Goal: Information Seeking & Learning: Learn about a topic

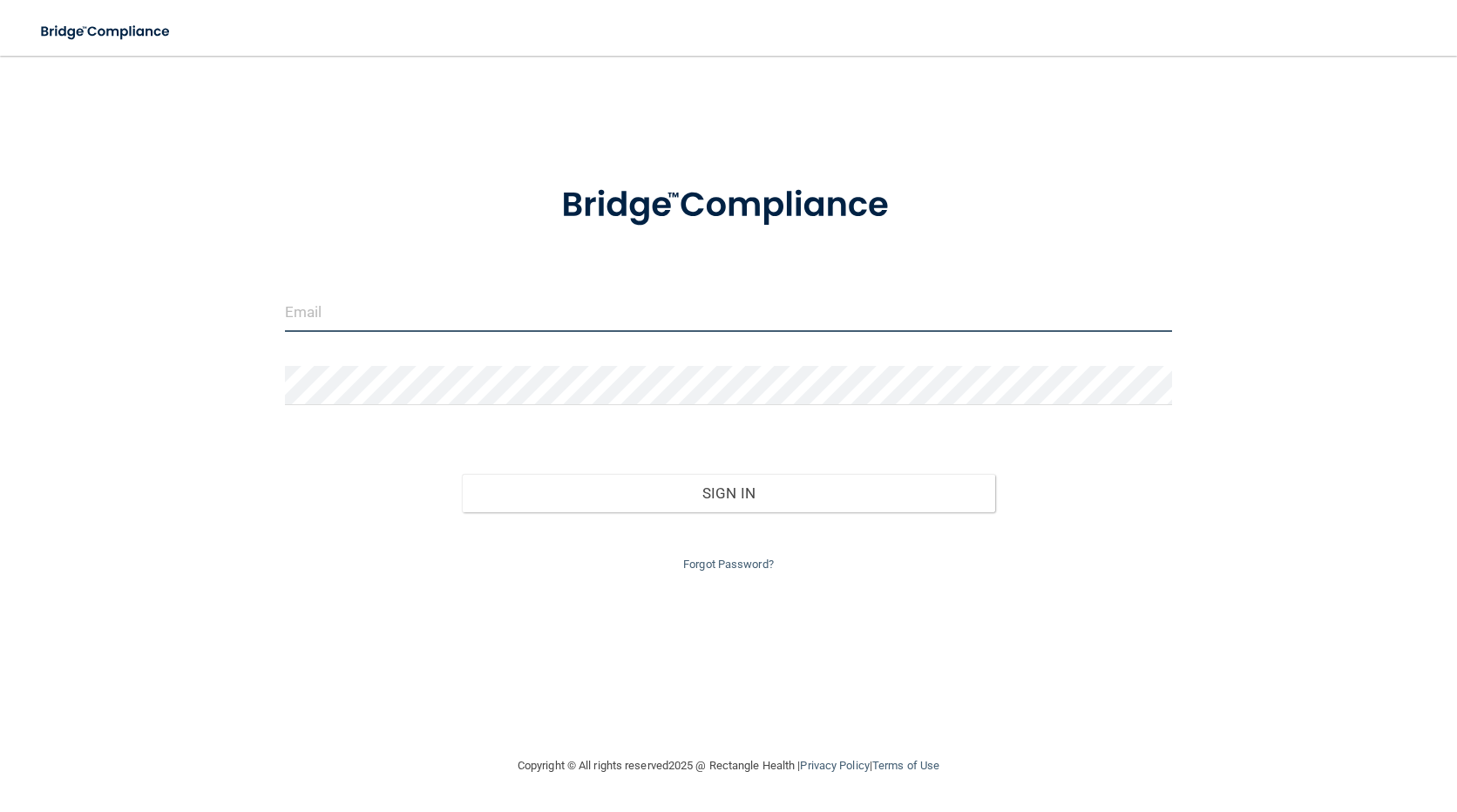
click at [503, 317] on input "email" at bounding box center [728, 312] width 888 height 39
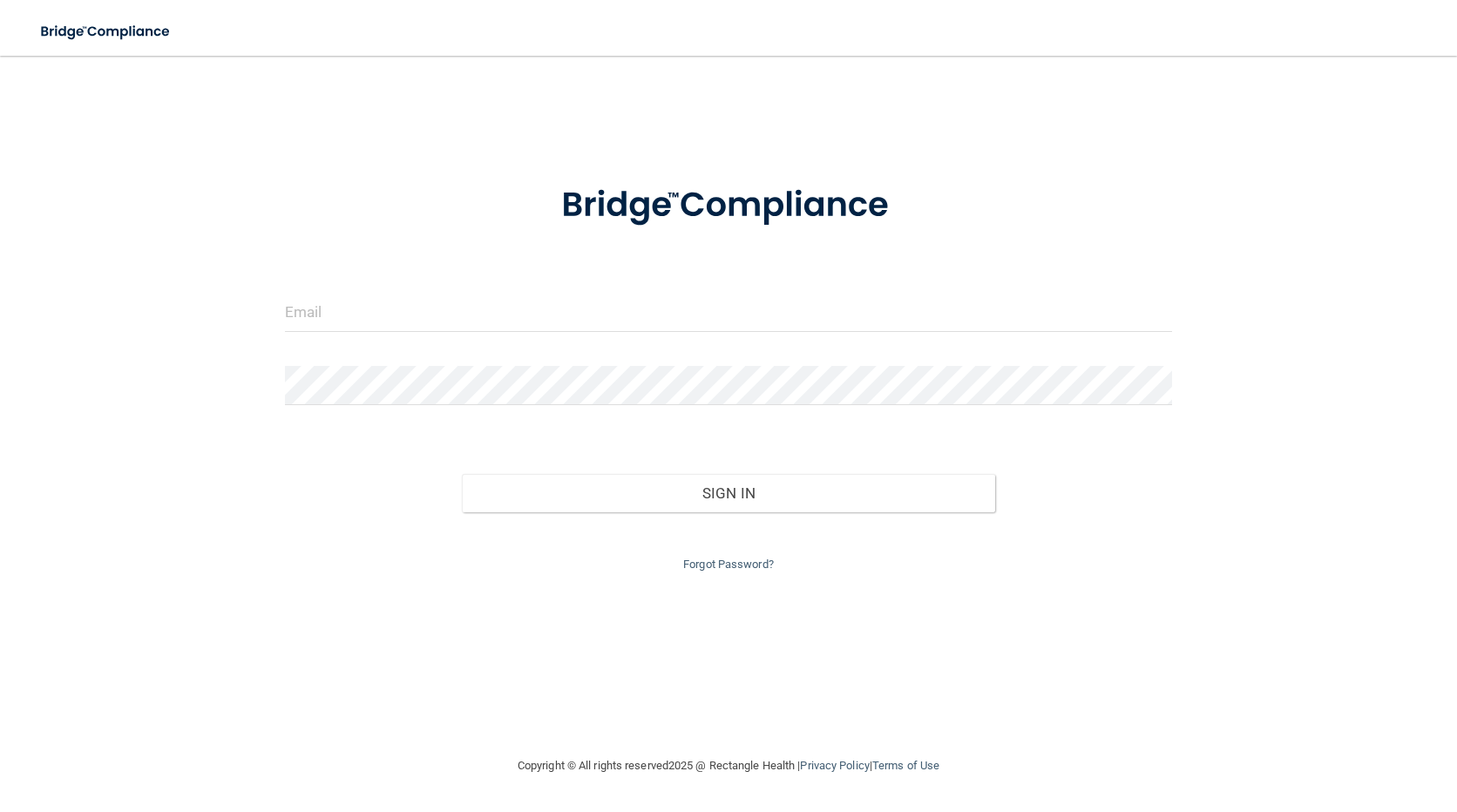
click at [225, 619] on div "Invalid email/password. You don't have permission to access that page. Sign In …" at bounding box center [728, 405] width 1388 height 664
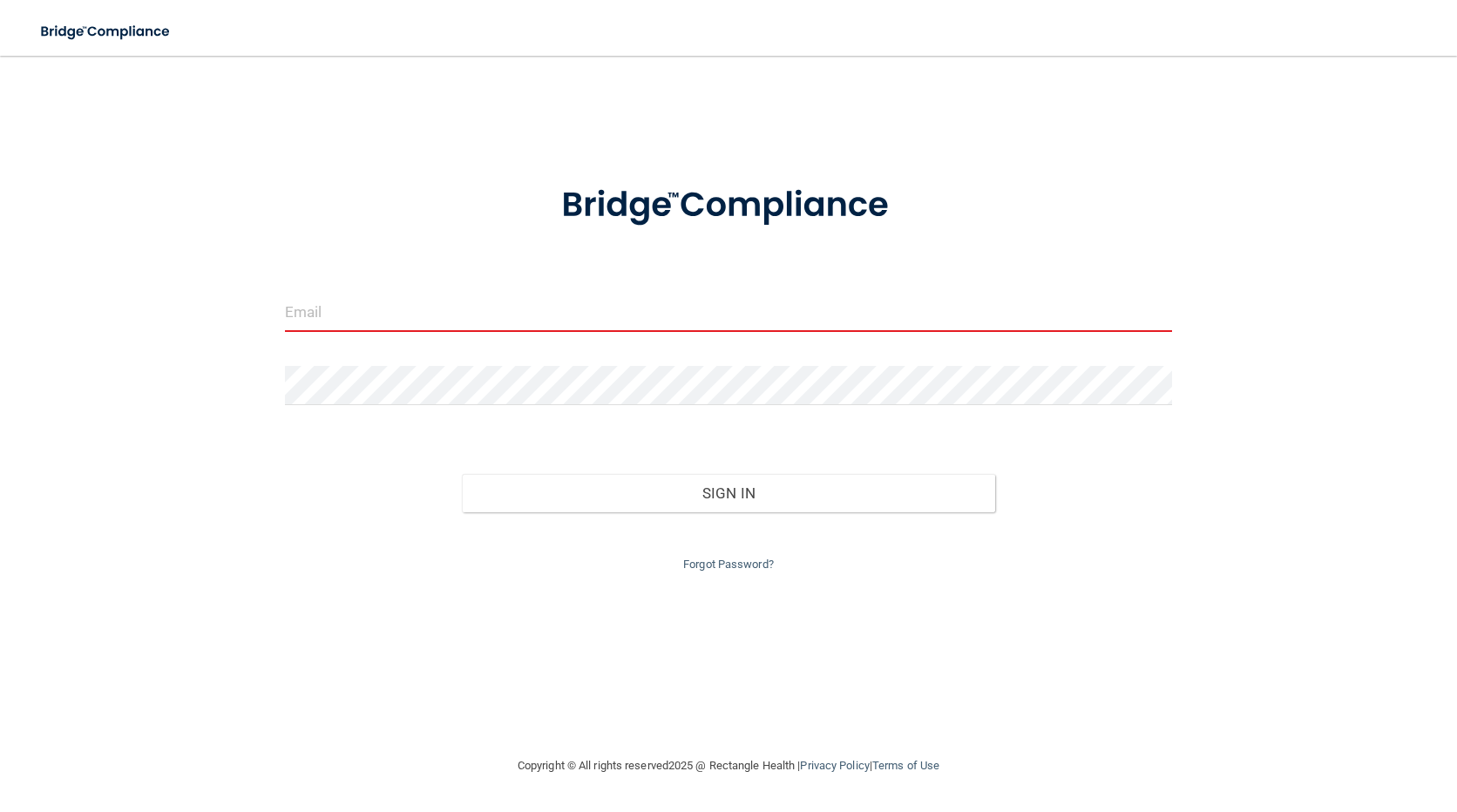
click at [441, 307] on input "email" at bounding box center [728, 312] width 888 height 39
click at [293, 495] on div "Sign In" at bounding box center [728, 475] width 914 height 73
click at [317, 310] on input "email" at bounding box center [728, 312] width 888 height 39
type input "molveraflores"
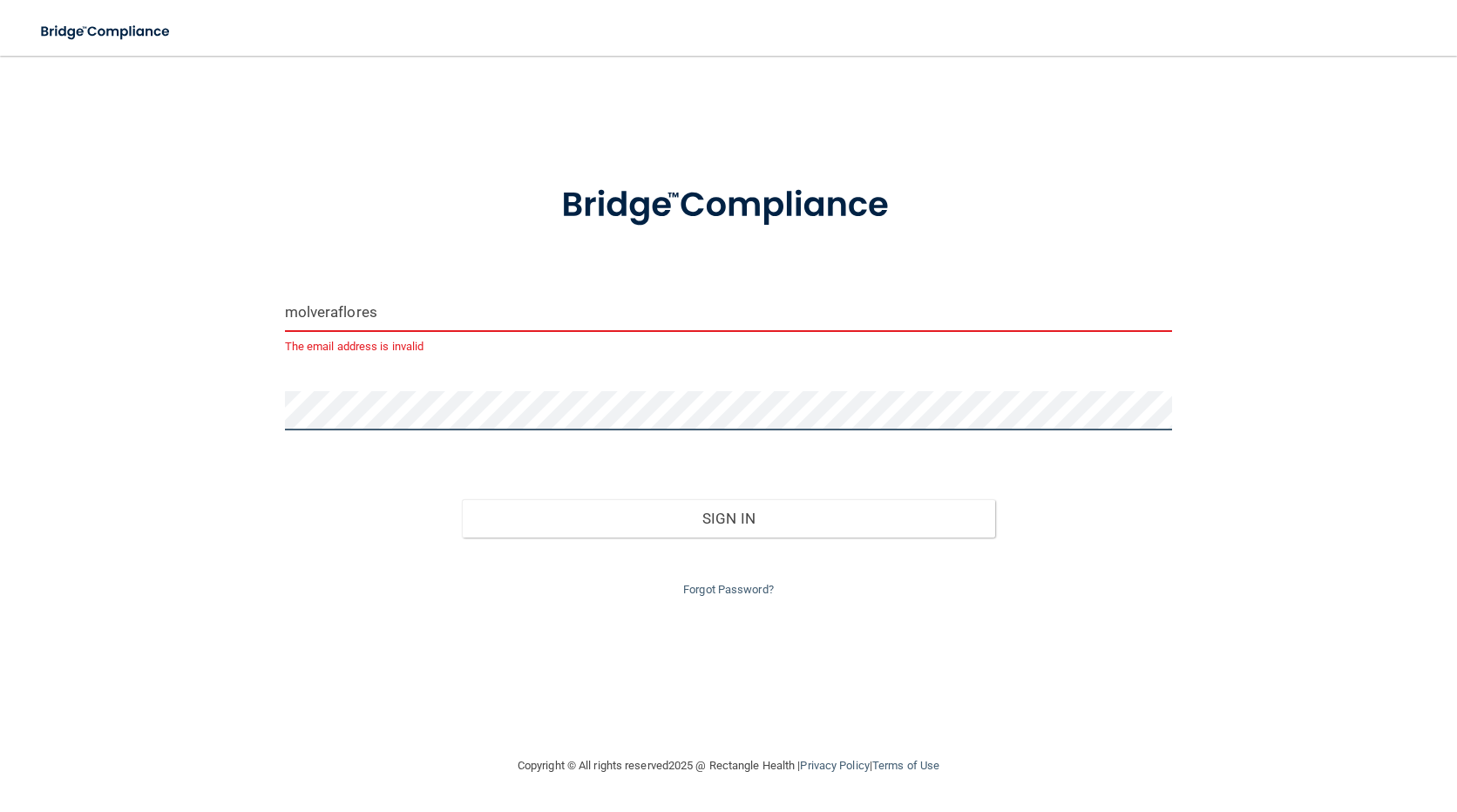
click at [462, 499] on button "Sign In" at bounding box center [728, 518] width 533 height 38
click at [505, 326] on input "molveraflores" at bounding box center [728, 312] width 888 height 39
drag, startPoint x: 505, startPoint y: 326, endPoint x: 188, endPoint y: 350, distance: 317.9
click at [188, 350] on div "molveraflores The email address is invalid Invalid email/password. You don't ha…" at bounding box center [728, 405] width 1388 height 664
click at [735, 314] on input "email" at bounding box center [728, 312] width 888 height 39
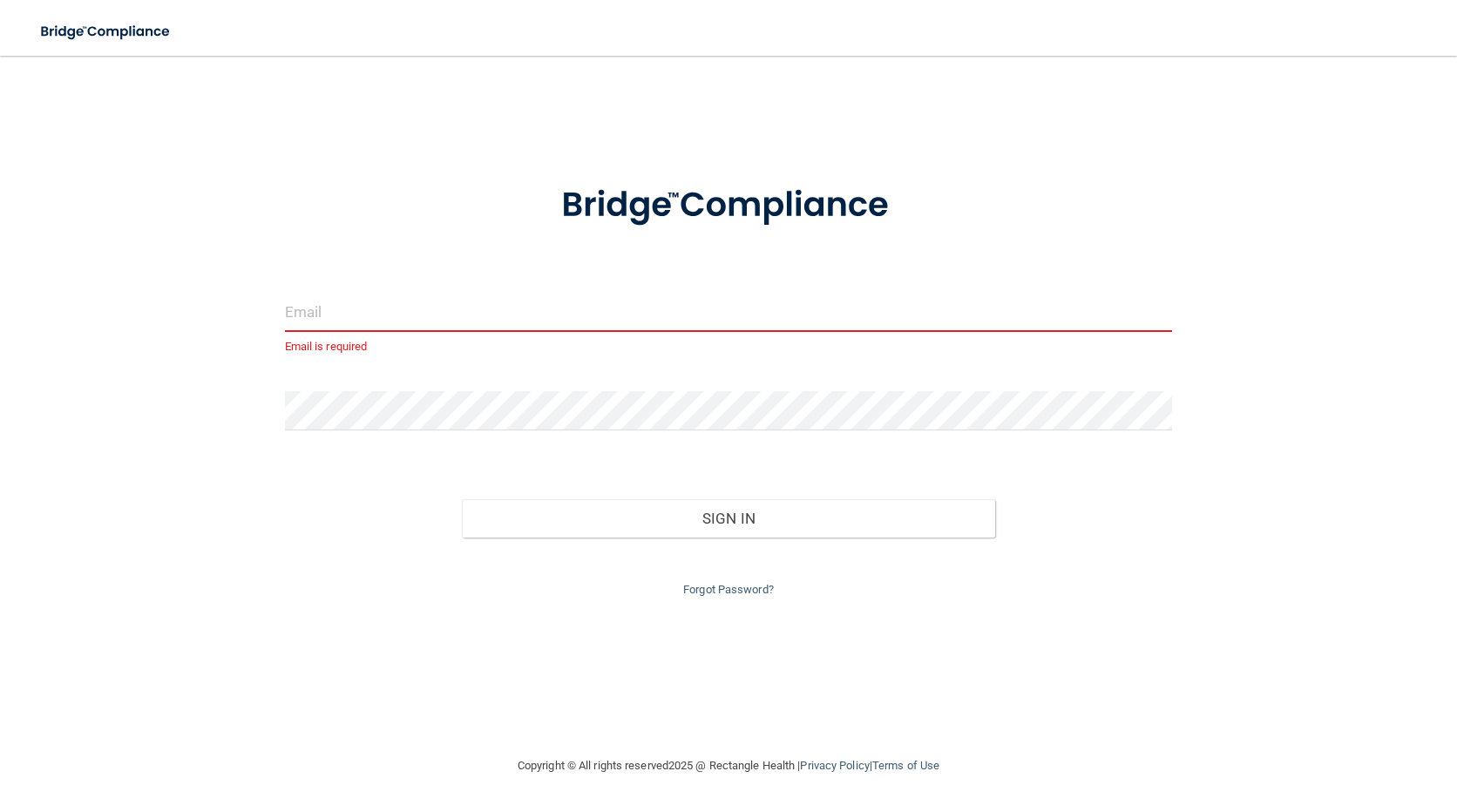
type input "[EMAIL_ADDRESS][DOMAIN_NAME]"
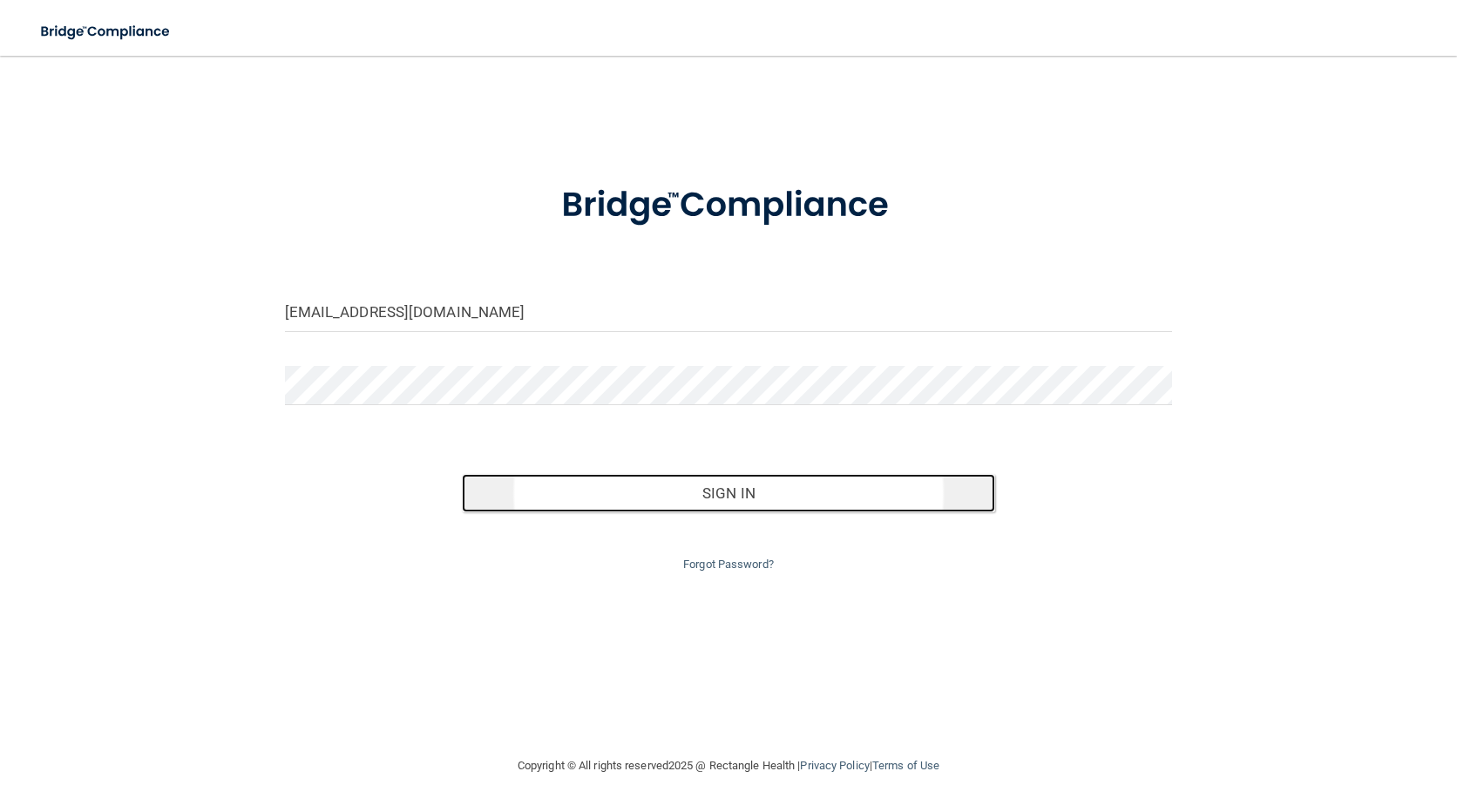
click at [726, 492] on button "Sign In" at bounding box center [728, 492] width 533 height 38
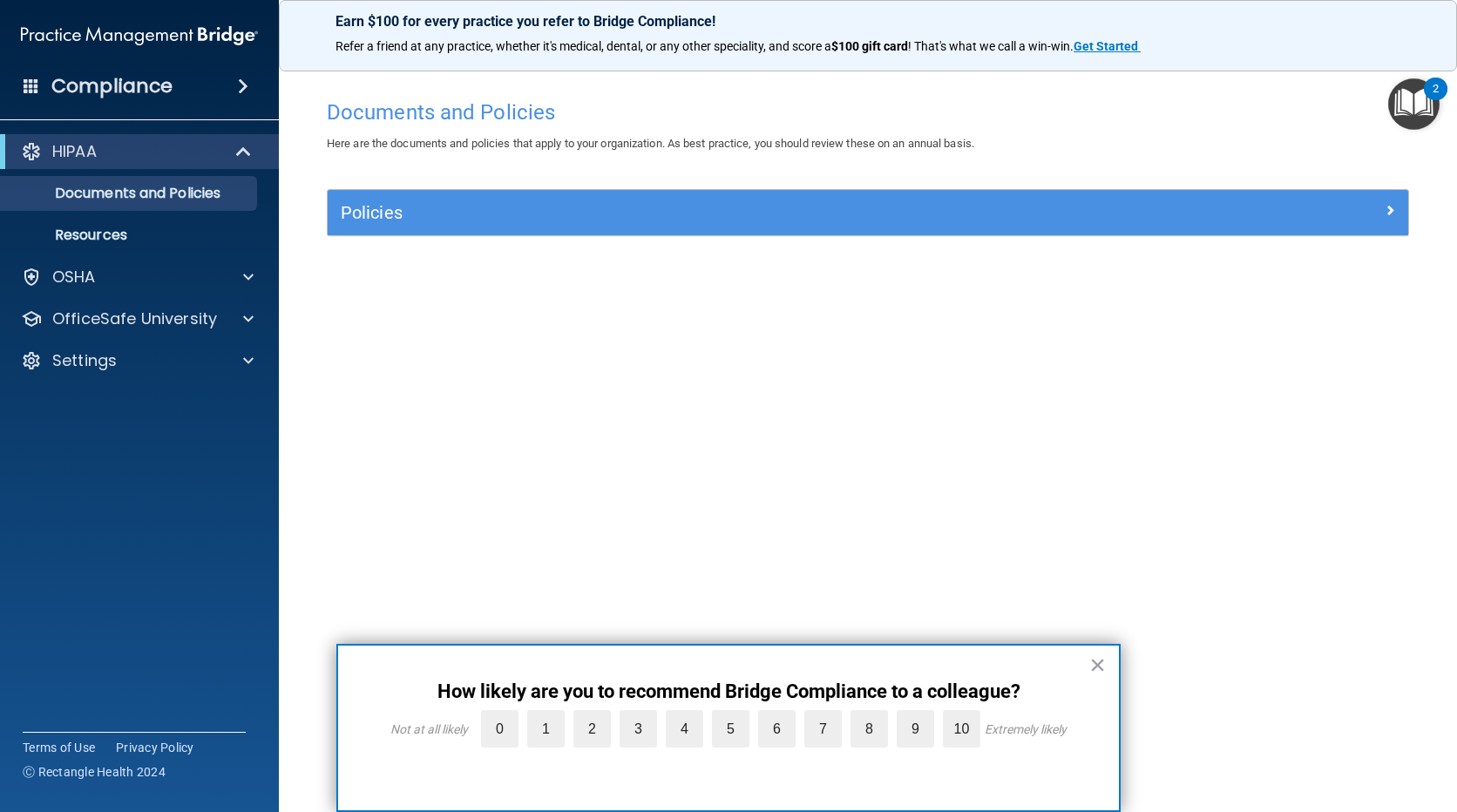
click at [225, 83] on div "Compliance" at bounding box center [139, 86] width 279 height 38
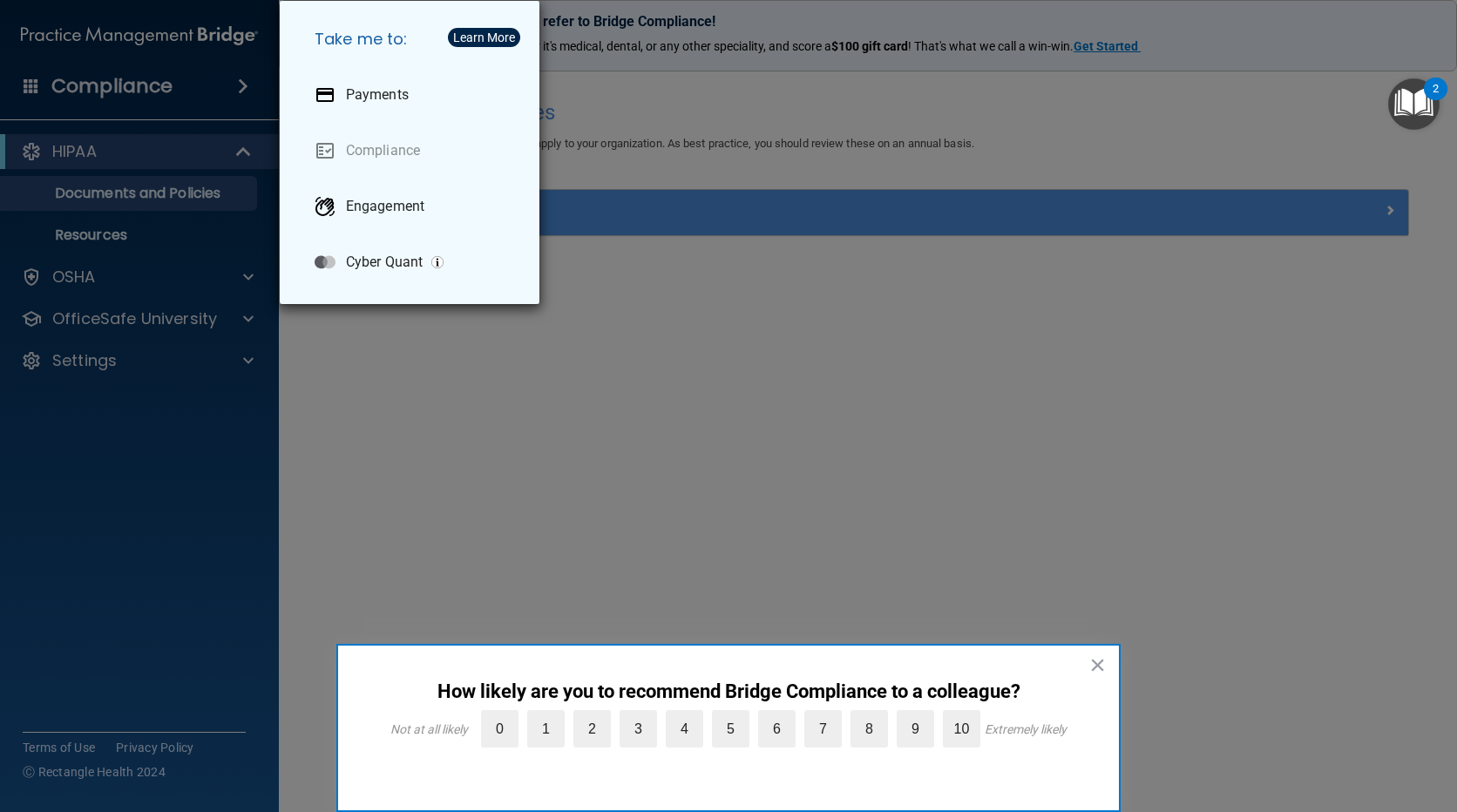
click at [178, 155] on div "Take me to: Payments Compliance Engagement Cyber Quant" at bounding box center [728, 406] width 1457 height 812
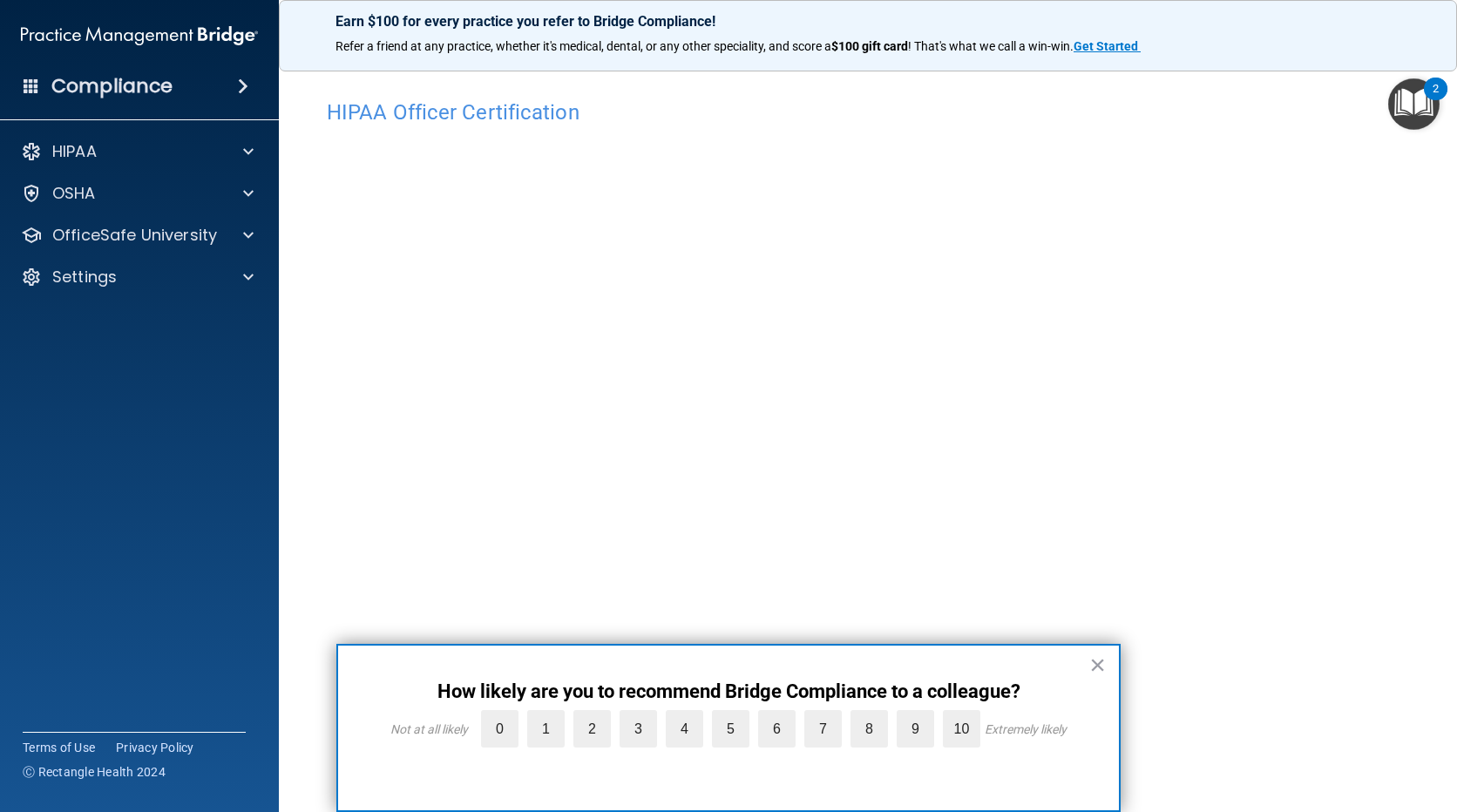
click at [141, 91] on h4 "Compliance" at bounding box center [111, 86] width 121 height 24
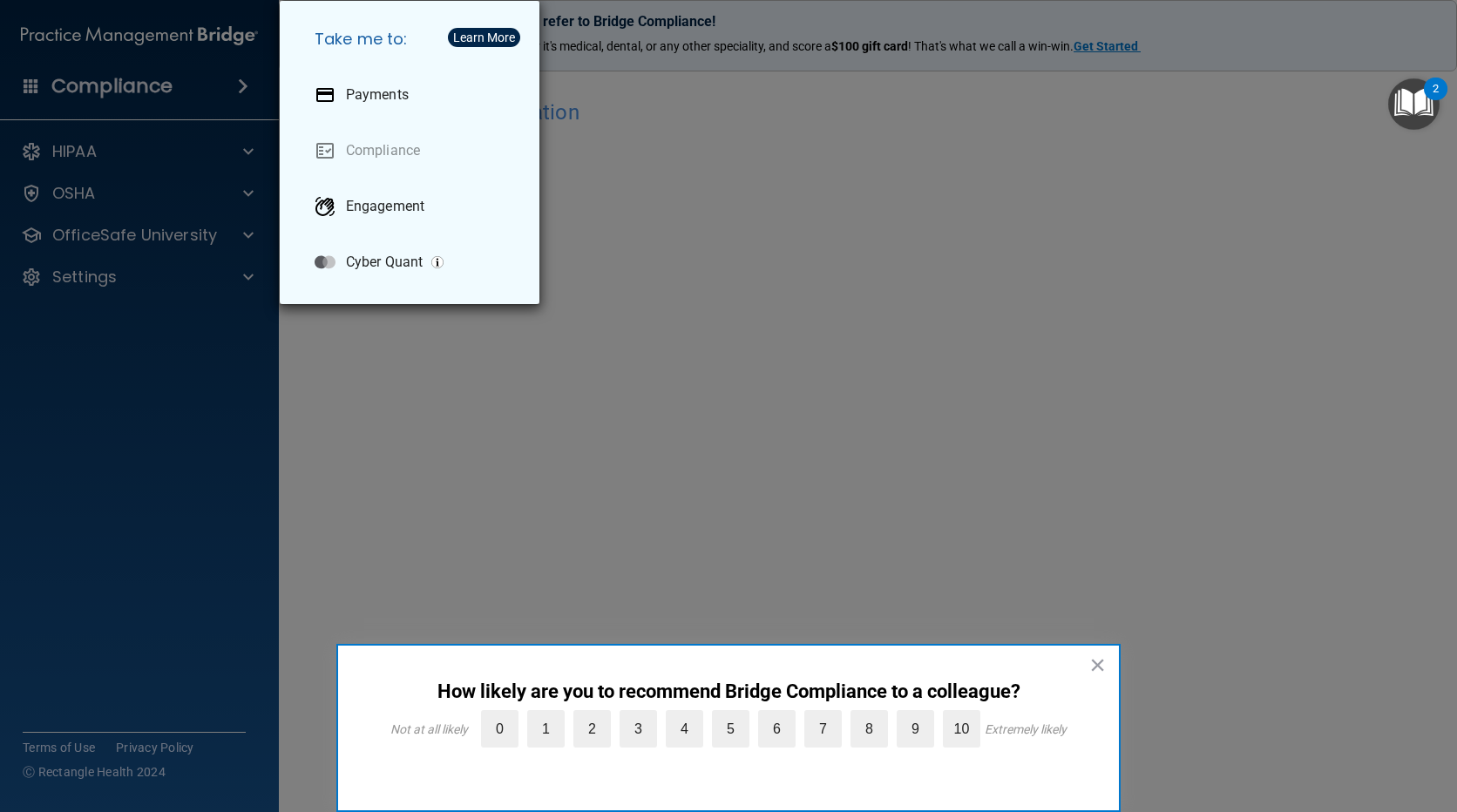
click at [168, 505] on div "Take me to: Payments Compliance Engagement Cyber Quant" at bounding box center [728, 406] width 1457 height 812
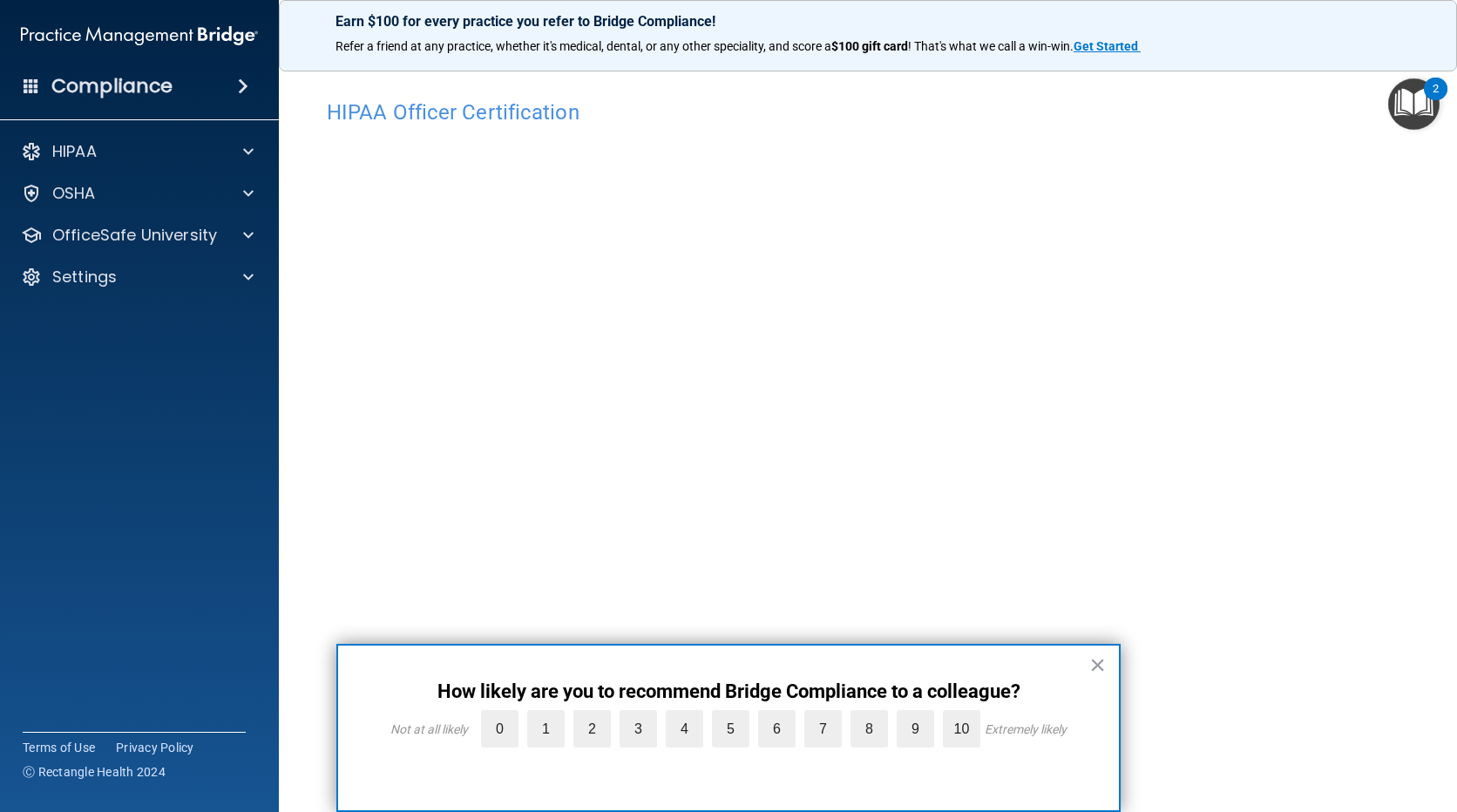
click at [138, 78] on h4 "Compliance" at bounding box center [111, 86] width 121 height 24
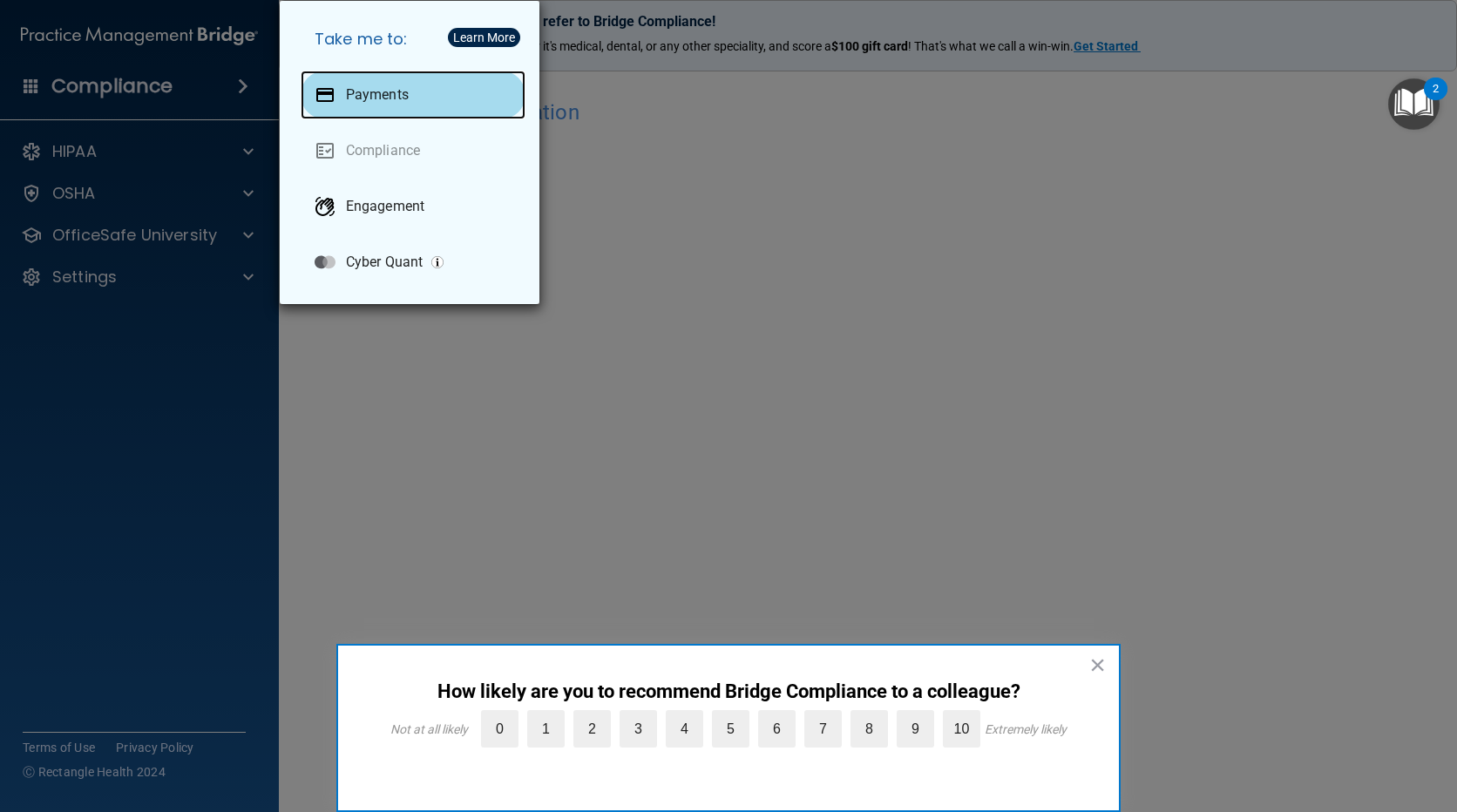
click at [363, 92] on p "Payments" at bounding box center [377, 94] width 63 height 17
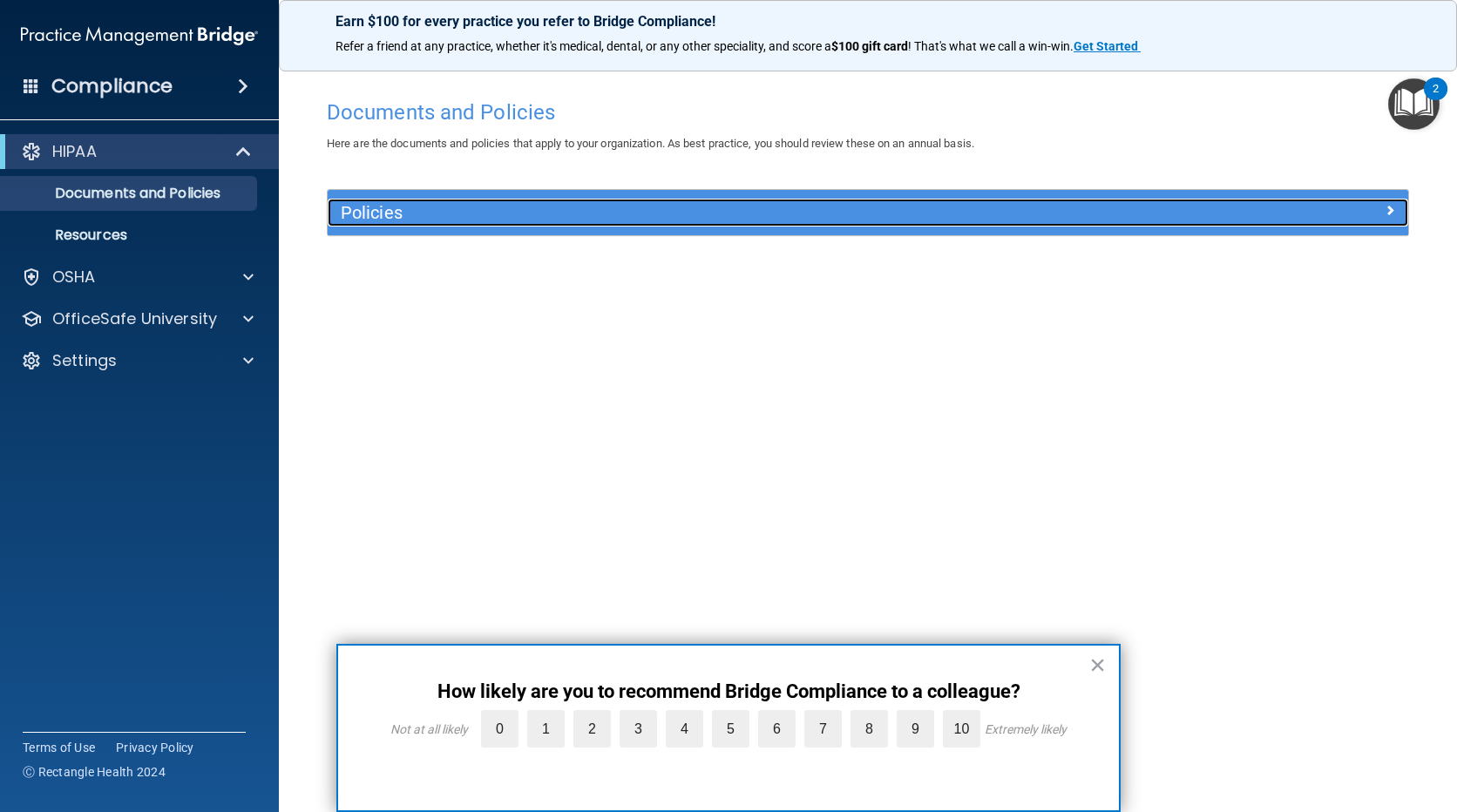
click at [382, 215] on h5 "Policies" at bounding box center [732, 212] width 784 height 19
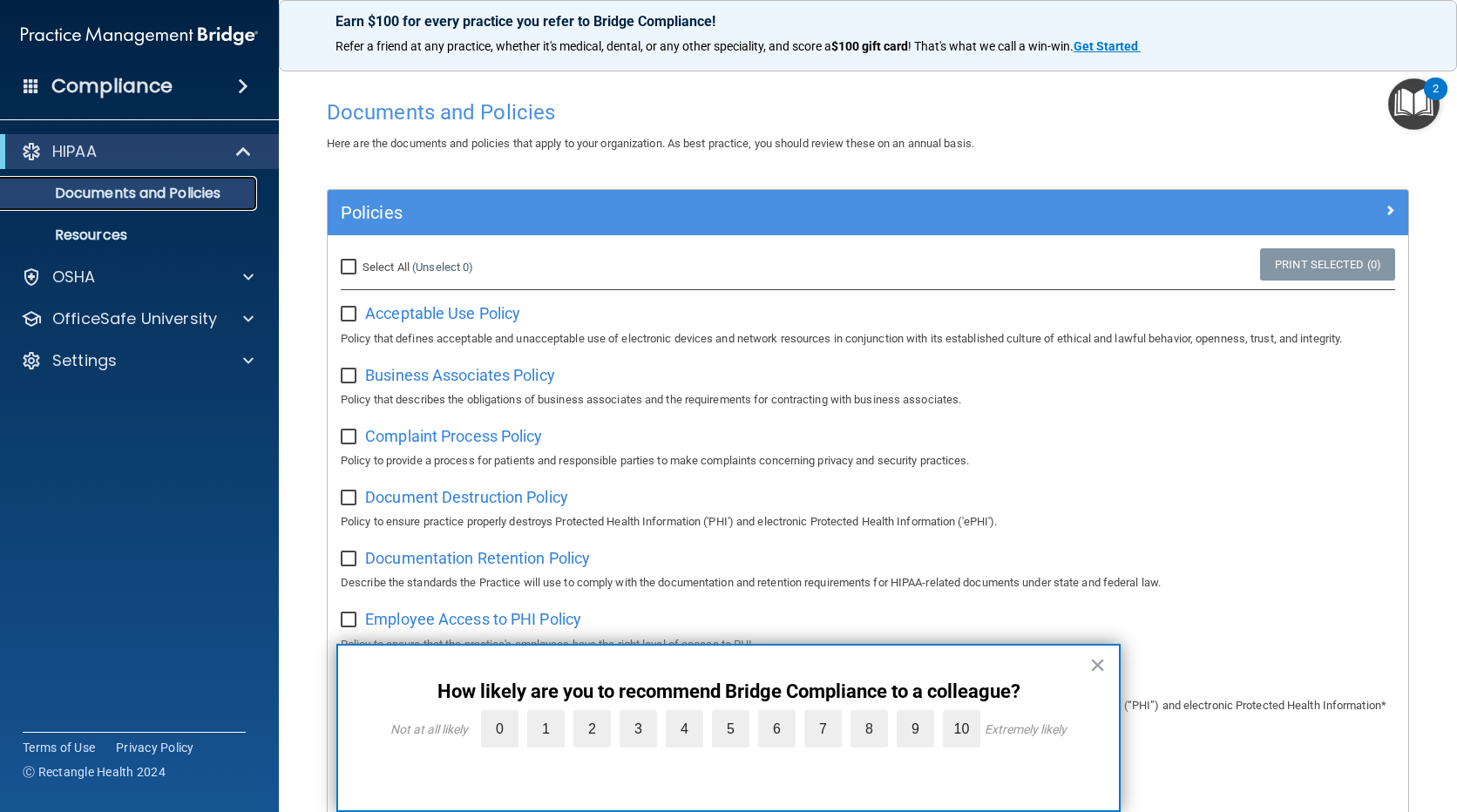
click at [110, 190] on p "Documents and Policies" at bounding box center [130, 193] width 238 height 17
click at [66, 145] on p "HIPAA" at bounding box center [74, 151] width 44 height 21
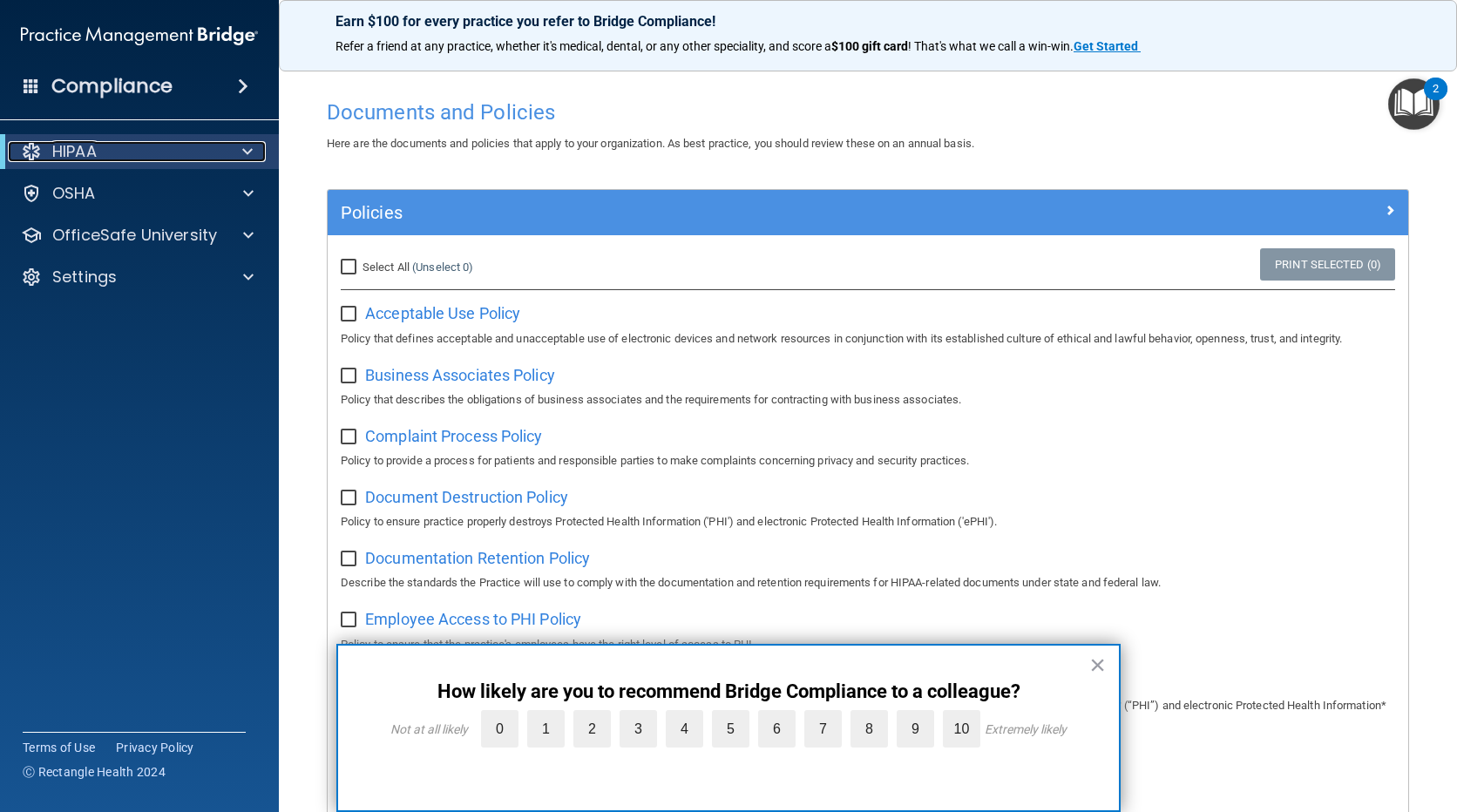
click at [71, 144] on p "HIPAA" at bounding box center [74, 151] width 44 height 21
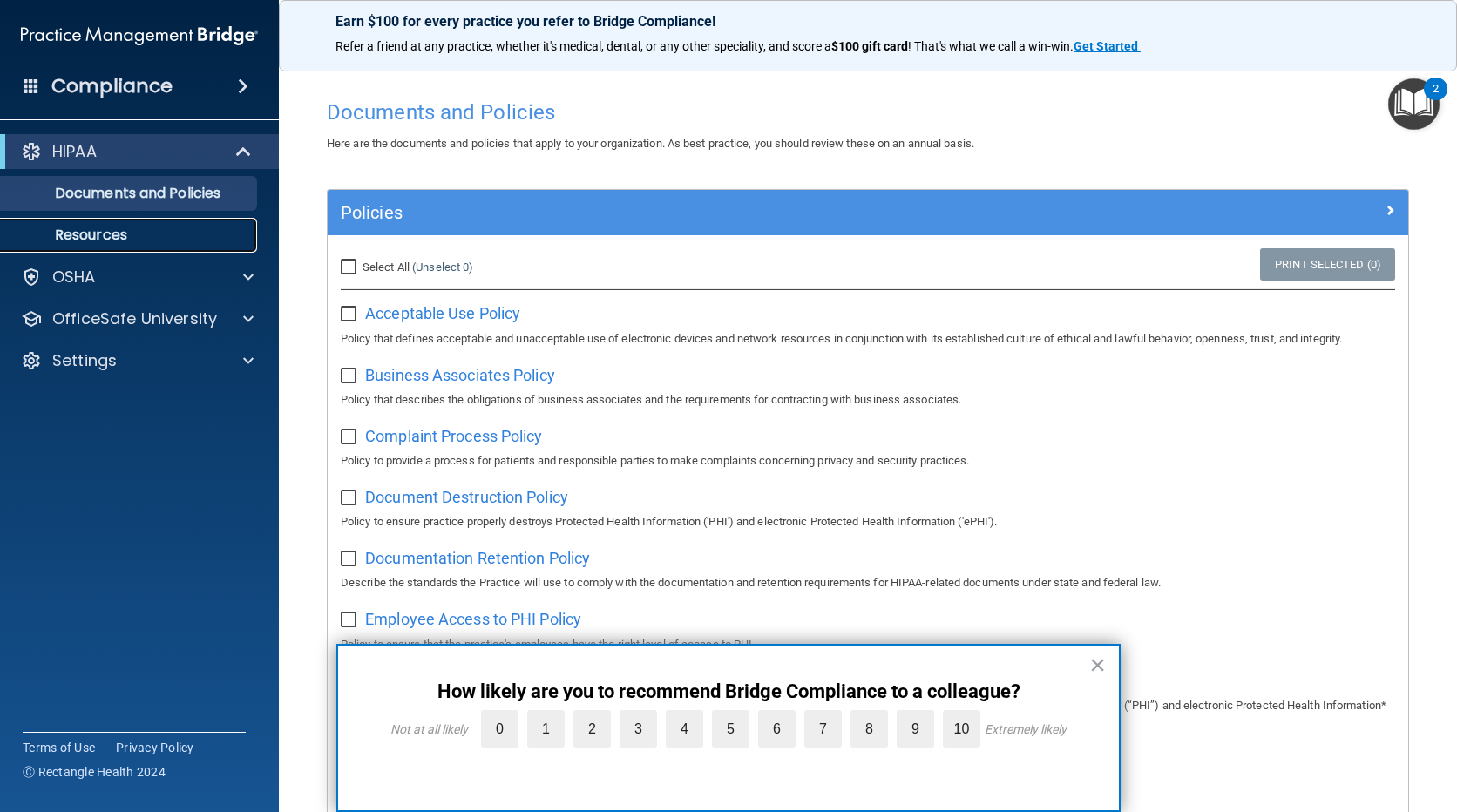
click at [95, 235] on p "Resources" at bounding box center [130, 235] width 238 height 17
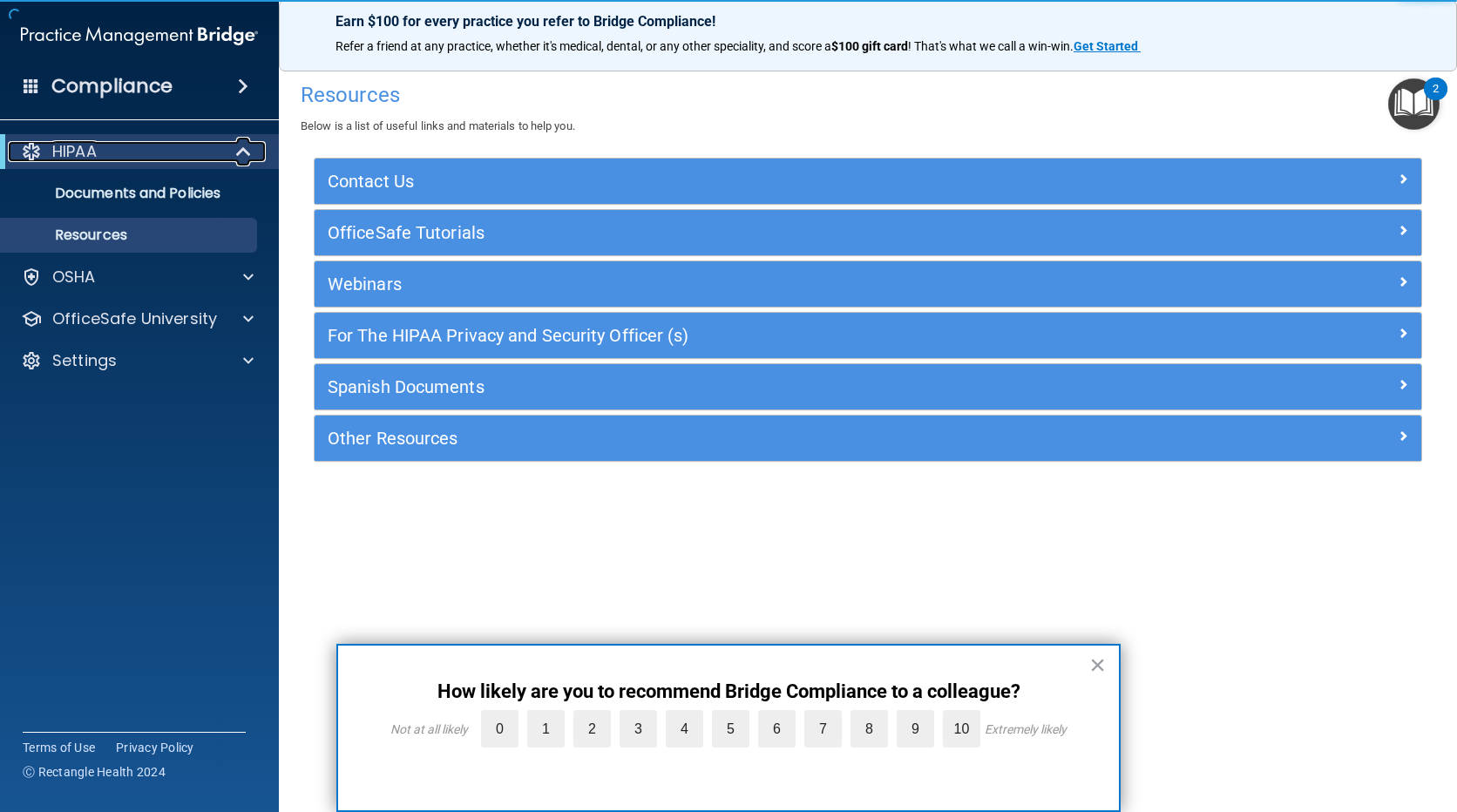
click at [69, 156] on p "HIPAA" at bounding box center [74, 151] width 44 height 21
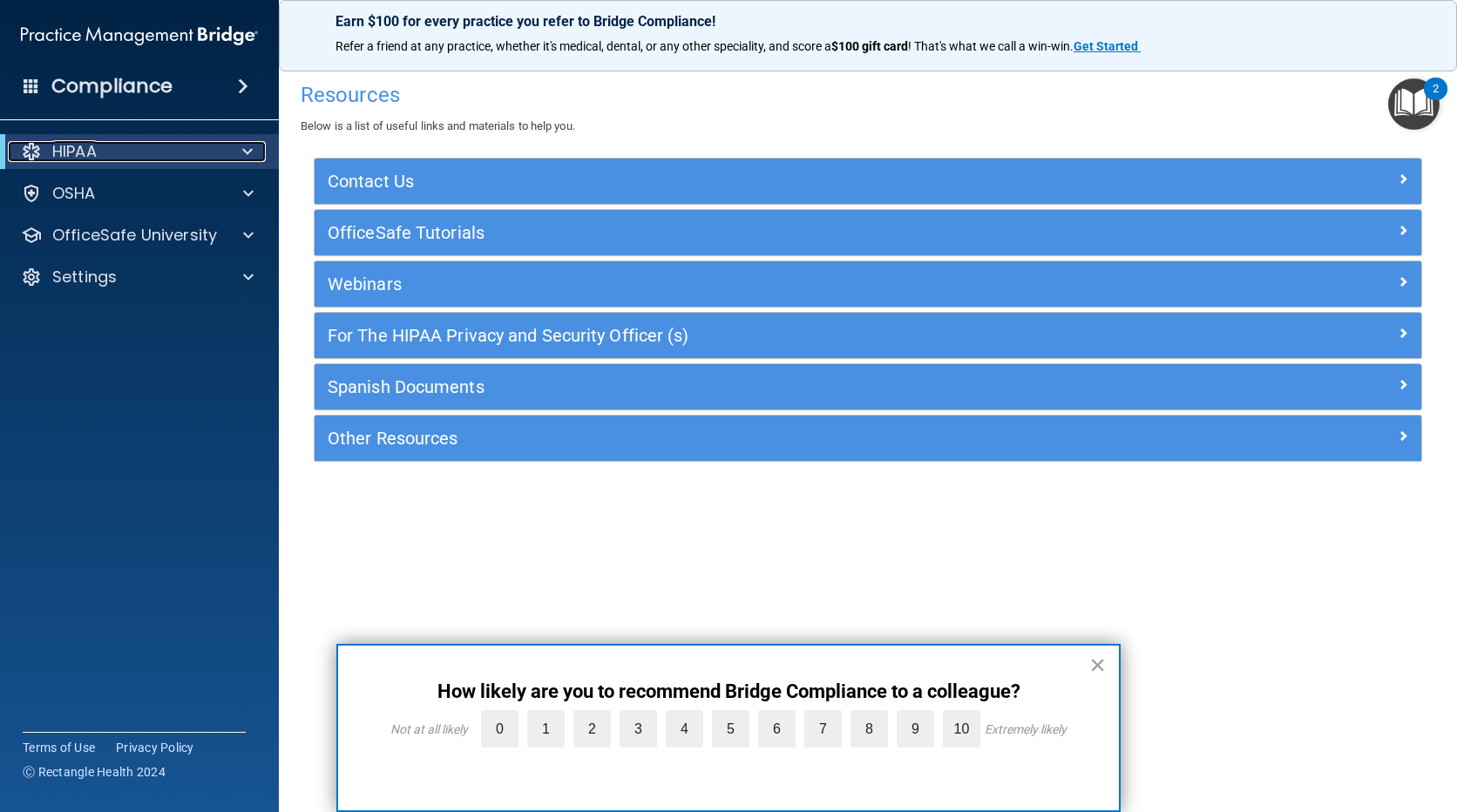
click at [92, 154] on p "HIPAA" at bounding box center [74, 151] width 44 height 21
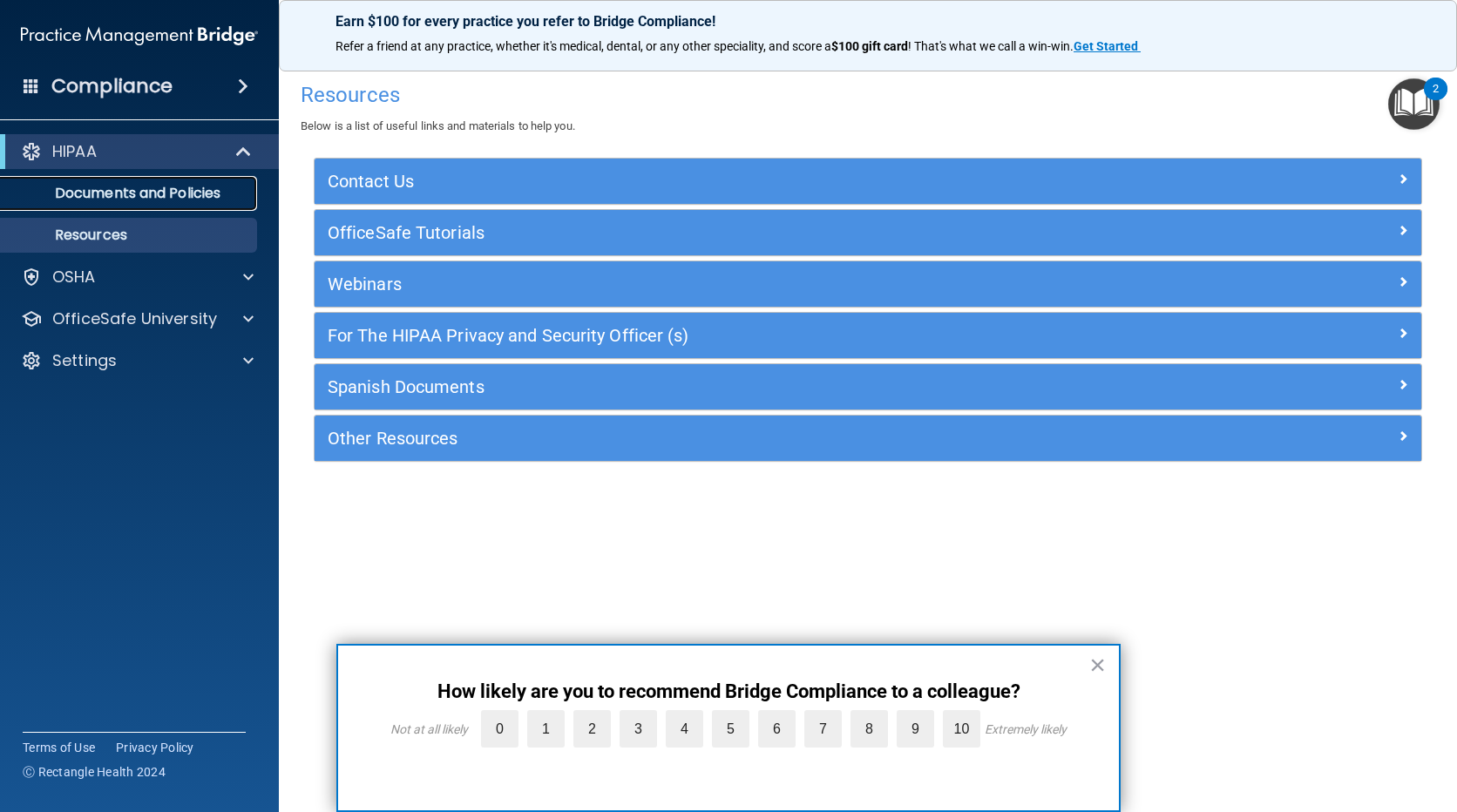
click at [145, 194] on p "Documents and Policies" at bounding box center [130, 193] width 238 height 17
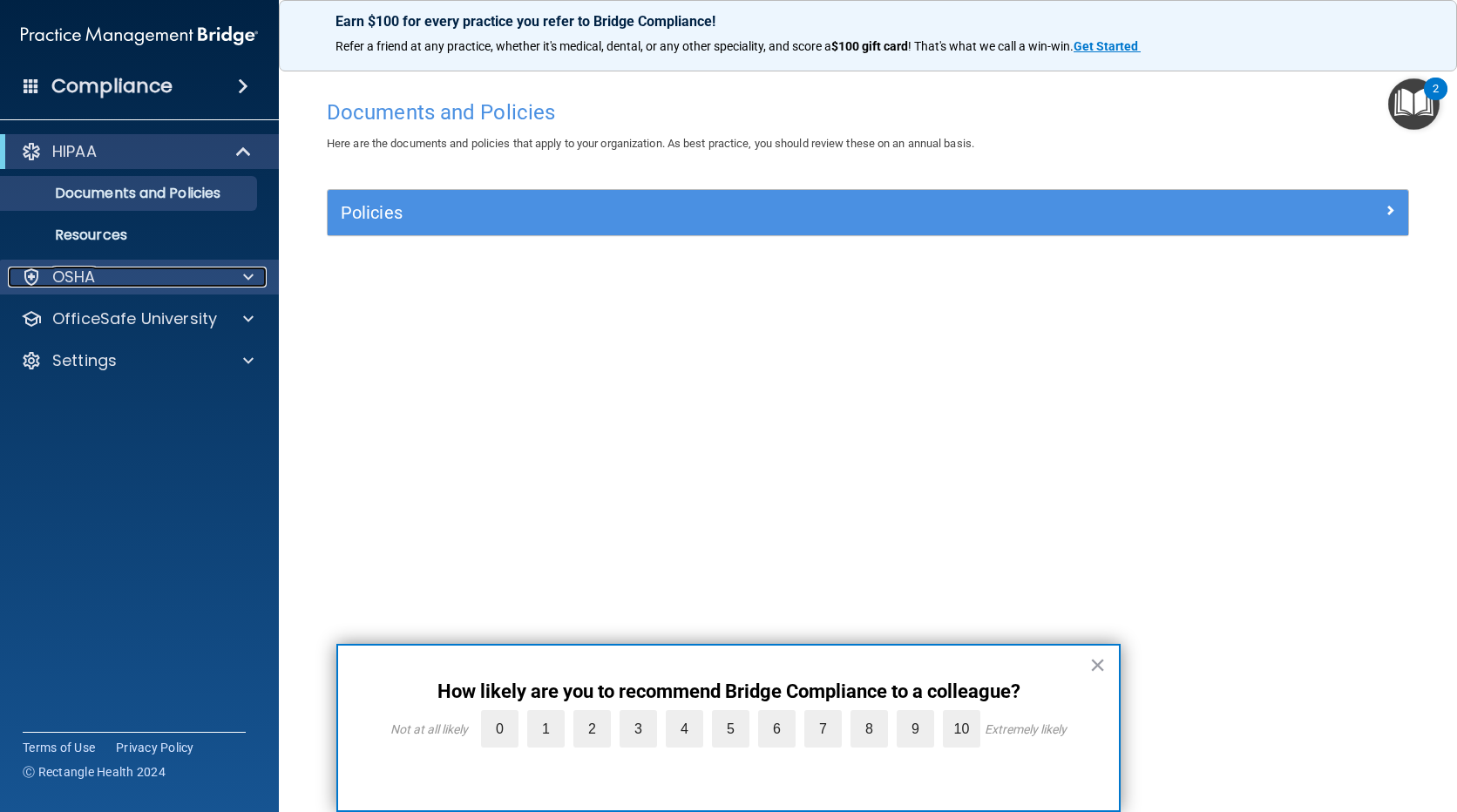
click at [247, 282] on span at bounding box center [248, 277] width 10 height 21
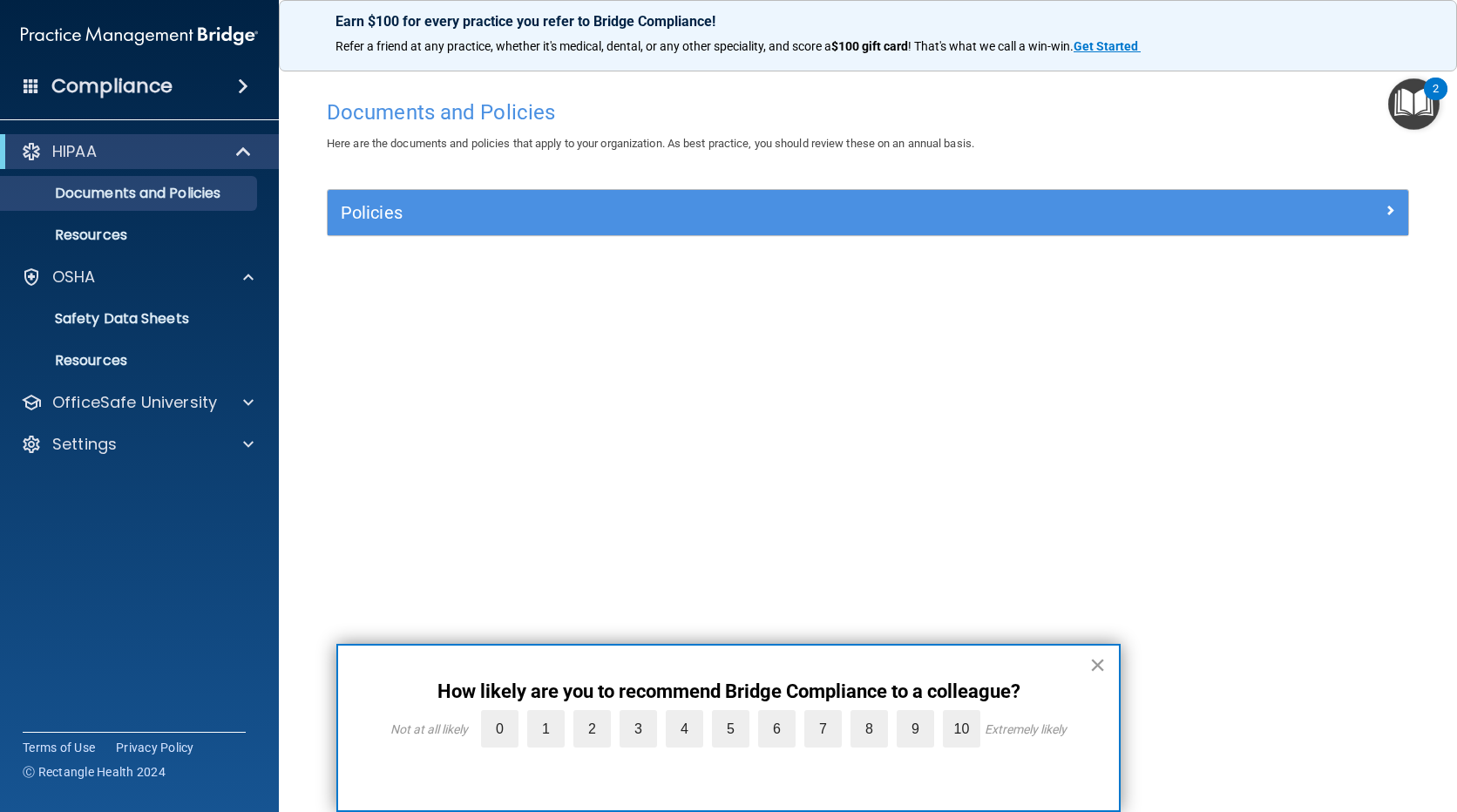
click at [1091, 662] on button "×" at bounding box center [1097, 665] width 17 height 28
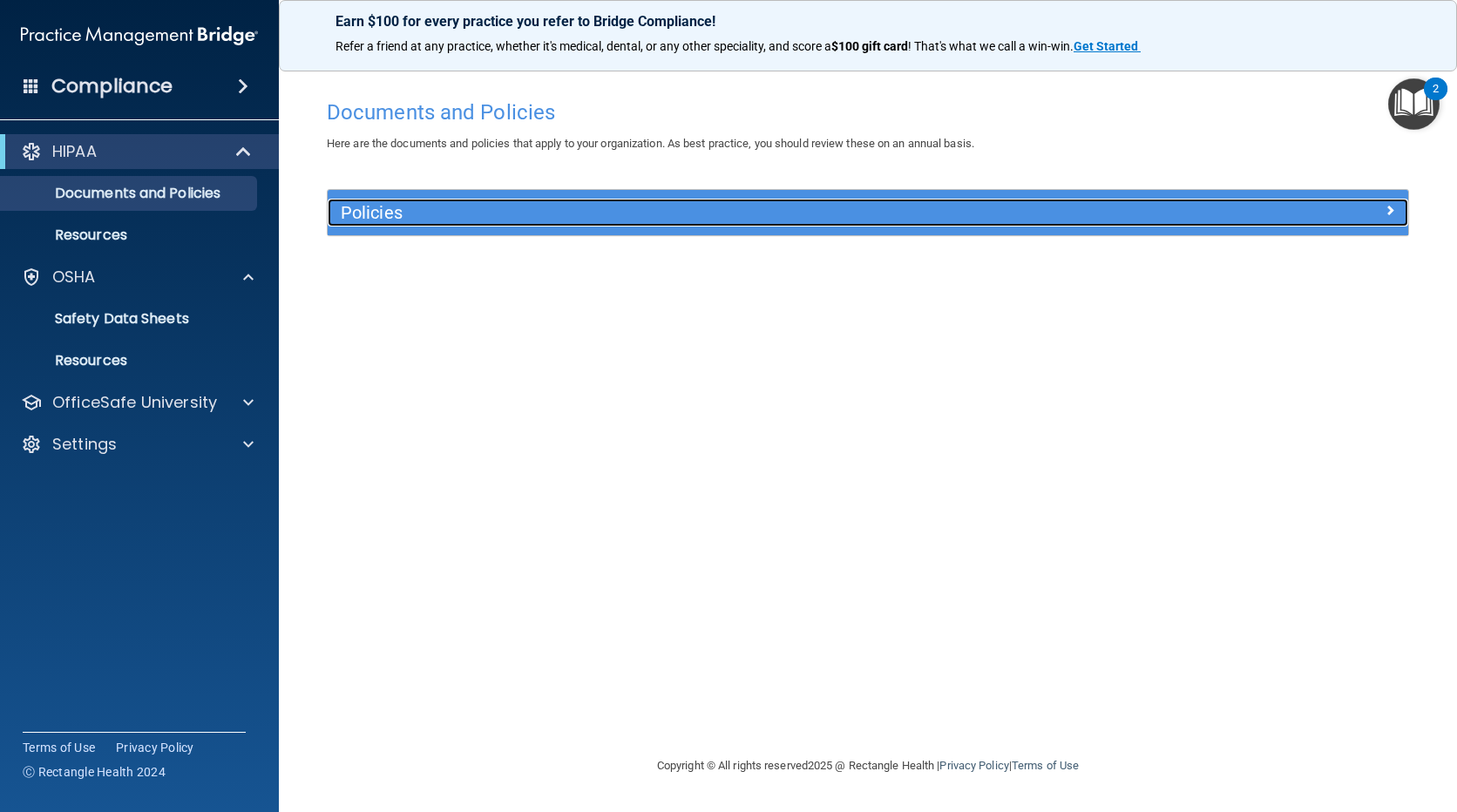
click at [1379, 210] on div at bounding box center [1273, 209] width 270 height 21
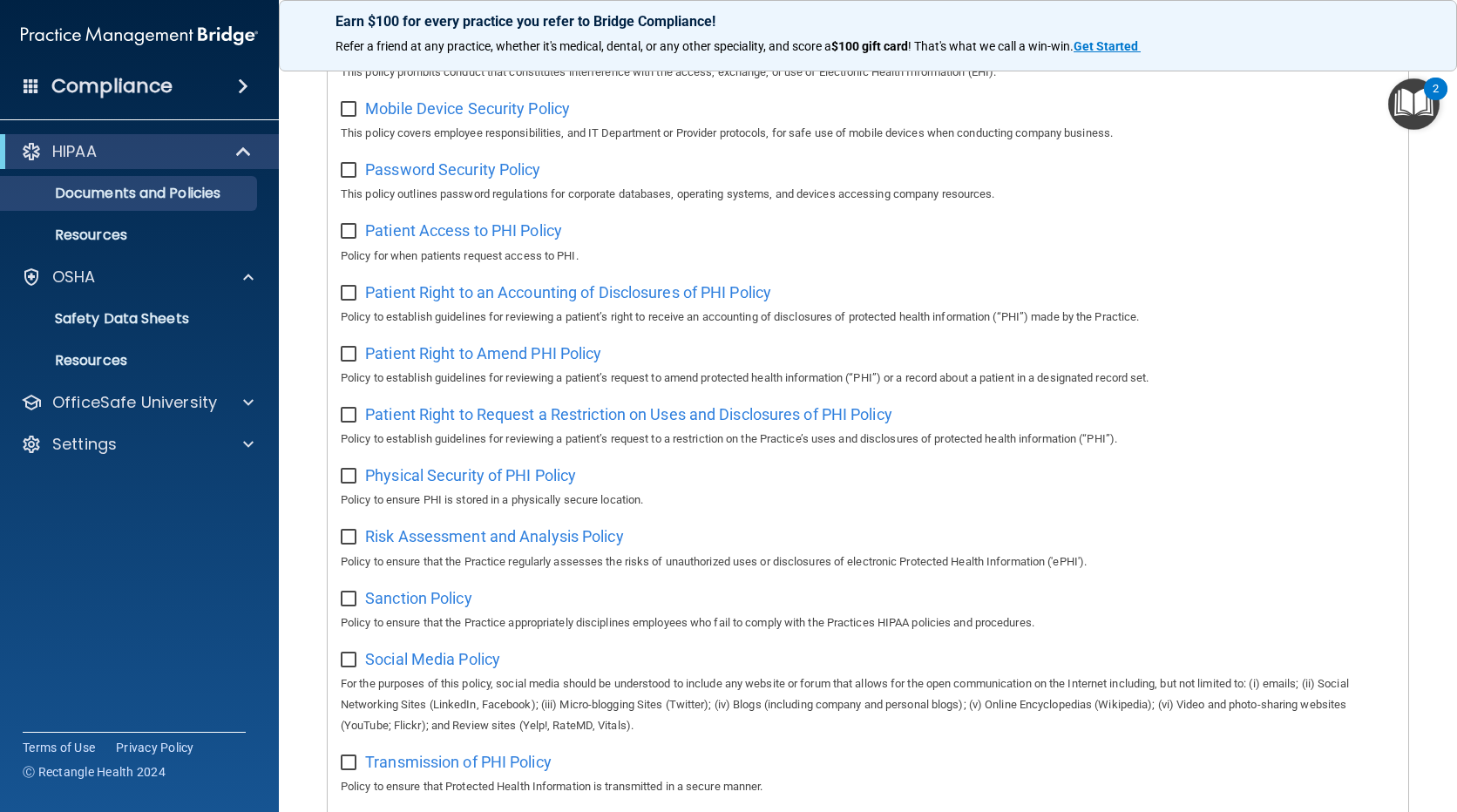
scroll to position [957, 0]
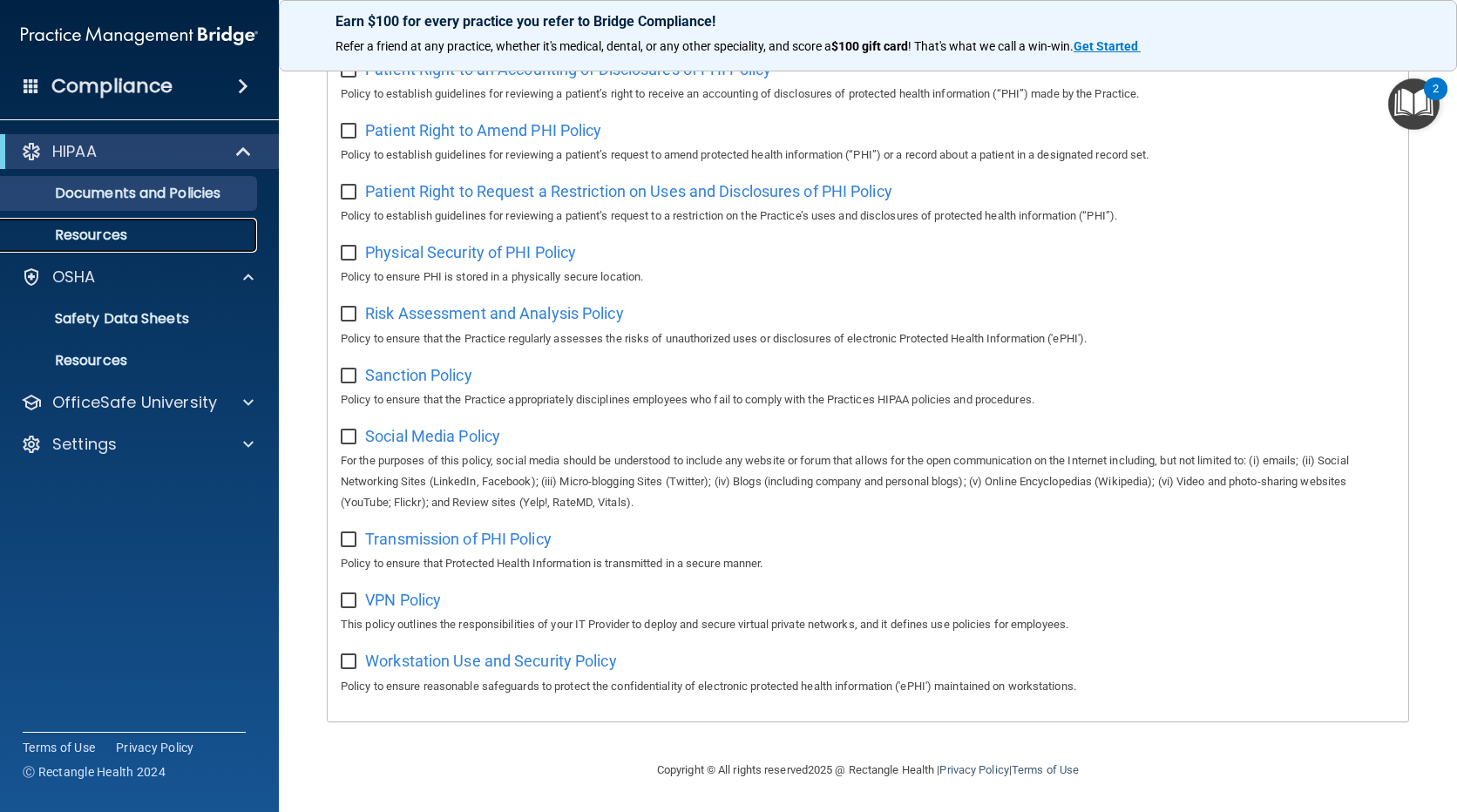
click at [65, 227] on p "Resources" at bounding box center [130, 235] width 238 height 17
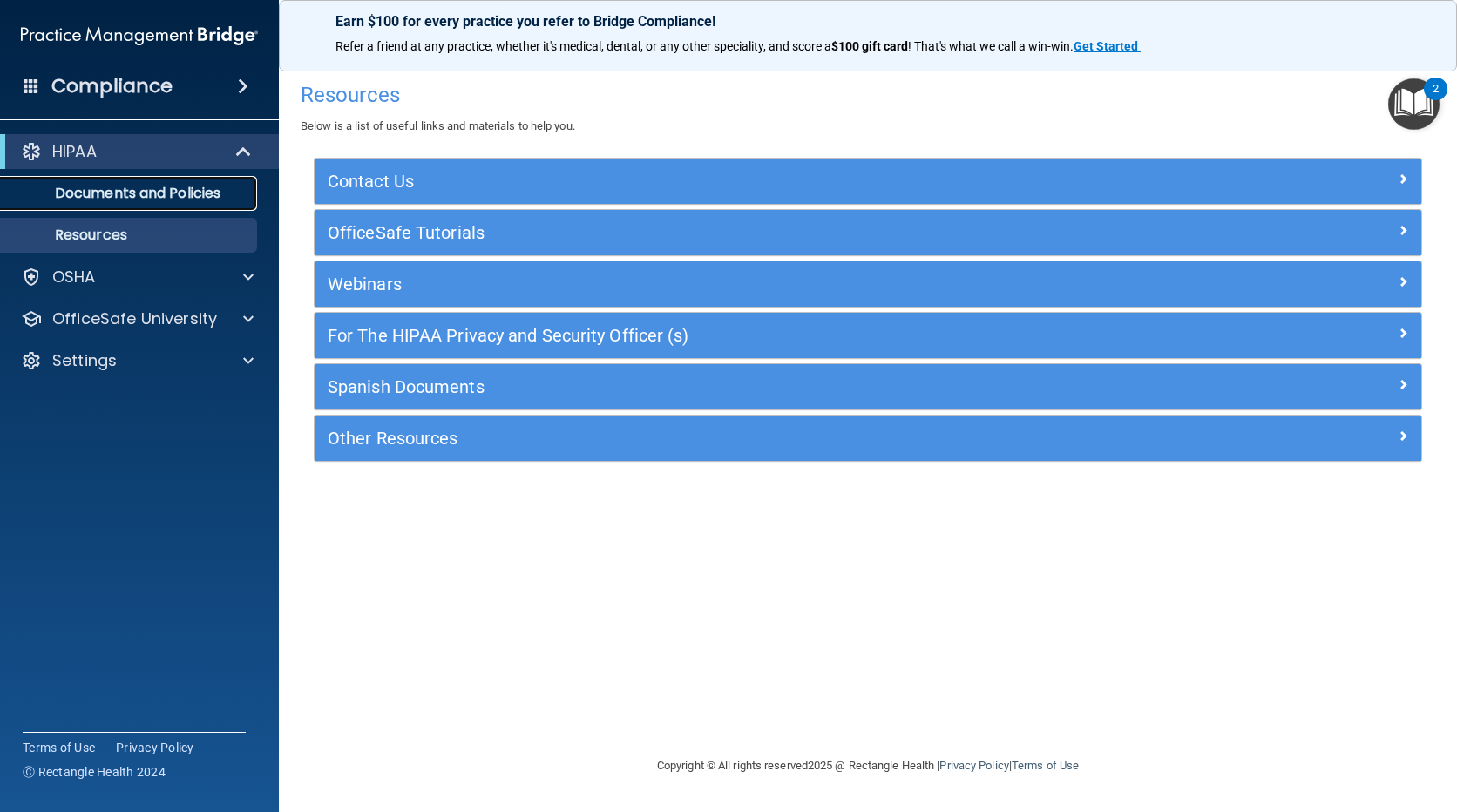
click at [127, 189] on p "Documents and Policies" at bounding box center [130, 193] width 238 height 17
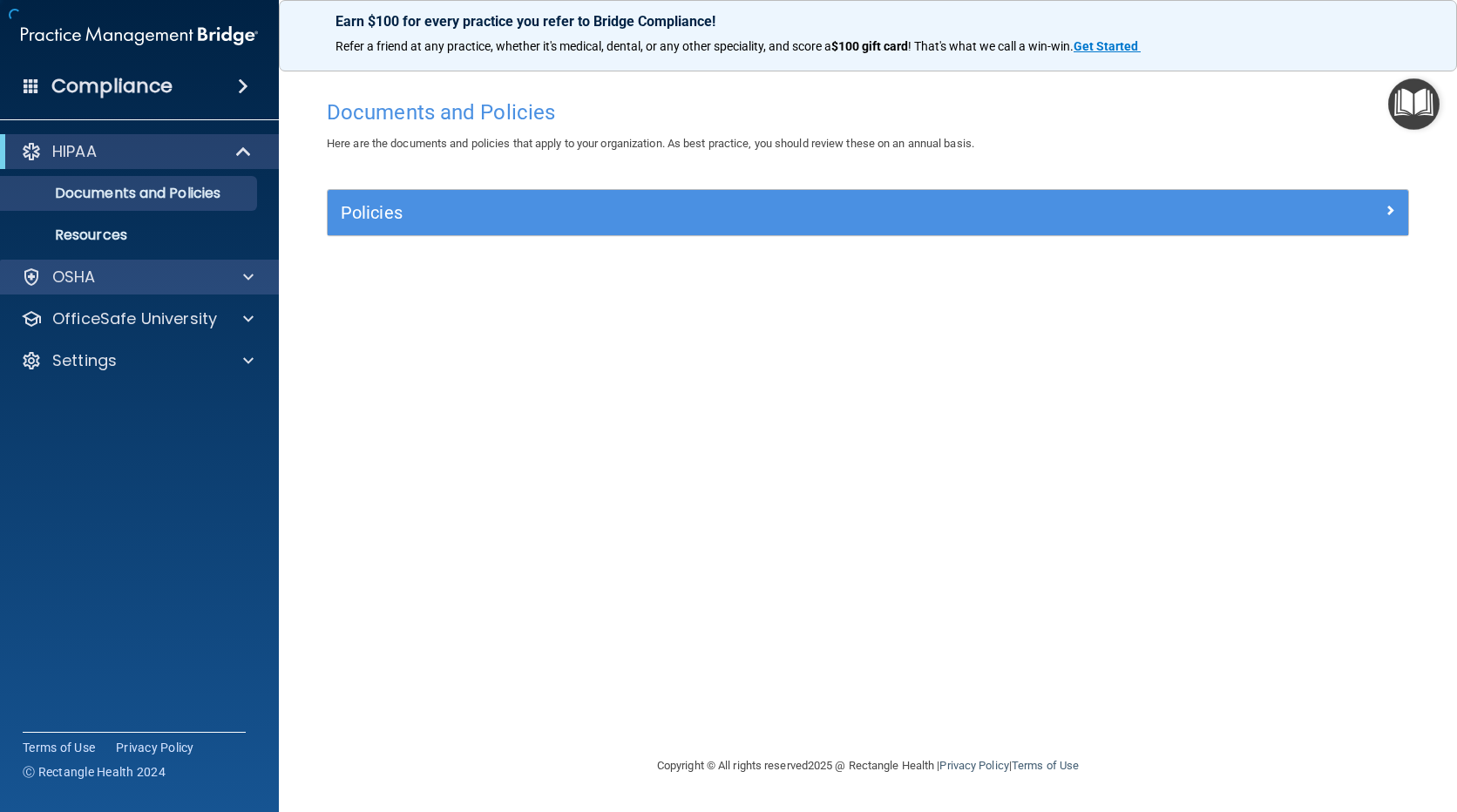
click at [73, 264] on div "OSHA" at bounding box center [140, 277] width 280 height 35
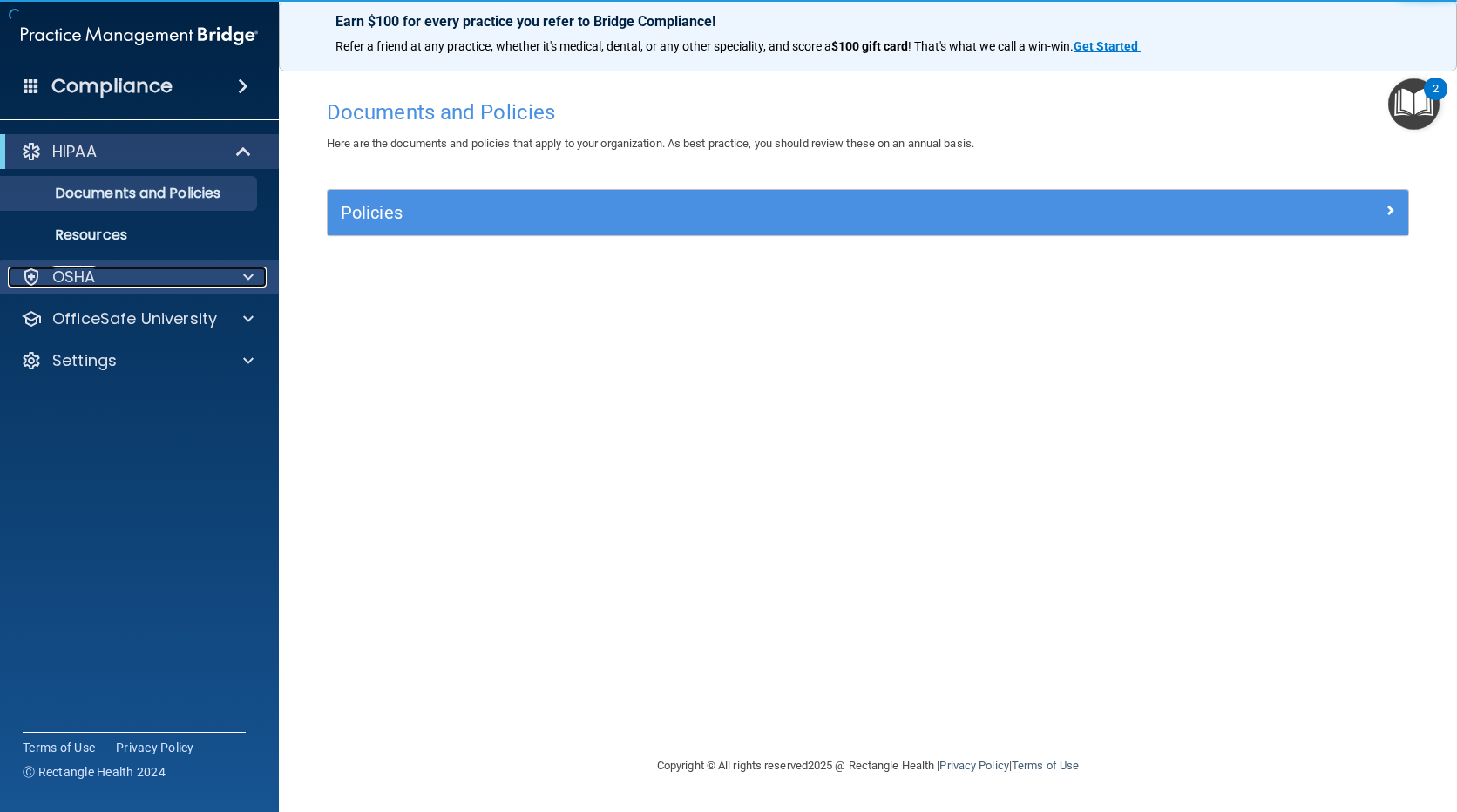
click at [256, 275] on div at bounding box center [246, 277] width 44 height 21
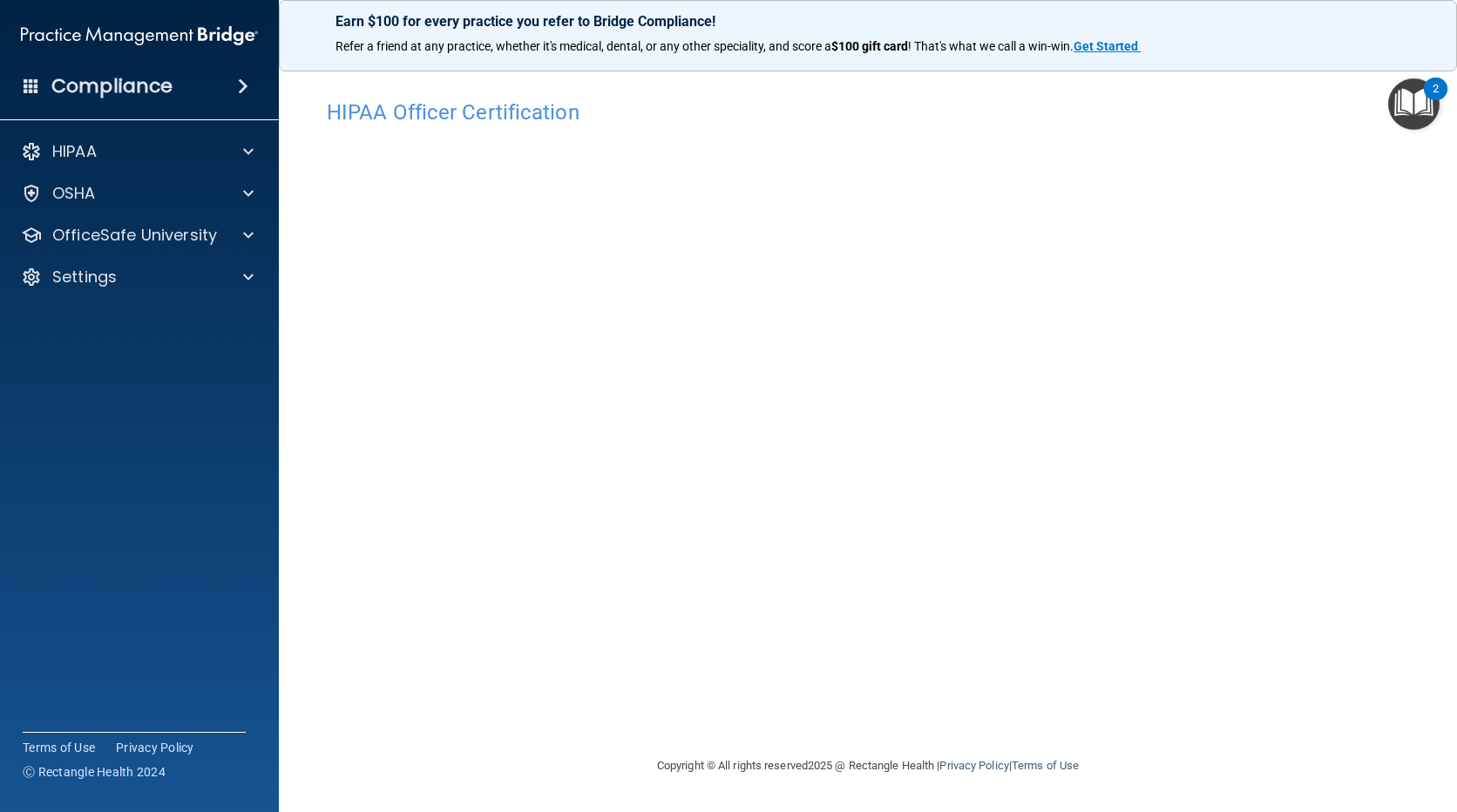
click at [238, 80] on span at bounding box center [243, 86] width 10 height 21
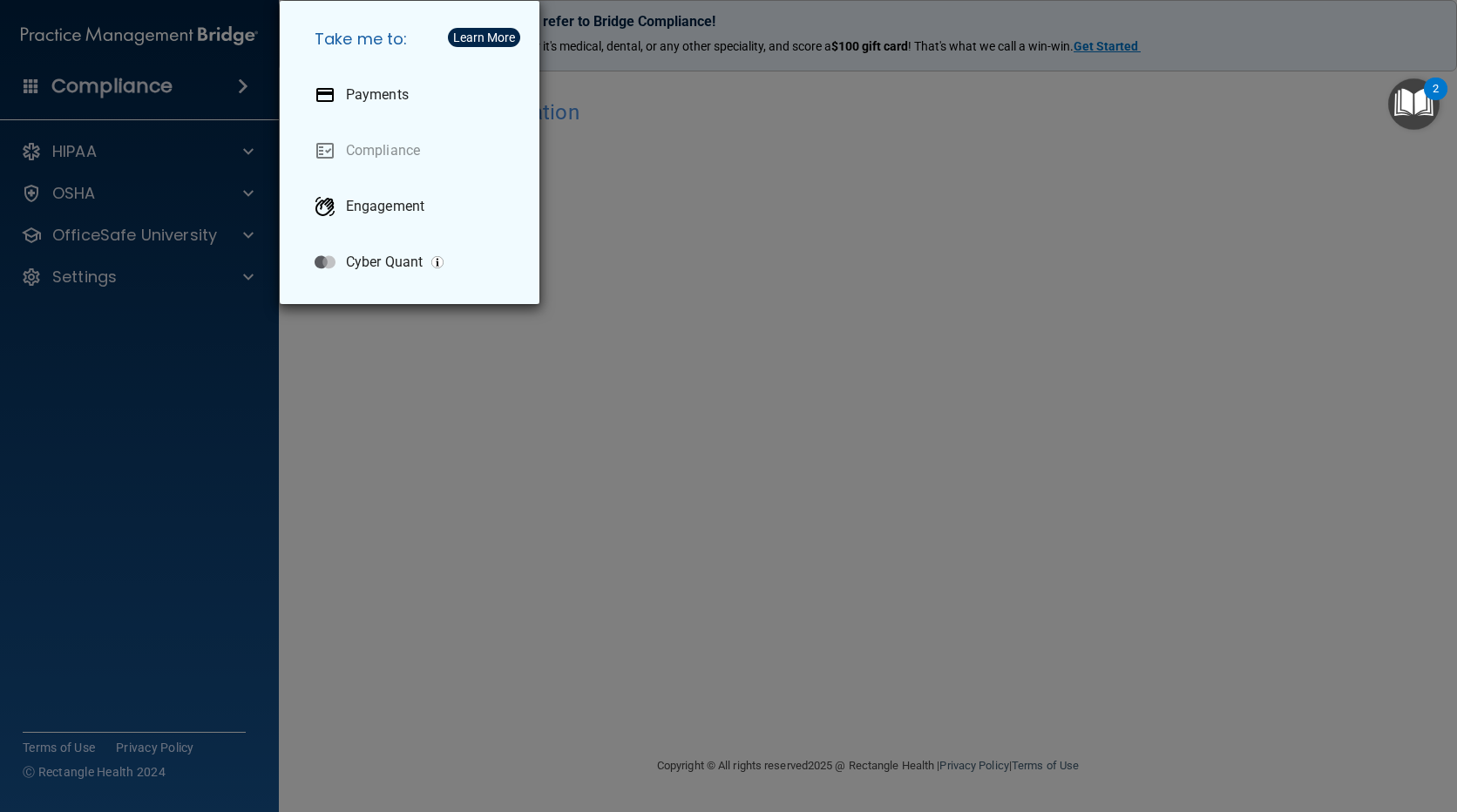
click at [389, 450] on div "Take me to: Payments Compliance Engagement Cyber Quant" at bounding box center [728, 406] width 1457 height 812
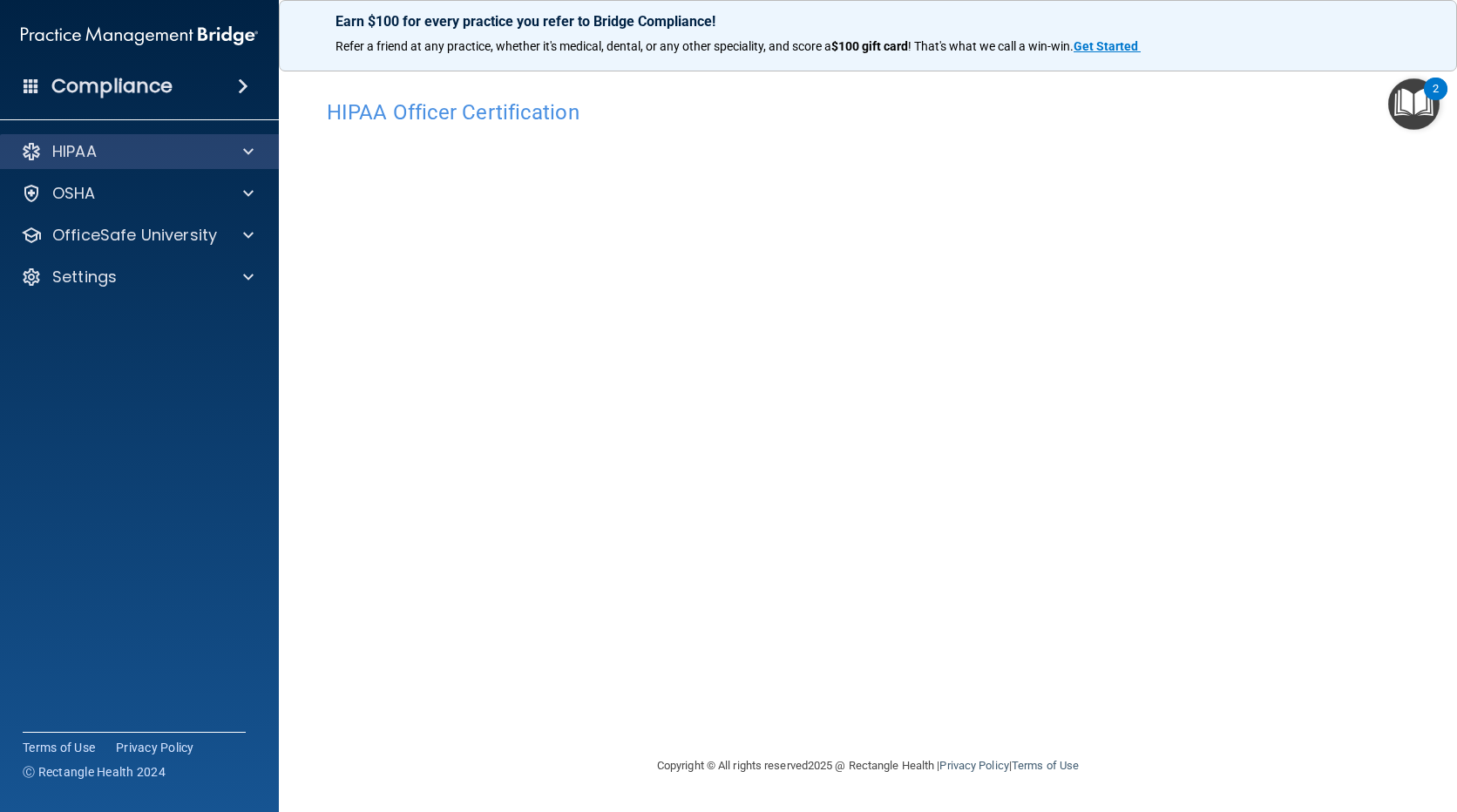
click at [246, 140] on div "HIPAA" at bounding box center [140, 151] width 280 height 35
click at [238, 157] on div at bounding box center [246, 151] width 44 height 21
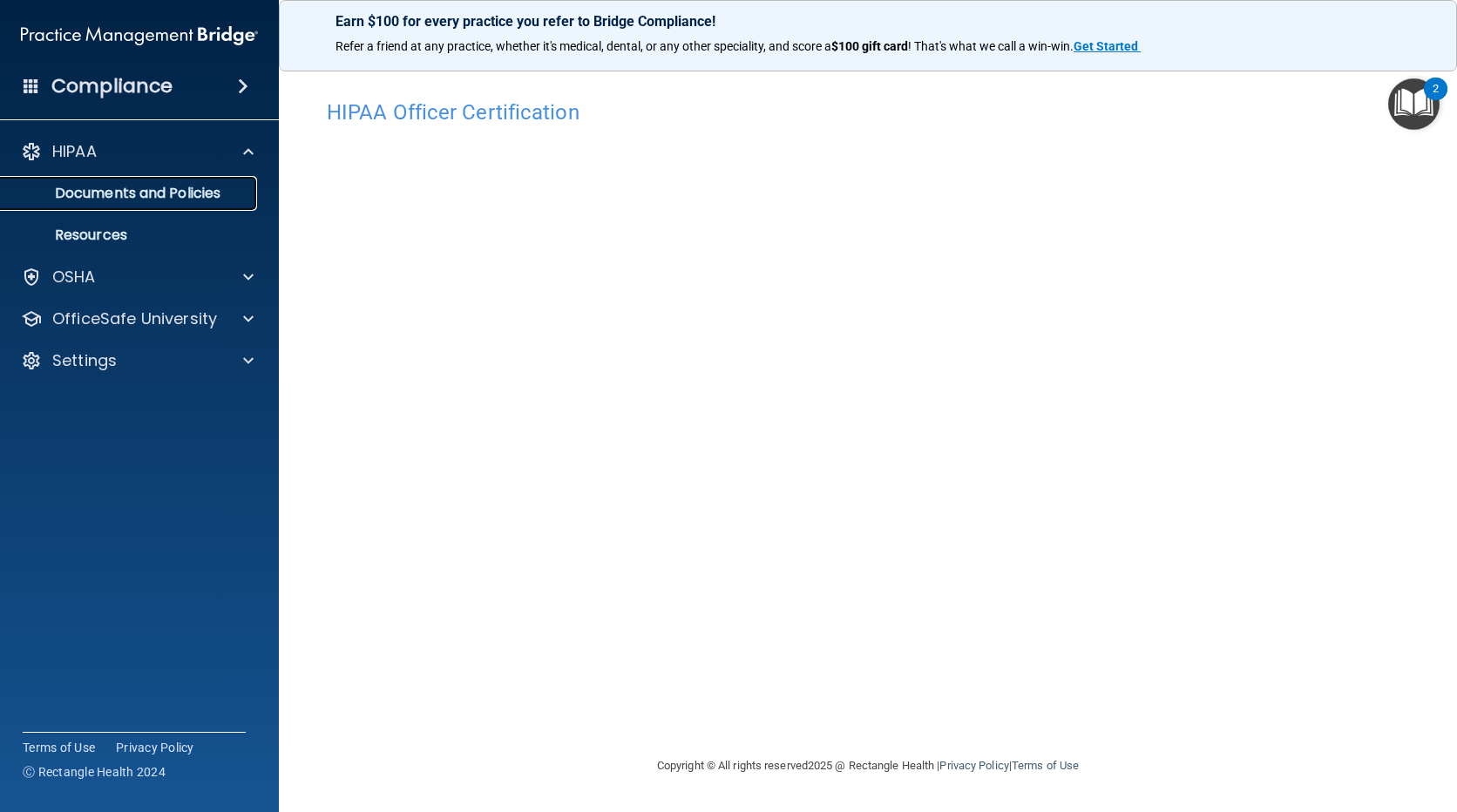
click at [189, 190] on p "Documents and Policies" at bounding box center [130, 193] width 238 height 17
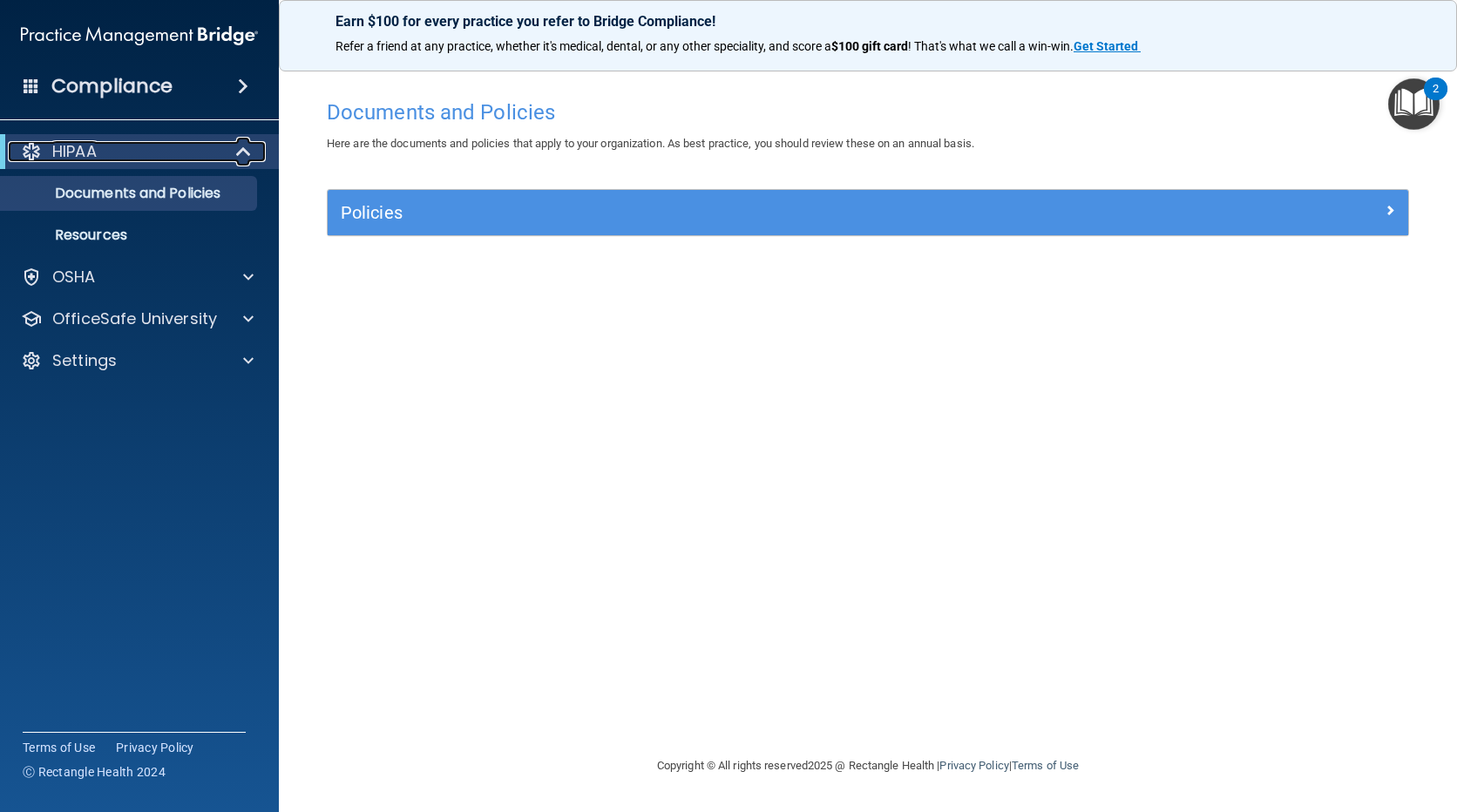
click at [117, 146] on div "HIPAA" at bounding box center [115, 151] width 215 height 21
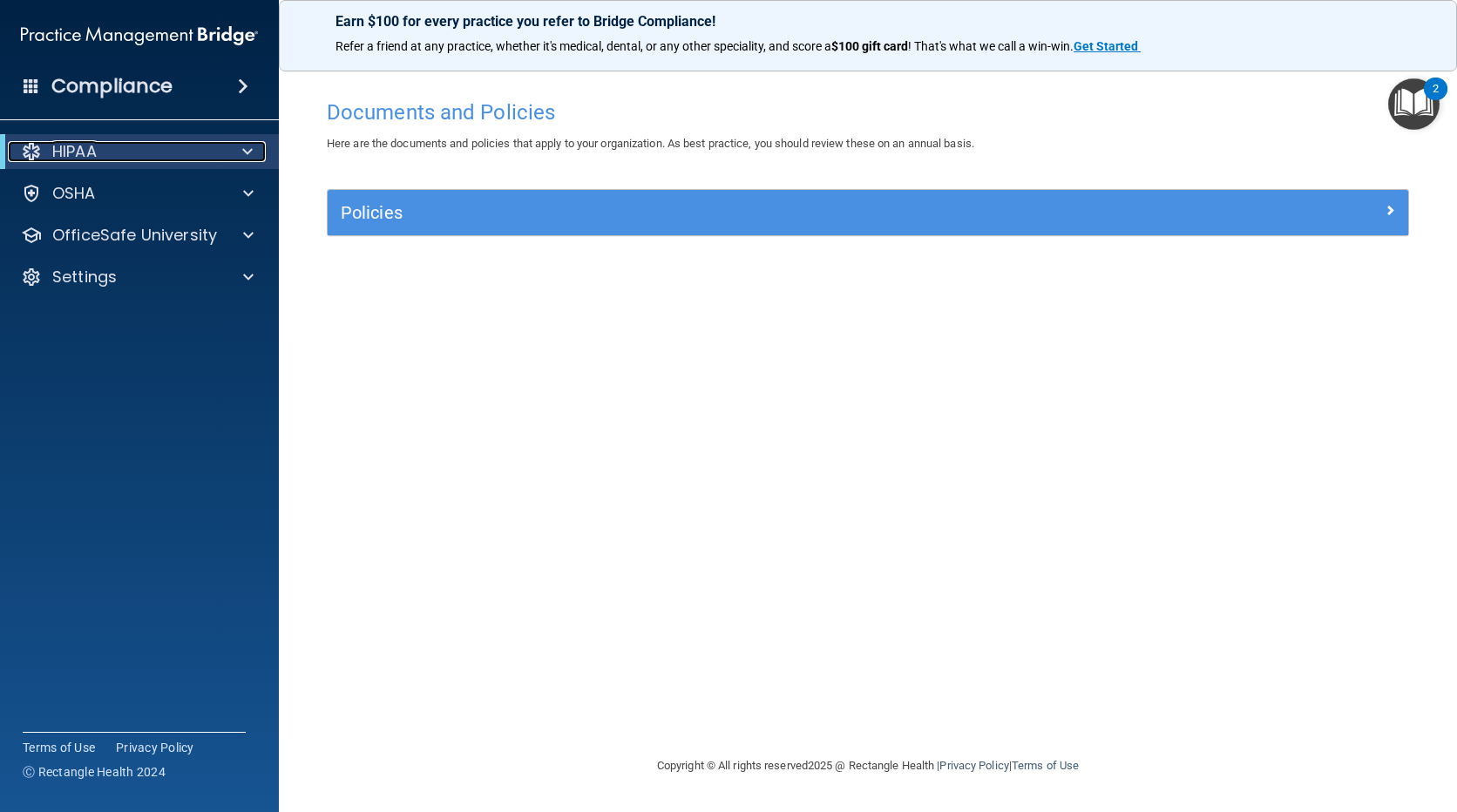
click at [61, 143] on p "HIPAA" at bounding box center [74, 151] width 44 height 21
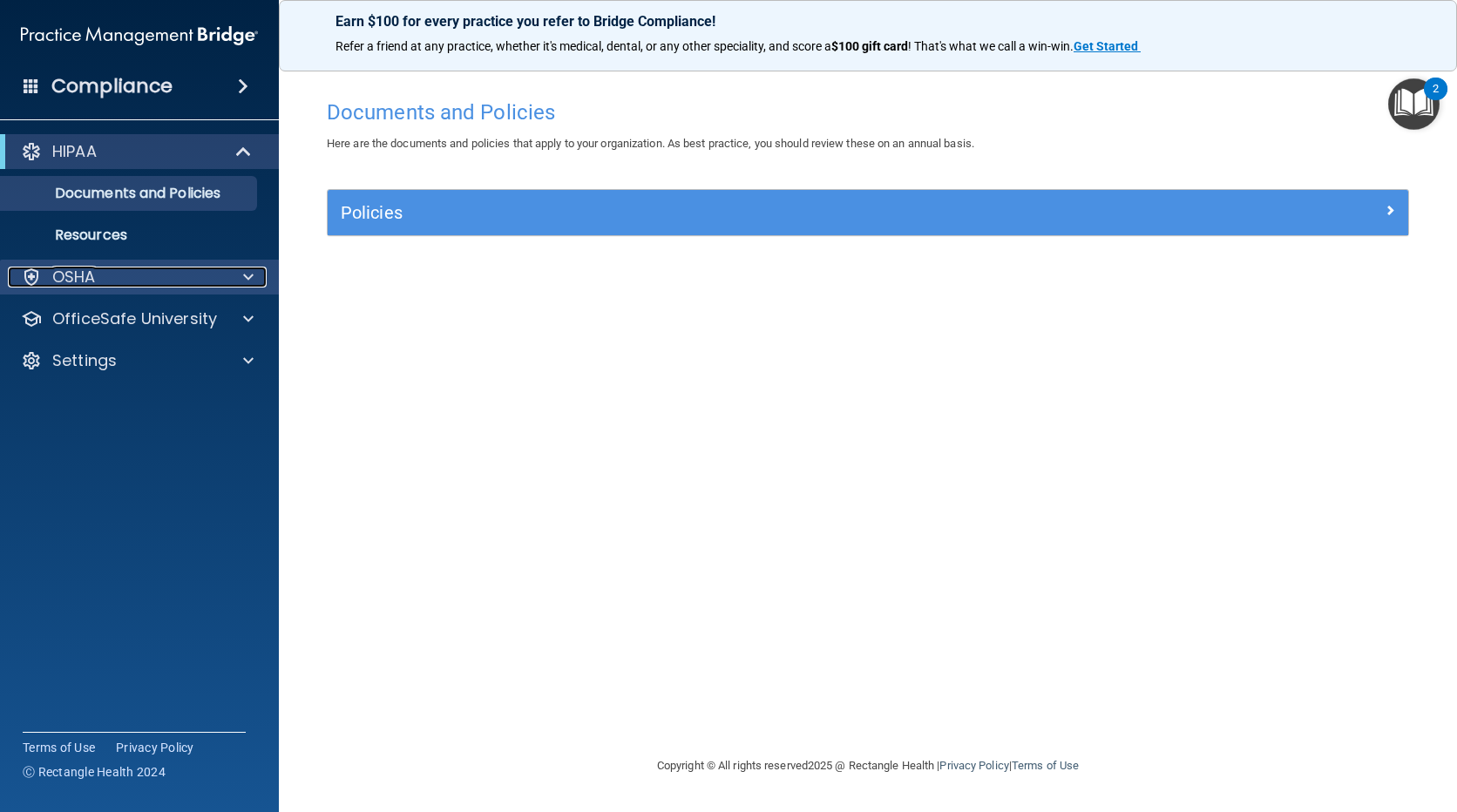
click at [59, 273] on p "OSHA" at bounding box center [74, 277] width 44 height 21
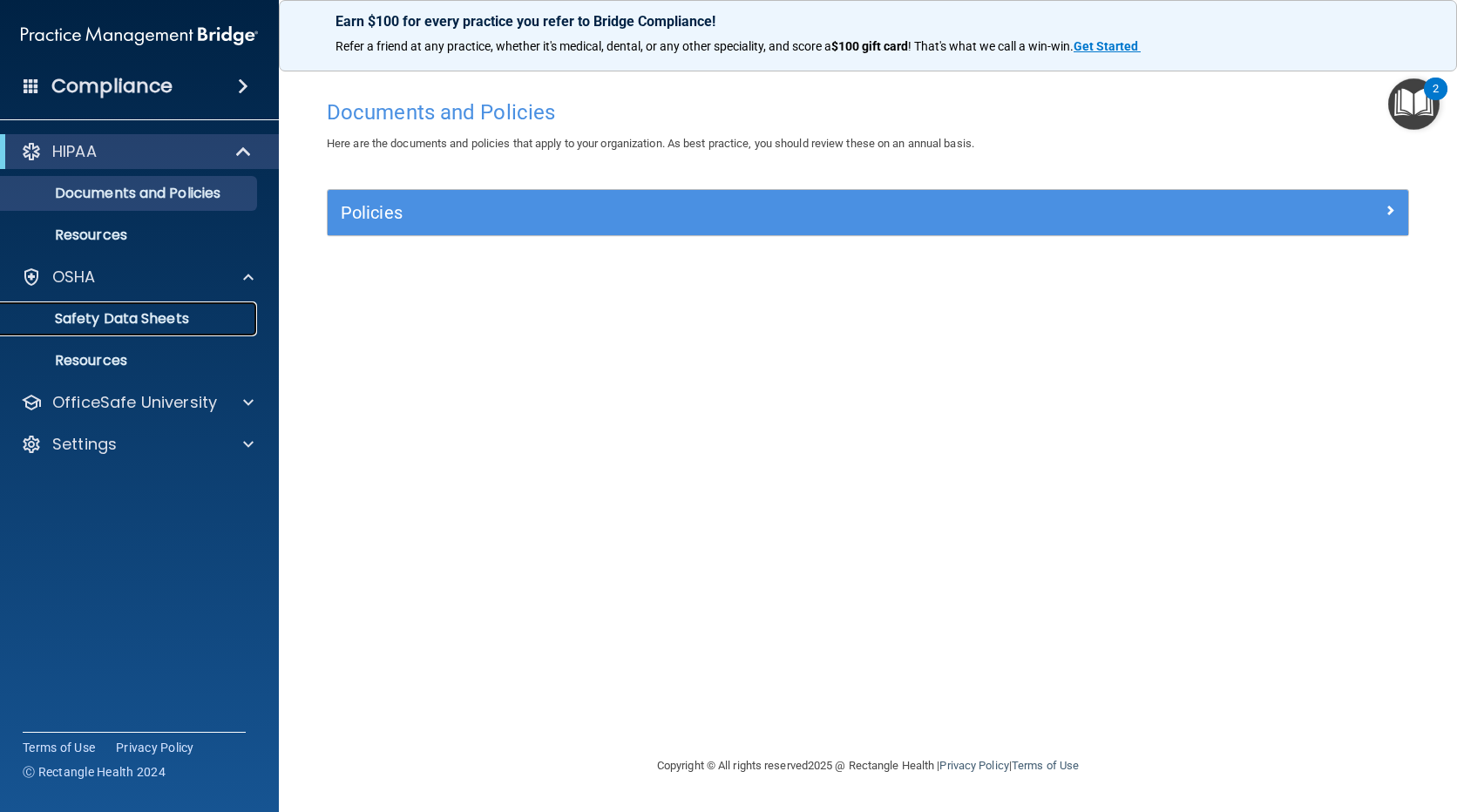
click at [111, 316] on p "Safety Data Sheets" at bounding box center [130, 318] width 238 height 17
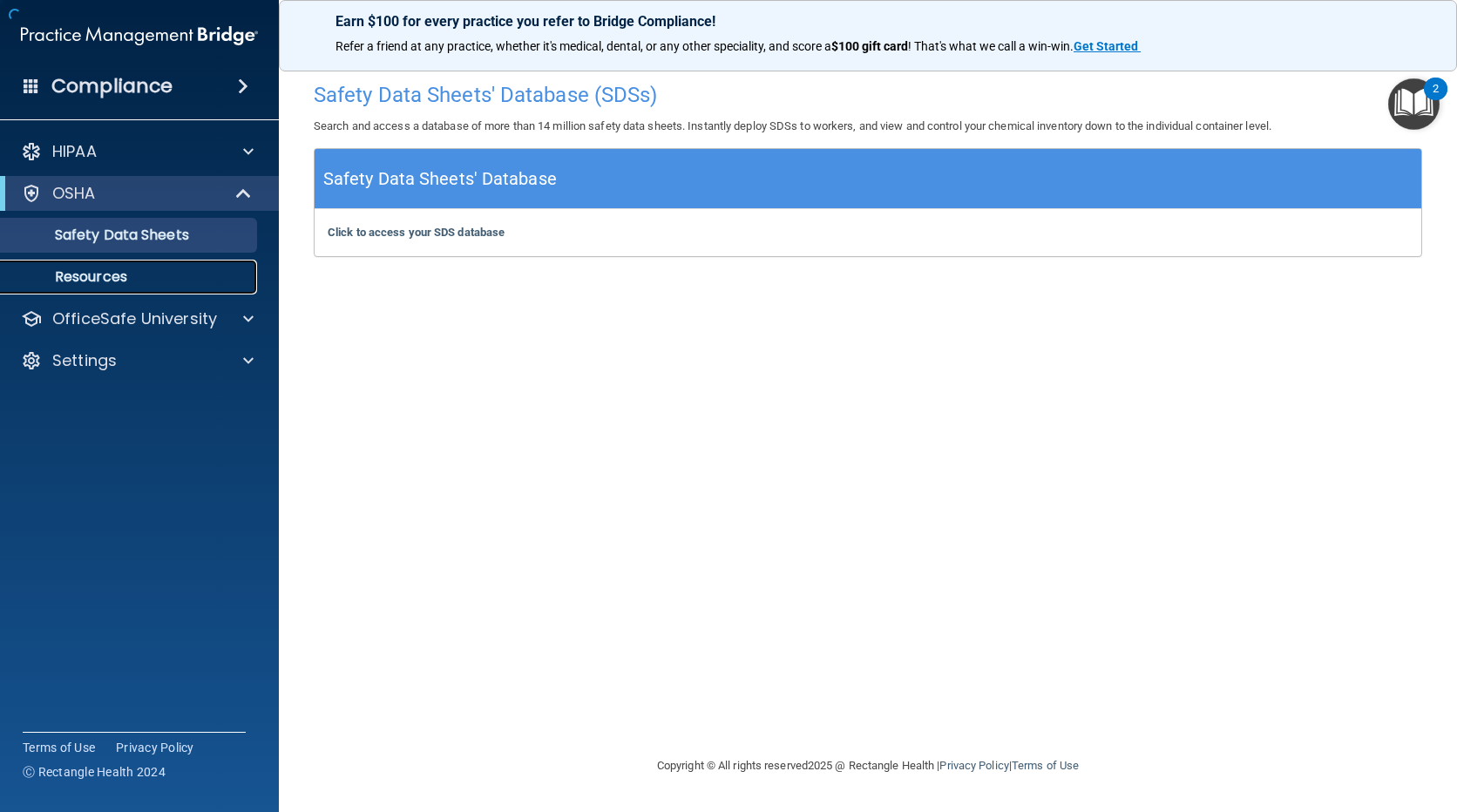
click at [89, 275] on p "Resources" at bounding box center [130, 277] width 238 height 17
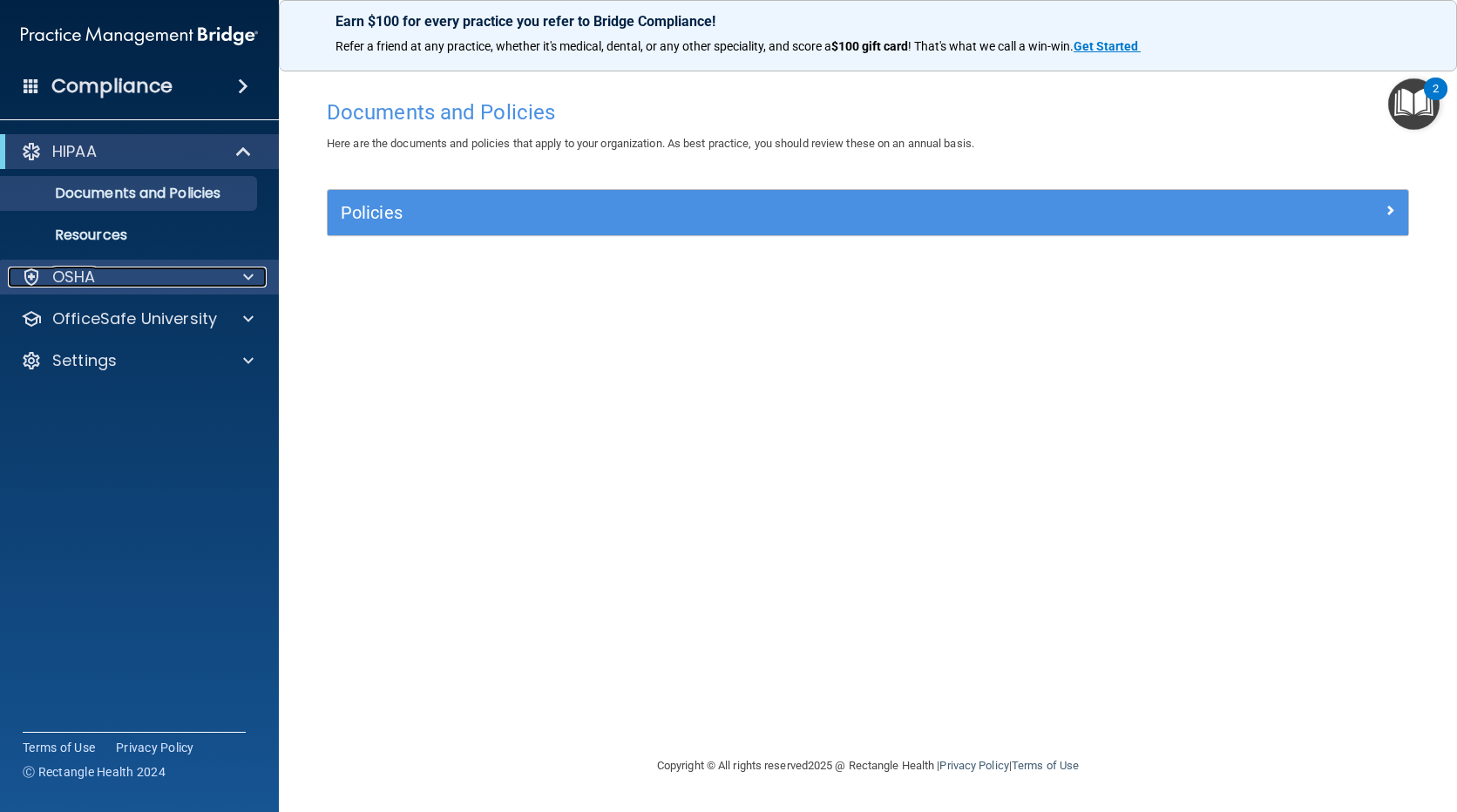
click at [182, 282] on div "OSHA" at bounding box center [116, 277] width 216 height 21
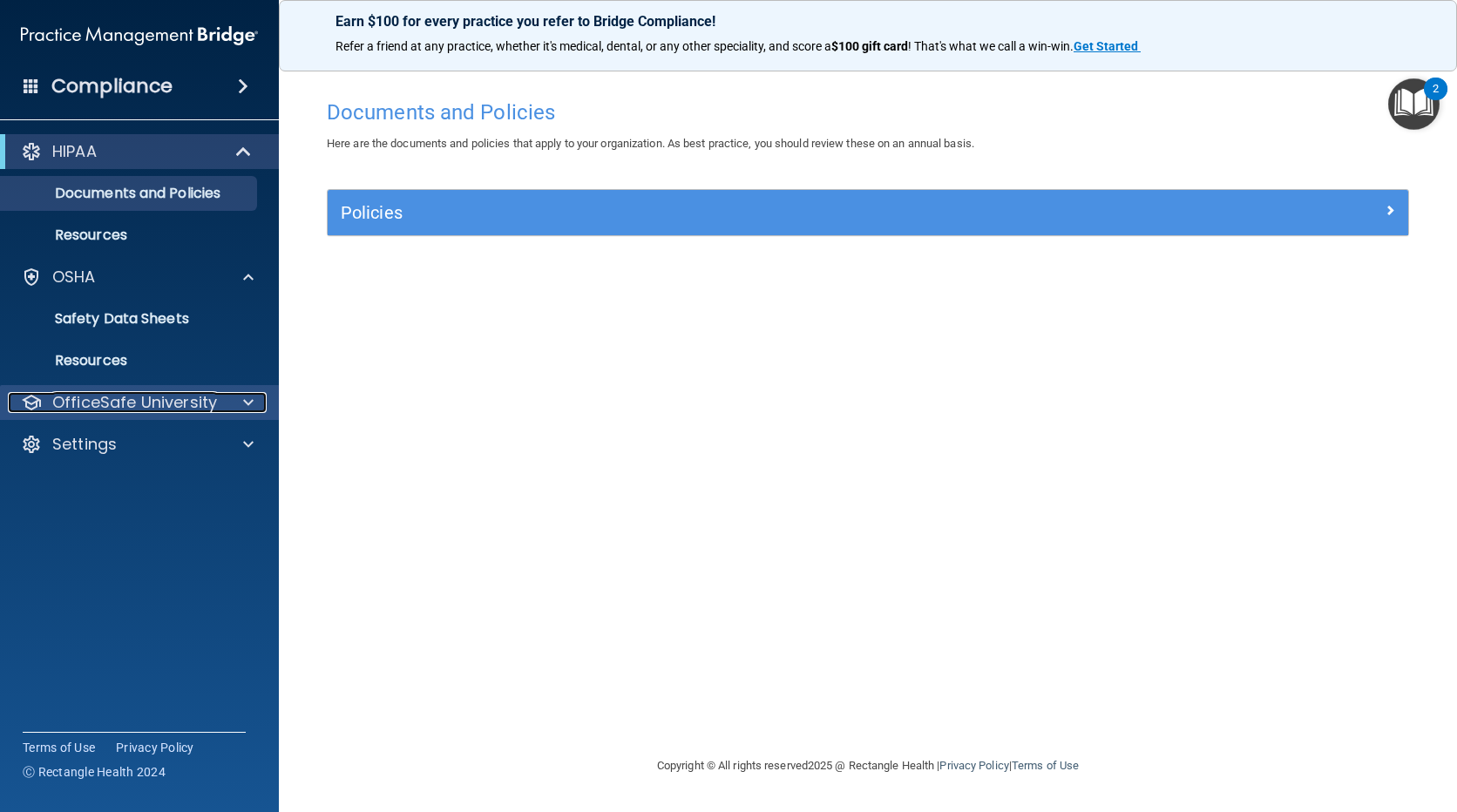
click at [230, 401] on div at bounding box center [246, 402] width 44 height 21
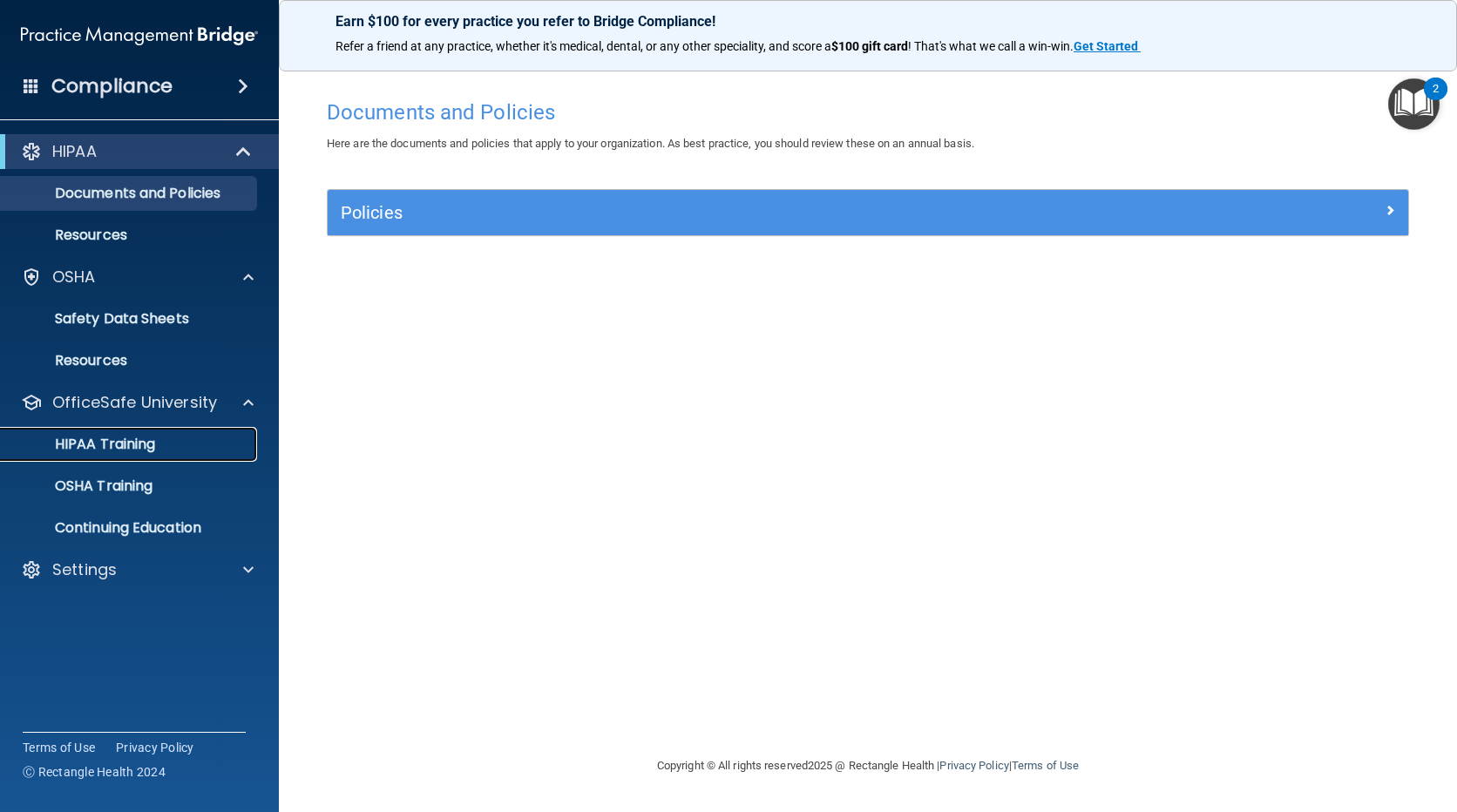
click at [93, 446] on p "HIPAA Training" at bounding box center [83, 443] width 144 height 17
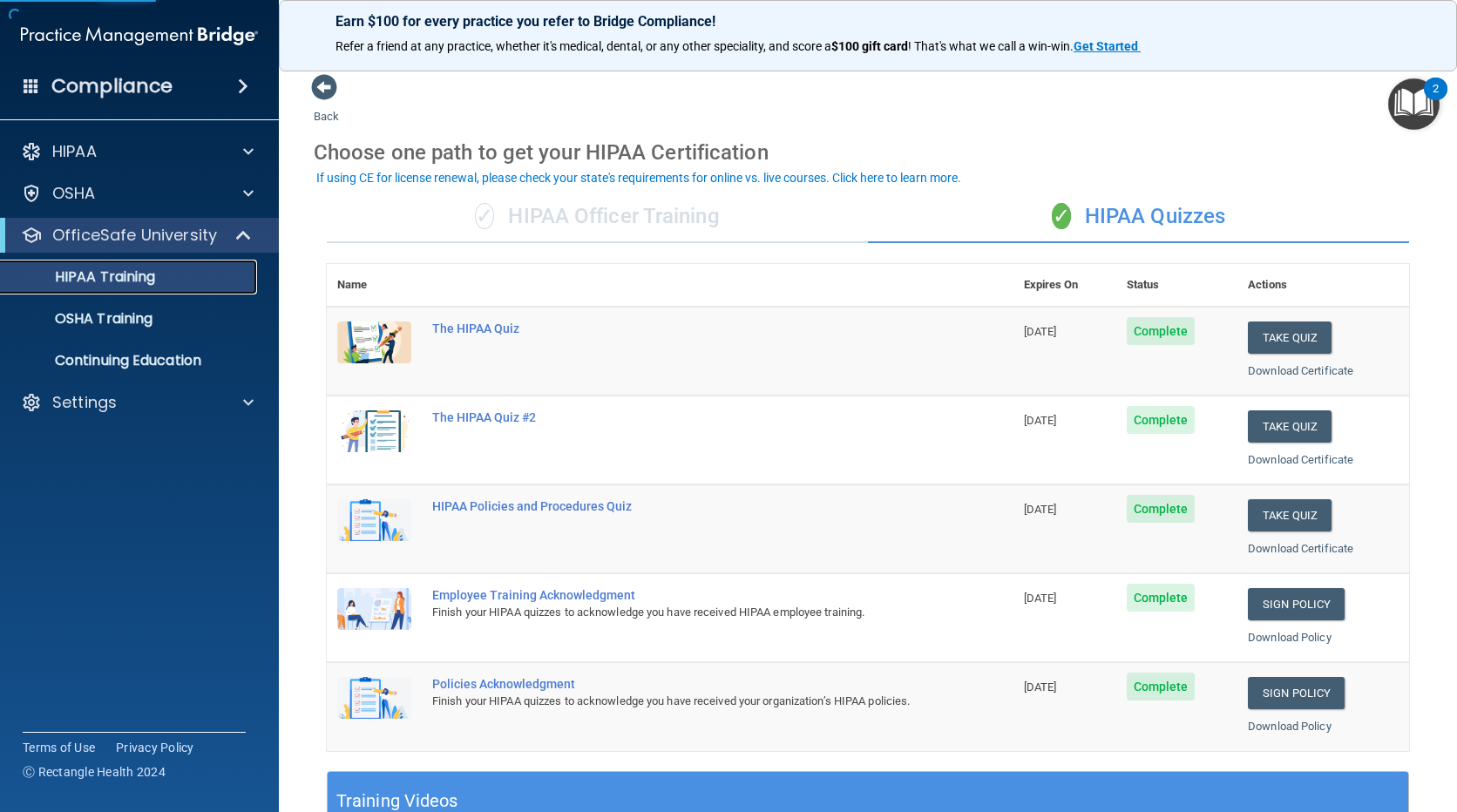
scroll to position [87, 0]
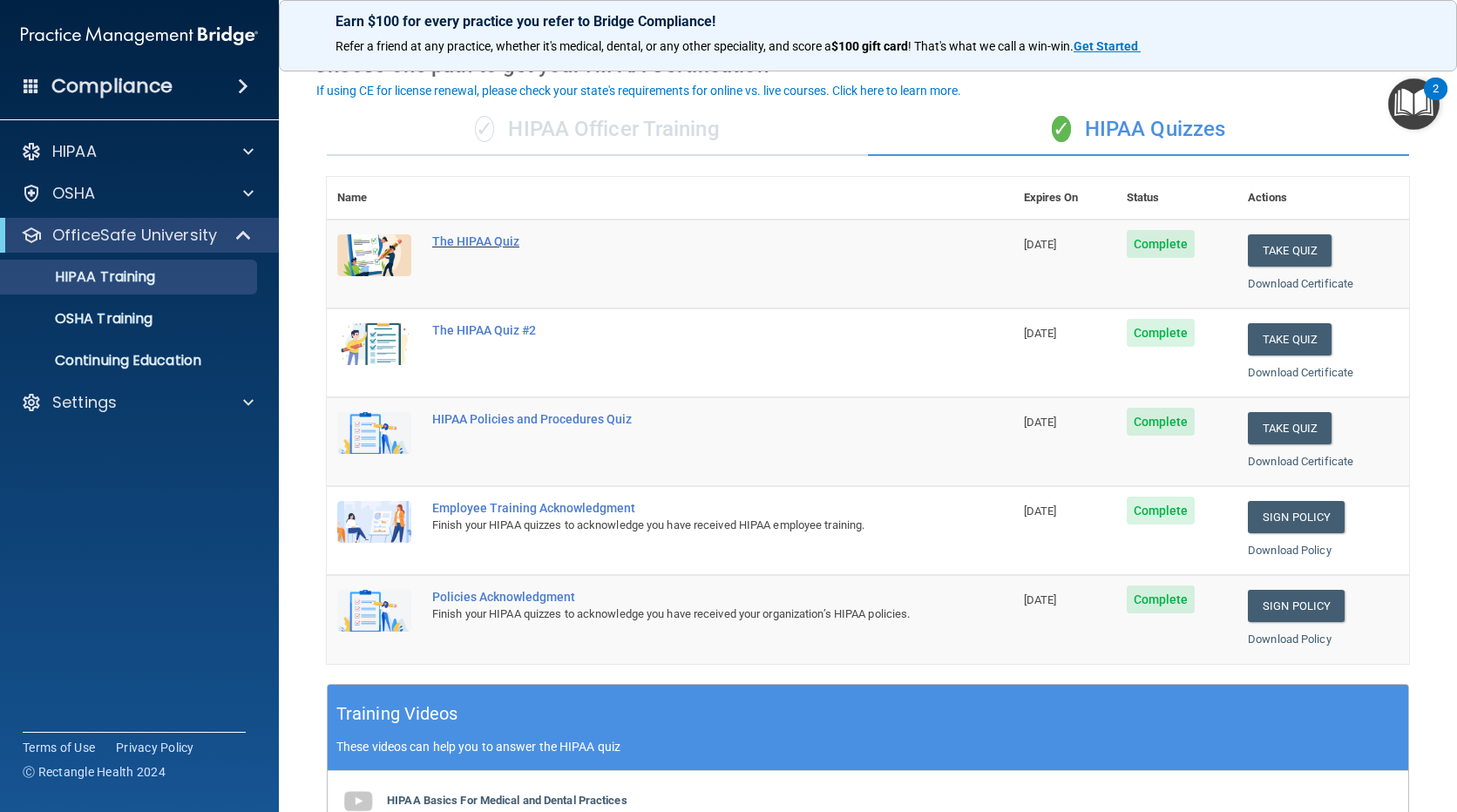
click at [488, 235] on div "The HIPAA Quiz" at bounding box center [680, 242] width 495 height 14
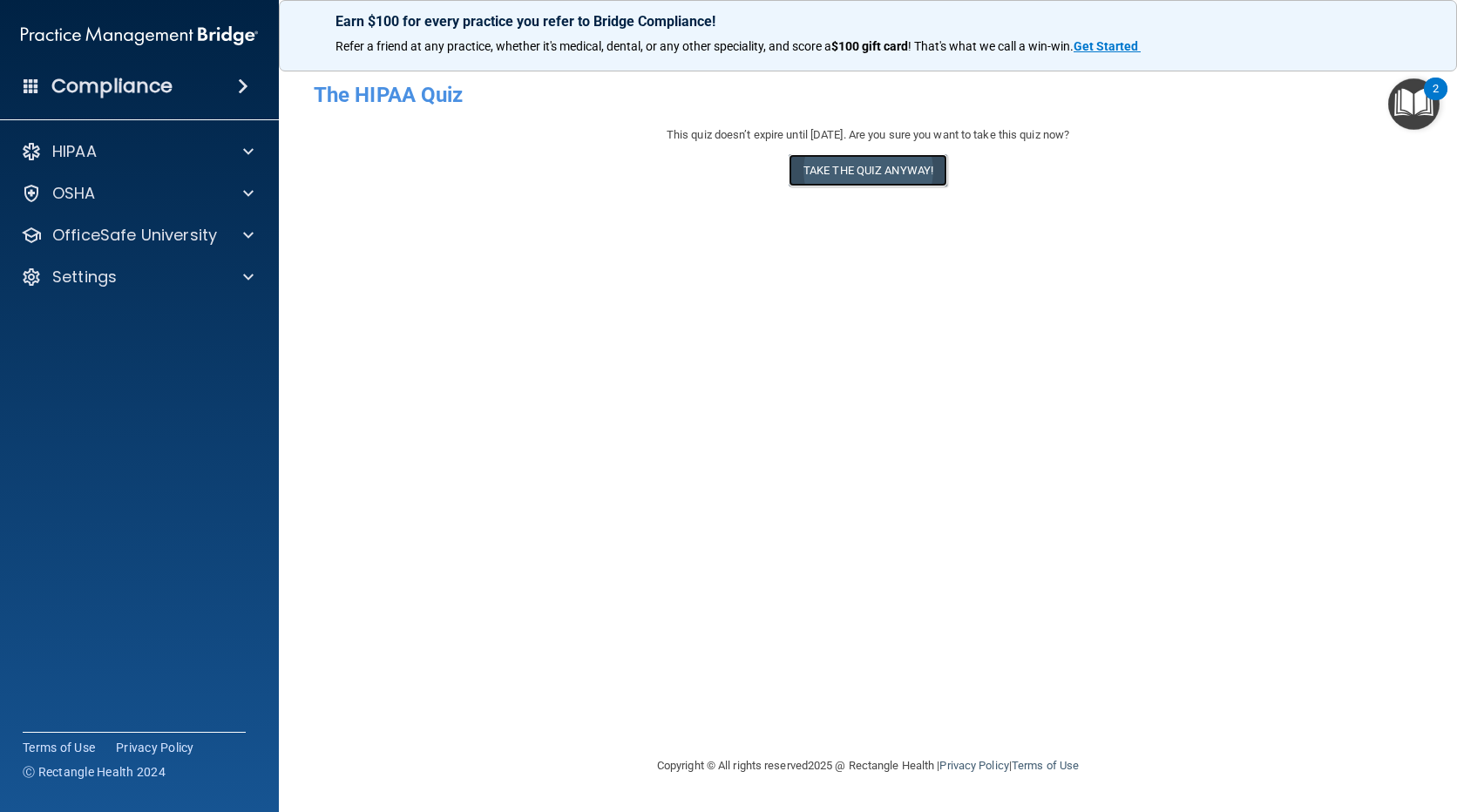
click at [882, 160] on button "Take the quiz anyway!" at bounding box center [867, 170] width 159 height 32
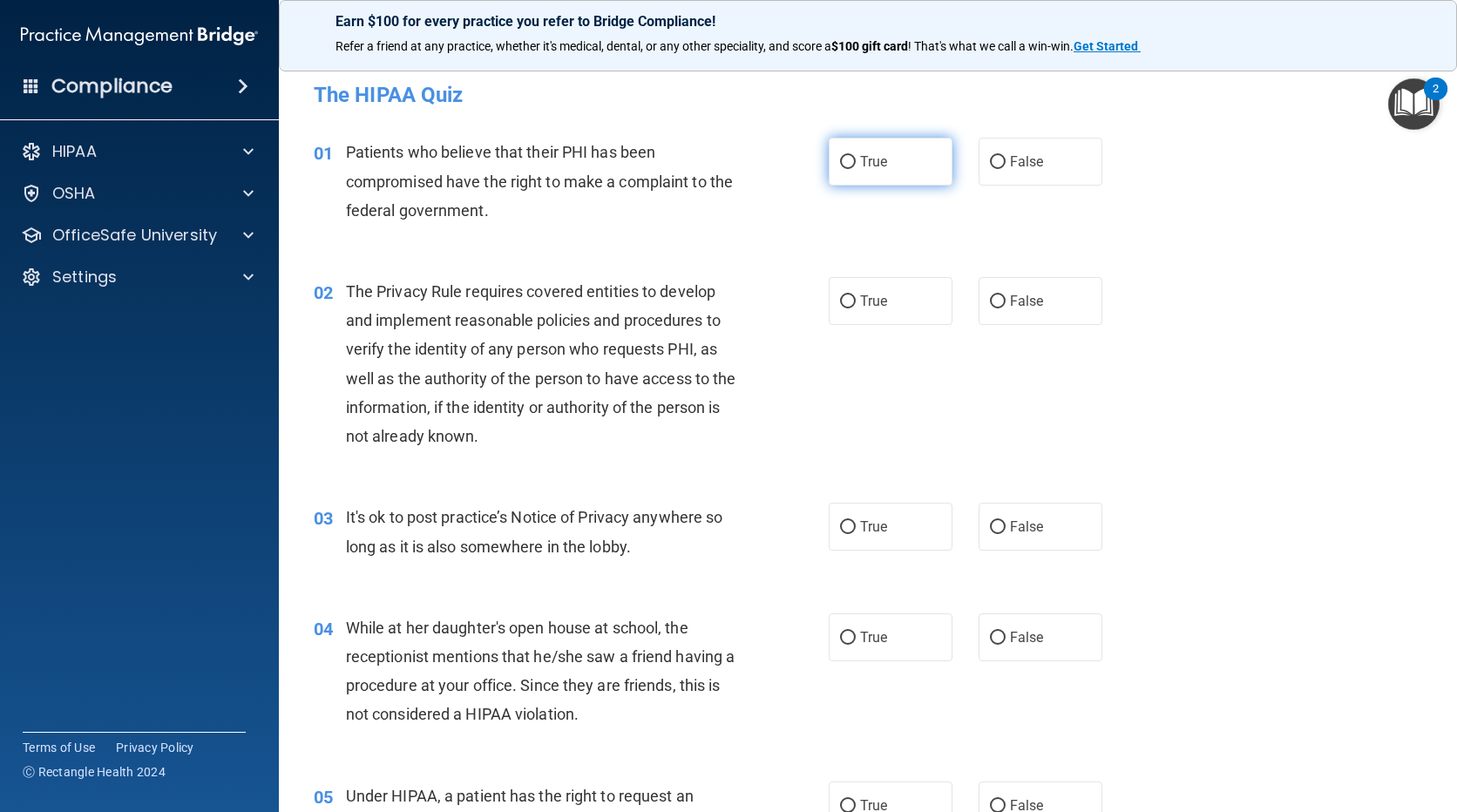
click at [853, 152] on label "True" at bounding box center [890, 162] width 124 height 48
click at [853, 156] on input "True" at bounding box center [848, 162] width 16 height 13
radio input "true"
click at [840, 296] on input "True" at bounding box center [848, 302] width 16 height 13
radio input "true"
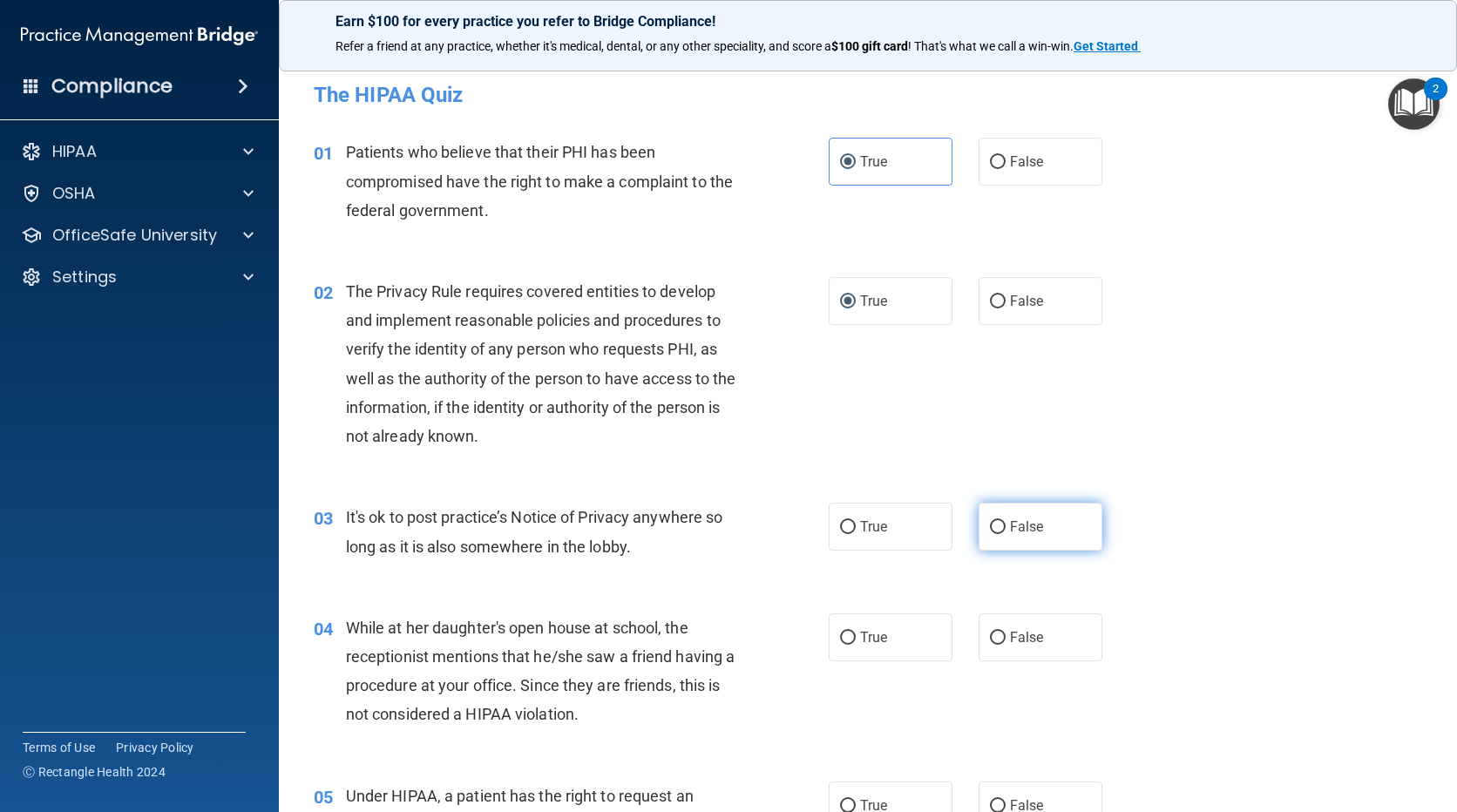
click at [992, 525] on input "False" at bounding box center [998, 527] width 16 height 13
radio input "true"
click at [1024, 644] on span "False" at bounding box center [1027, 637] width 34 height 17
click at [1006, 644] on input "False" at bounding box center [998, 637] width 16 height 13
radio input "true"
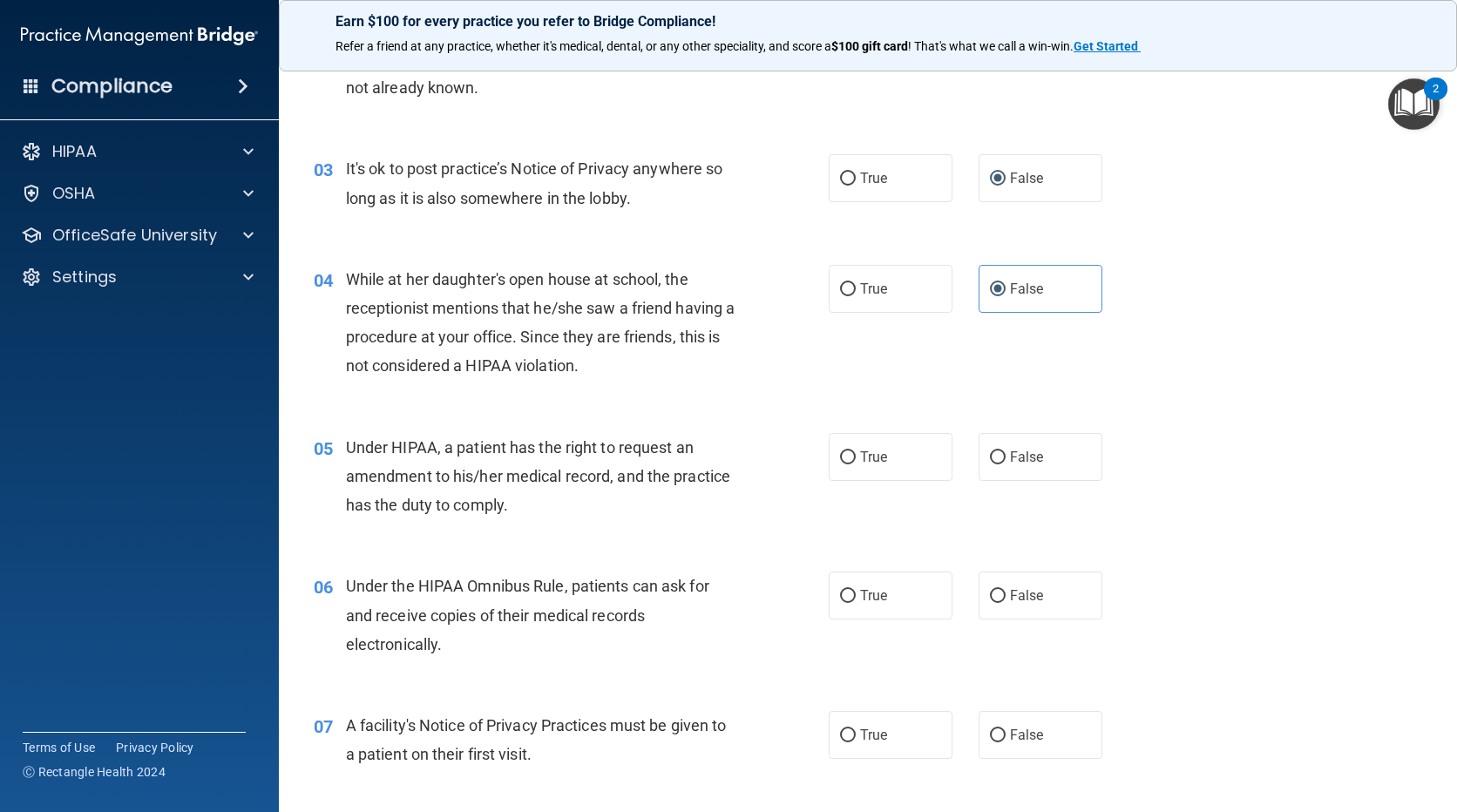
scroll to position [610, 0]
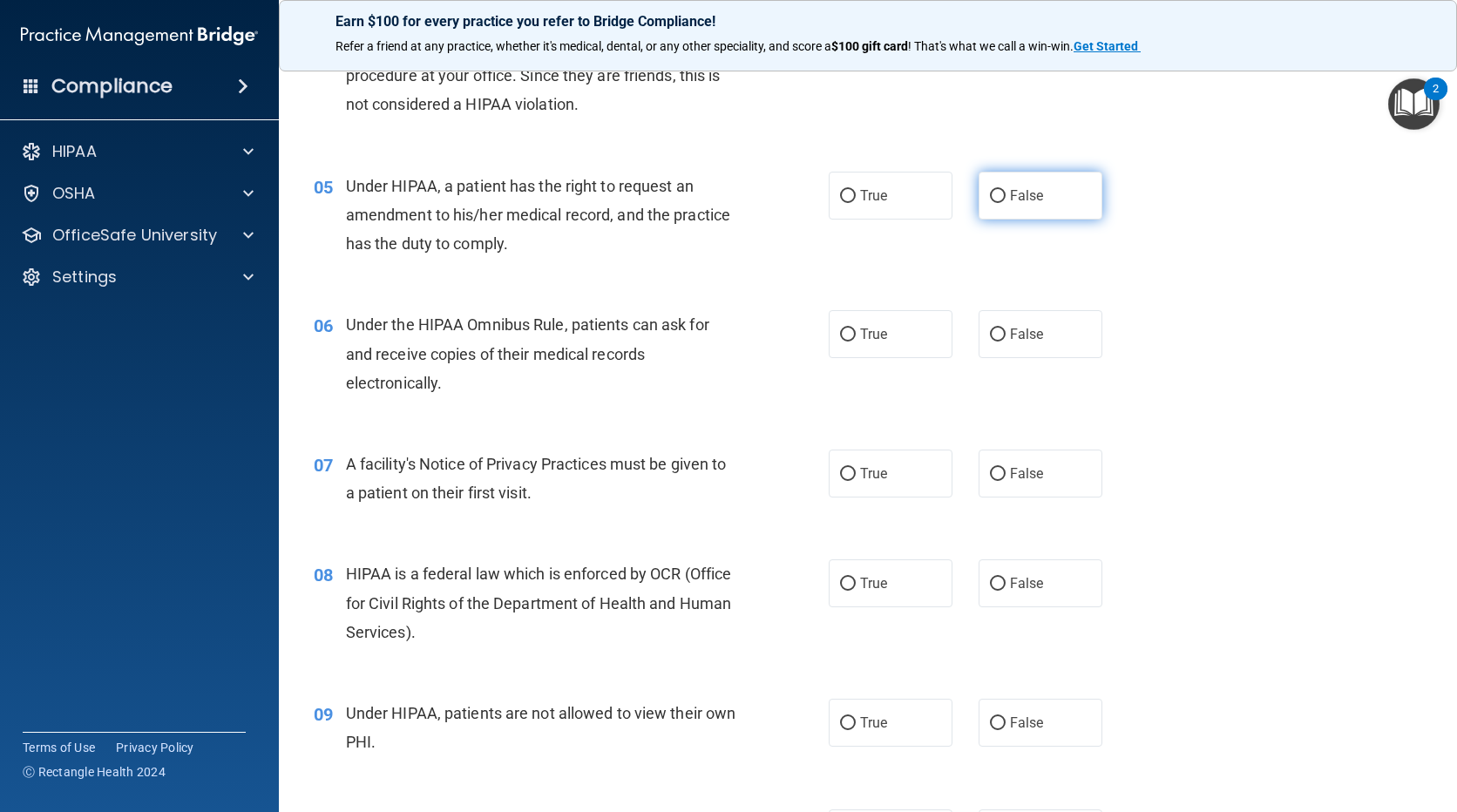
click at [990, 196] on input "False" at bounding box center [998, 196] width 16 height 13
radio input "true"
click at [868, 326] on span "True" at bounding box center [873, 334] width 27 height 17
click at [855, 329] on input "True" at bounding box center [848, 335] width 16 height 13
radio input "true"
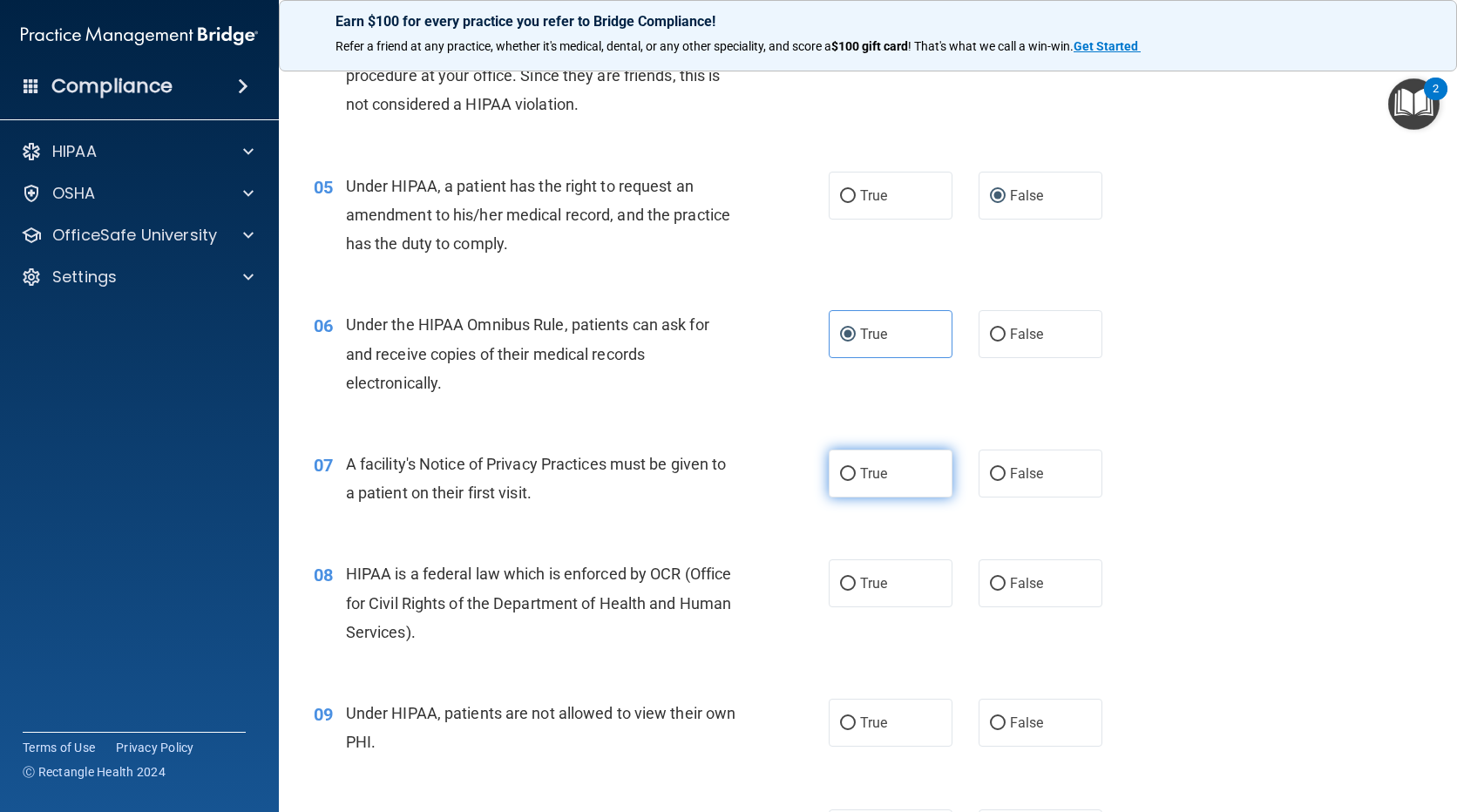
click at [850, 487] on label "True" at bounding box center [890, 473] width 124 height 48
click at [850, 480] on input "True" at bounding box center [848, 473] width 16 height 13
radio input "true"
click at [848, 579] on input "True" at bounding box center [848, 583] width 16 height 13
radio input "true"
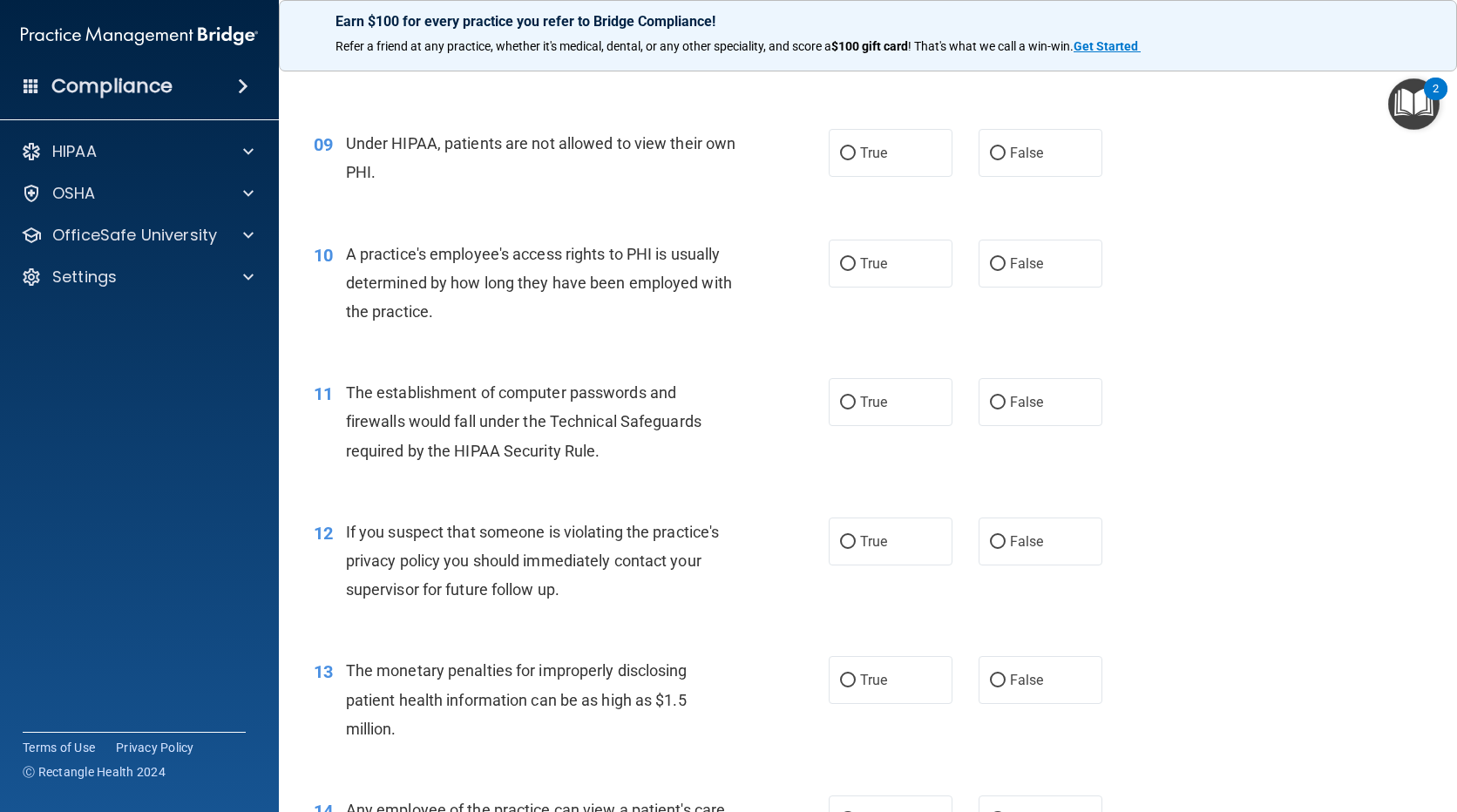
scroll to position [1219, 0]
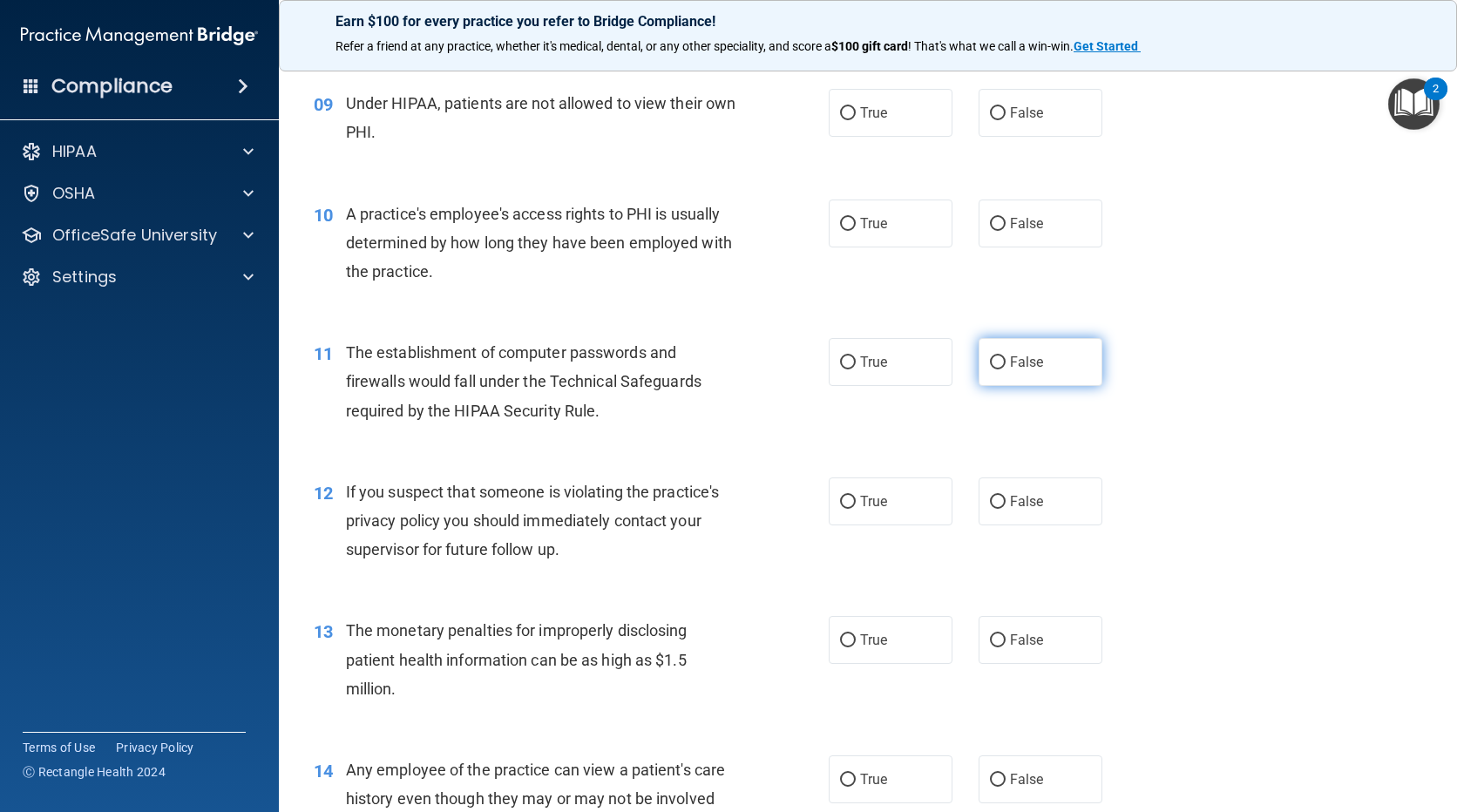
click at [1006, 353] on label "False" at bounding box center [1040, 362] width 124 height 48
click at [1006, 357] on input "False" at bounding box center [998, 363] width 16 height 13
radio input "true"
click at [990, 113] on input "False" at bounding box center [998, 113] width 16 height 13
radio input "true"
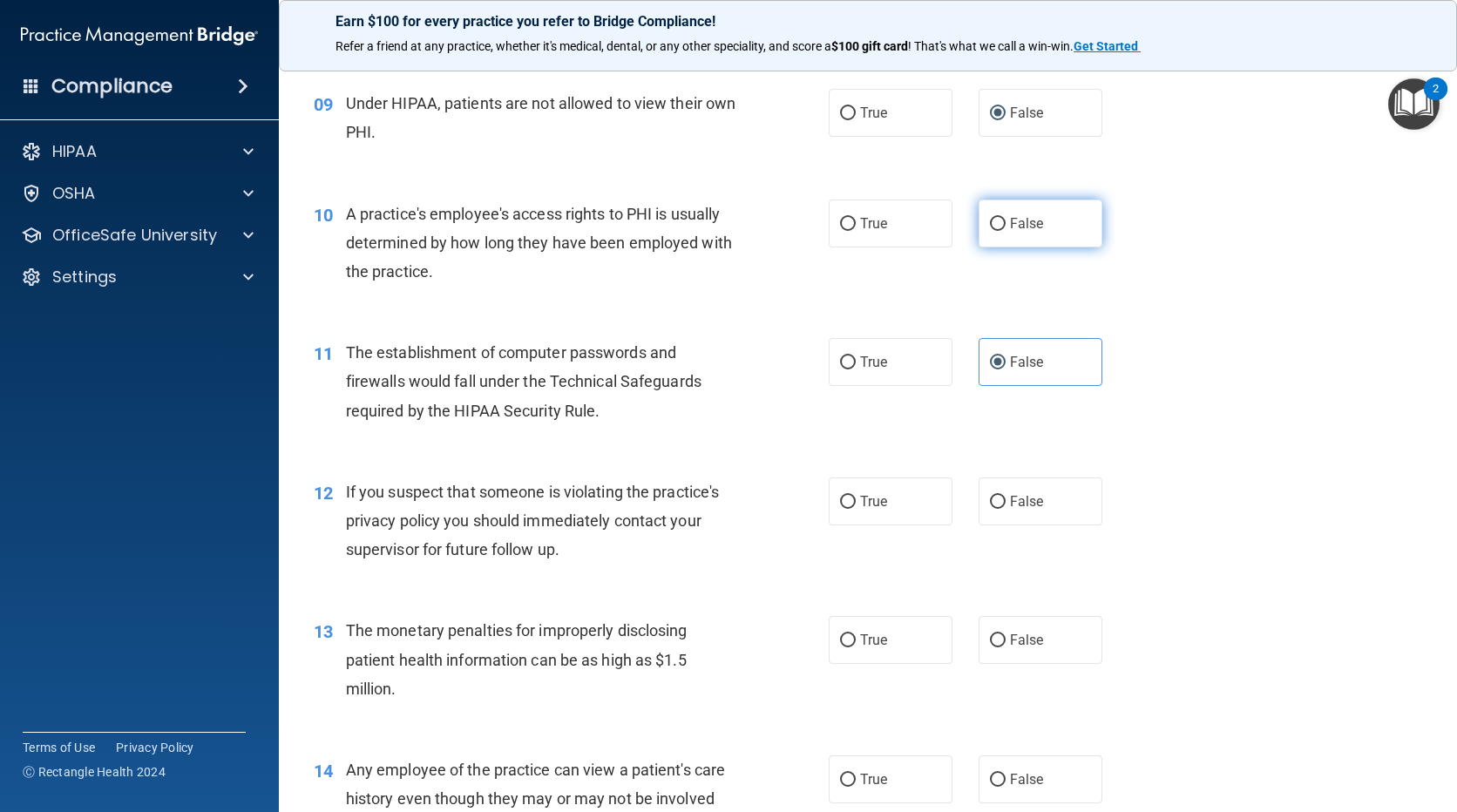
click at [993, 229] on input "False" at bounding box center [998, 224] width 16 height 13
radio input "true"
click at [840, 363] on input "True" at bounding box center [848, 363] width 16 height 13
radio input "true"
radio input "false"
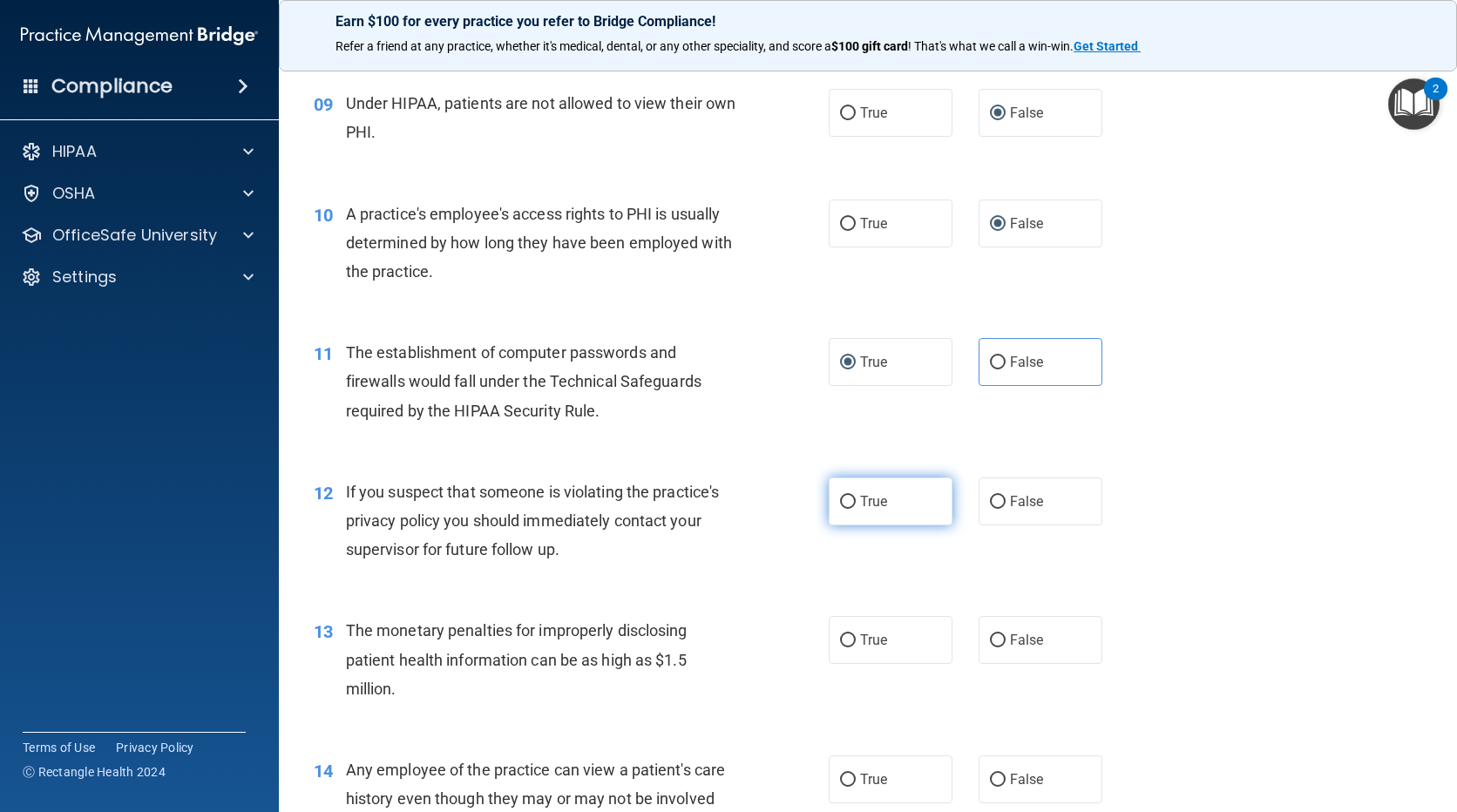
click at [846, 507] on input "True" at bounding box center [848, 501] width 16 height 13
radio input "true"
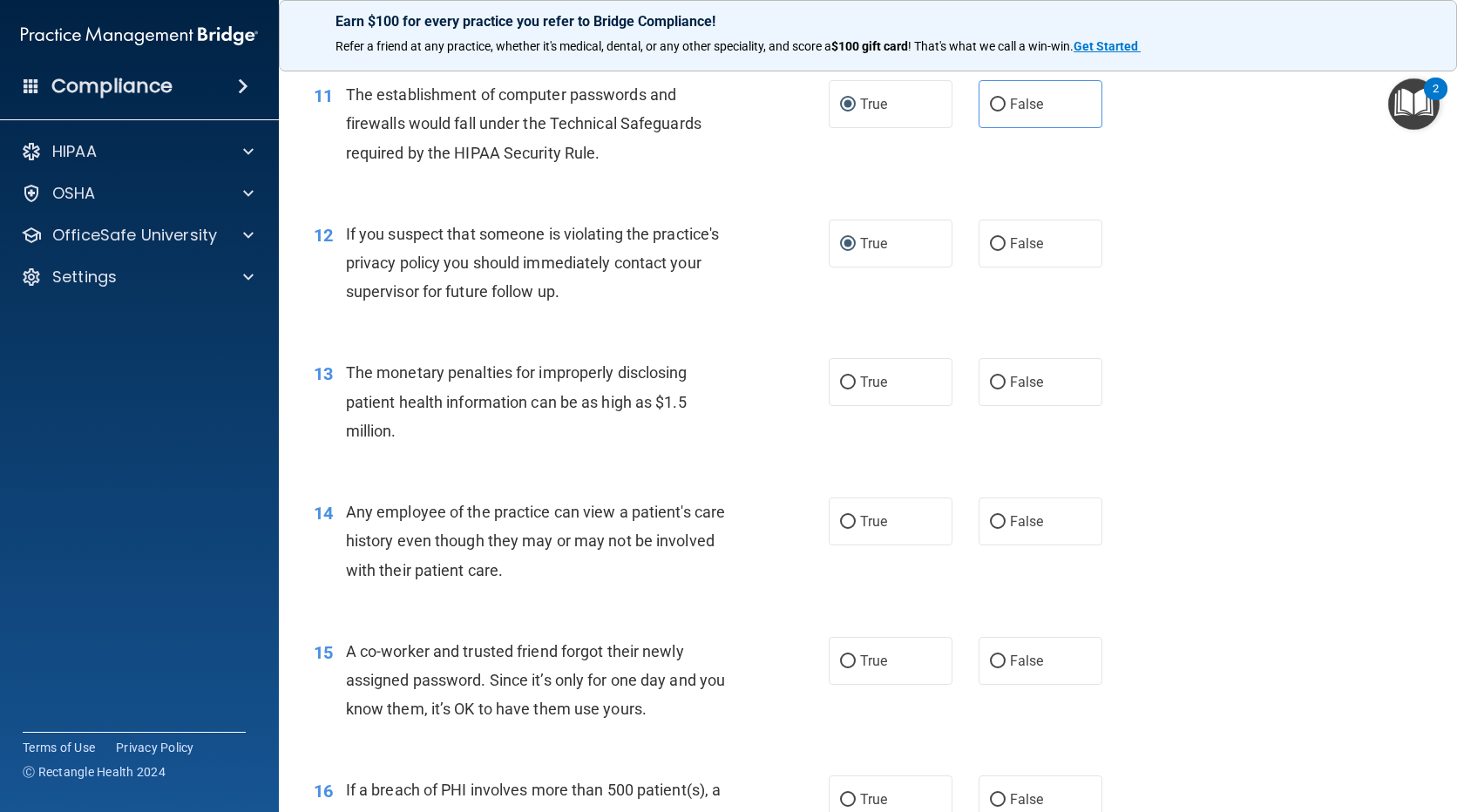
scroll to position [1481, 0]
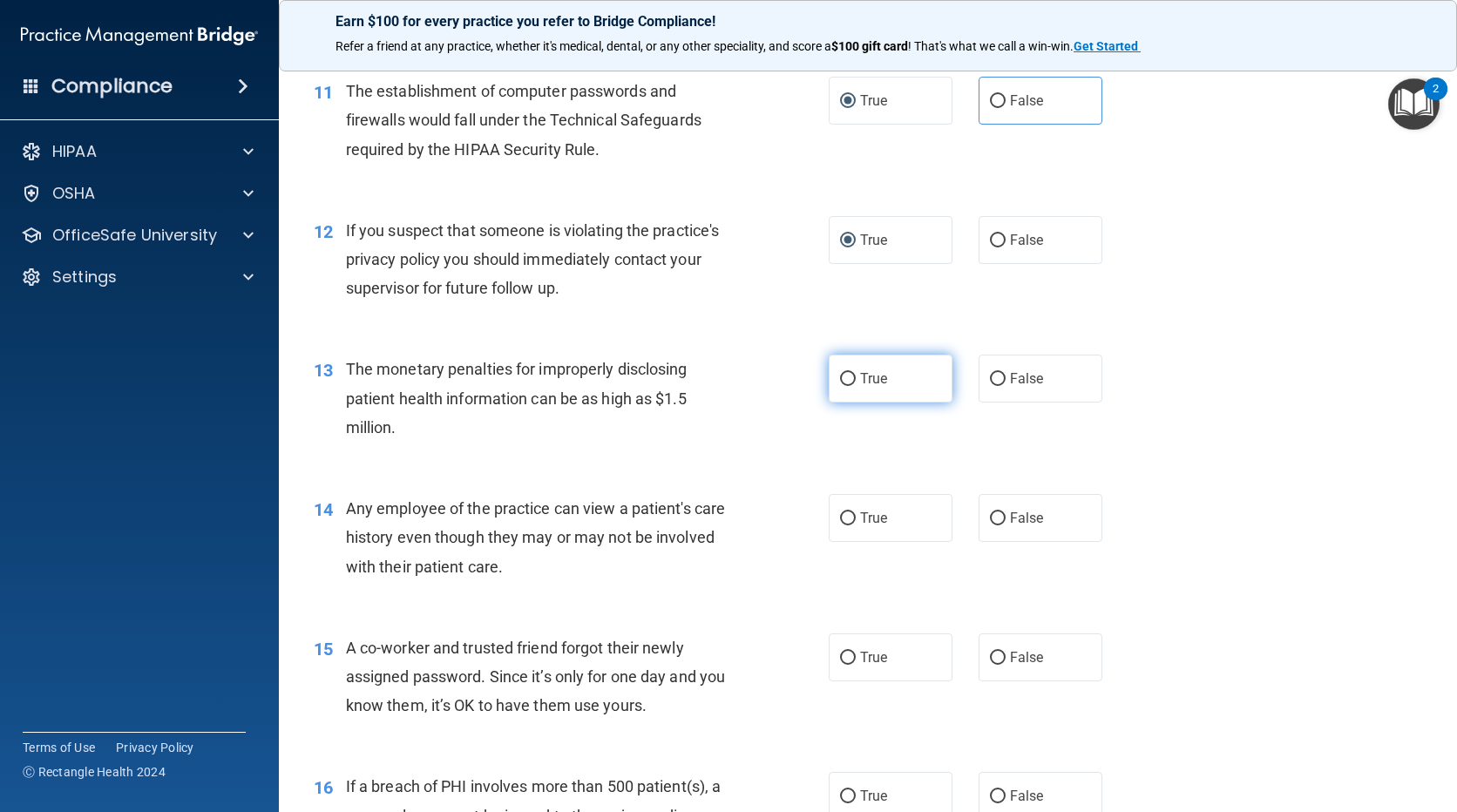
click at [861, 386] on span "True" at bounding box center [873, 379] width 27 height 17
click at [855, 386] on input "True" at bounding box center [848, 379] width 16 height 13
radio input "true"
click at [1016, 512] on span "False" at bounding box center [1027, 517] width 34 height 17
click at [1006, 512] on input "False" at bounding box center [998, 518] width 16 height 13
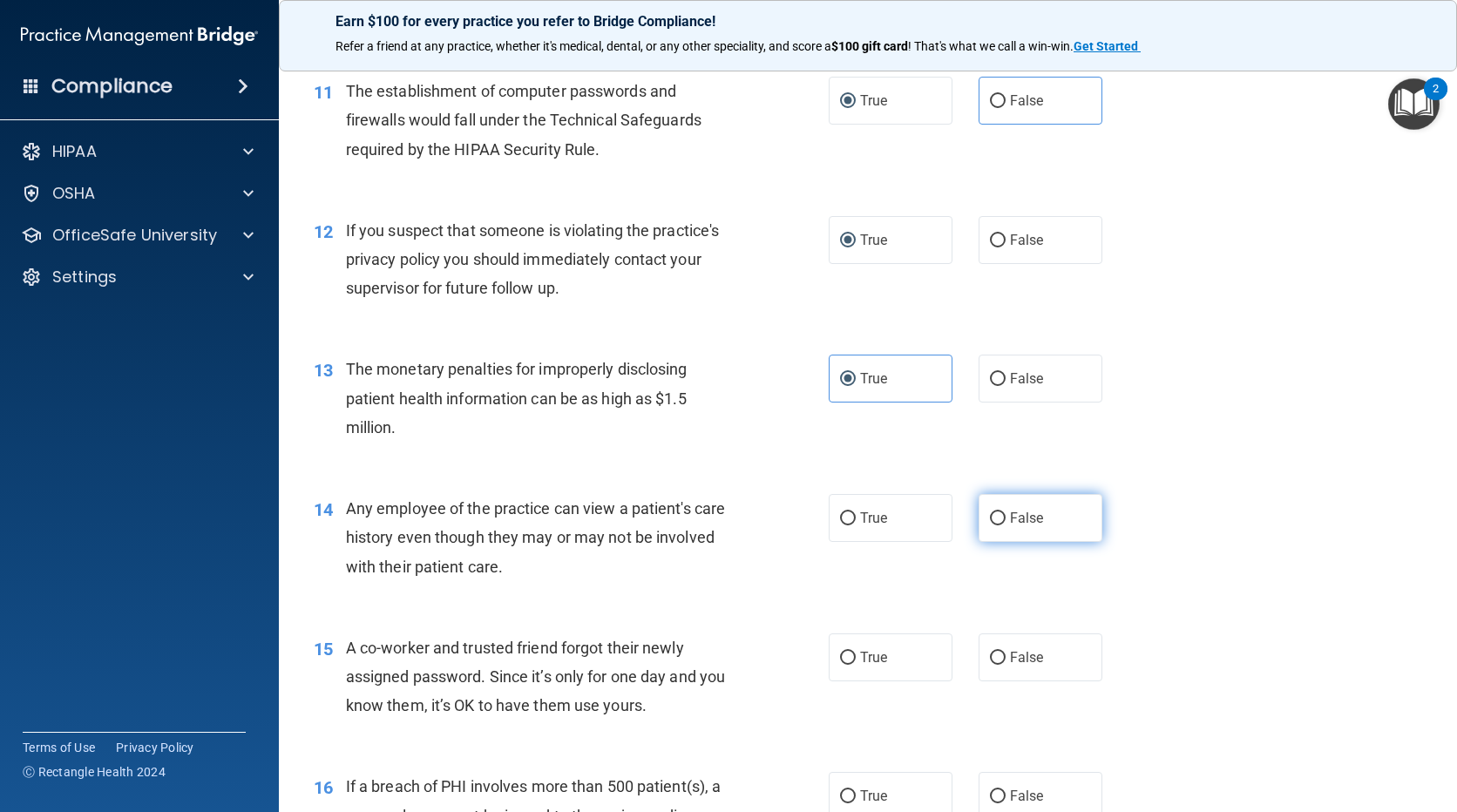
radio input "true"
click at [1030, 653] on span "False" at bounding box center [1027, 657] width 34 height 17
click at [1006, 653] on input "False" at bounding box center [998, 657] width 16 height 13
radio input "true"
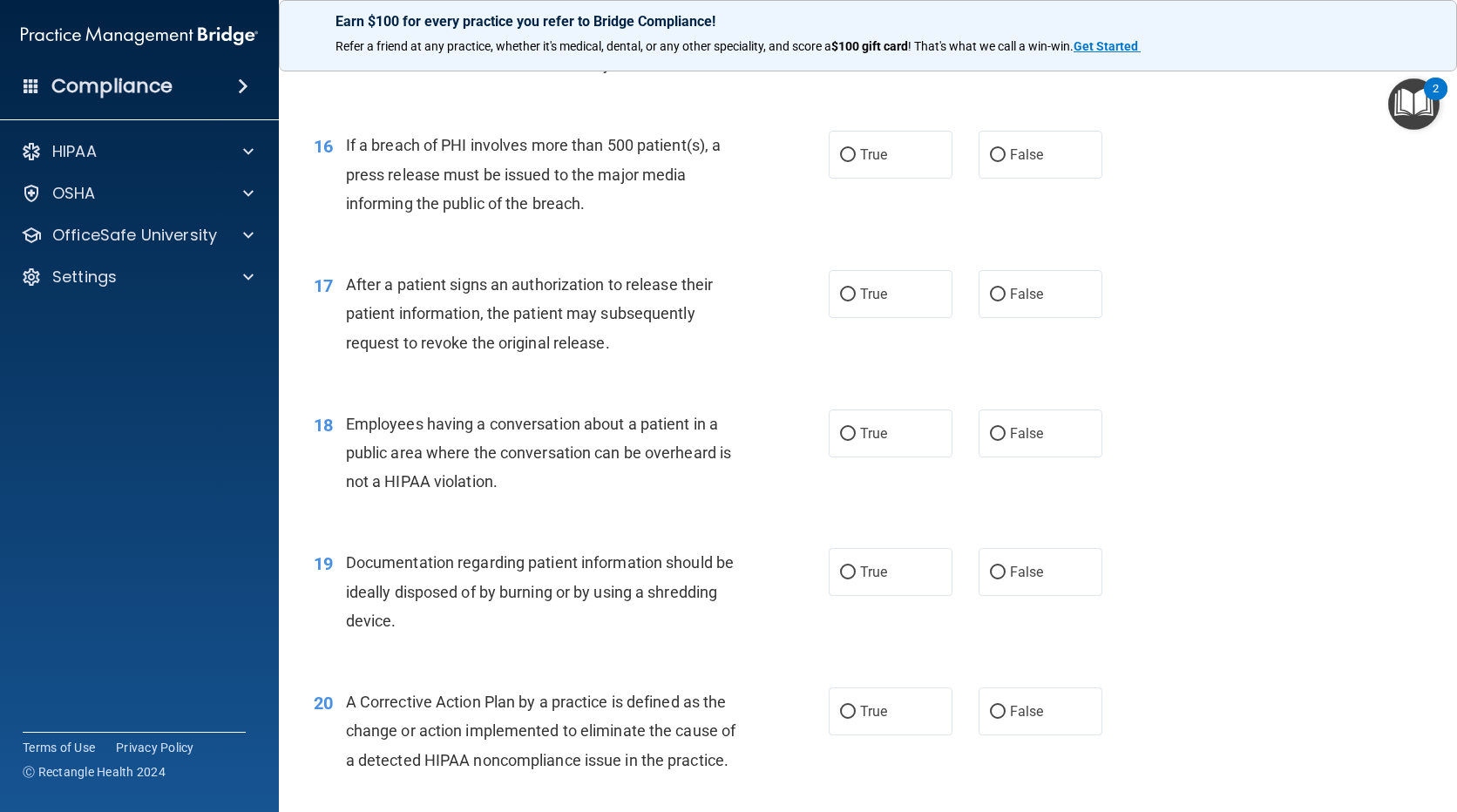
scroll to position [2090, 0]
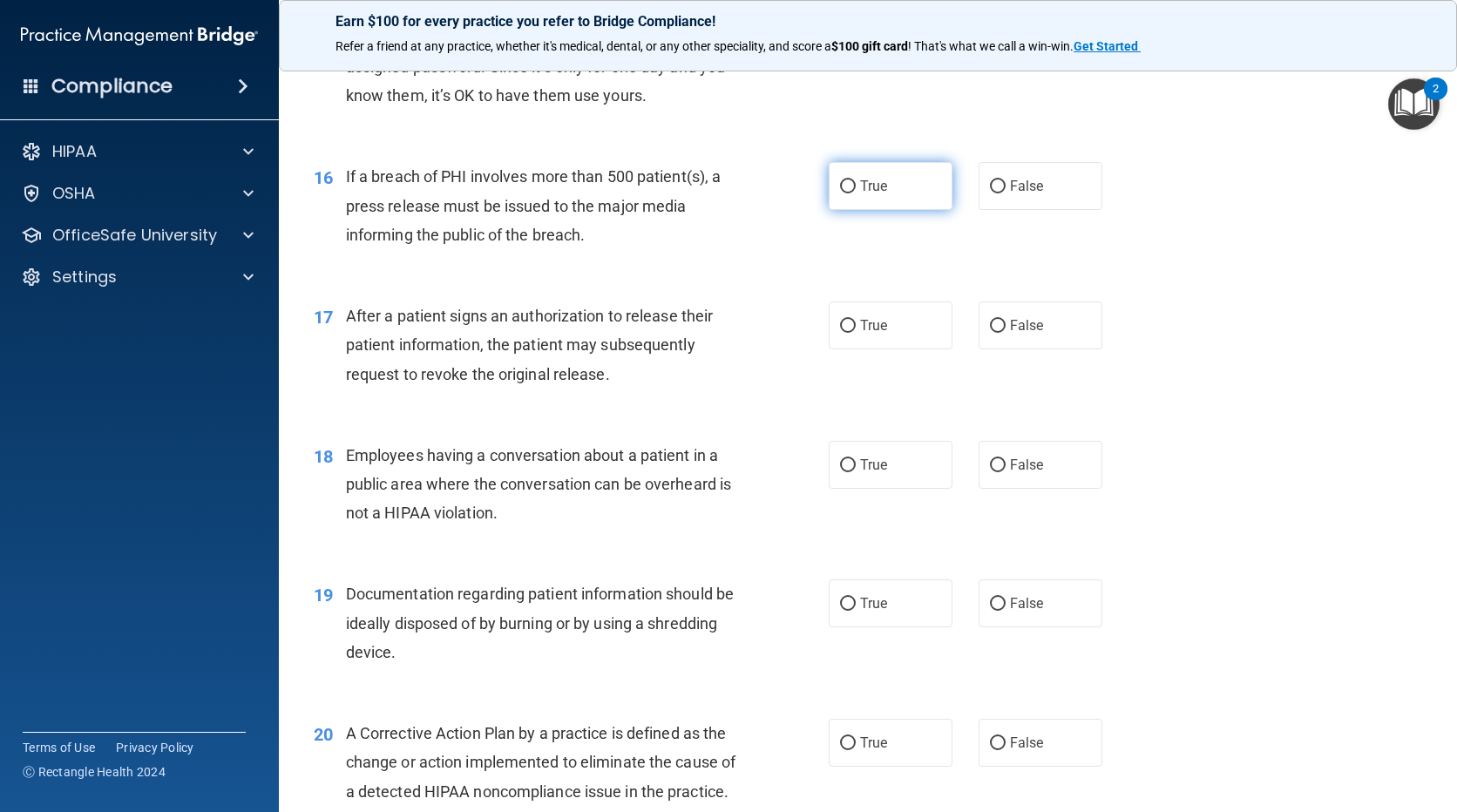
click at [842, 196] on label "True" at bounding box center [890, 186] width 124 height 48
click at [842, 194] on input "True" at bounding box center [848, 187] width 16 height 13
radio input "true"
click at [849, 320] on label "True" at bounding box center [890, 326] width 124 height 48
click at [849, 320] on input "True" at bounding box center [848, 326] width 16 height 13
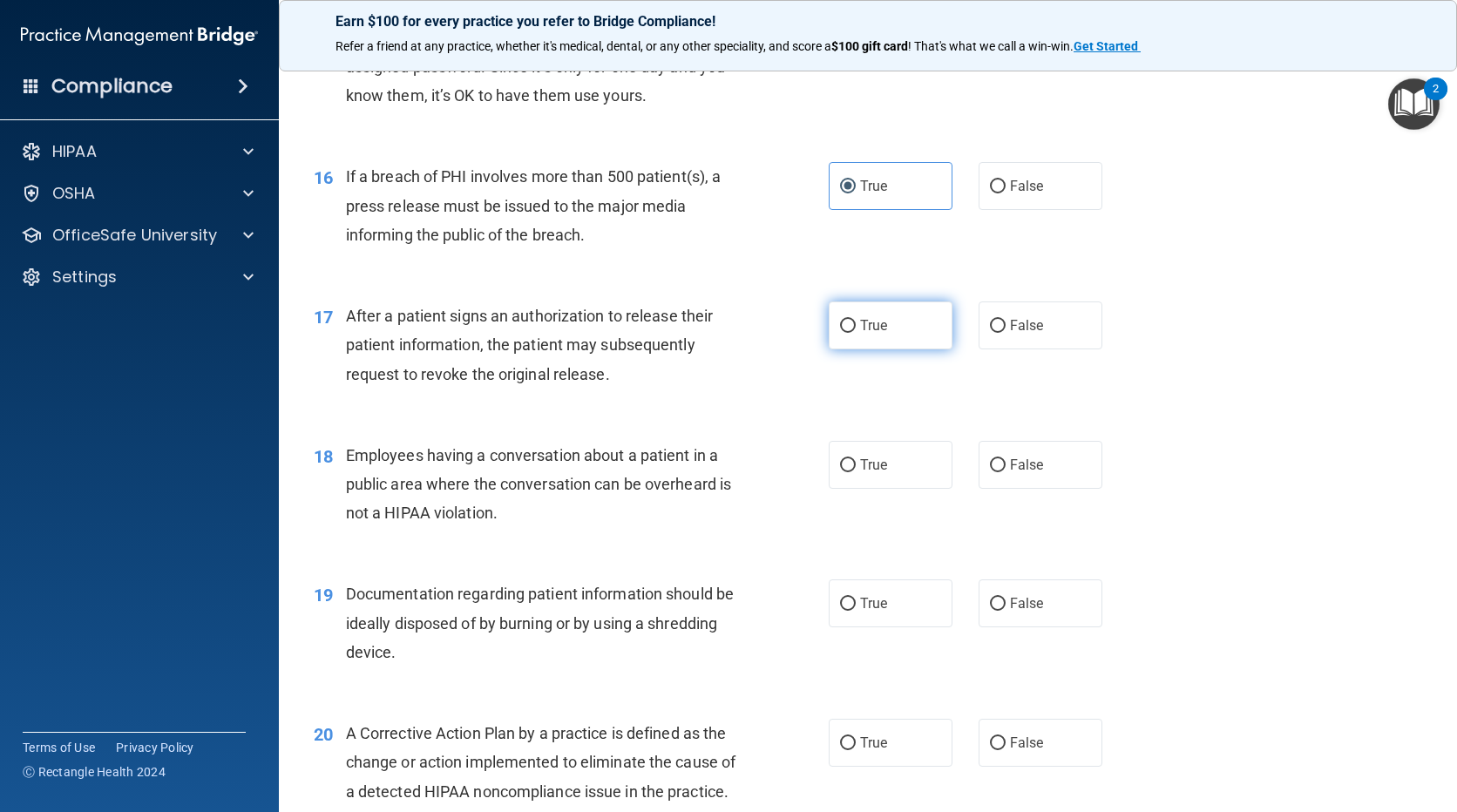
radio input "true"
click at [1003, 452] on label "False" at bounding box center [1040, 464] width 124 height 48
click at [1003, 459] on input "False" at bounding box center [998, 465] width 16 height 13
radio input "true"
click at [841, 617] on label "True" at bounding box center [890, 603] width 124 height 48
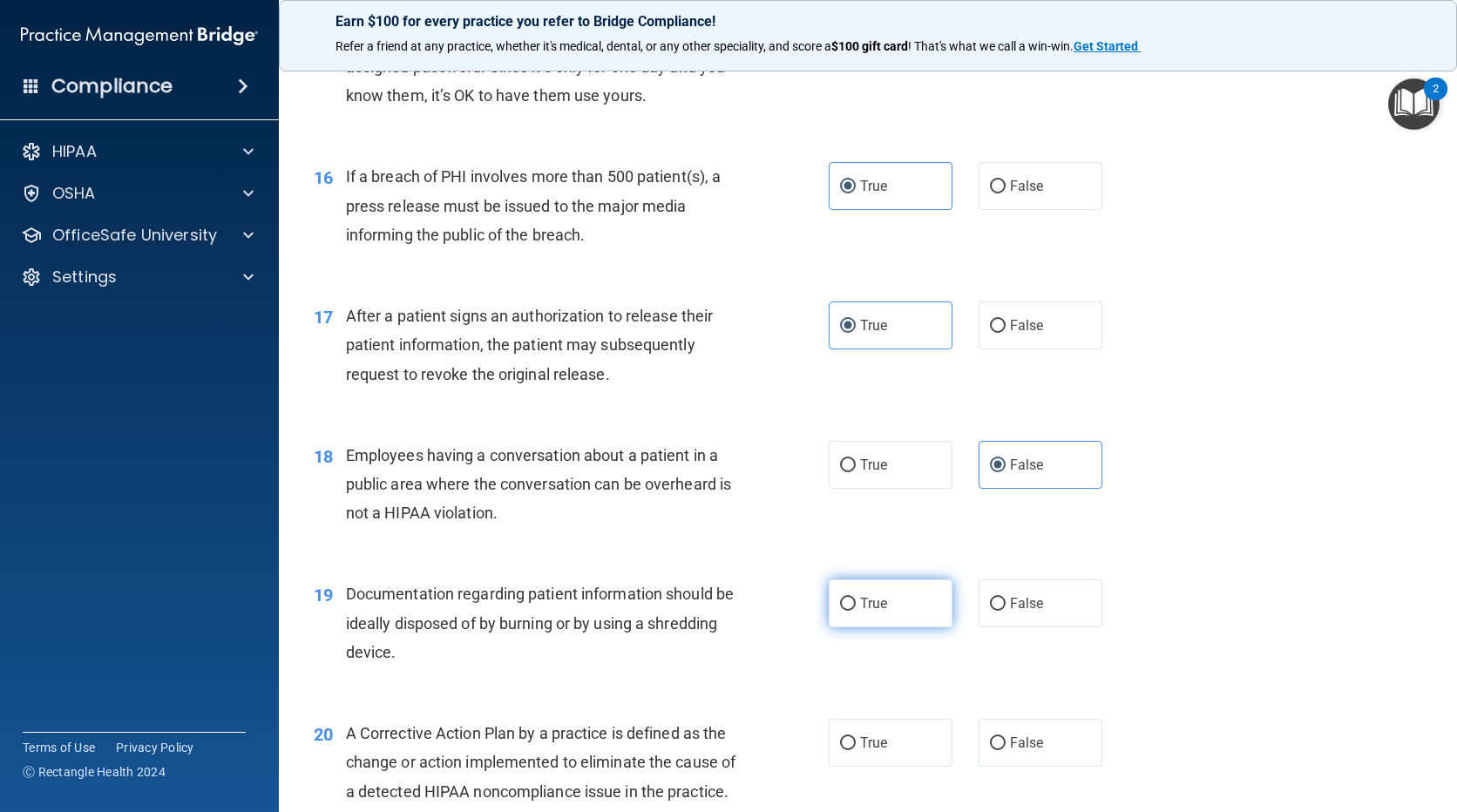
click at [841, 610] on input "True" at bounding box center [848, 603] width 16 height 13
radio input "true"
click at [866, 739] on span "True" at bounding box center [873, 742] width 27 height 17
click at [855, 739] on input "True" at bounding box center [848, 743] width 16 height 13
radio input "true"
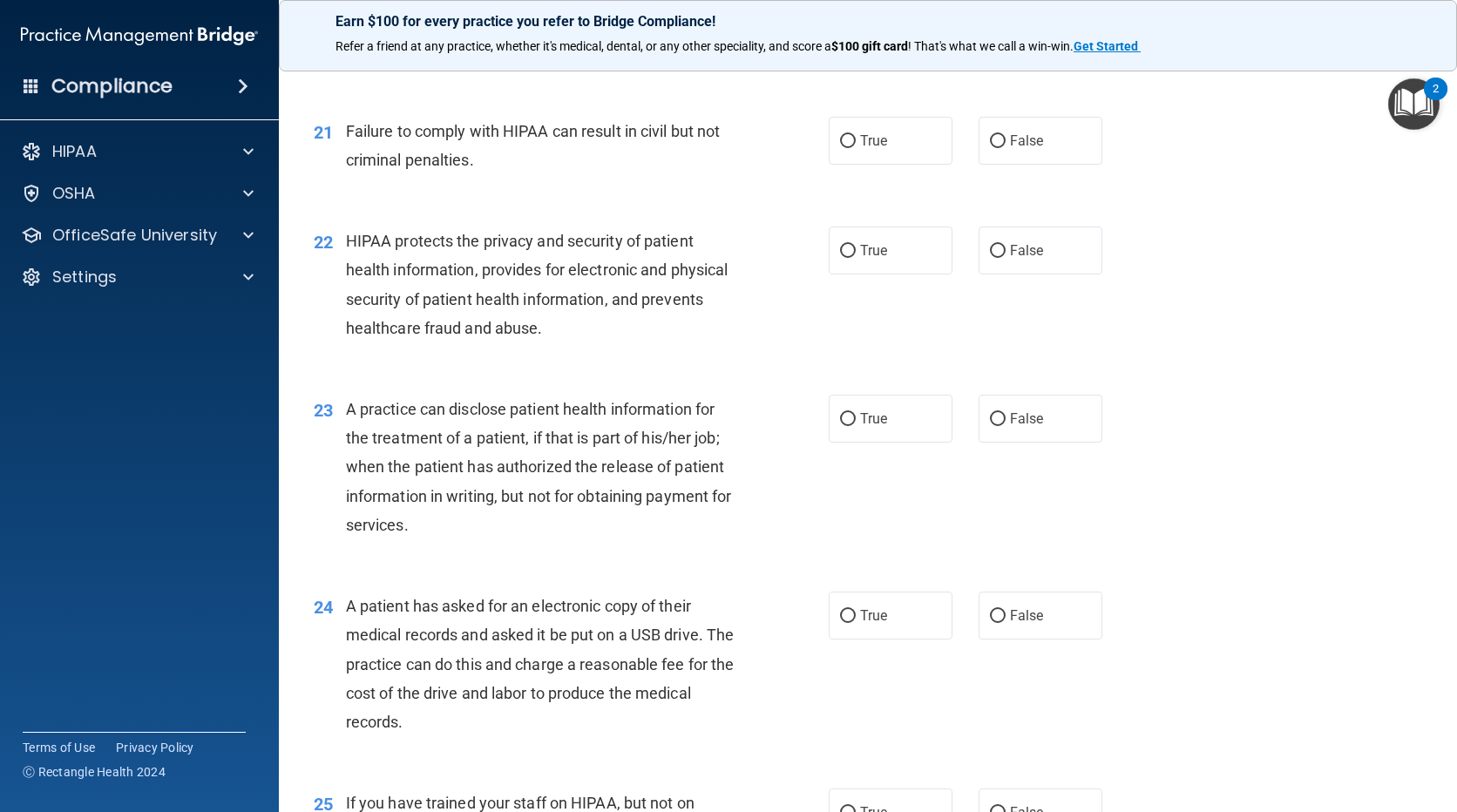
scroll to position [2874, 0]
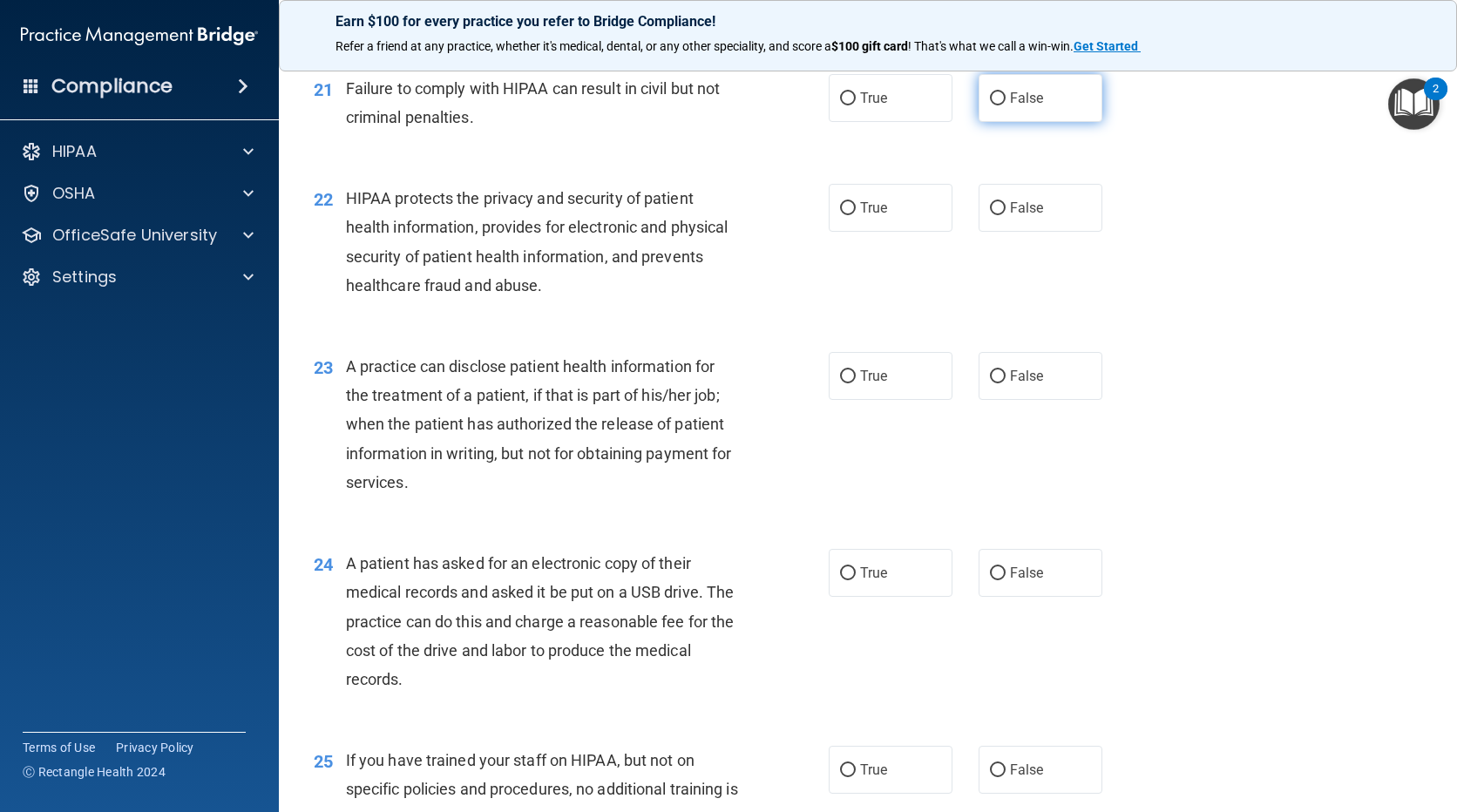
click at [1005, 122] on label "False" at bounding box center [1040, 98] width 124 height 48
click at [1005, 106] on input "False" at bounding box center [998, 98] width 16 height 13
radio input "true"
click at [837, 223] on label "True" at bounding box center [890, 208] width 124 height 48
click at [840, 215] on input "True" at bounding box center [848, 208] width 16 height 13
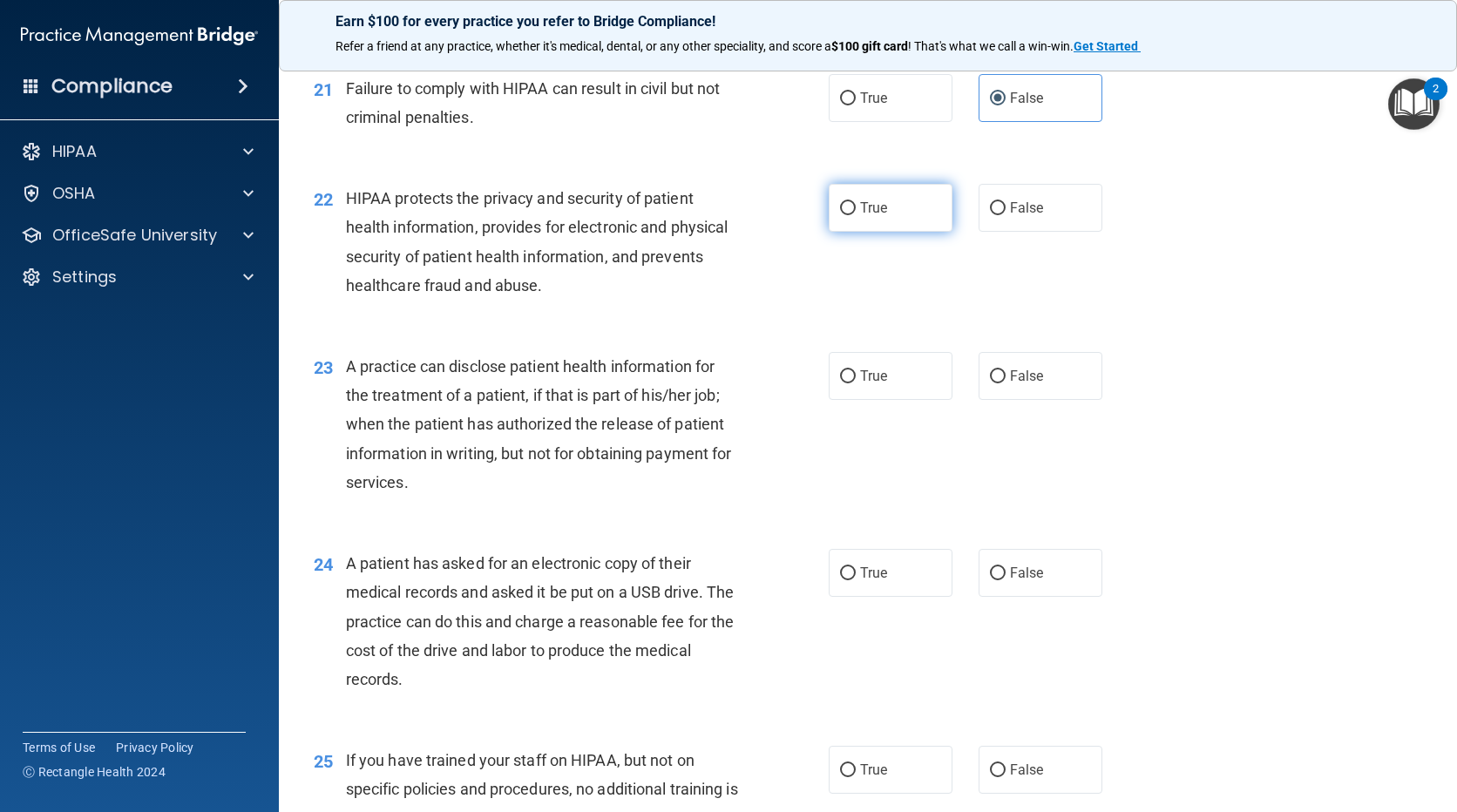
radio input "true"
click at [990, 384] on input "False" at bounding box center [998, 377] width 16 height 13
radio input "true"
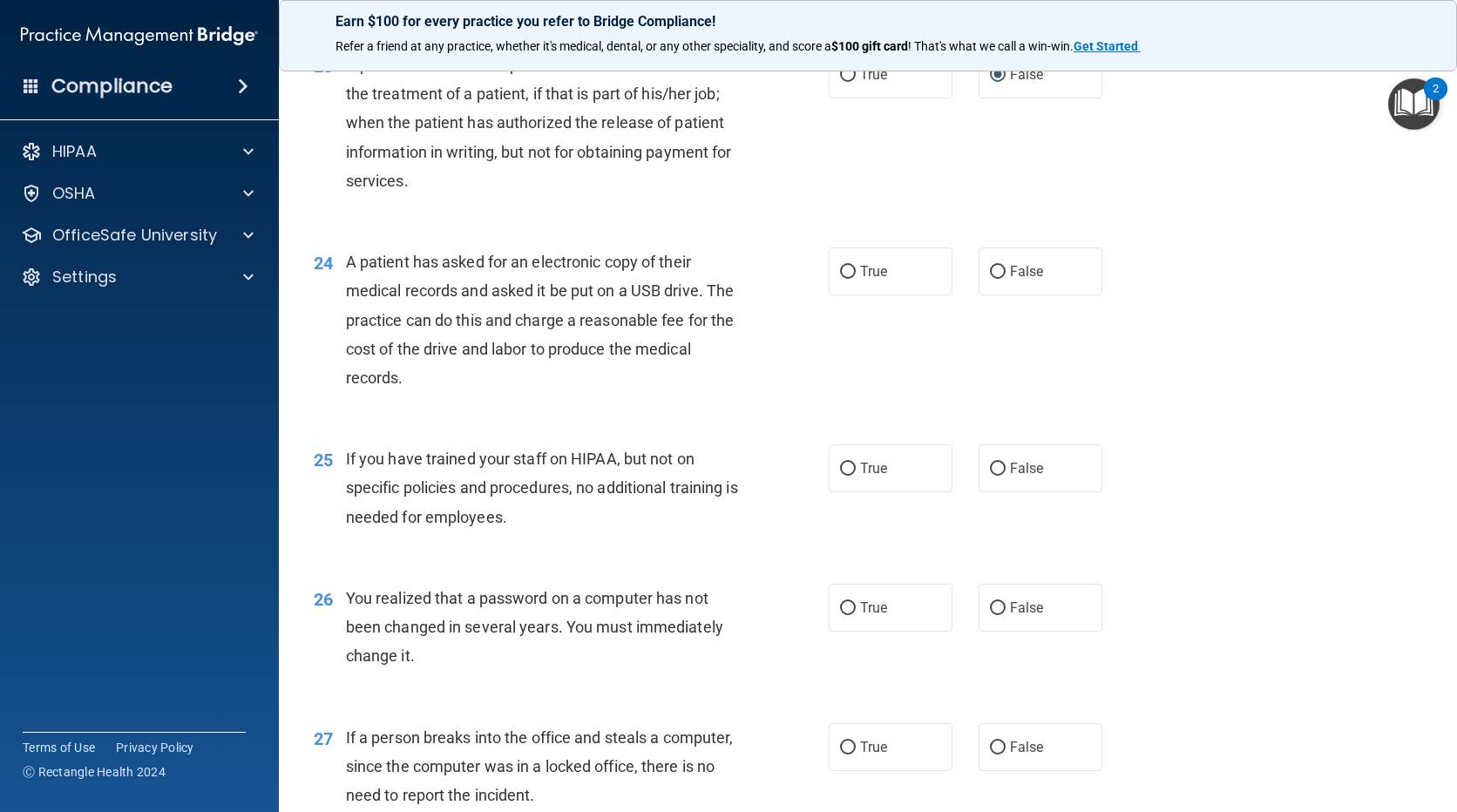
scroll to position [3223, 0]
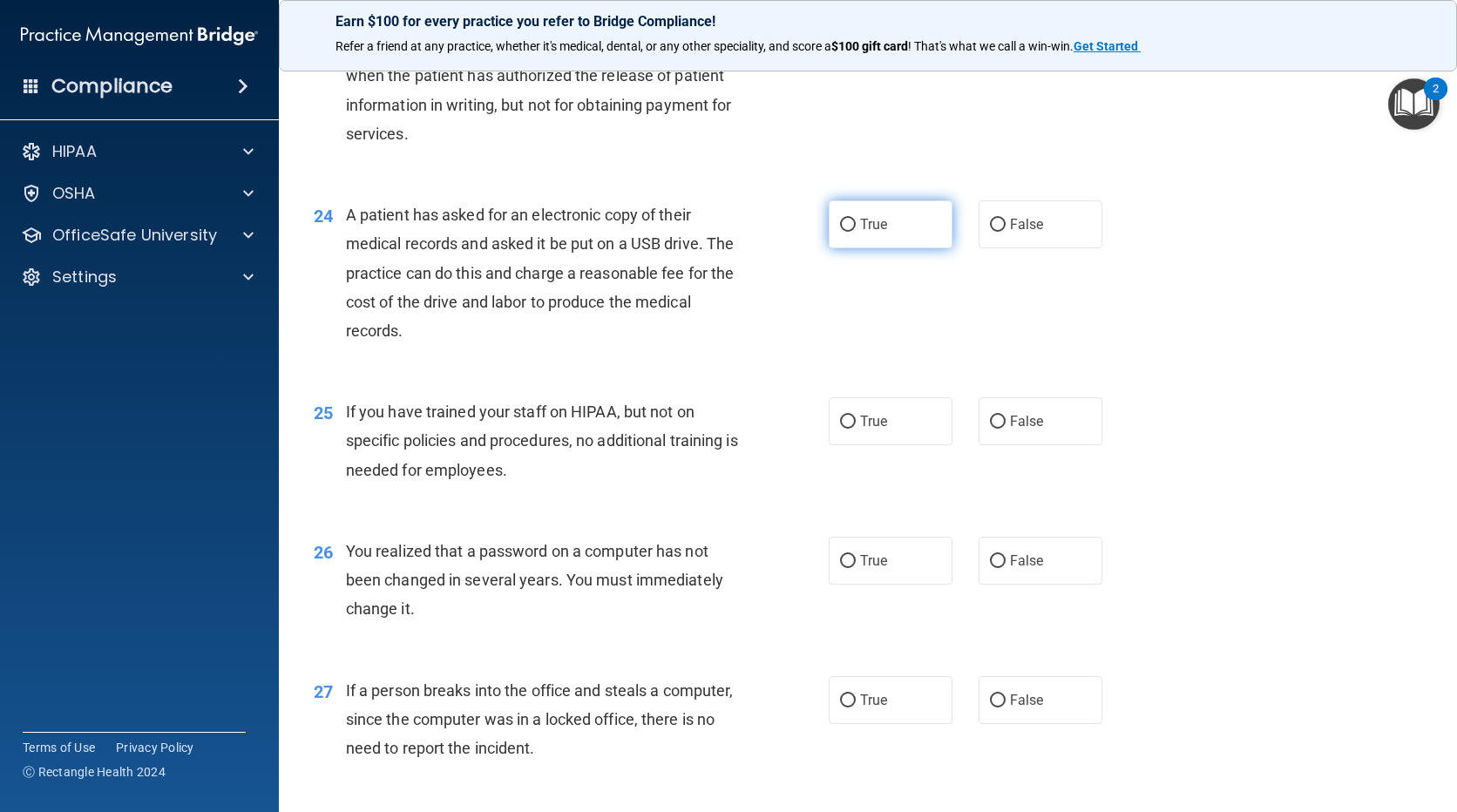
click at [848, 244] on label "True" at bounding box center [890, 225] width 124 height 48
click at [848, 232] on input "True" at bounding box center [848, 225] width 16 height 13
radio input "true"
click at [1019, 445] on label "False" at bounding box center [1040, 421] width 124 height 48
click at [1006, 428] on input "False" at bounding box center [998, 421] width 16 height 13
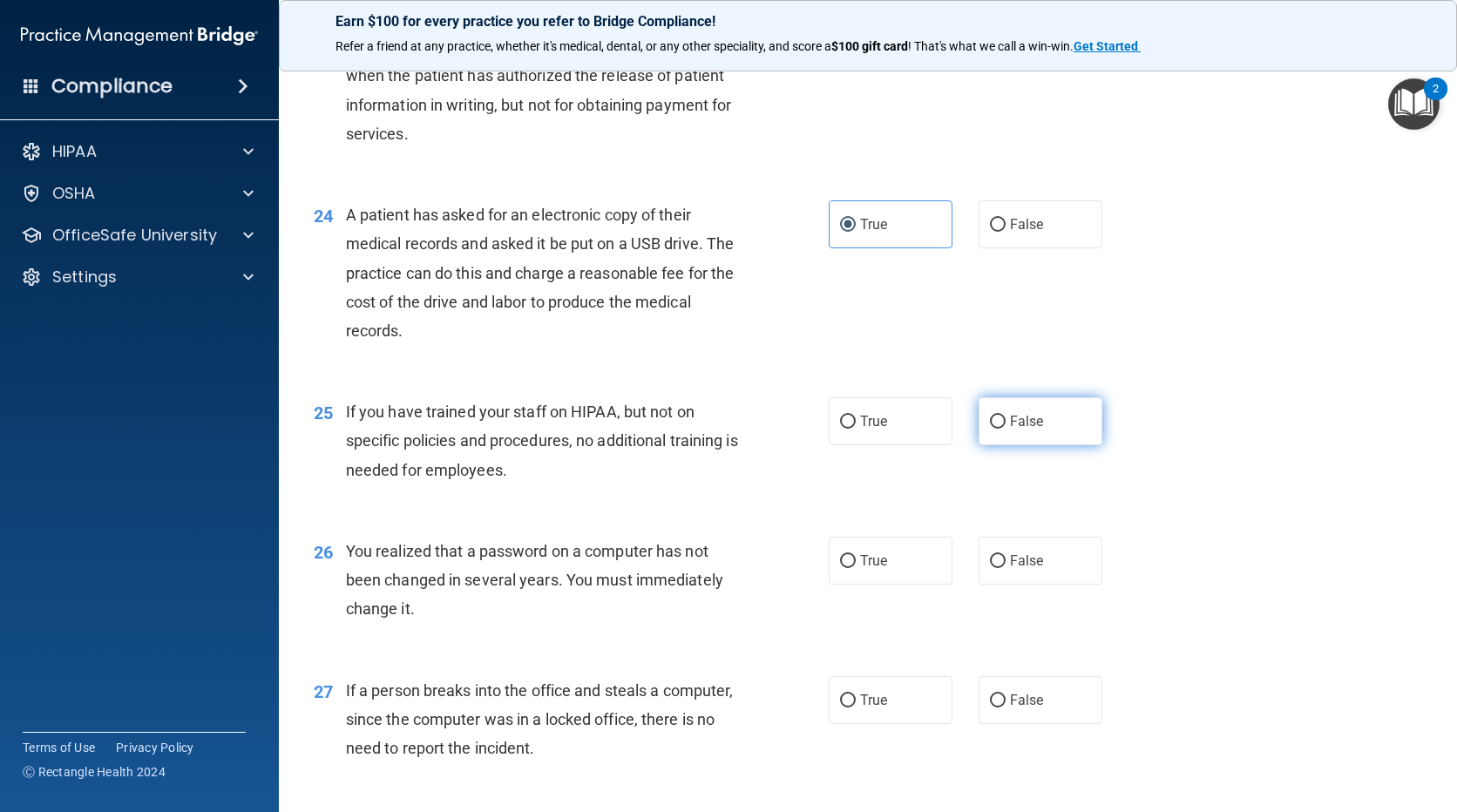
radio input "true"
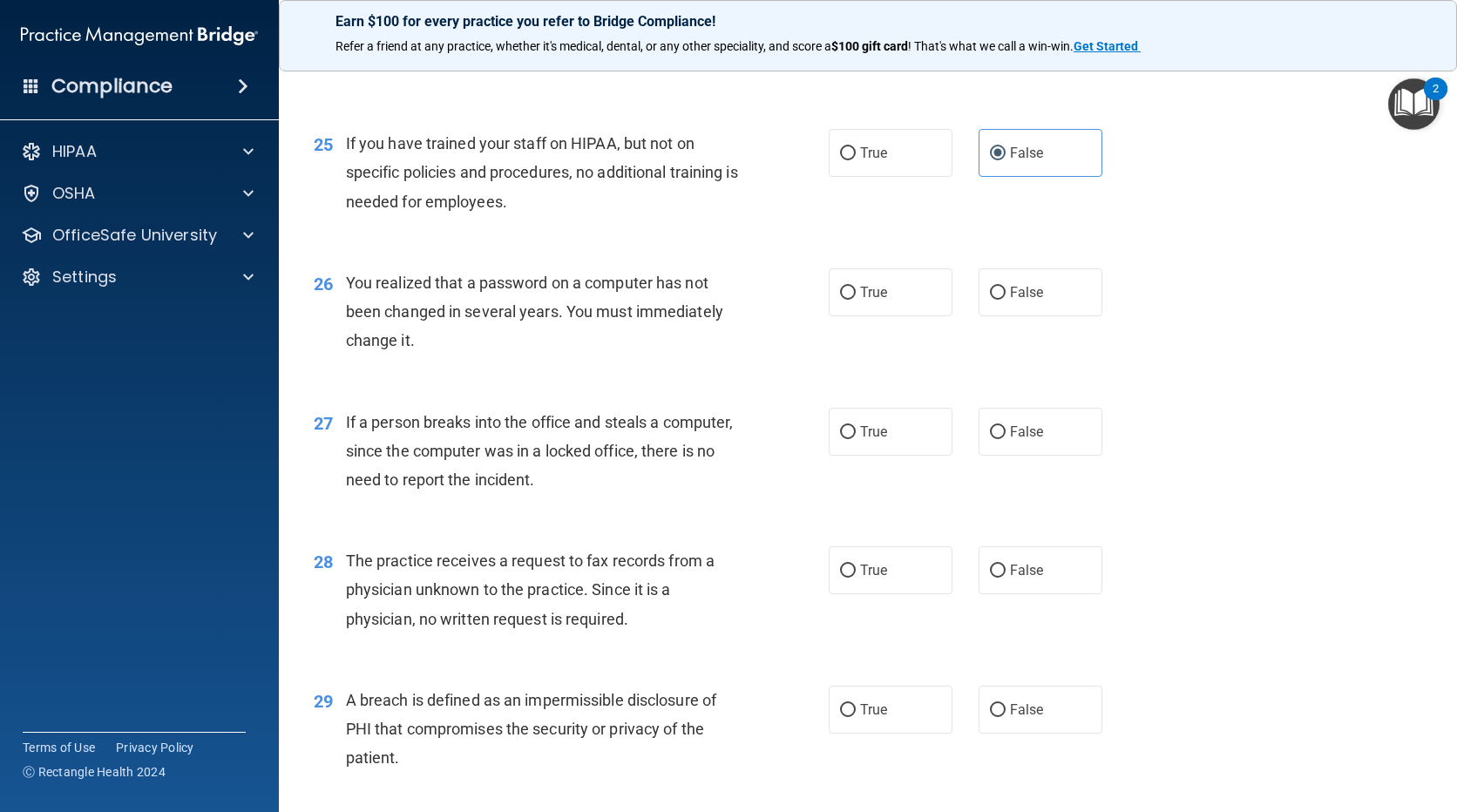
scroll to position [3485, 0]
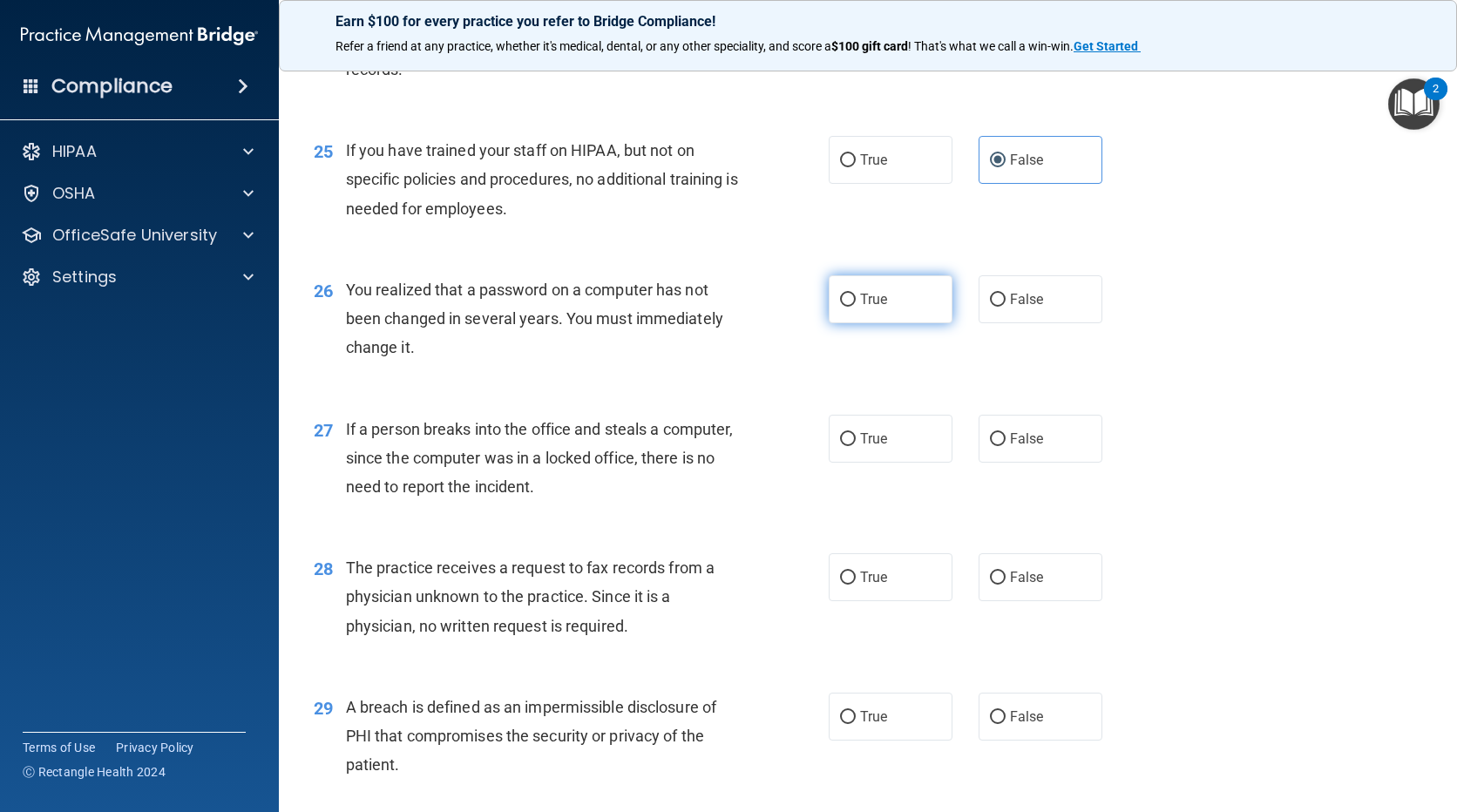
click at [850, 323] on label "True" at bounding box center [890, 300] width 124 height 48
click at [850, 307] on input "True" at bounding box center [848, 300] width 16 height 13
radio input "true"
click at [990, 446] on input "False" at bounding box center [998, 438] width 16 height 13
radio input "true"
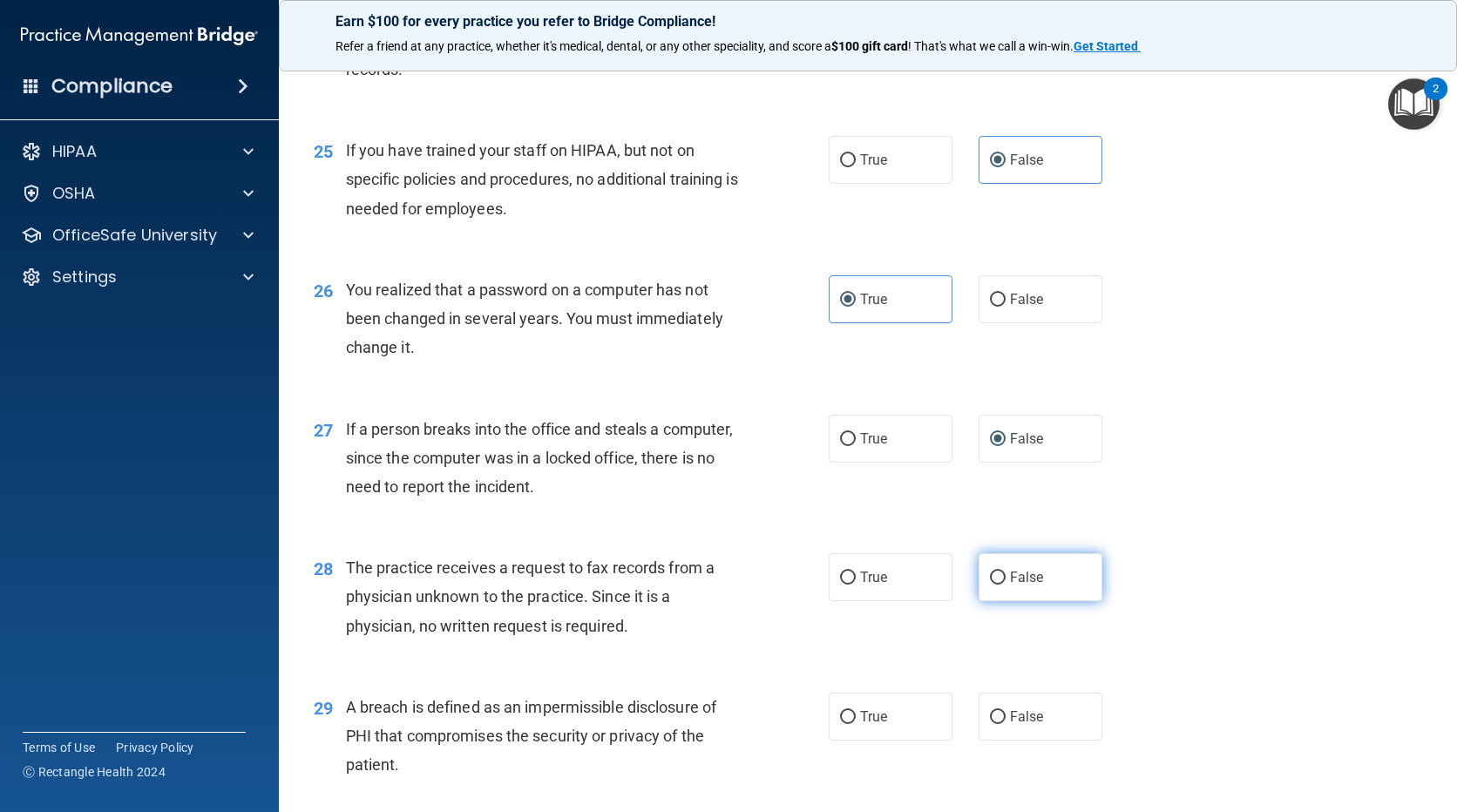
click at [1009, 596] on label "False" at bounding box center [1040, 577] width 124 height 48
click at [1006, 584] on input "False" at bounding box center [998, 577] width 16 height 13
radio input "true"
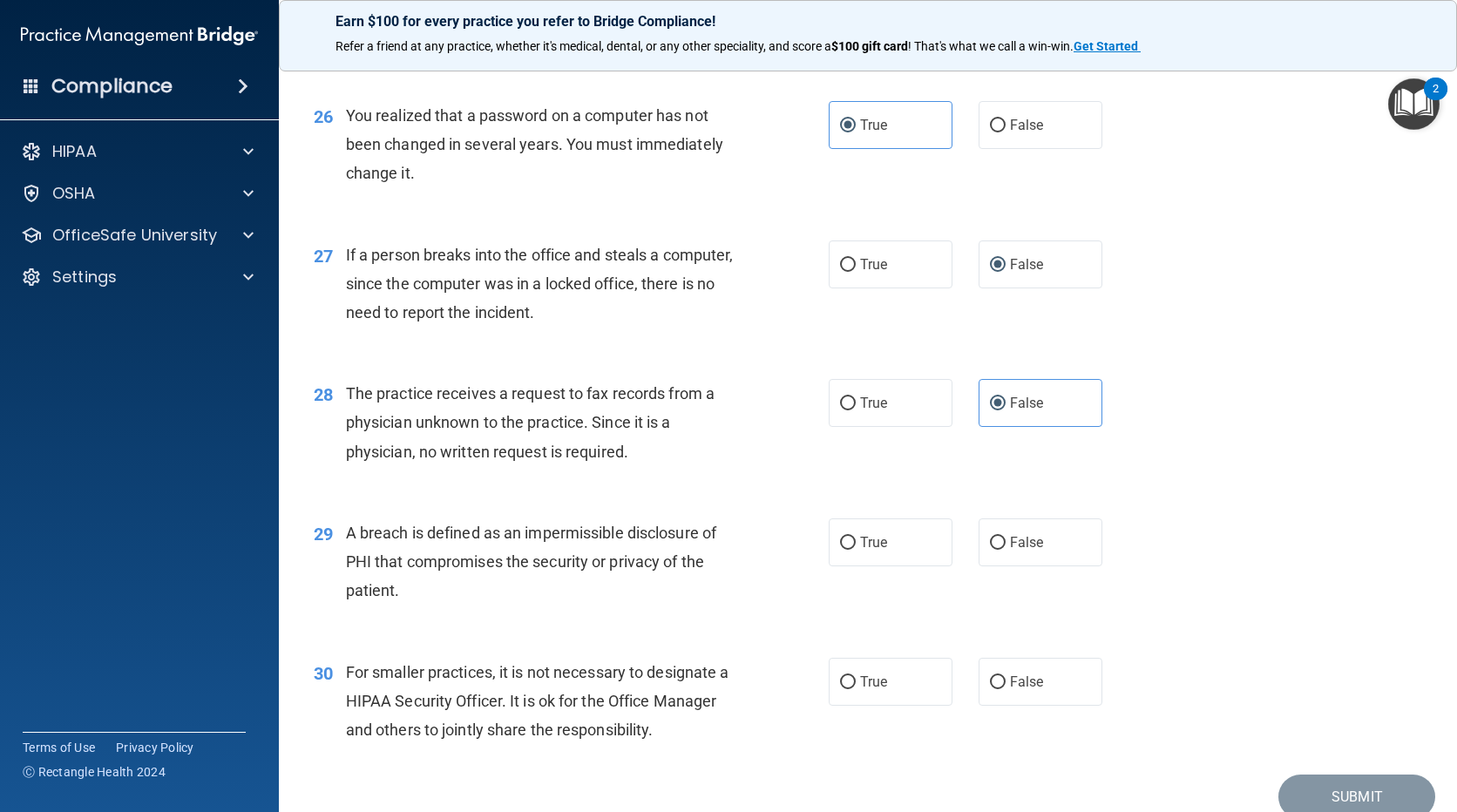
scroll to position [3745, 0]
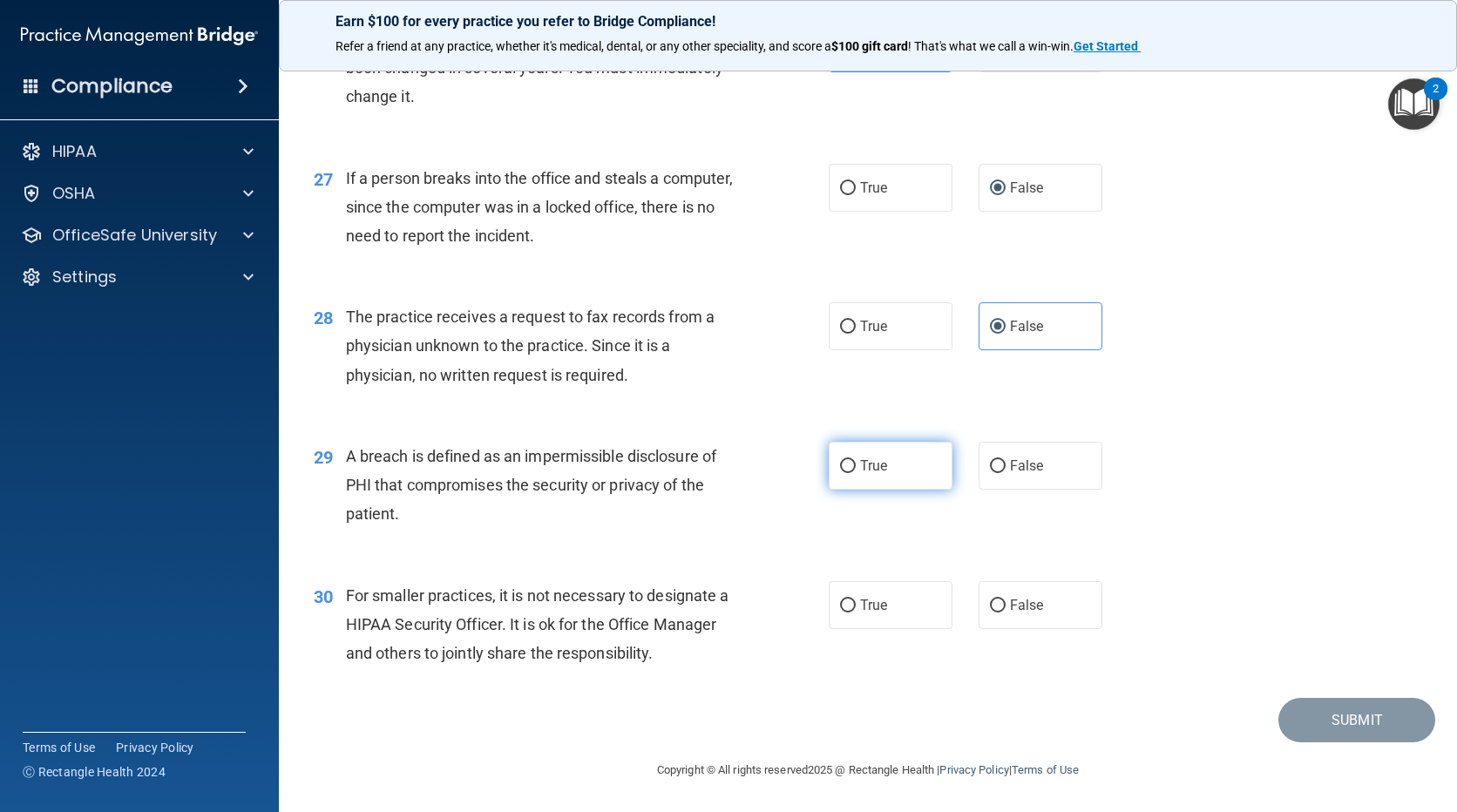
click at [849, 473] on input "True" at bounding box center [848, 466] width 16 height 13
radio input "true"
click at [1037, 628] on label "False" at bounding box center [1040, 605] width 124 height 48
click at [1006, 612] on input "False" at bounding box center [998, 605] width 16 height 13
radio input "true"
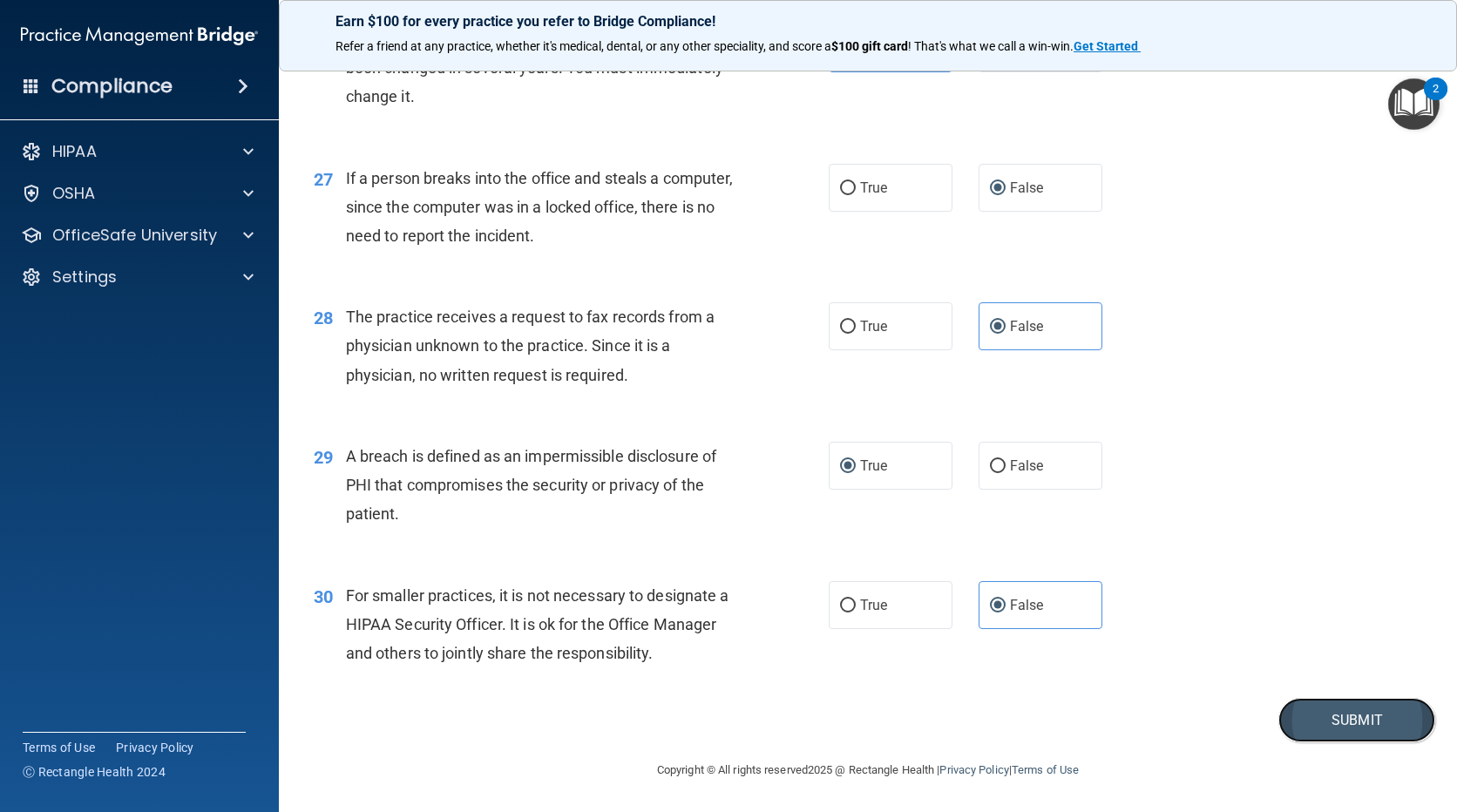
click at [1342, 729] on button "Submit" at bounding box center [1357, 720] width 157 height 44
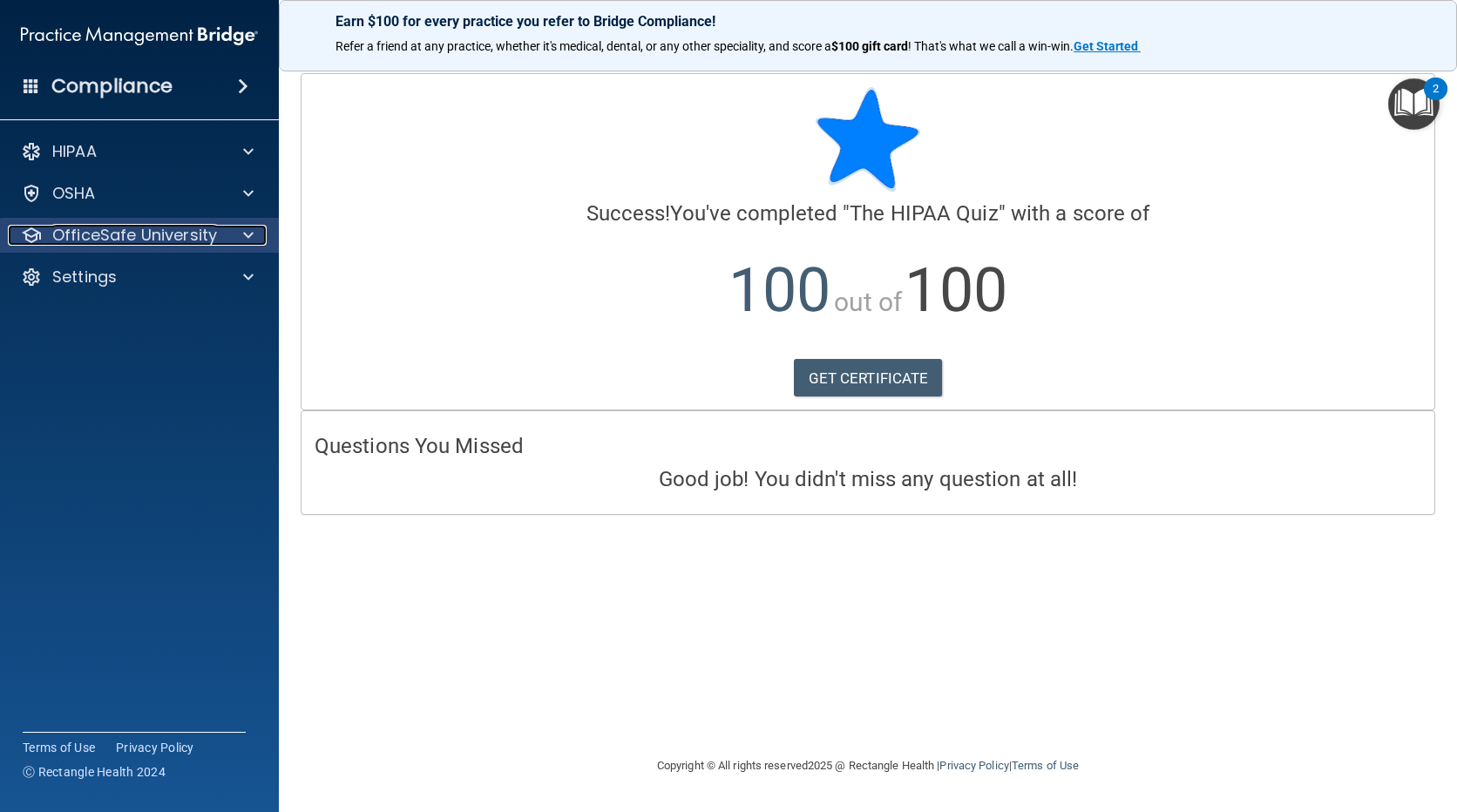
click at [256, 232] on div at bounding box center [246, 235] width 44 height 21
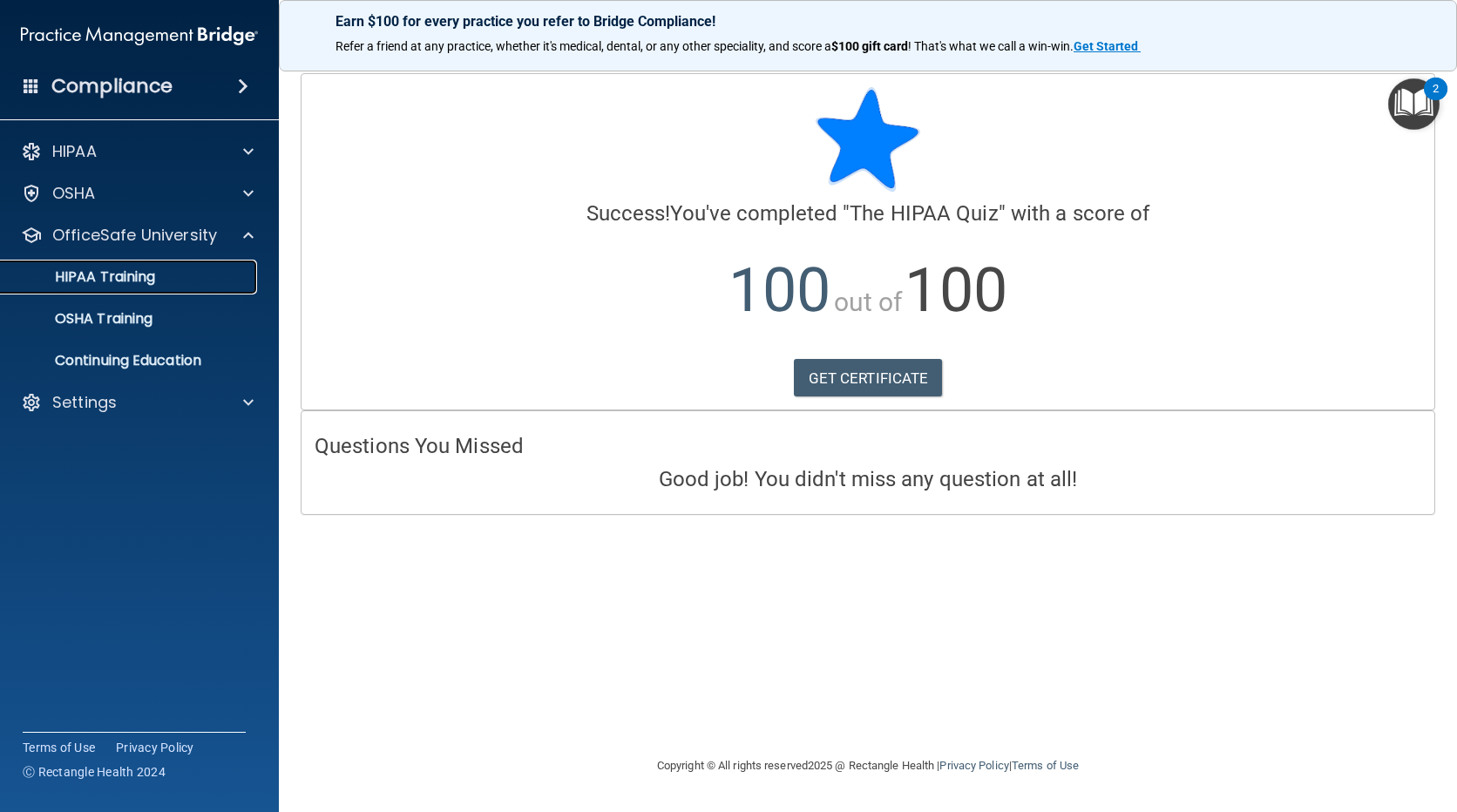
click at [95, 277] on p "HIPAA Training" at bounding box center [83, 277] width 144 height 17
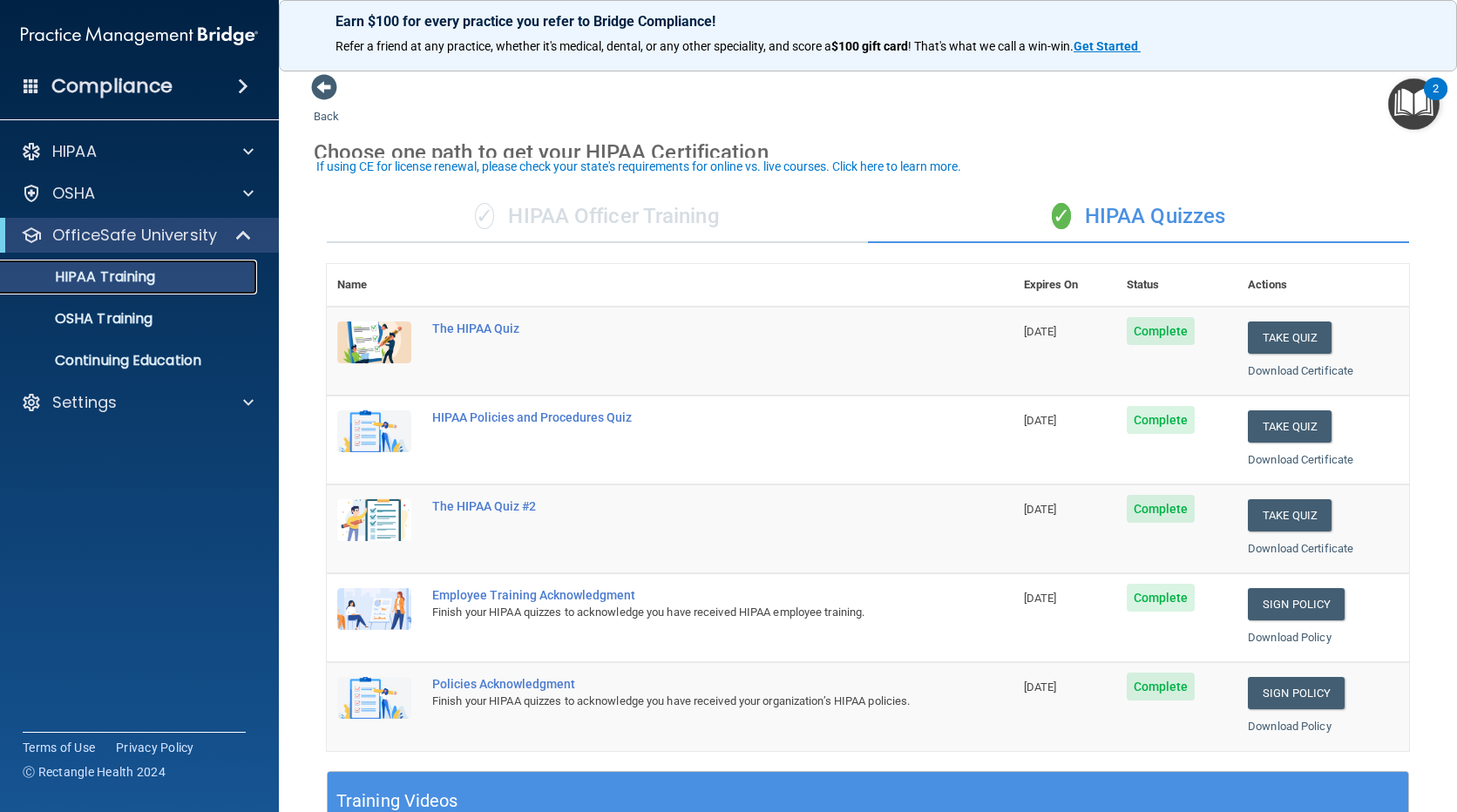
scroll to position [87, 0]
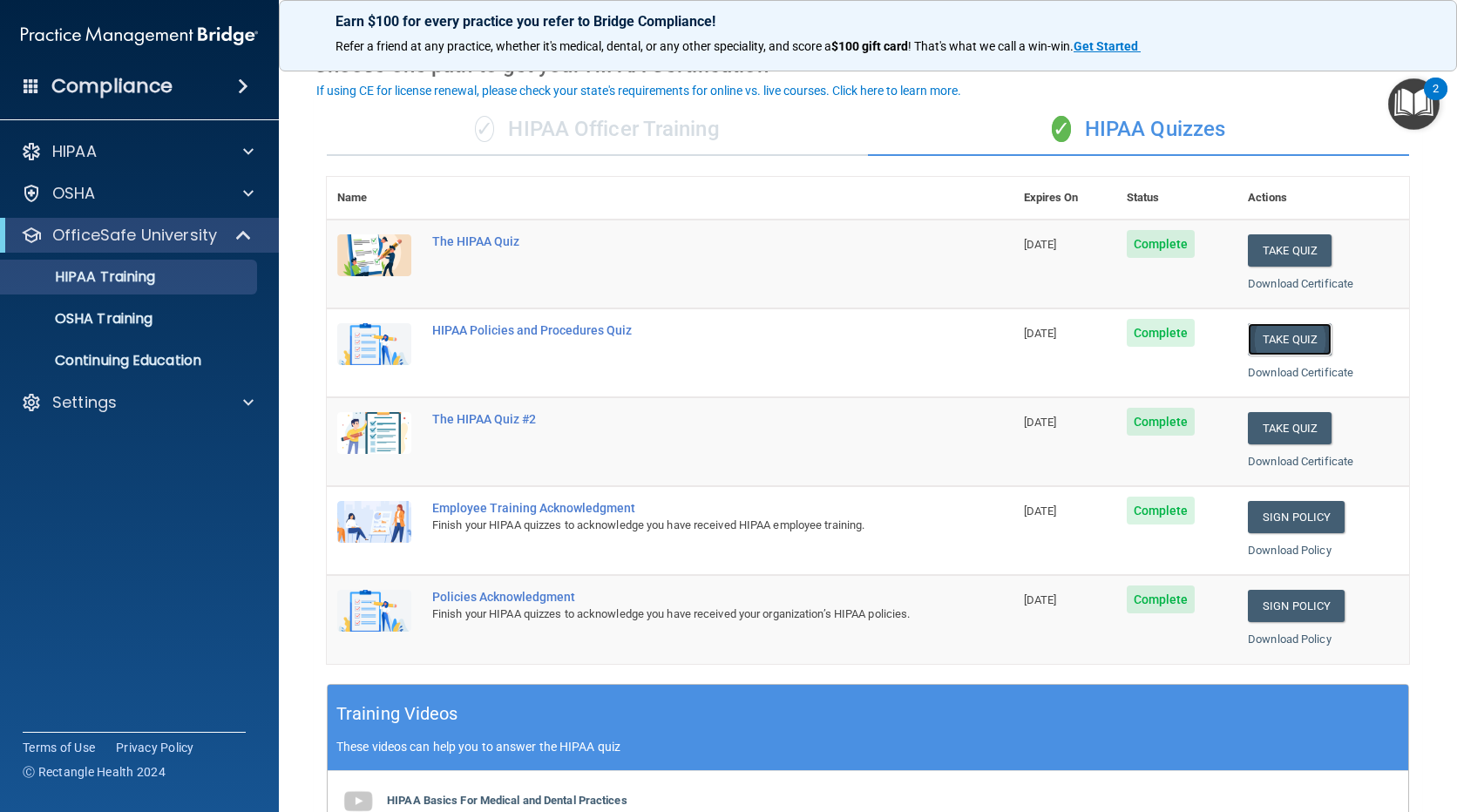
click at [1277, 345] on button "Take Quiz" at bounding box center [1290, 340] width 84 height 32
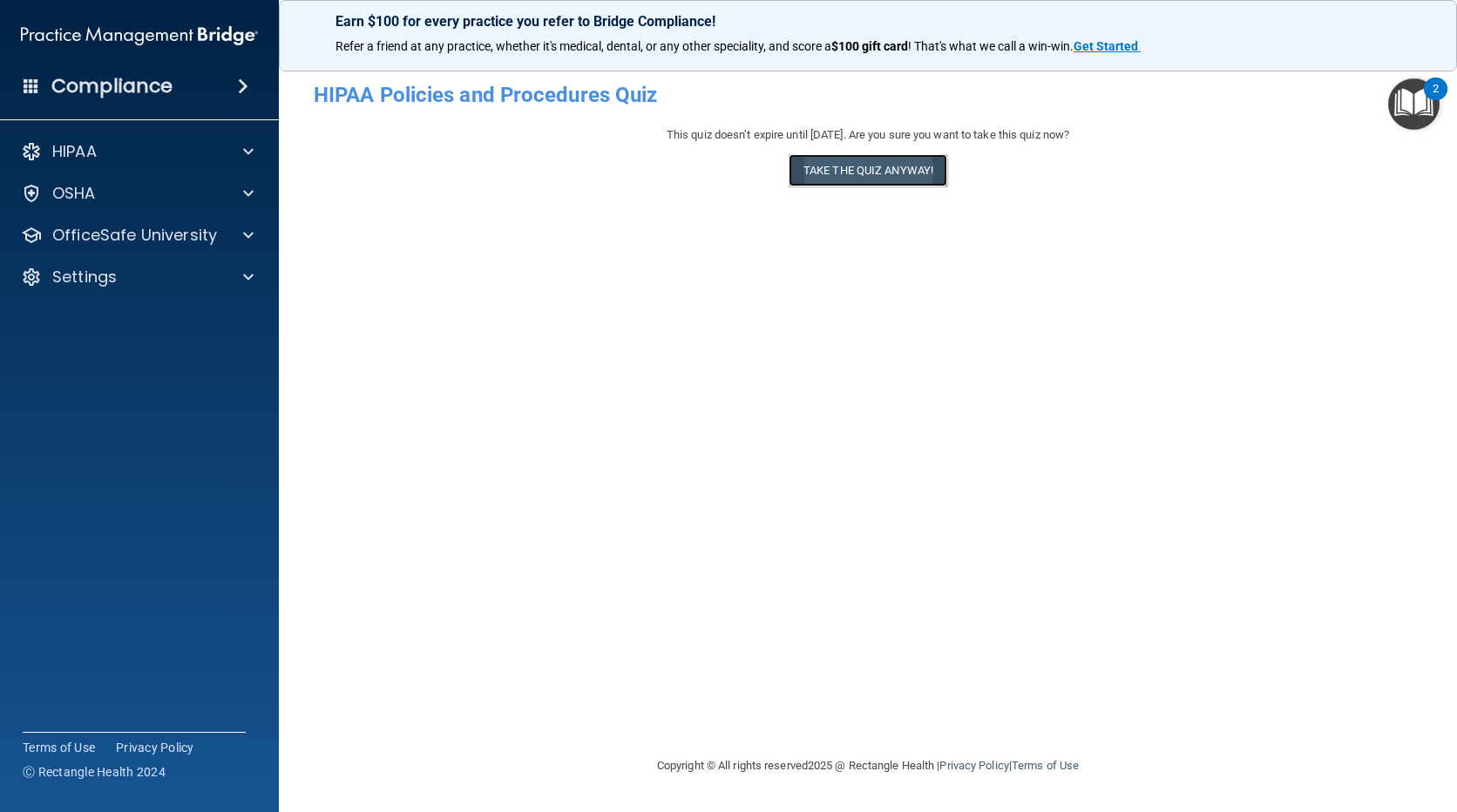
click at [841, 160] on button "Take the quiz anyway!" at bounding box center [867, 170] width 159 height 32
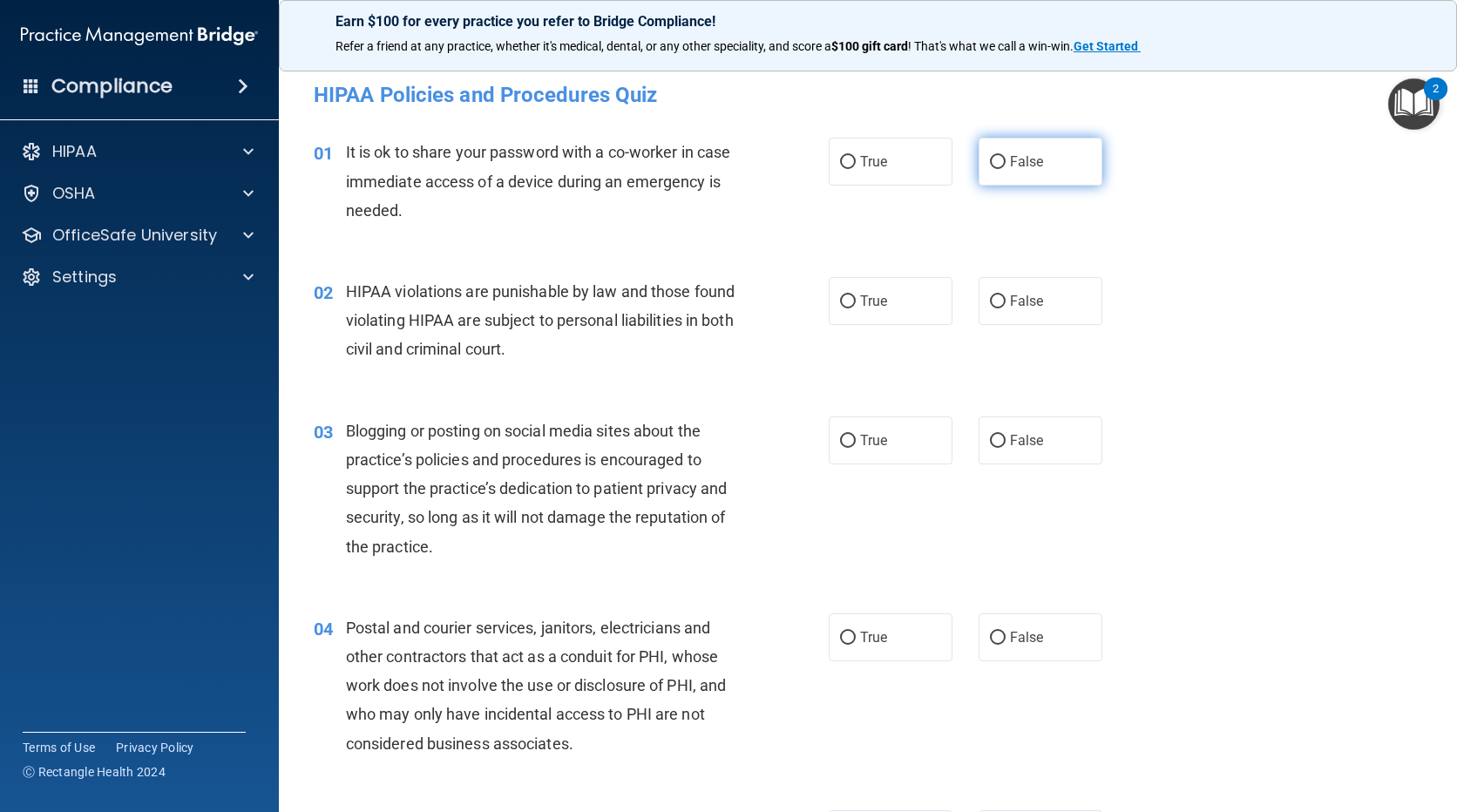
click at [994, 150] on label "False" at bounding box center [1040, 162] width 124 height 48
click at [994, 156] on input "False" at bounding box center [998, 162] width 16 height 13
radio input "true"
click at [840, 304] on input "True" at bounding box center [848, 302] width 16 height 13
radio input "true"
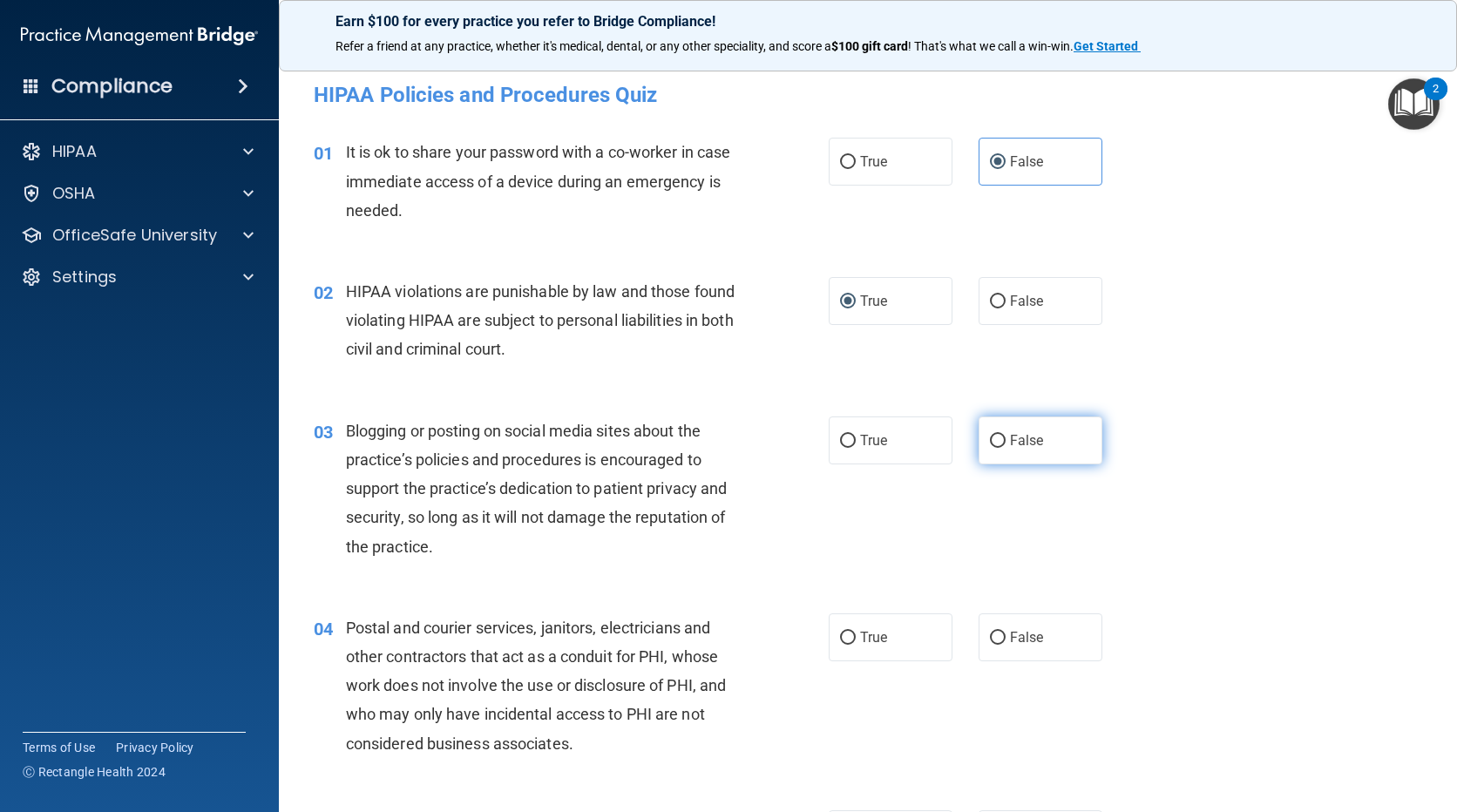
click at [999, 430] on label "False" at bounding box center [1040, 440] width 124 height 48
click at [999, 434] on input "False" at bounding box center [998, 440] width 16 height 13
radio input "true"
click at [828, 626] on label "True" at bounding box center [890, 637] width 124 height 48
click at [840, 631] on input "True" at bounding box center [848, 637] width 16 height 13
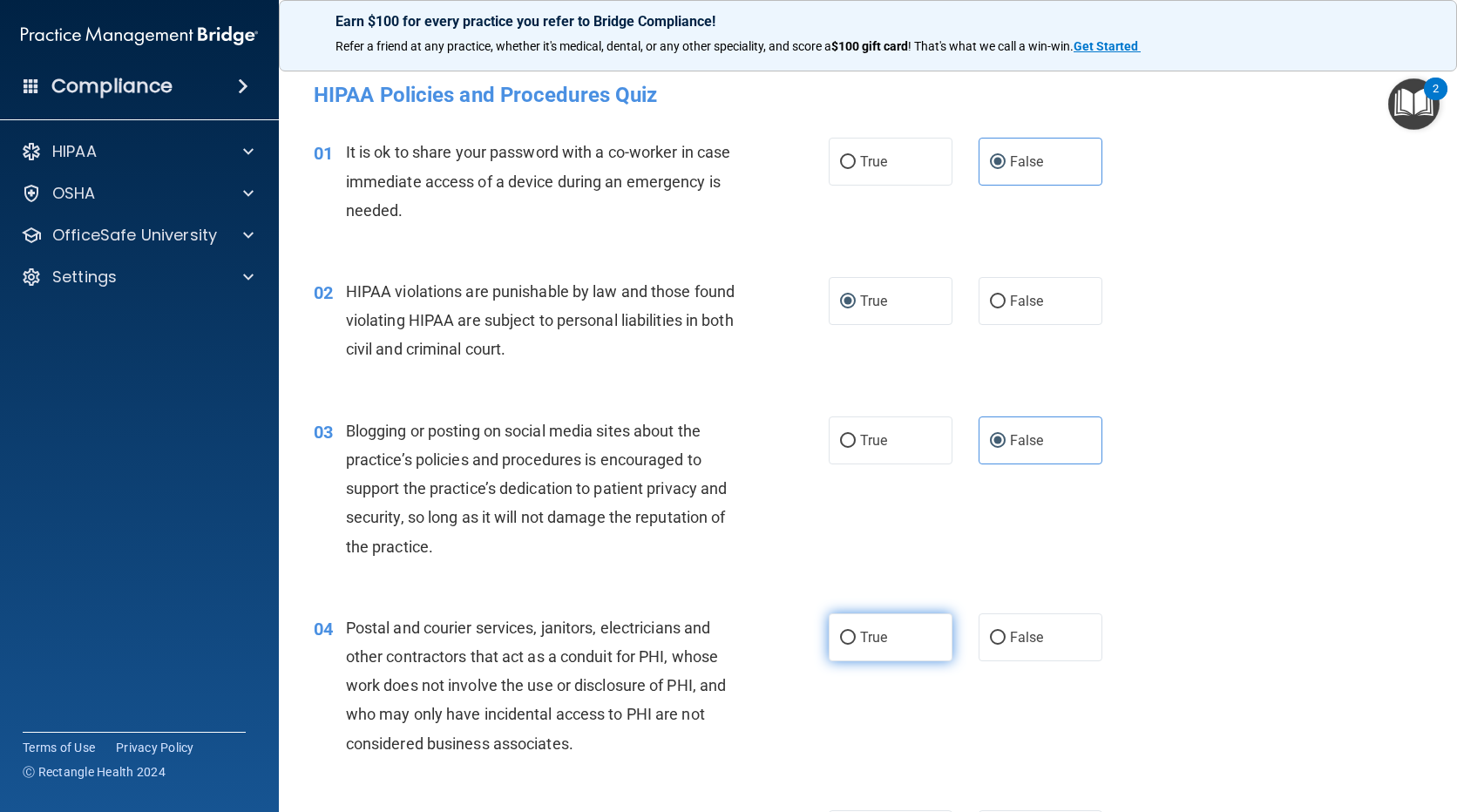
radio input "true"
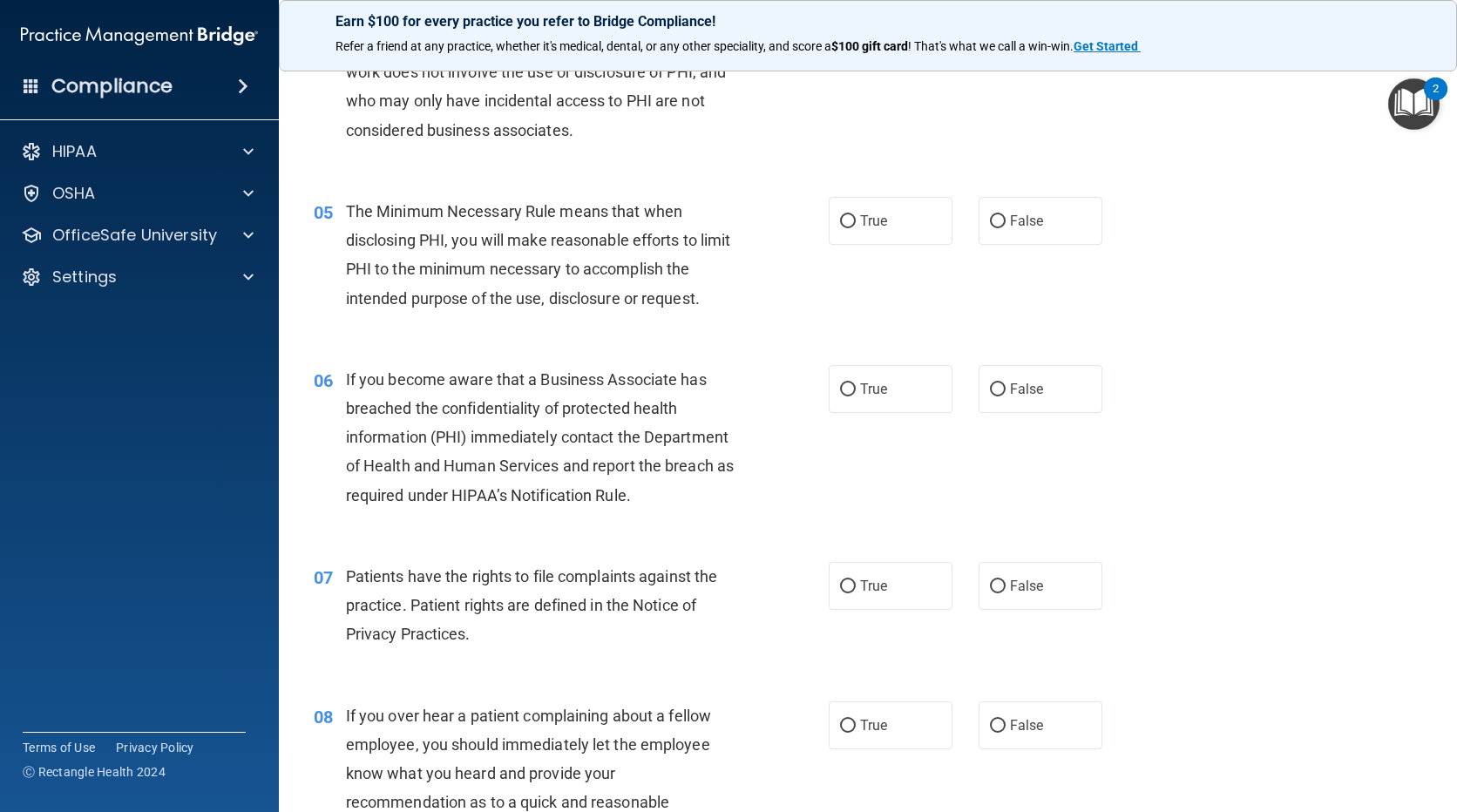
scroll to position [697, 0]
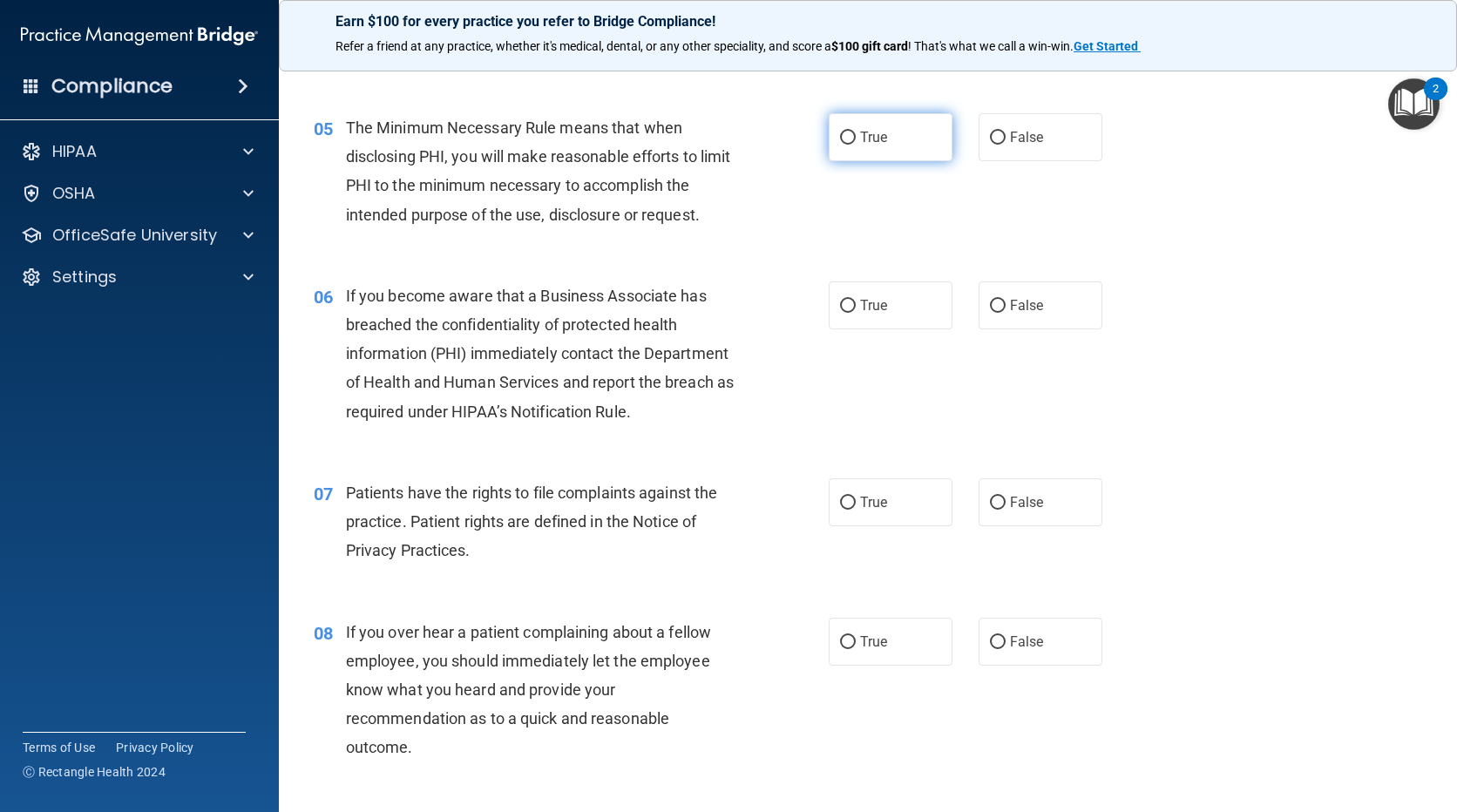
click at [848, 123] on label "True" at bounding box center [890, 137] width 124 height 48
click at [848, 132] on input "True" at bounding box center [848, 138] width 16 height 13
radio input "true"
click at [1000, 310] on label "False" at bounding box center [1040, 306] width 124 height 48
click at [1000, 310] on input "False" at bounding box center [998, 306] width 16 height 13
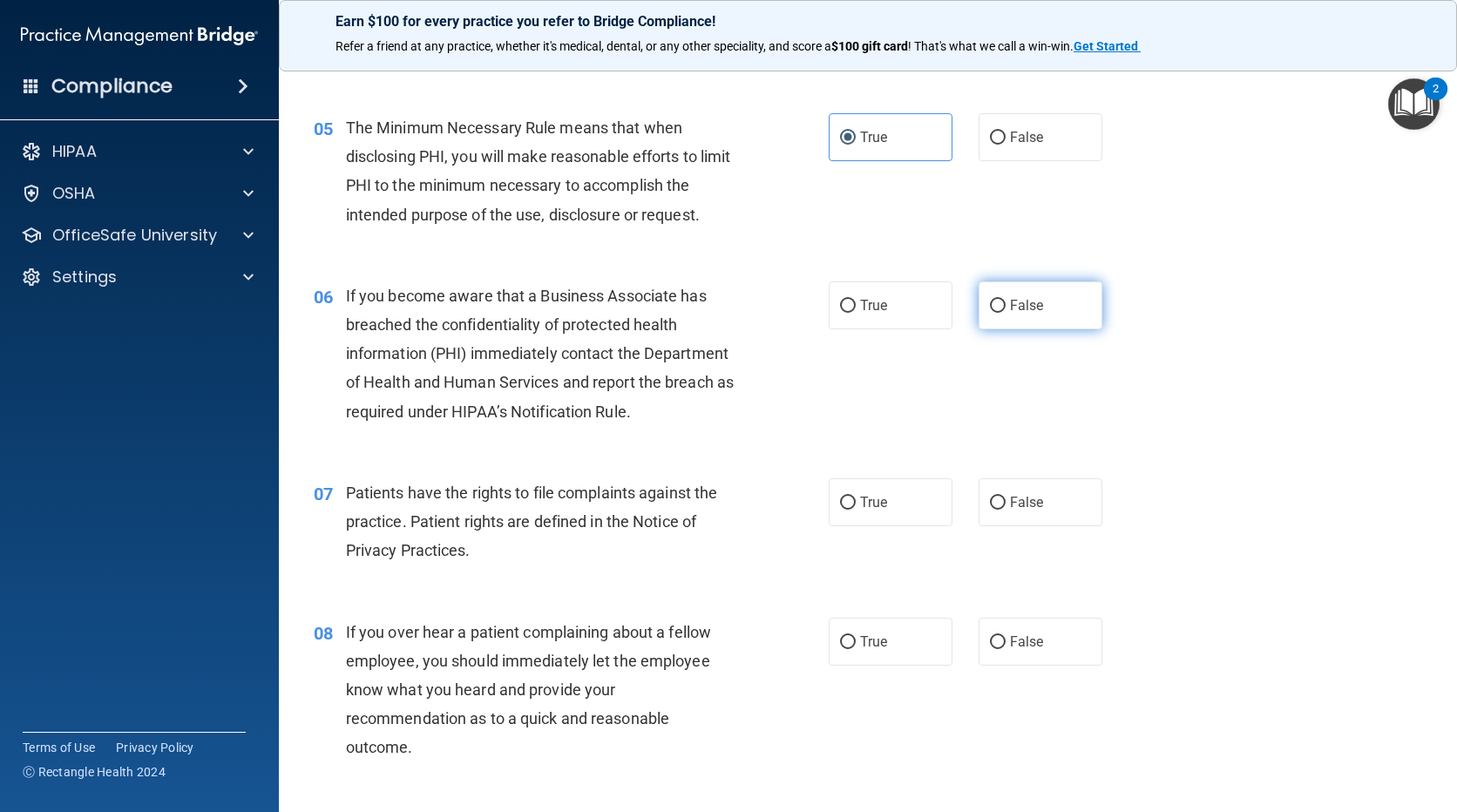
radio input "true"
click at [860, 516] on label "True" at bounding box center [890, 502] width 124 height 48
click at [855, 509] on input "True" at bounding box center [848, 502] width 16 height 13
radio input "true"
click at [992, 647] on input "False" at bounding box center [998, 642] width 16 height 13
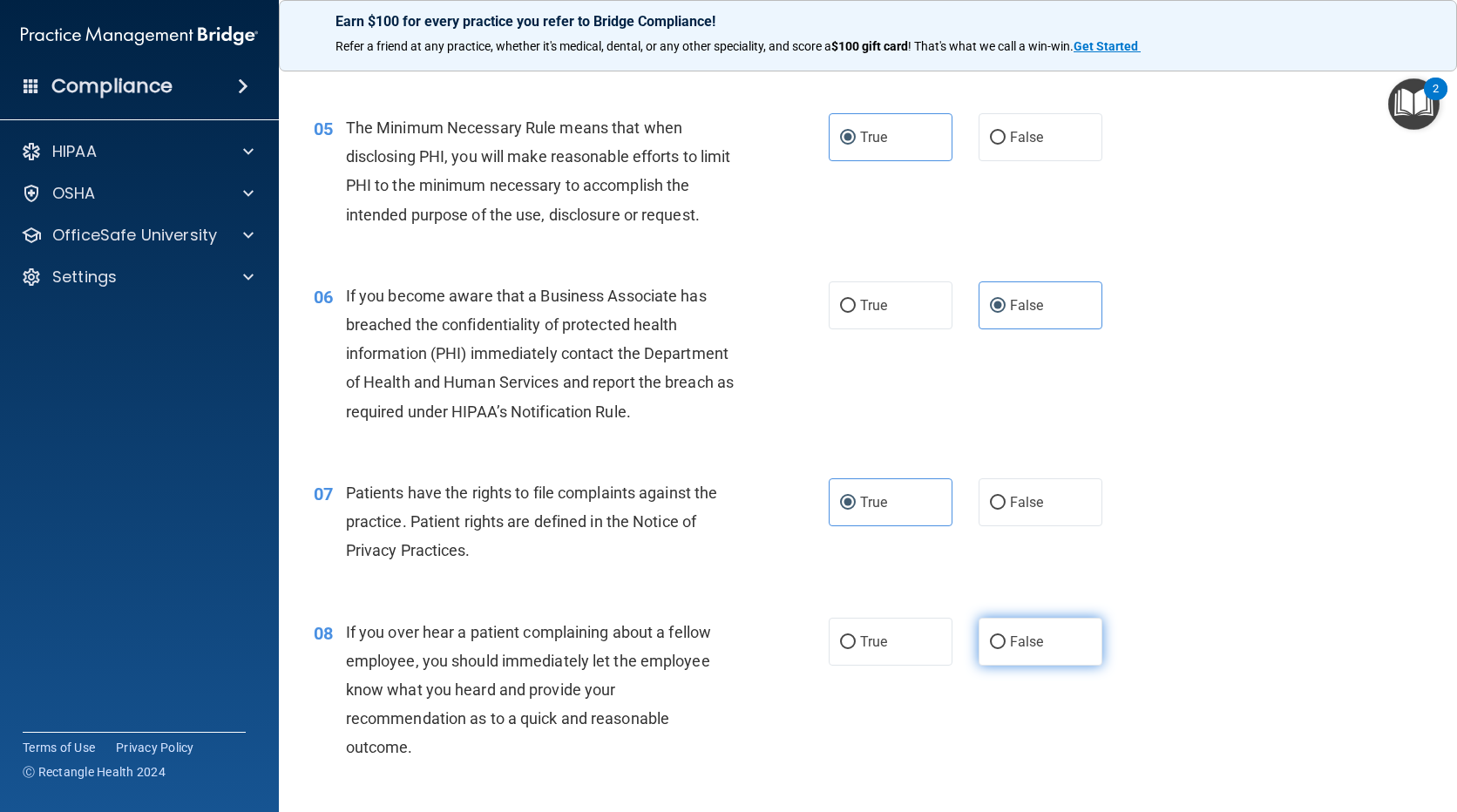
radio input "true"
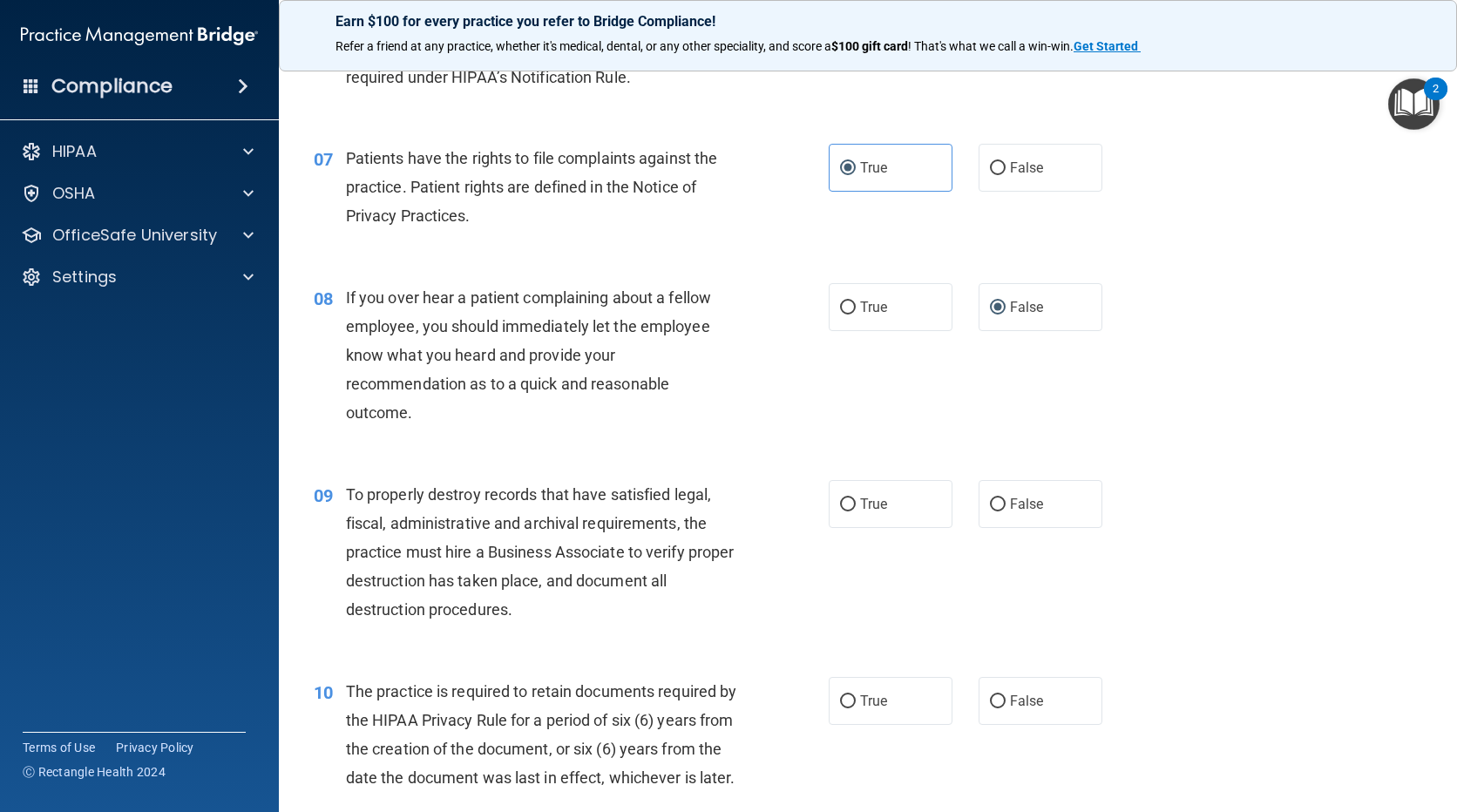
scroll to position [1046, 0]
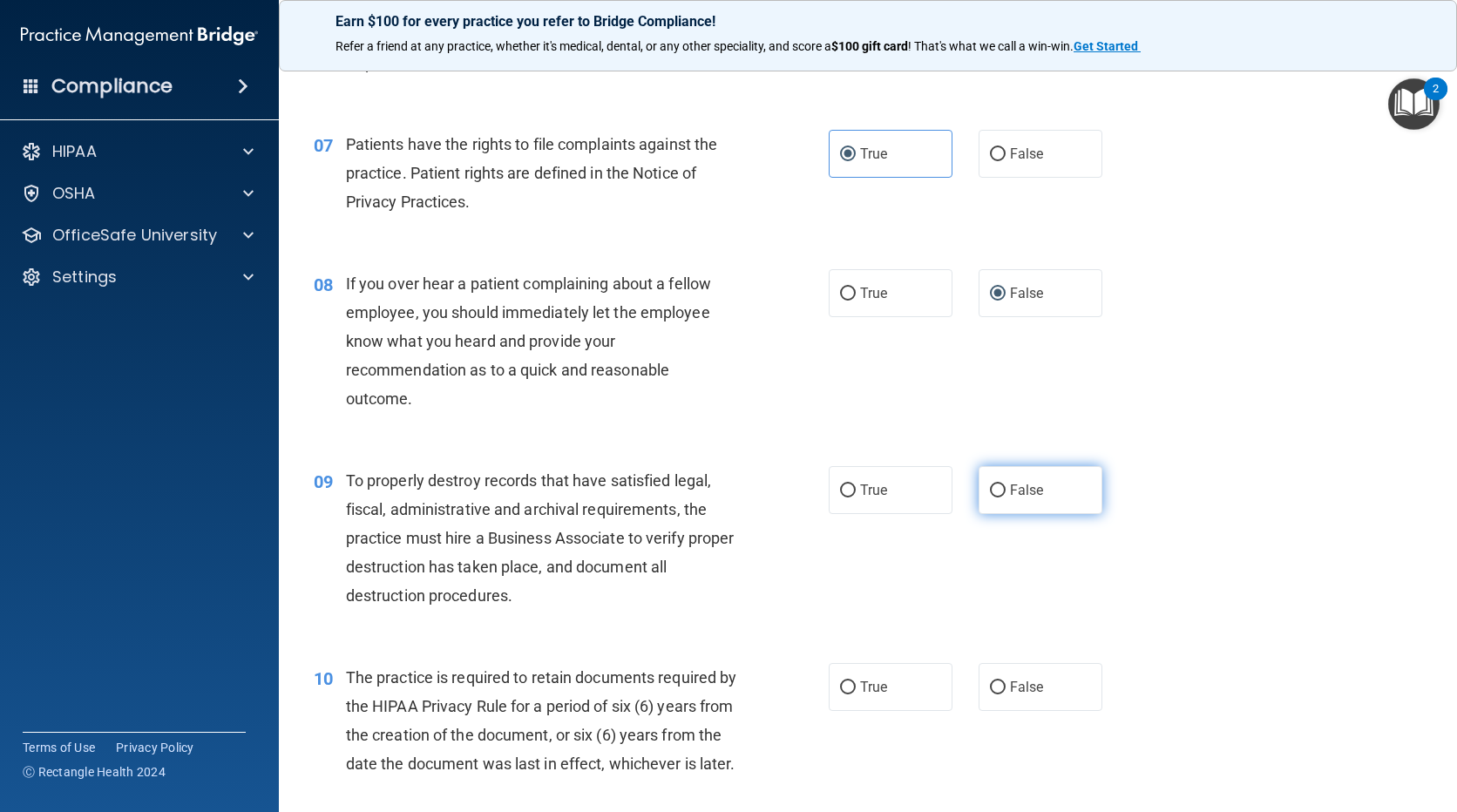
click at [1010, 487] on span "False" at bounding box center [1027, 489] width 34 height 17
click at [1006, 487] on input "False" at bounding box center [998, 490] width 16 height 13
radio input "true"
click at [835, 673] on label "True" at bounding box center [890, 687] width 124 height 48
click at [840, 681] on input "True" at bounding box center [848, 687] width 16 height 13
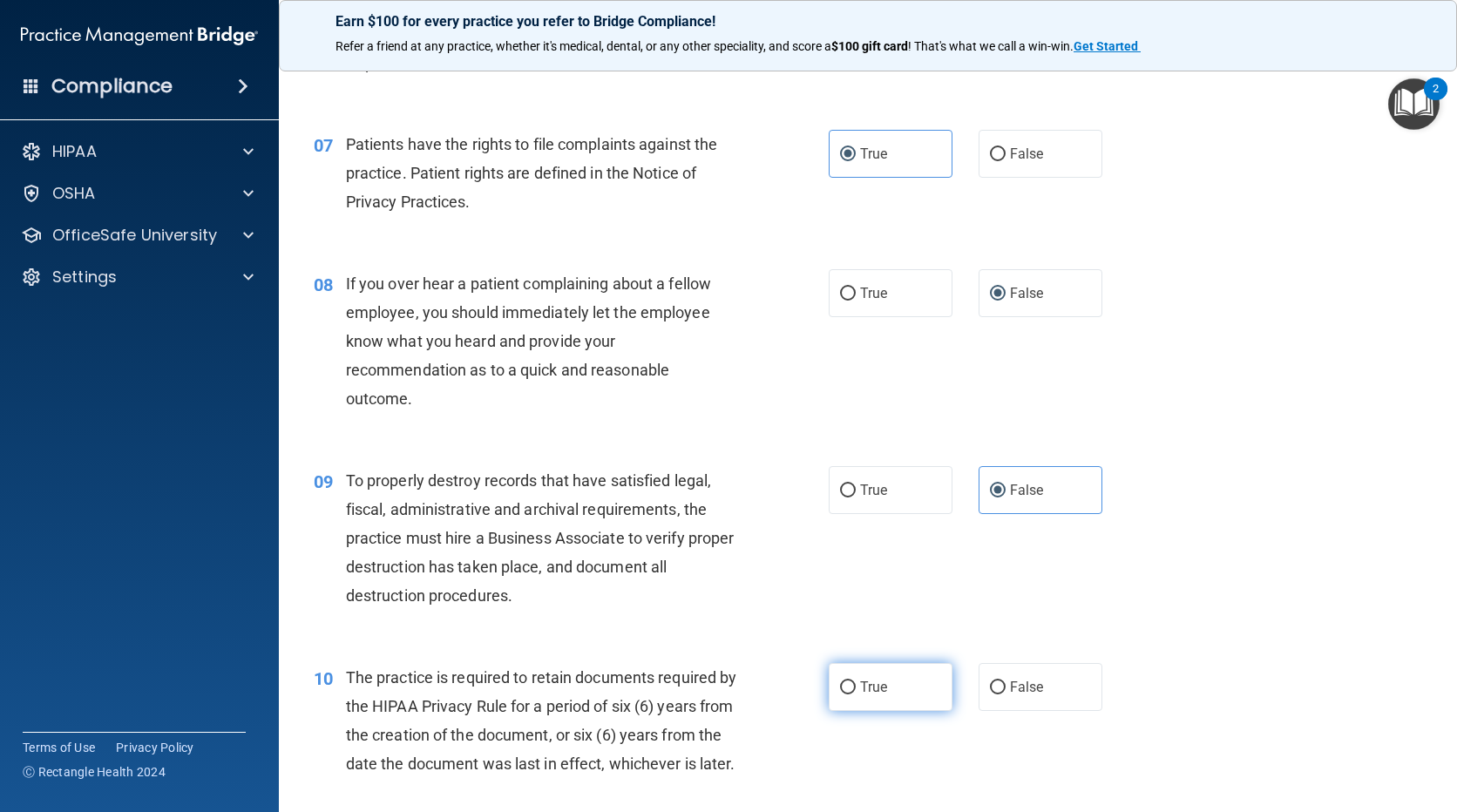
radio input "true"
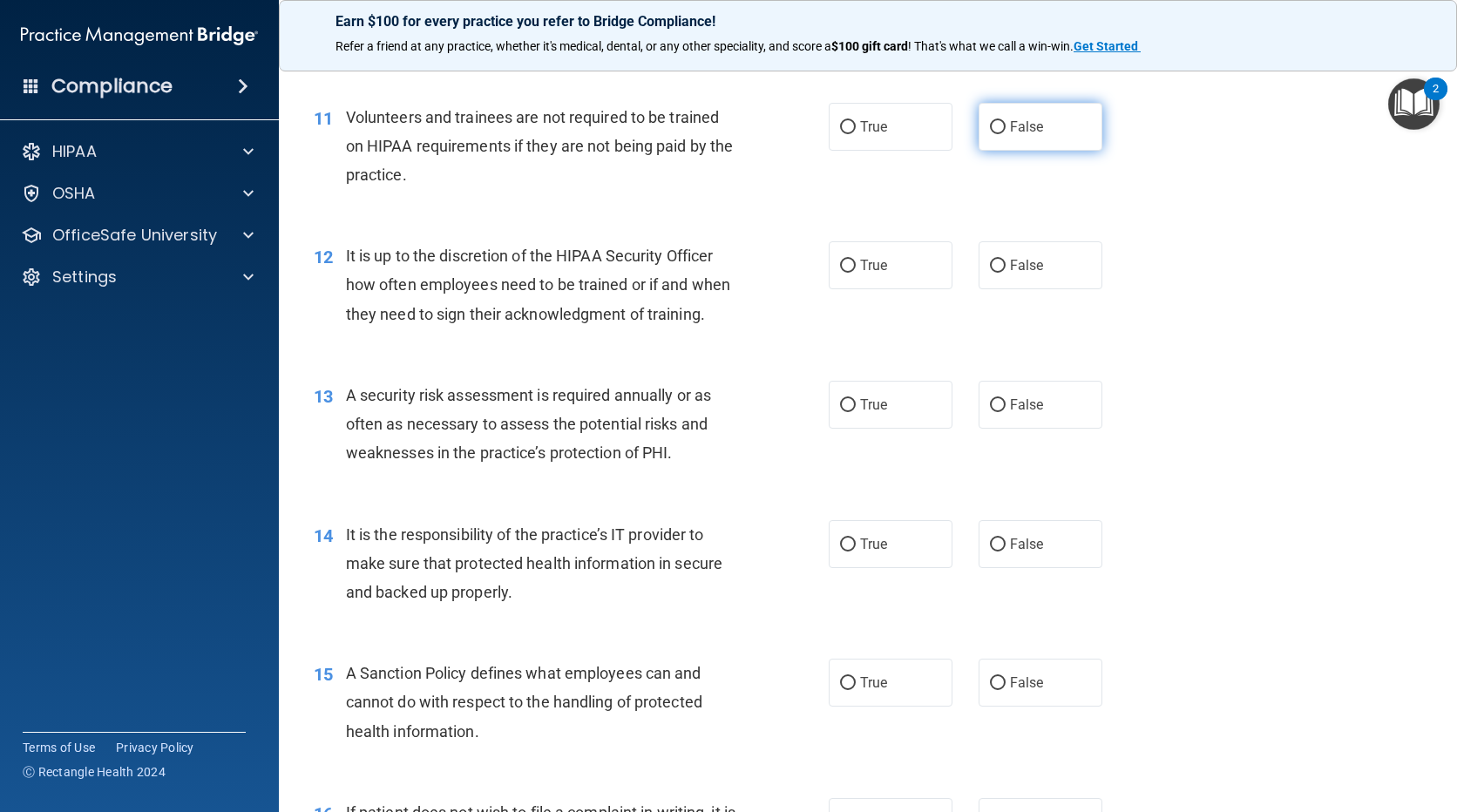
scroll to position [1742, 0]
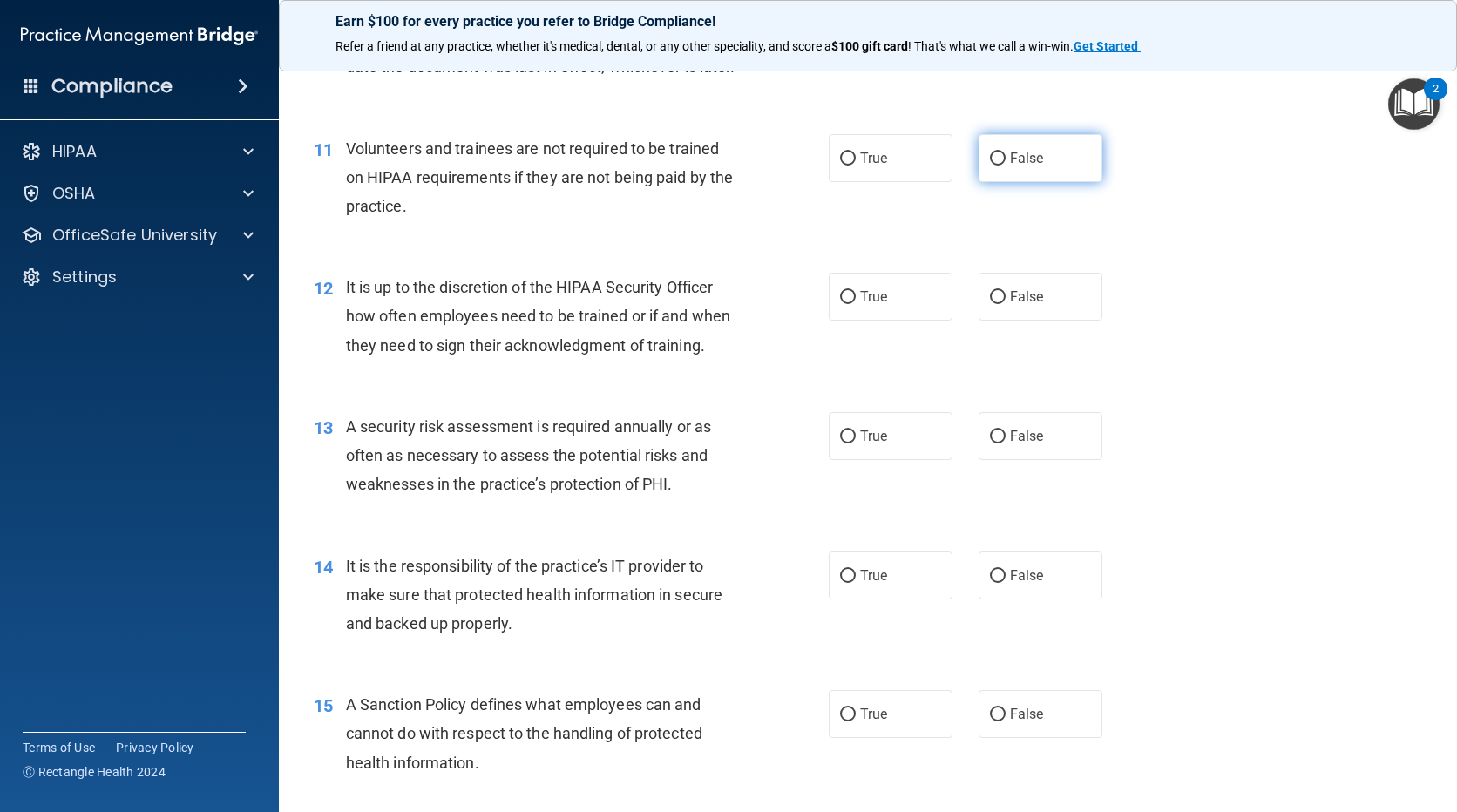
click at [990, 166] on input "False" at bounding box center [998, 159] width 16 height 13
radio input "true"
click at [1023, 305] on span "False" at bounding box center [1027, 297] width 34 height 17
click at [1006, 304] on input "False" at bounding box center [998, 297] width 16 height 13
radio input "true"
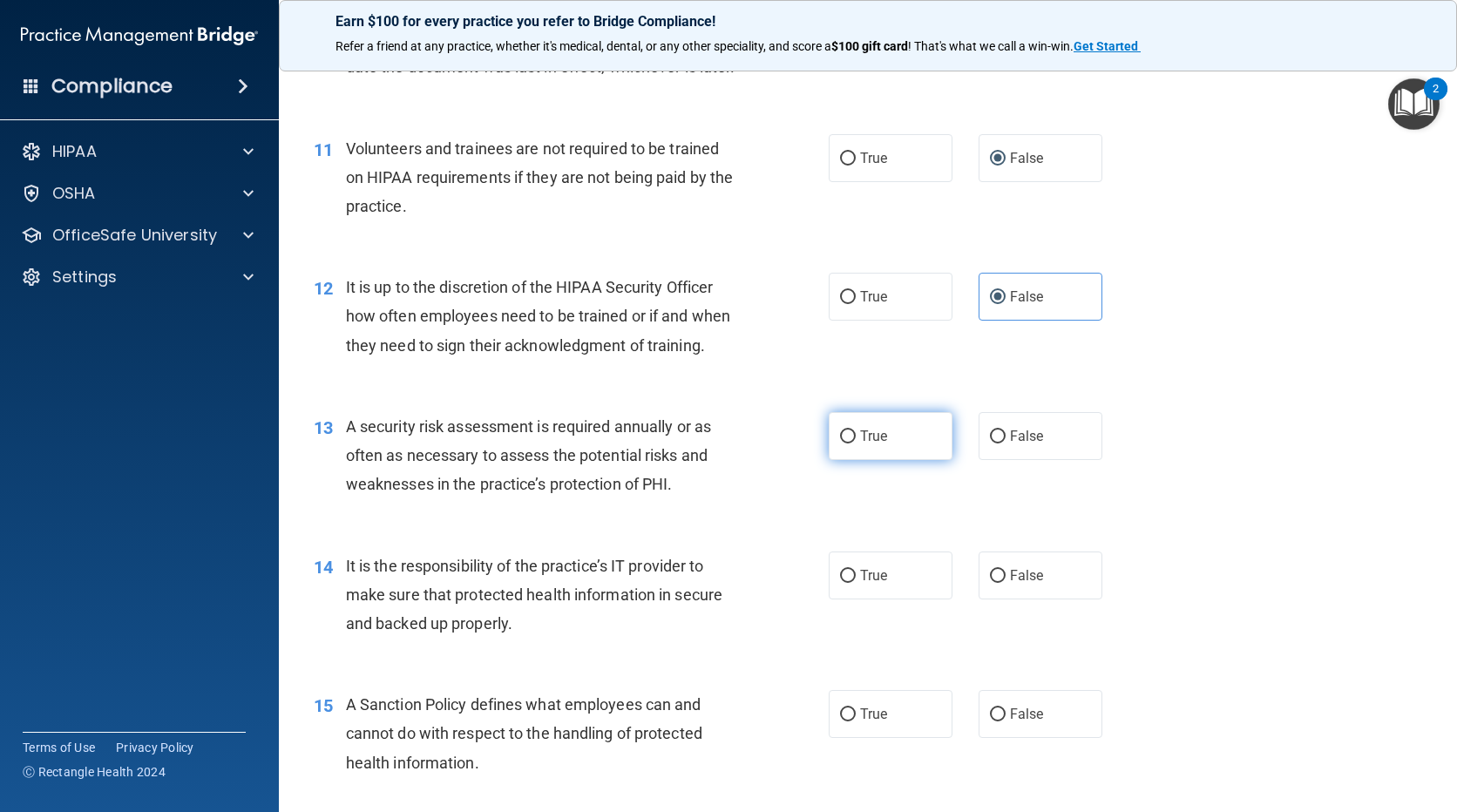
click at [836, 460] on label "True" at bounding box center [890, 436] width 124 height 48
click at [840, 443] on input "True" at bounding box center [848, 436] width 16 height 13
radio input "true"
click at [1034, 583] on span "False" at bounding box center [1027, 575] width 34 height 17
click at [1006, 582] on input "False" at bounding box center [998, 575] width 16 height 13
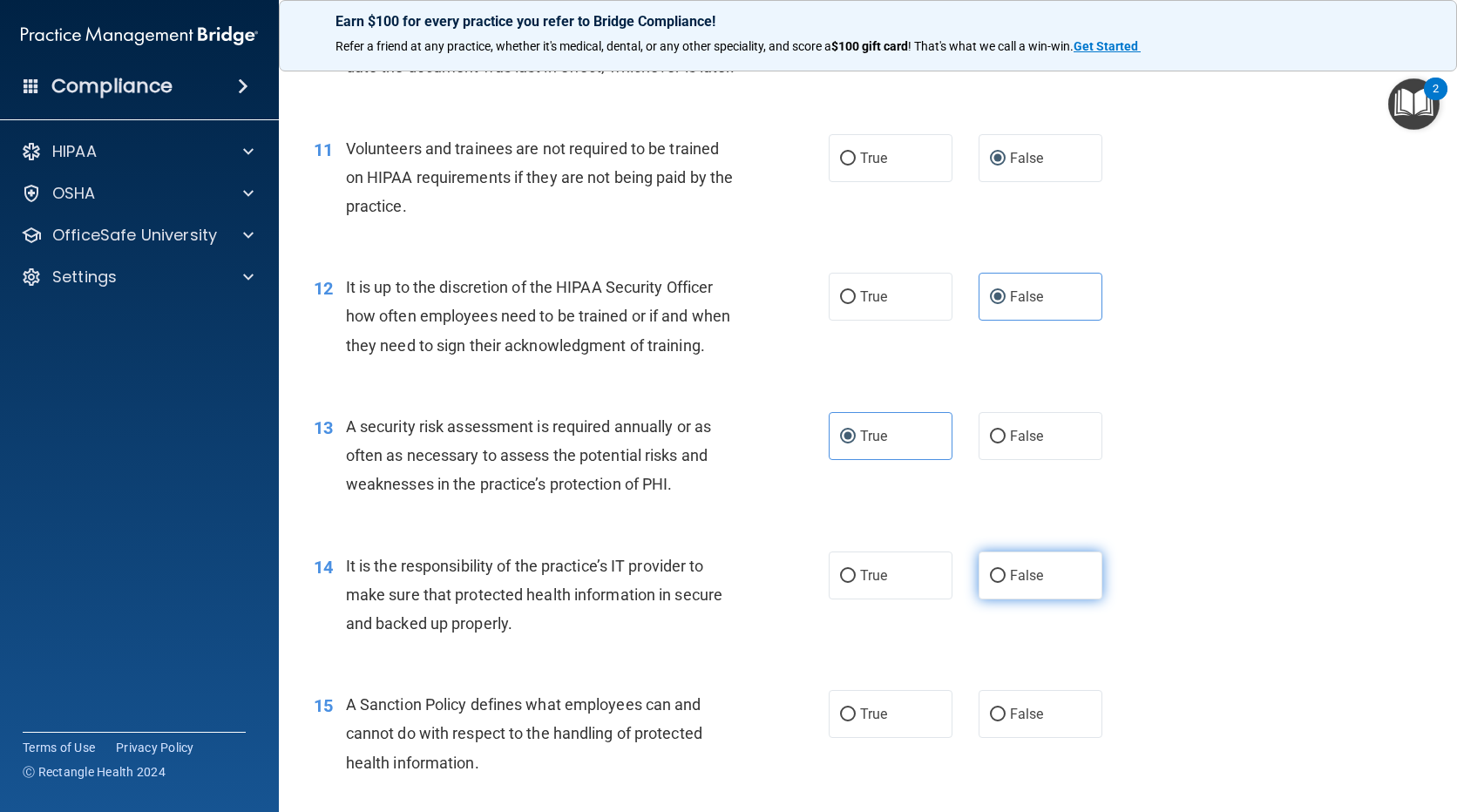
radio input "true"
click at [1010, 722] on span "False" at bounding box center [1027, 713] width 34 height 17
click at [1006, 721] on input "False" at bounding box center [998, 714] width 16 height 13
radio input "true"
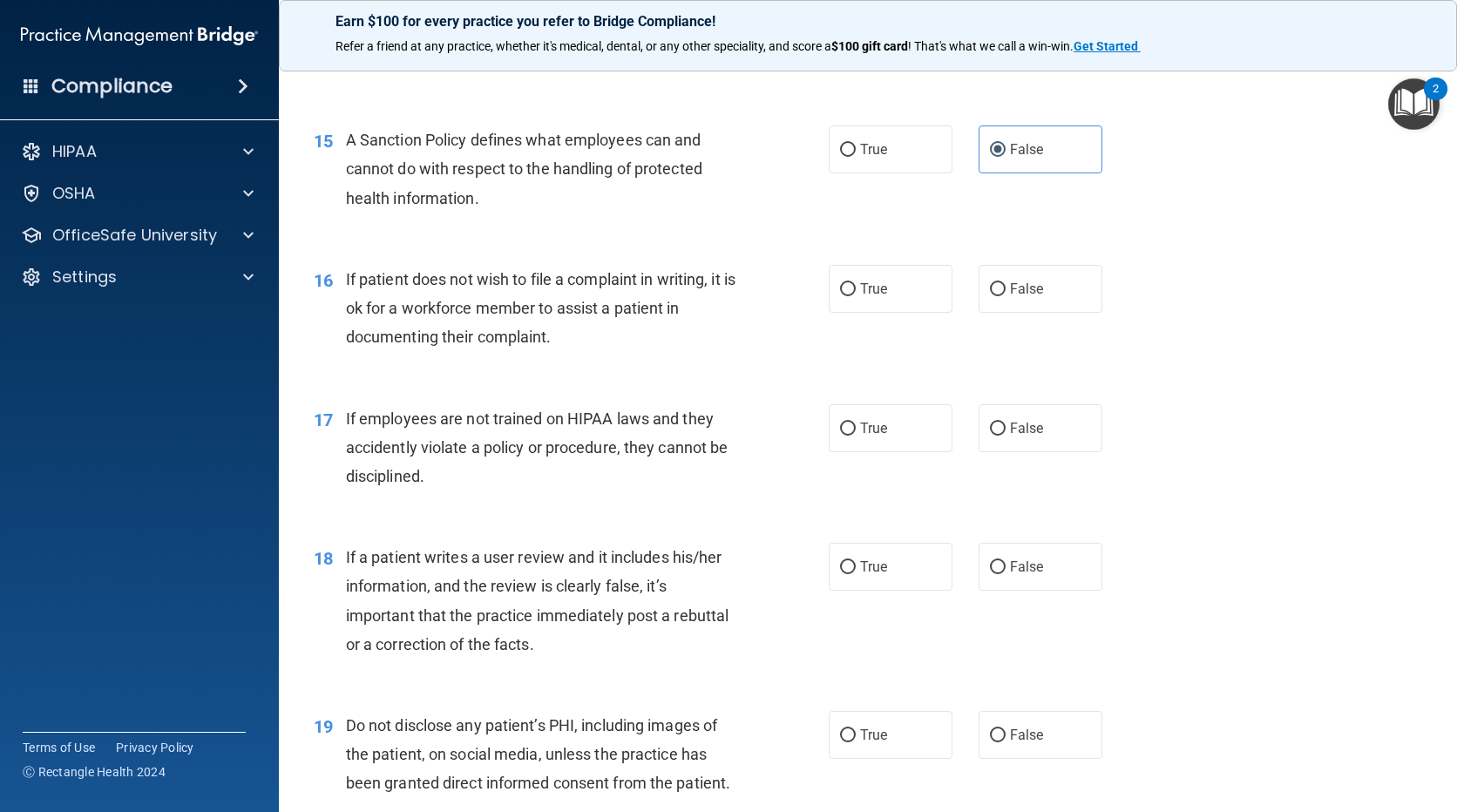
scroll to position [2352, 0]
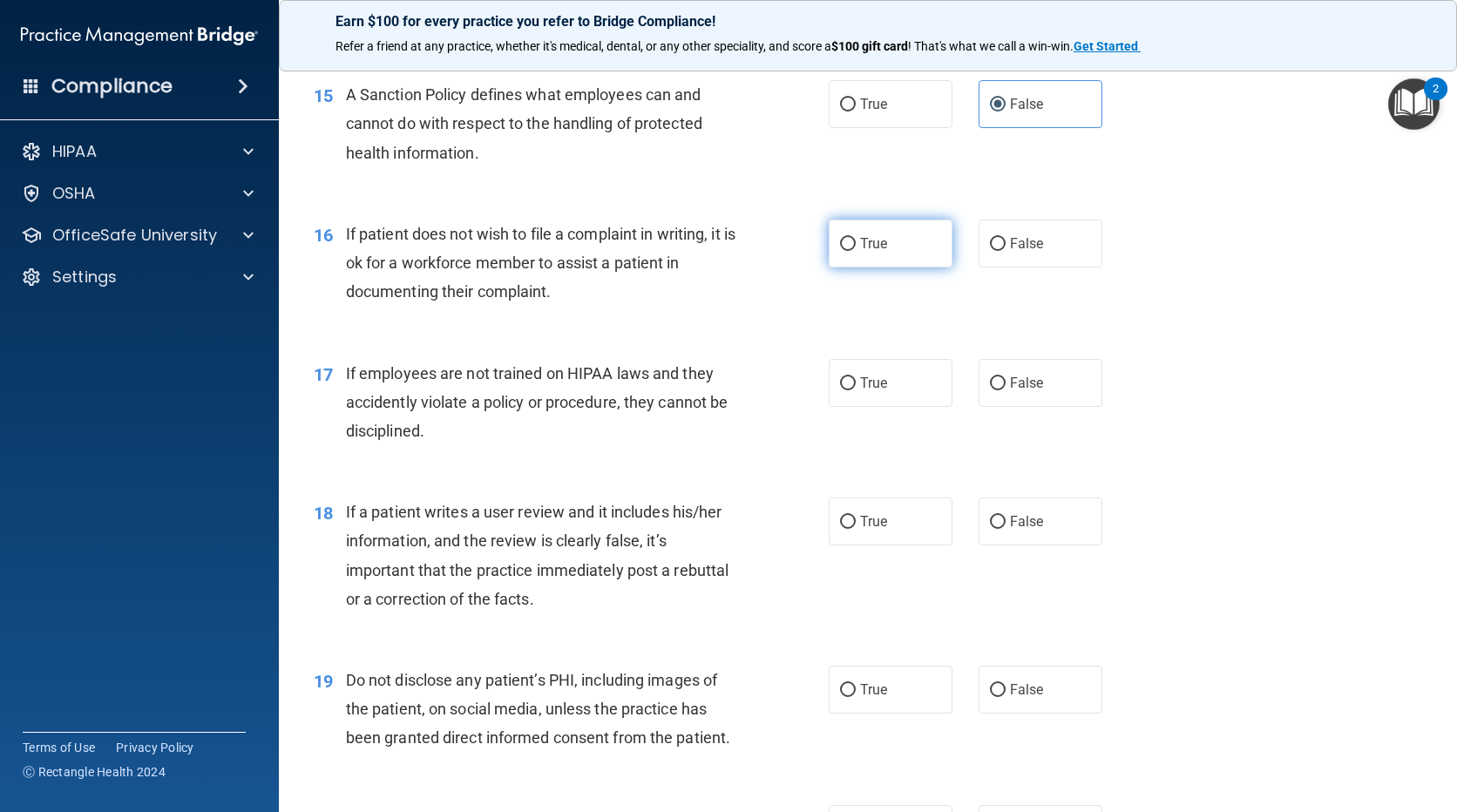
click at [848, 258] on label "True" at bounding box center [890, 244] width 124 height 48
click at [848, 251] on input "True" at bounding box center [848, 244] width 16 height 13
radio input "true"
click at [978, 406] on label "False" at bounding box center [1040, 383] width 124 height 48
click at [990, 391] on input "False" at bounding box center [998, 384] width 16 height 13
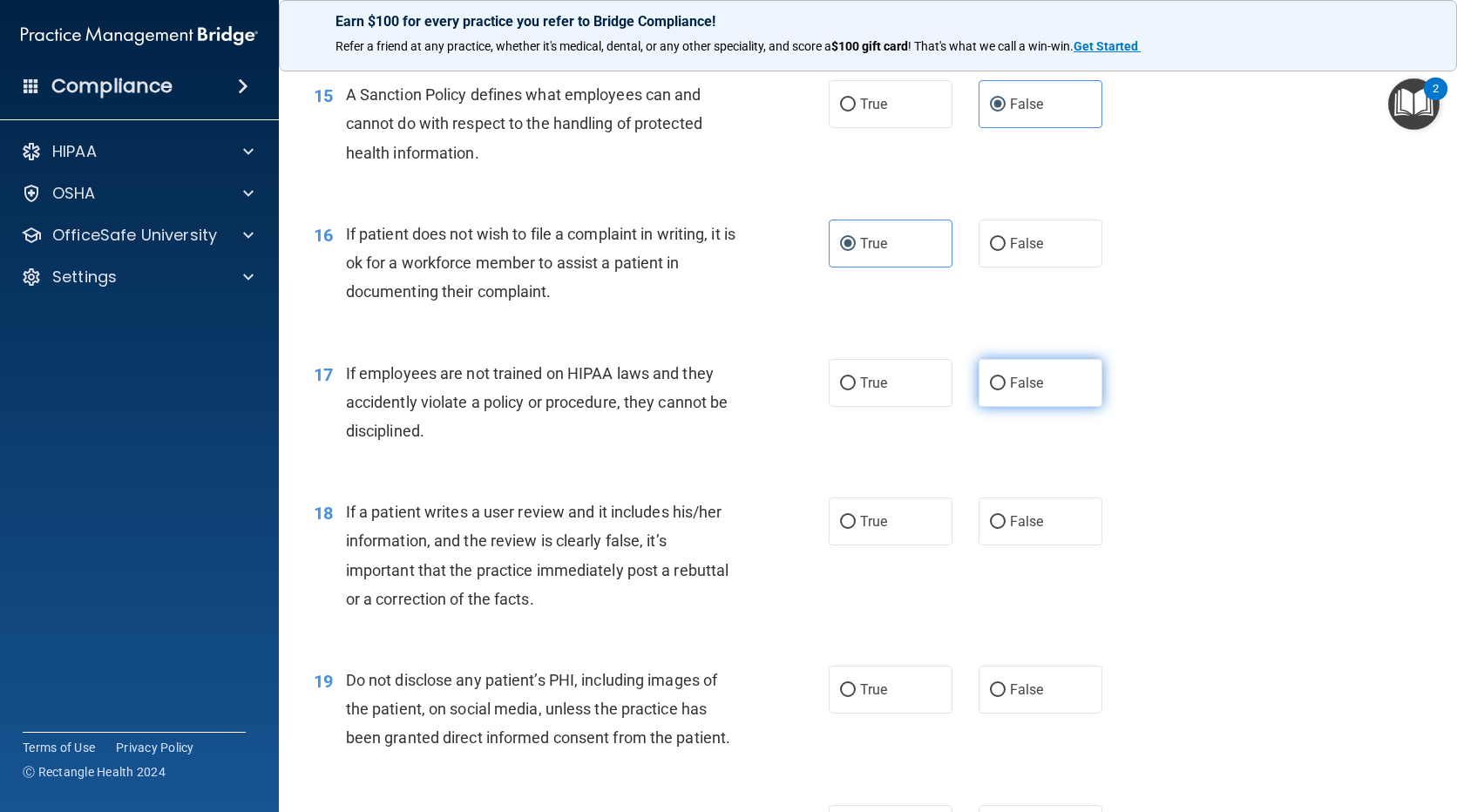
radio input "true"
click at [1031, 529] on span "False" at bounding box center [1027, 521] width 34 height 17
click at [1006, 528] on input "False" at bounding box center [998, 521] width 16 height 13
radio input "true"
click at [860, 698] on span "True" at bounding box center [873, 689] width 27 height 17
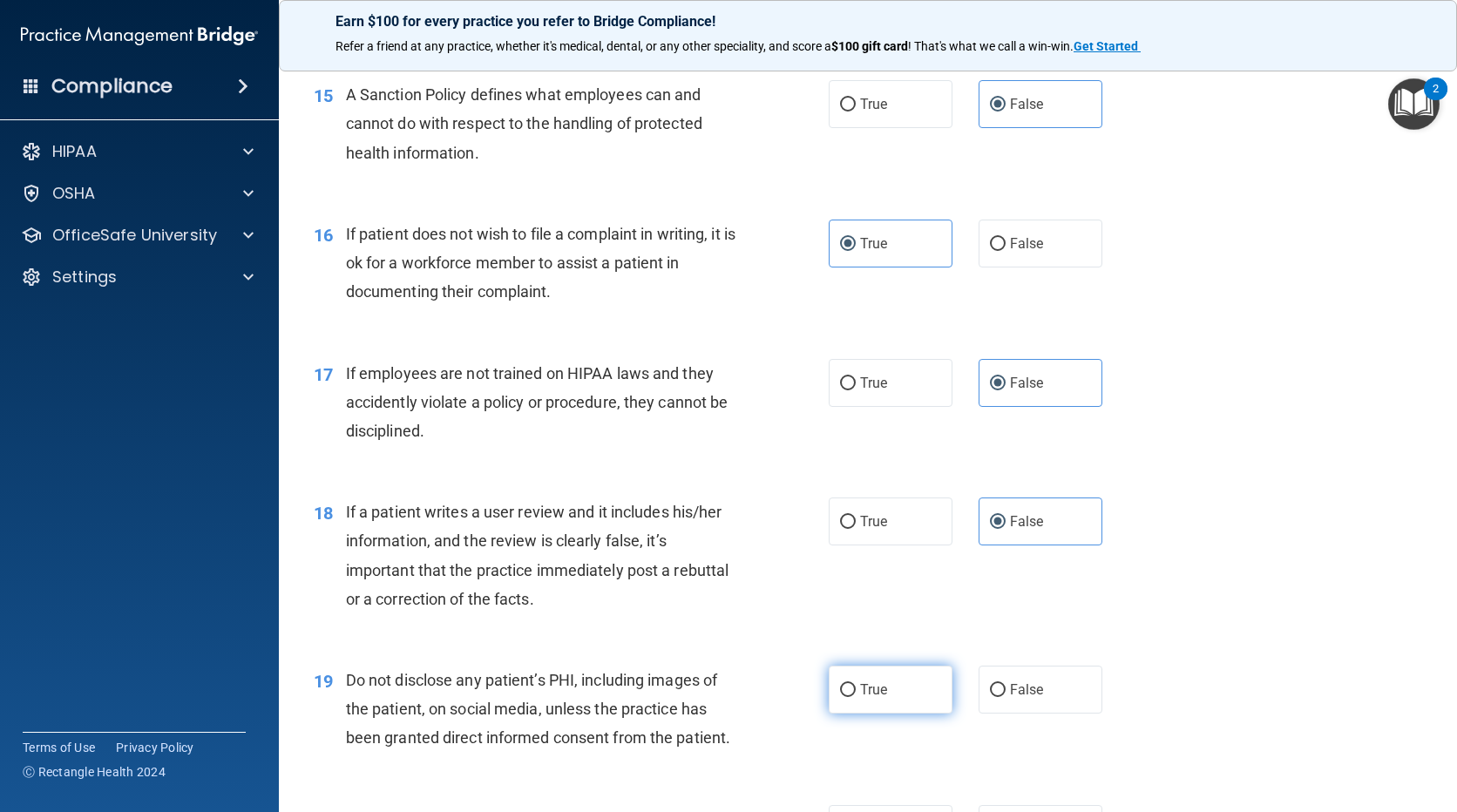
click at [855, 697] on input "True" at bounding box center [848, 690] width 16 height 13
radio input "true"
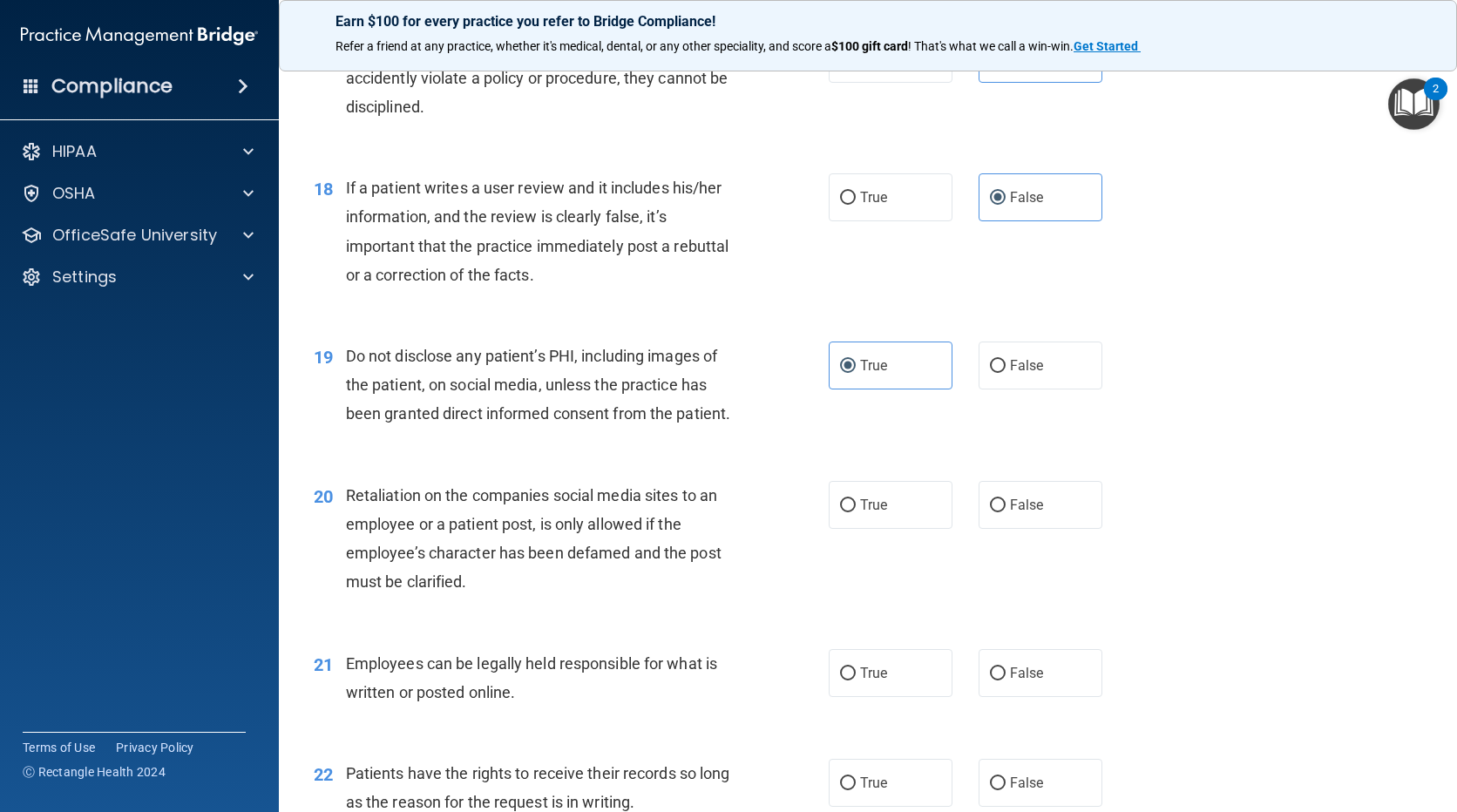
scroll to position [2701, 0]
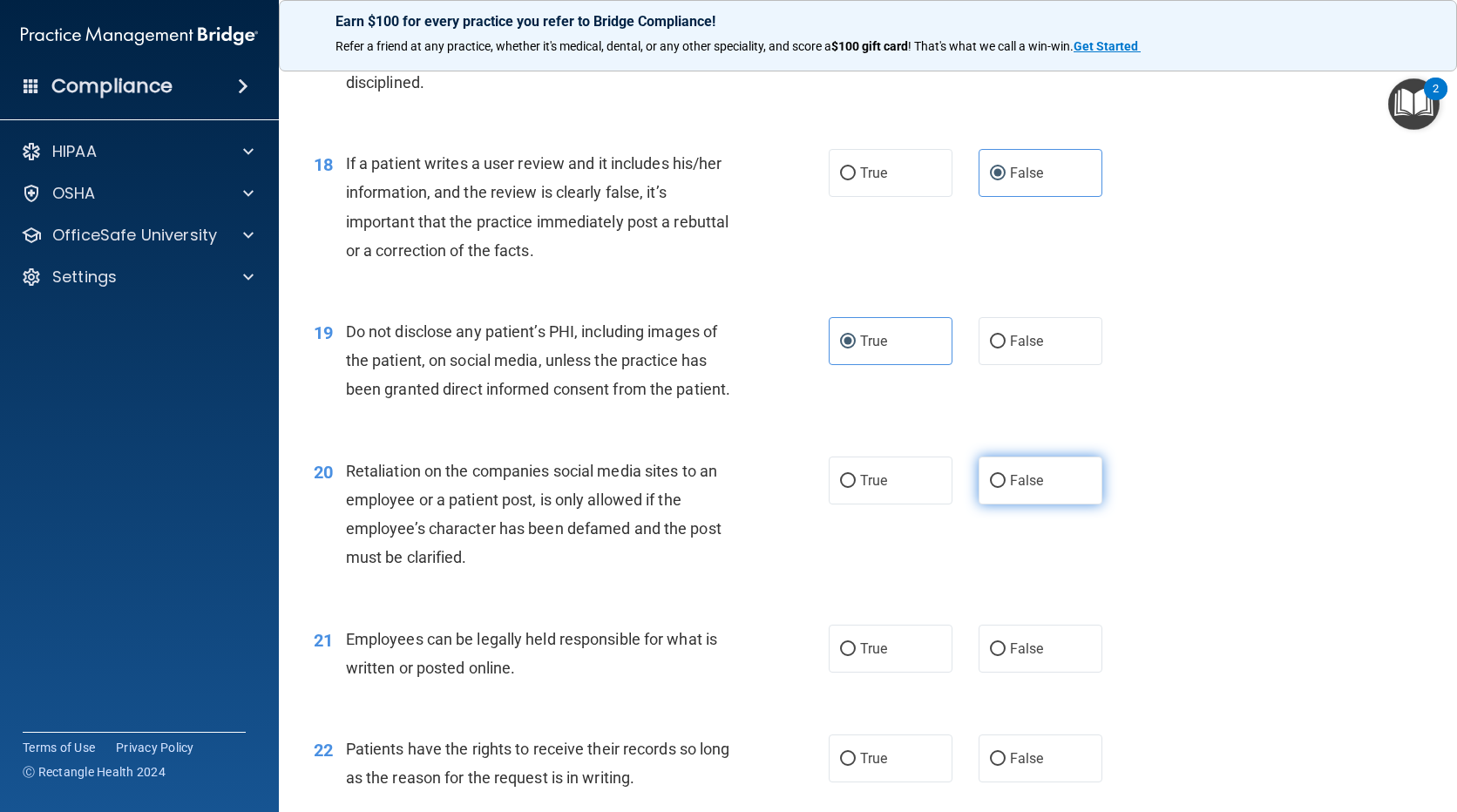
click at [996, 501] on label "False" at bounding box center [1040, 480] width 124 height 48
click at [996, 487] on input "False" at bounding box center [998, 480] width 16 height 13
radio input "true"
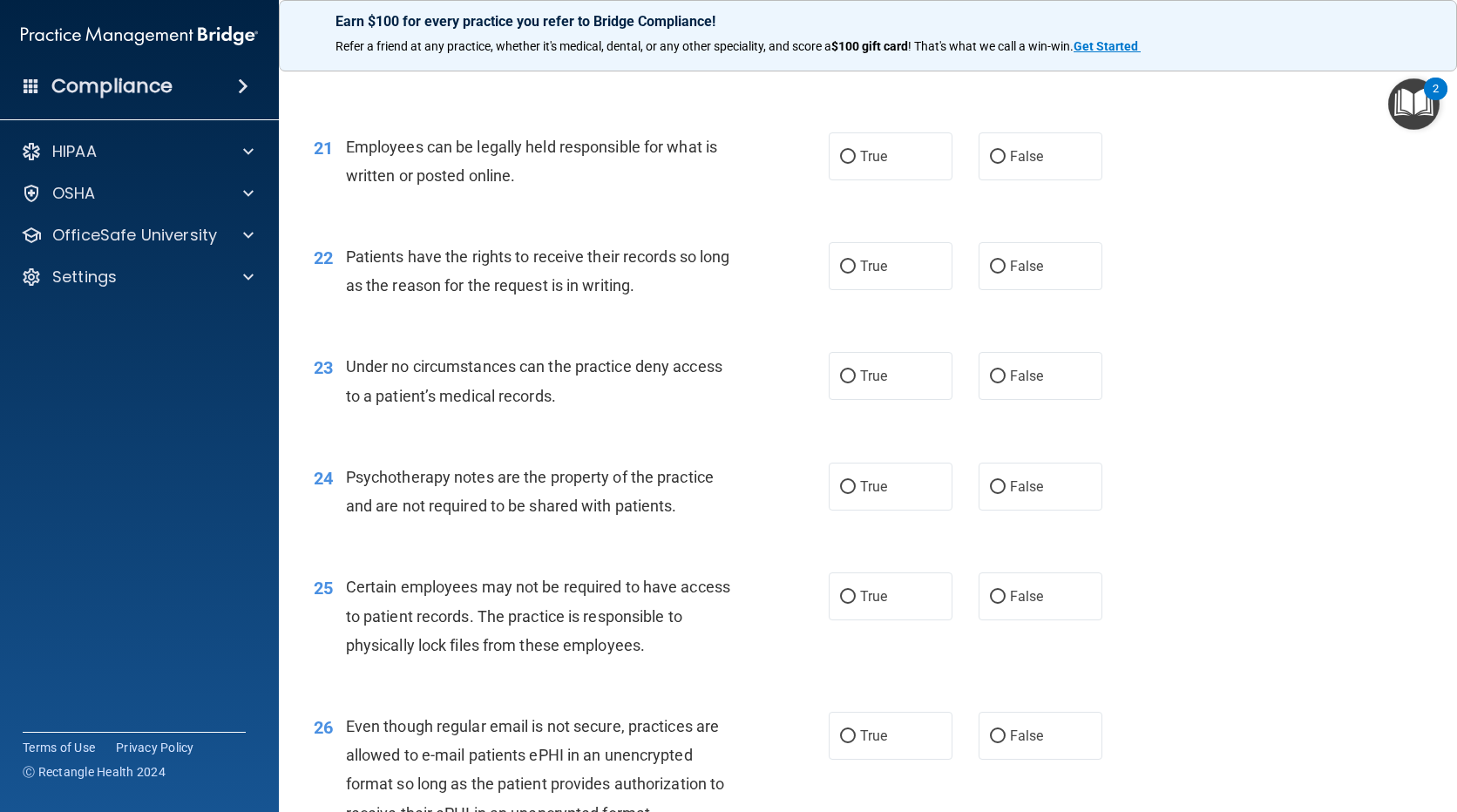
scroll to position [3223, 0]
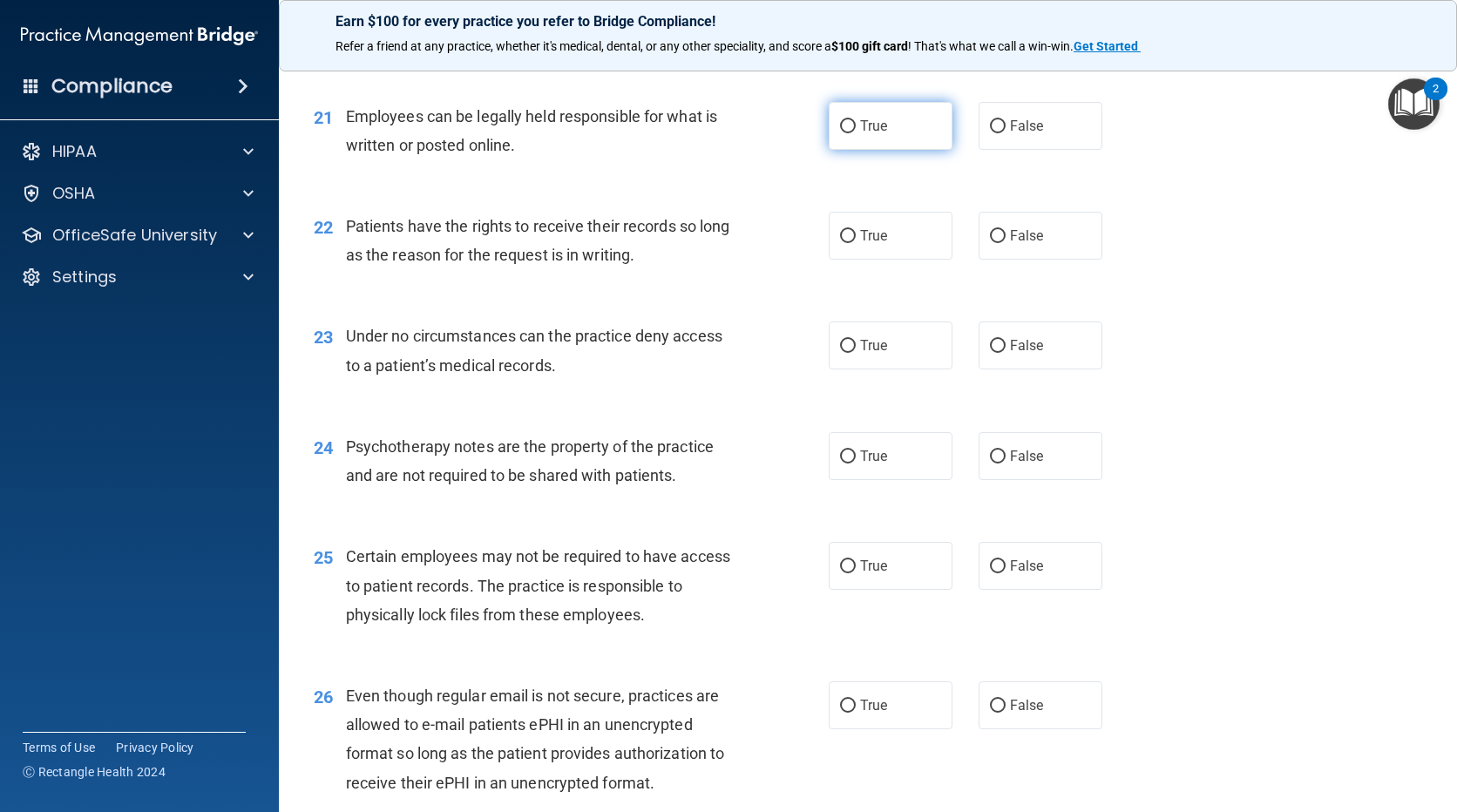
click at [840, 133] on input "True" at bounding box center [848, 126] width 16 height 13
radio input "true"
click at [1052, 260] on label "False" at bounding box center [1040, 236] width 124 height 48
click at [1006, 243] on input "False" at bounding box center [998, 236] width 16 height 13
radio input "true"
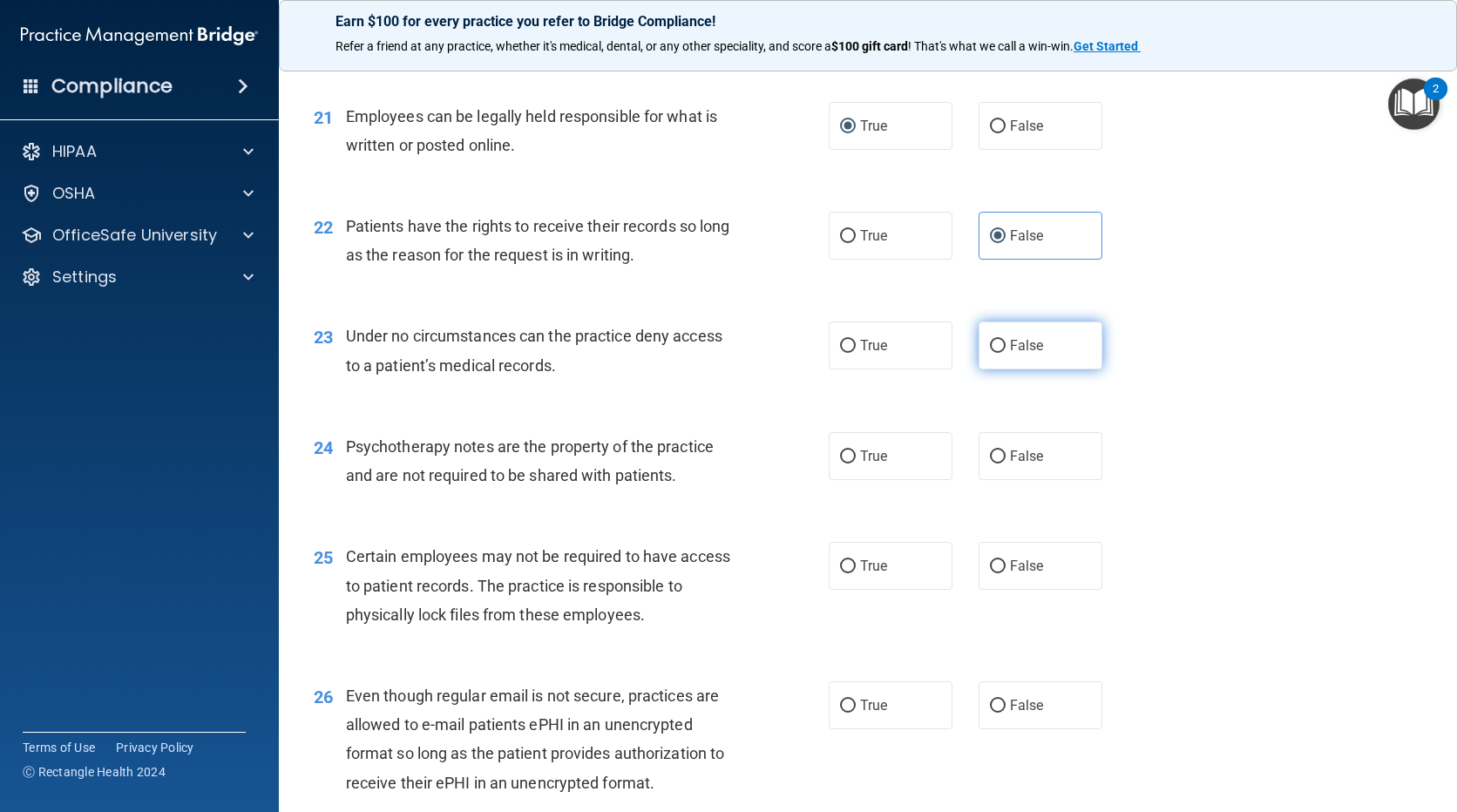
click at [1018, 366] on label "False" at bounding box center [1040, 346] width 124 height 48
click at [1006, 353] on input "False" at bounding box center [998, 346] width 16 height 13
radio input "true"
click at [855, 480] on label "True" at bounding box center [890, 456] width 124 height 48
click at [855, 463] on input "True" at bounding box center [848, 456] width 16 height 13
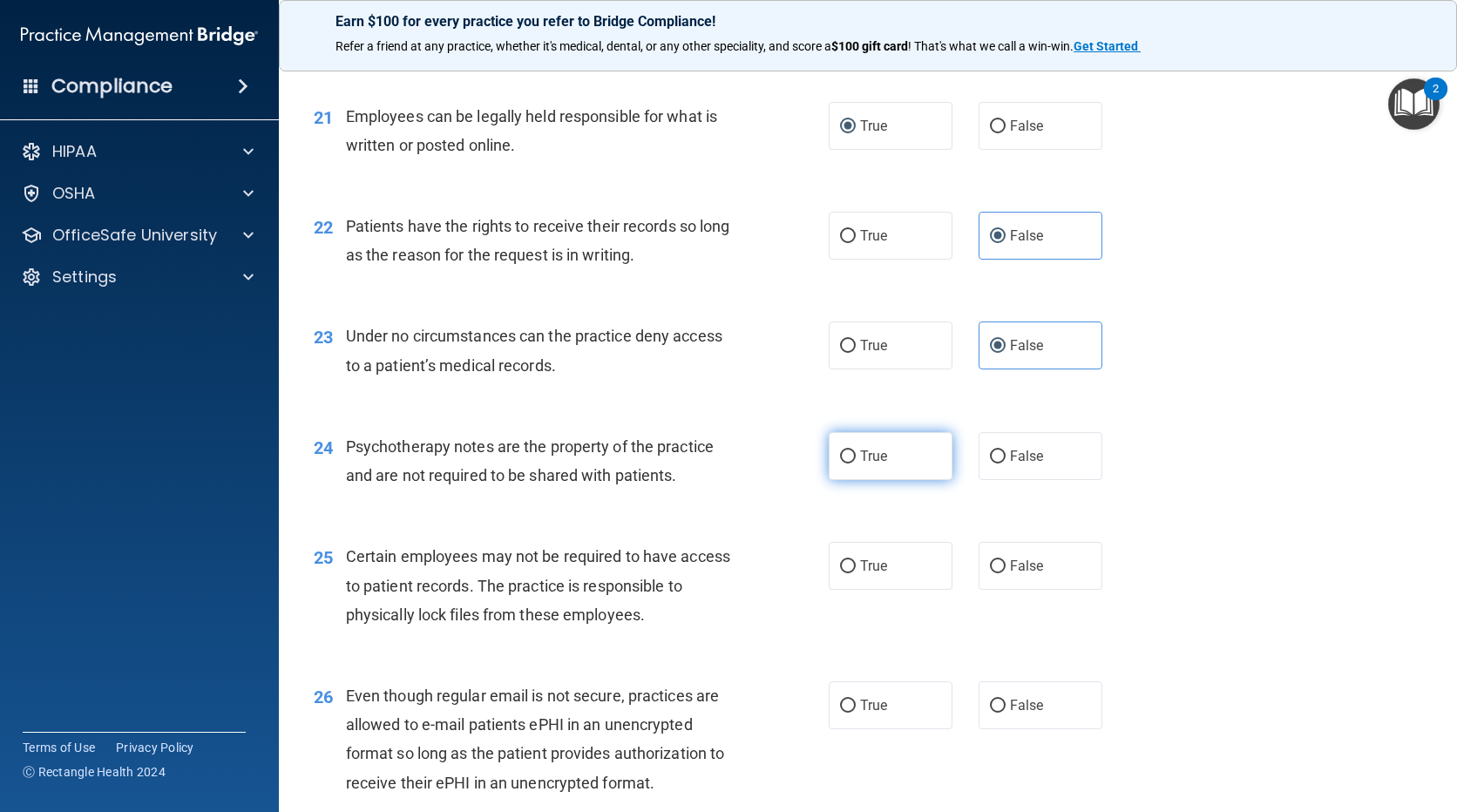
radio input "true"
click at [848, 589] on label "True" at bounding box center [890, 566] width 124 height 48
click at [848, 573] on input "True" at bounding box center [848, 566] width 16 height 13
radio input "true"
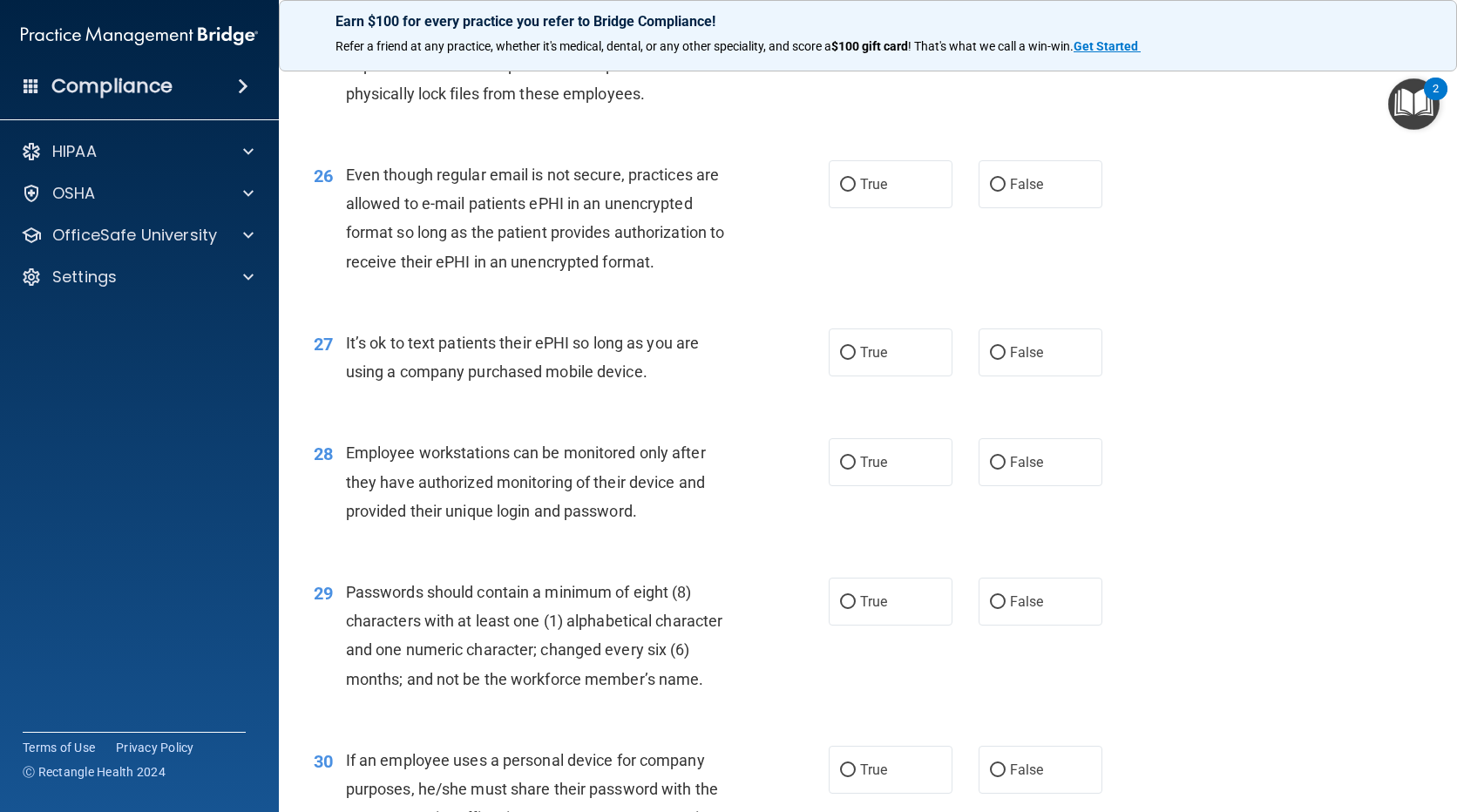
scroll to position [3745, 0]
click at [865, 207] on label "True" at bounding box center [890, 183] width 124 height 48
click at [855, 190] on input "True" at bounding box center [848, 183] width 16 height 13
radio input "true"
click at [1015, 359] on span "False" at bounding box center [1027, 351] width 34 height 17
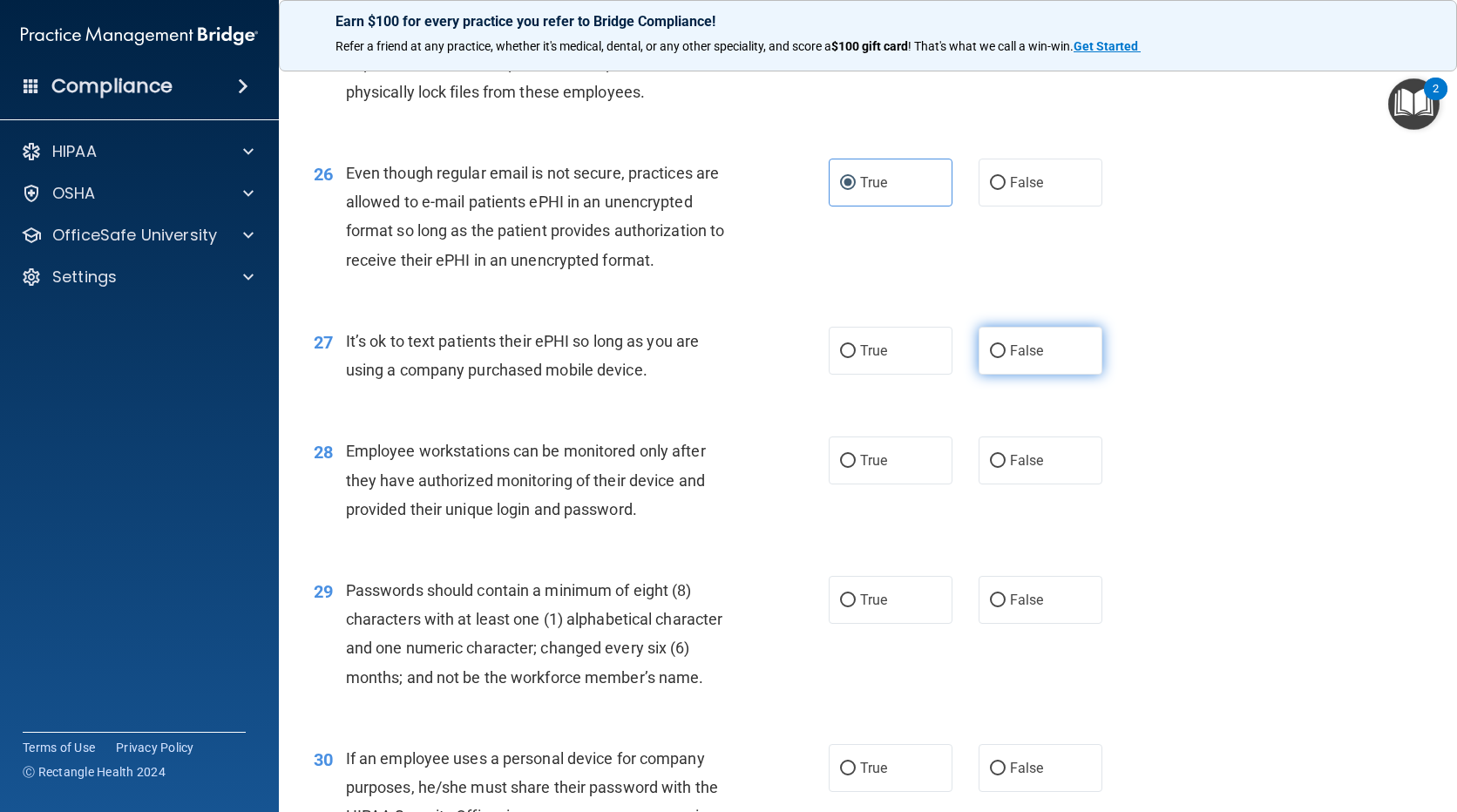
click at [1006, 358] on input "False" at bounding box center [998, 351] width 16 height 13
radio input "true"
click at [1010, 468] on span "False" at bounding box center [1027, 460] width 34 height 17
click at [1006, 467] on input "False" at bounding box center [998, 460] width 16 height 13
radio input "true"
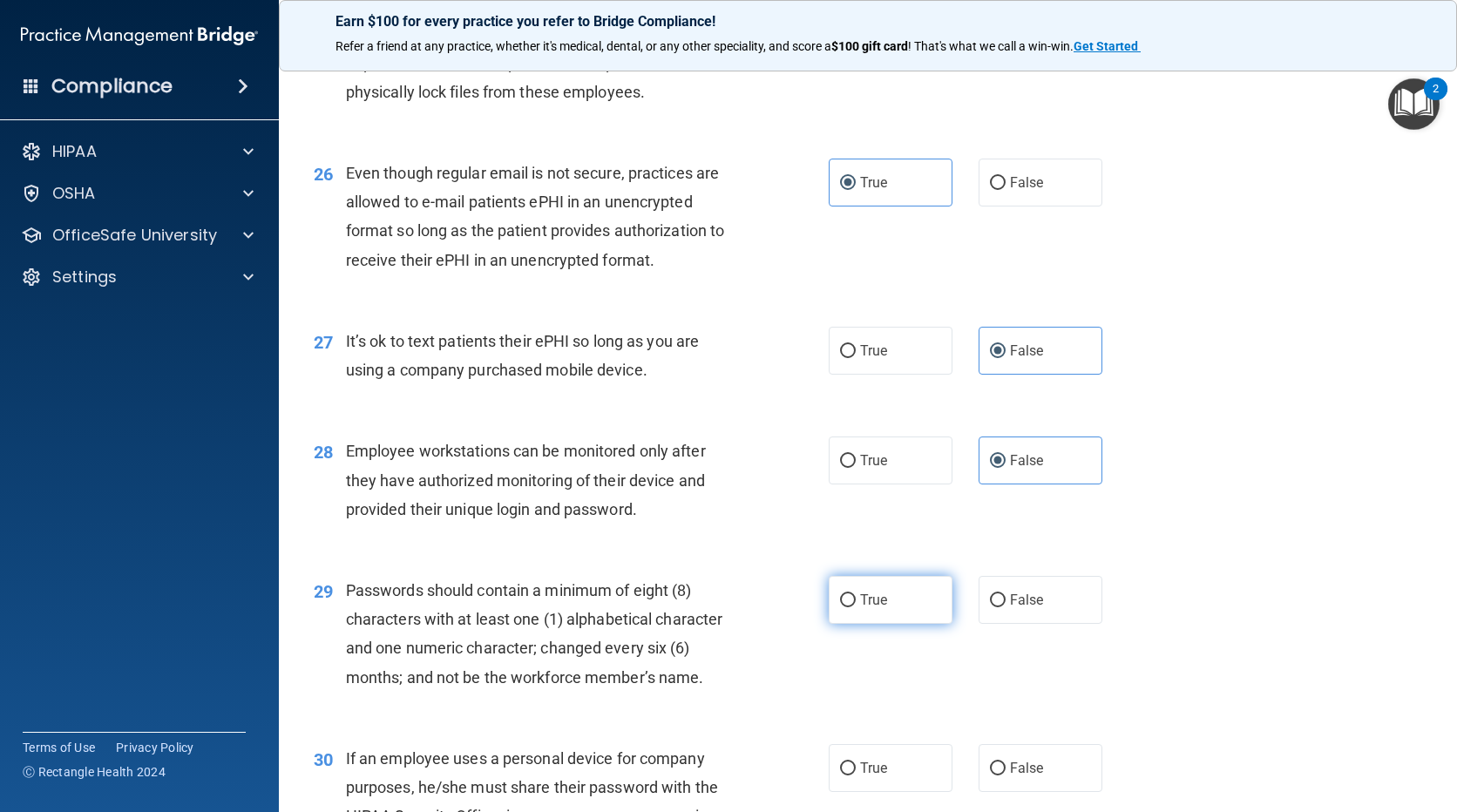
click at [873, 610] on label "True" at bounding box center [890, 600] width 124 height 48
click at [855, 607] on input "True" at bounding box center [848, 600] width 16 height 13
radio input "true"
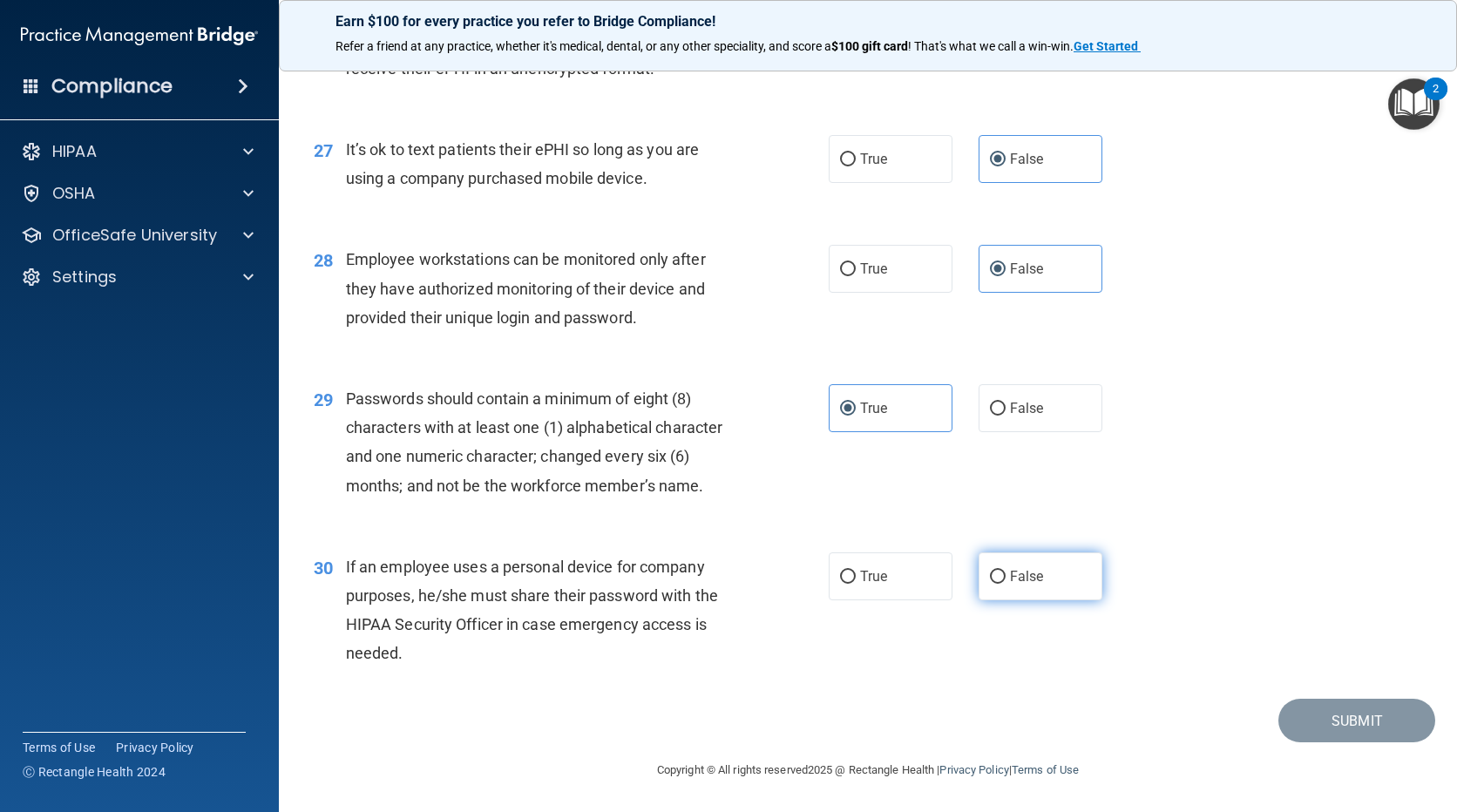
click at [1018, 560] on label "False" at bounding box center [1040, 576] width 124 height 48
click at [1006, 570] on input "False" at bounding box center [998, 576] width 16 height 13
radio input "true"
click at [1314, 719] on button "Submit" at bounding box center [1357, 720] width 157 height 44
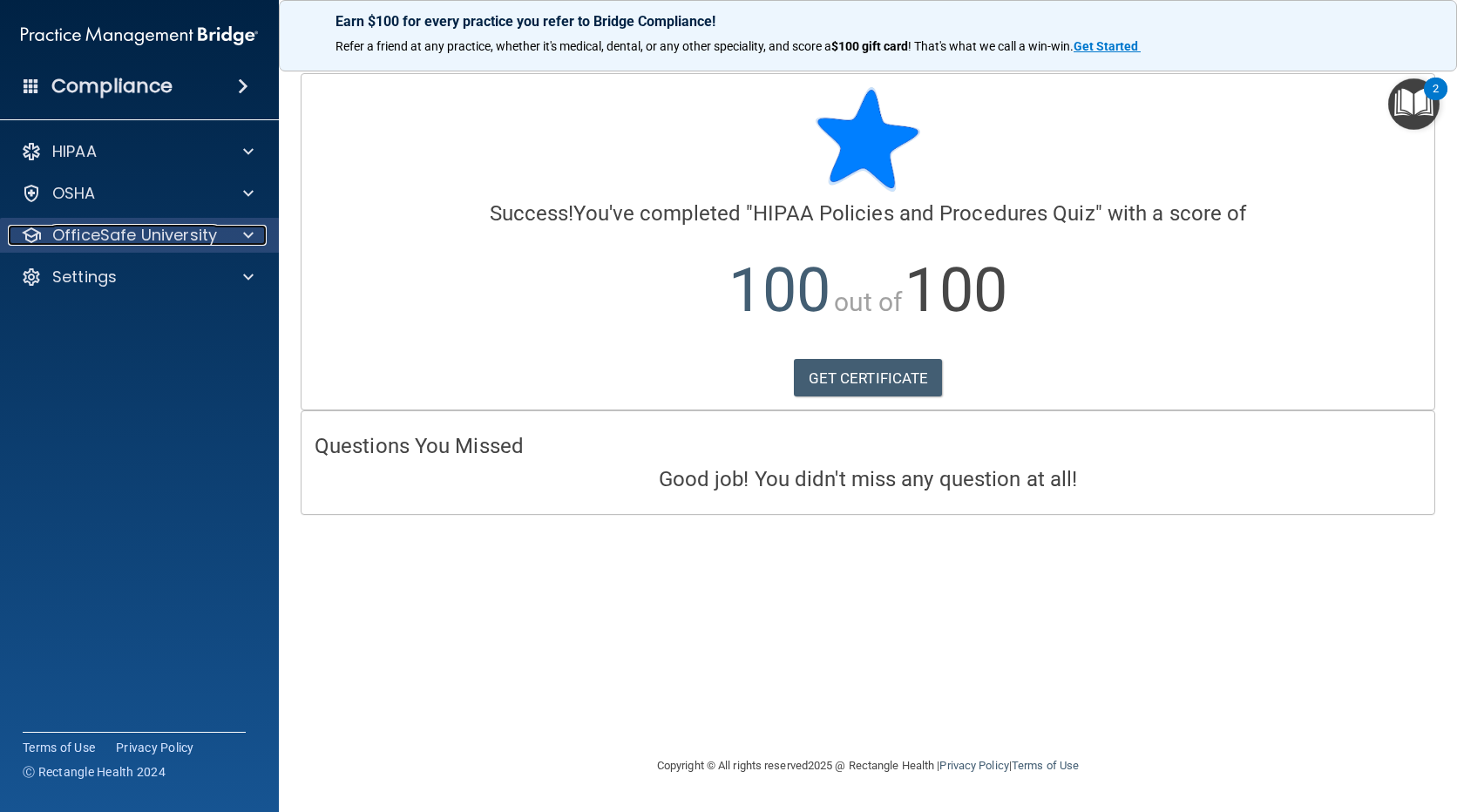
click at [225, 237] on div at bounding box center [246, 235] width 44 height 21
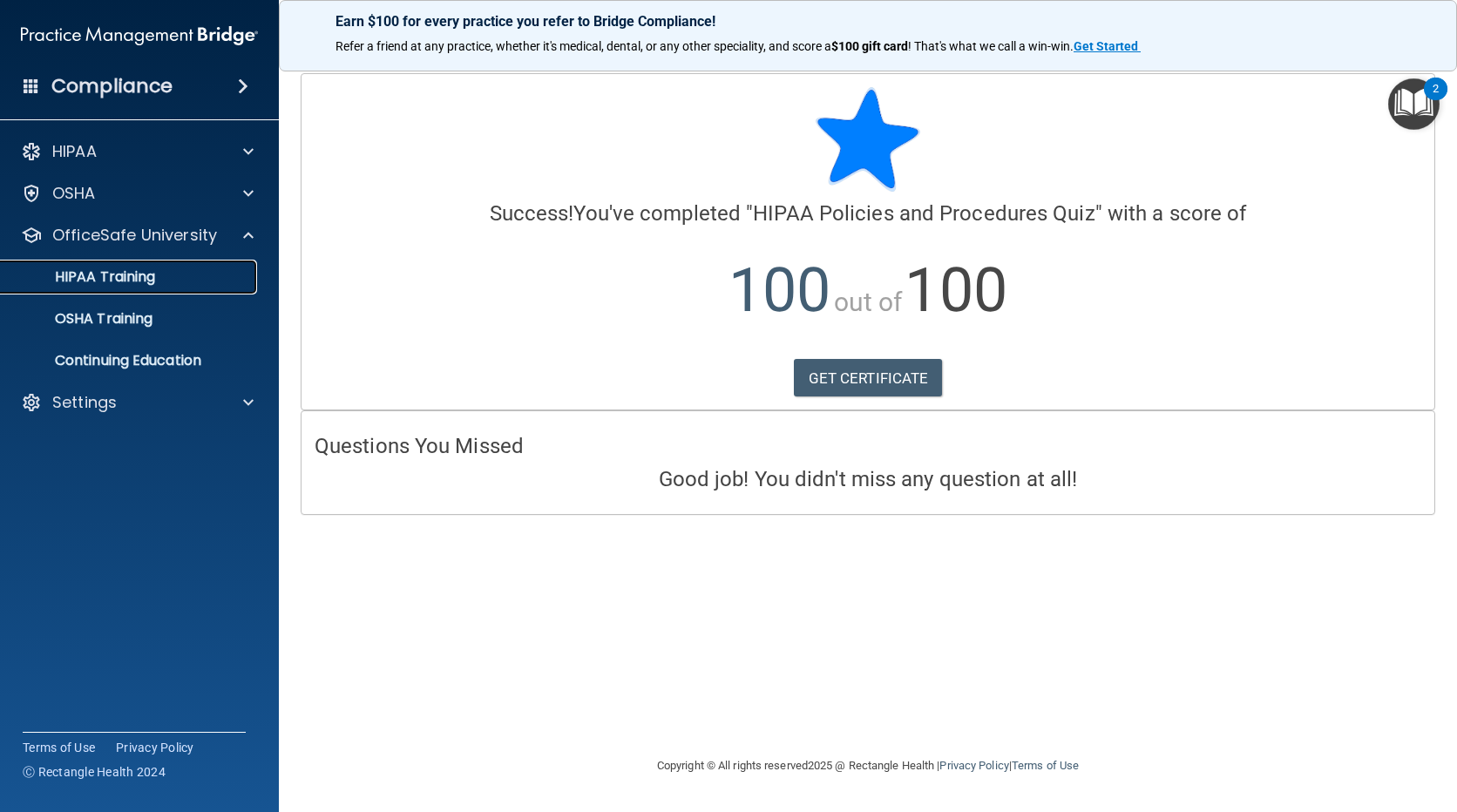
click at [147, 270] on p "HIPAA Training" at bounding box center [83, 277] width 144 height 17
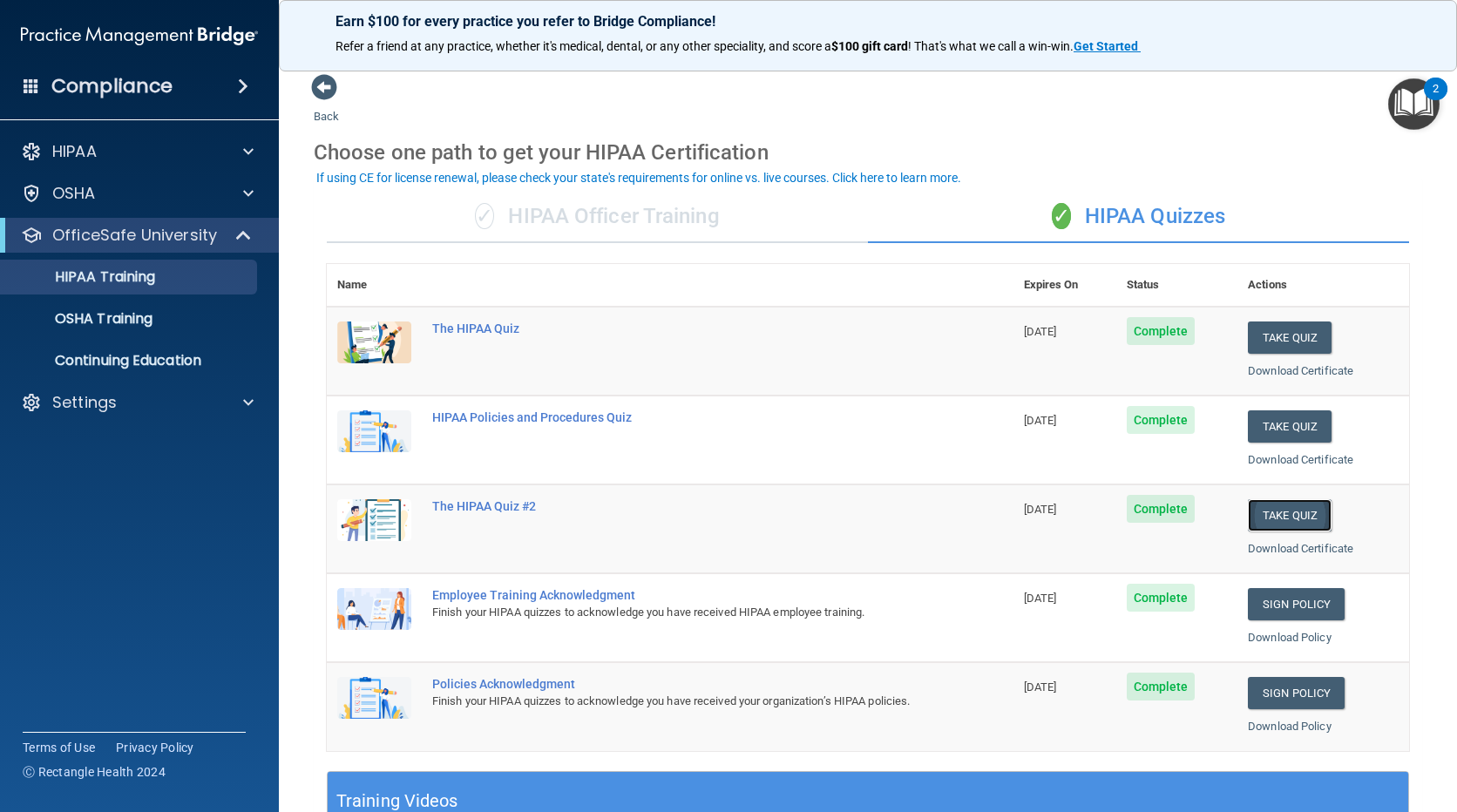
click at [1290, 507] on button "Take Quiz" at bounding box center [1290, 515] width 84 height 32
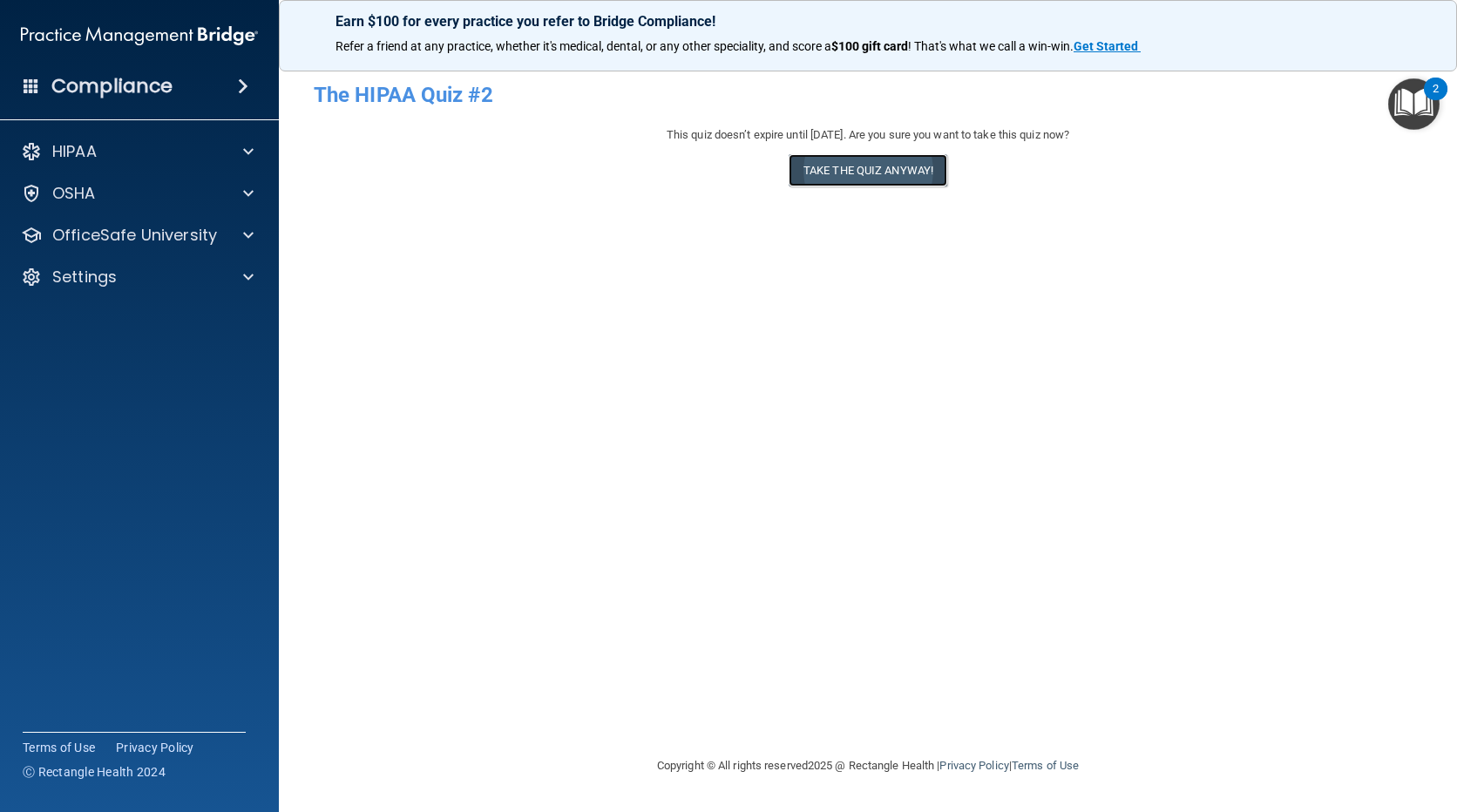
click at [845, 169] on button "Take the quiz anyway!" at bounding box center [867, 170] width 159 height 32
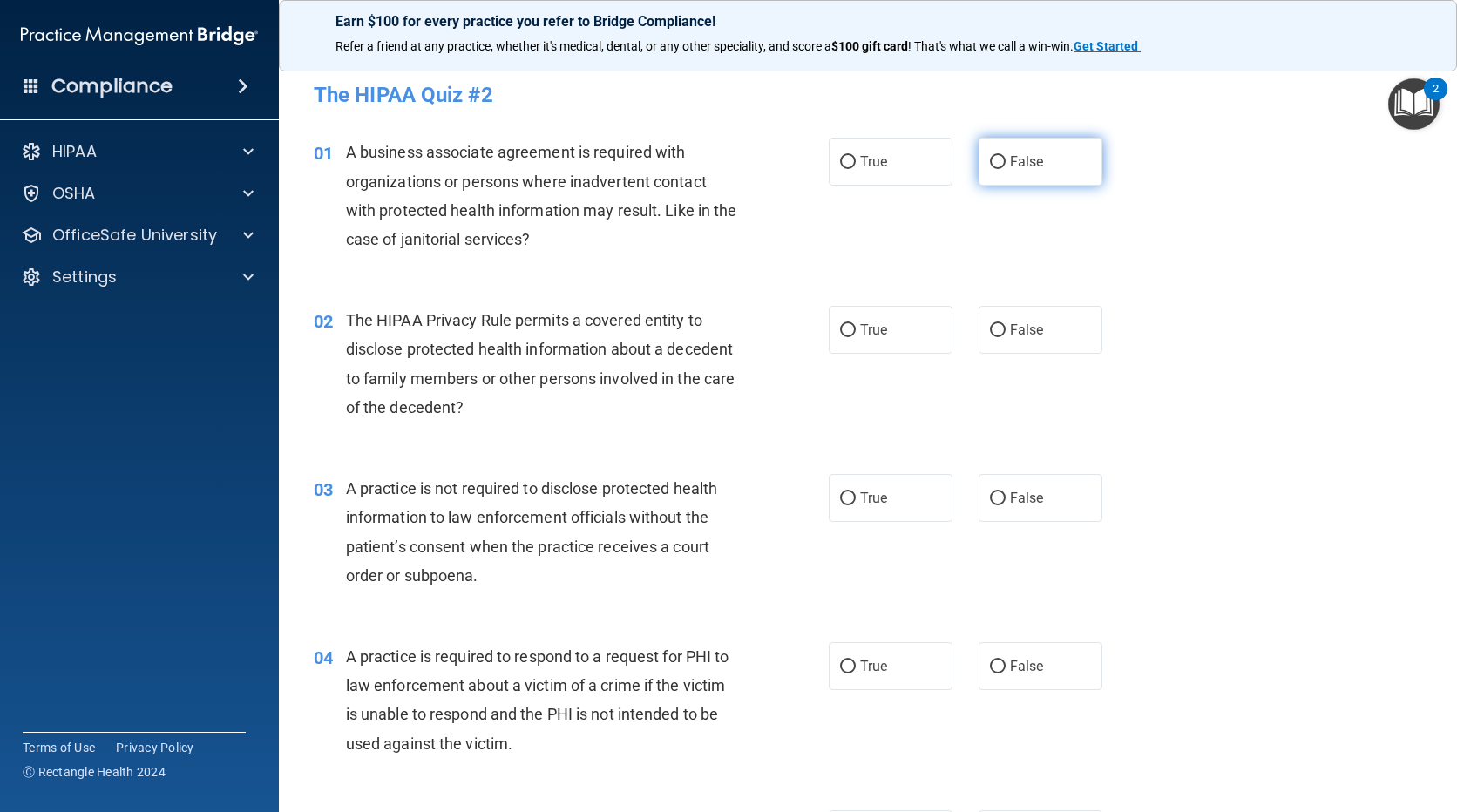
click at [999, 159] on label "False" at bounding box center [1040, 162] width 124 height 48
click at [999, 159] on input "False" at bounding box center [998, 162] width 16 height 13
radio input "true"
click at [861, 322] on span "True" at bounding box center [873, 330] width 27 height 17
click at [855, 324] on input "True" at bounding box center [848, 330] width 16 height 13
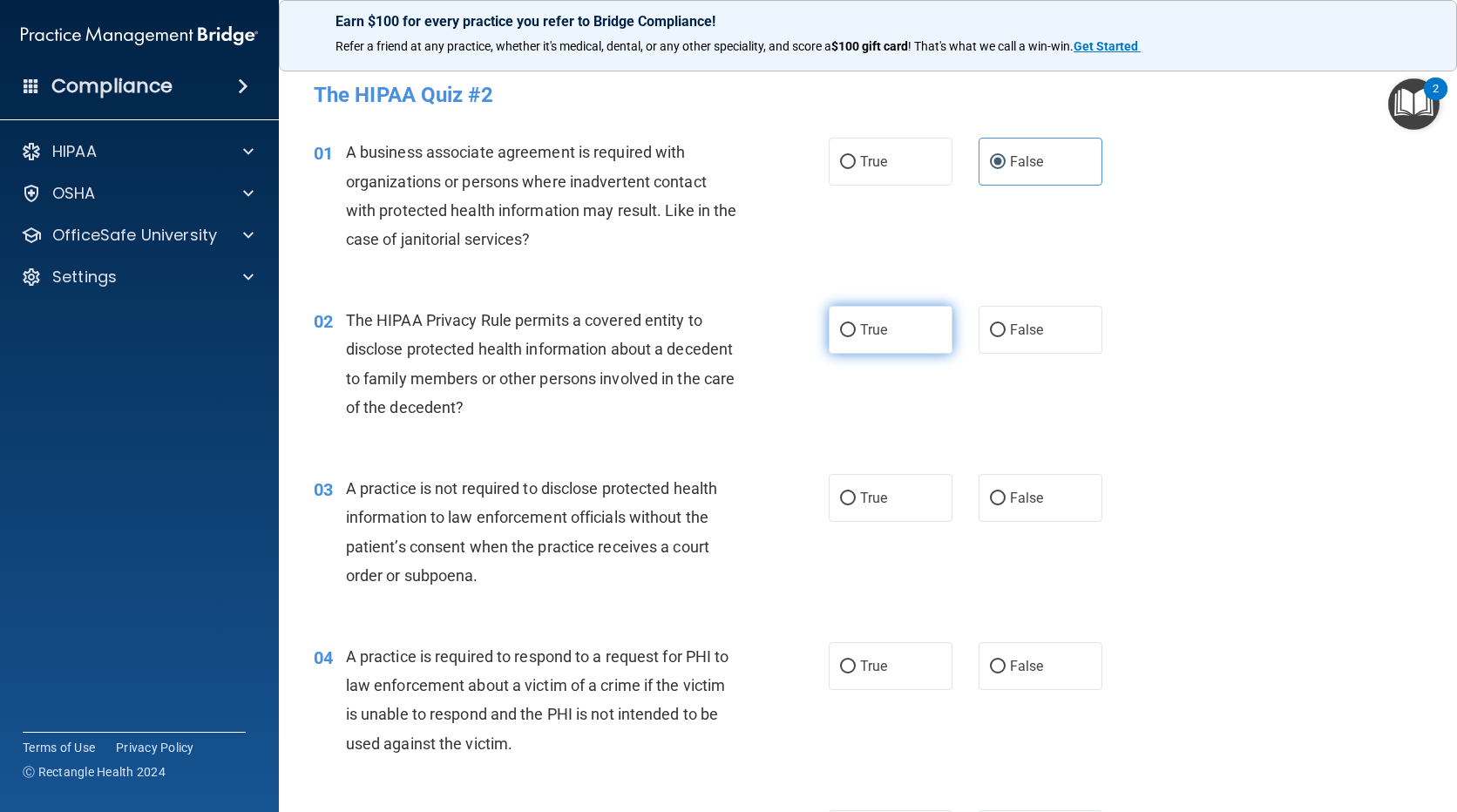
radio input "true"
click at [1018, 499] on span "False" at bounding box center [1027, 497] width 34 height 17
click at [1006, 499] on input "False" at bounding box center [998, 498] width 16 height 13
radio input "true"
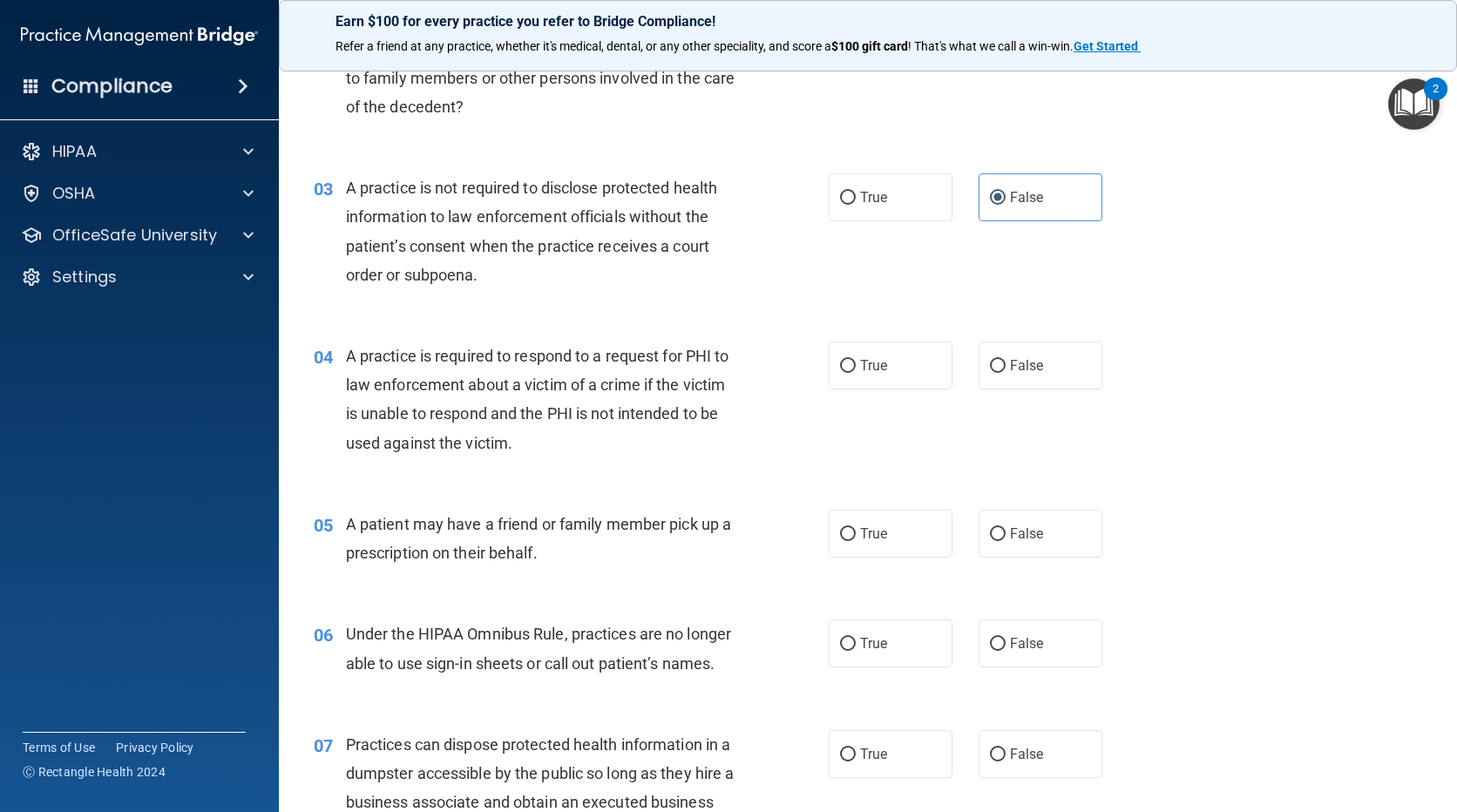
scroll to position [349, 0]
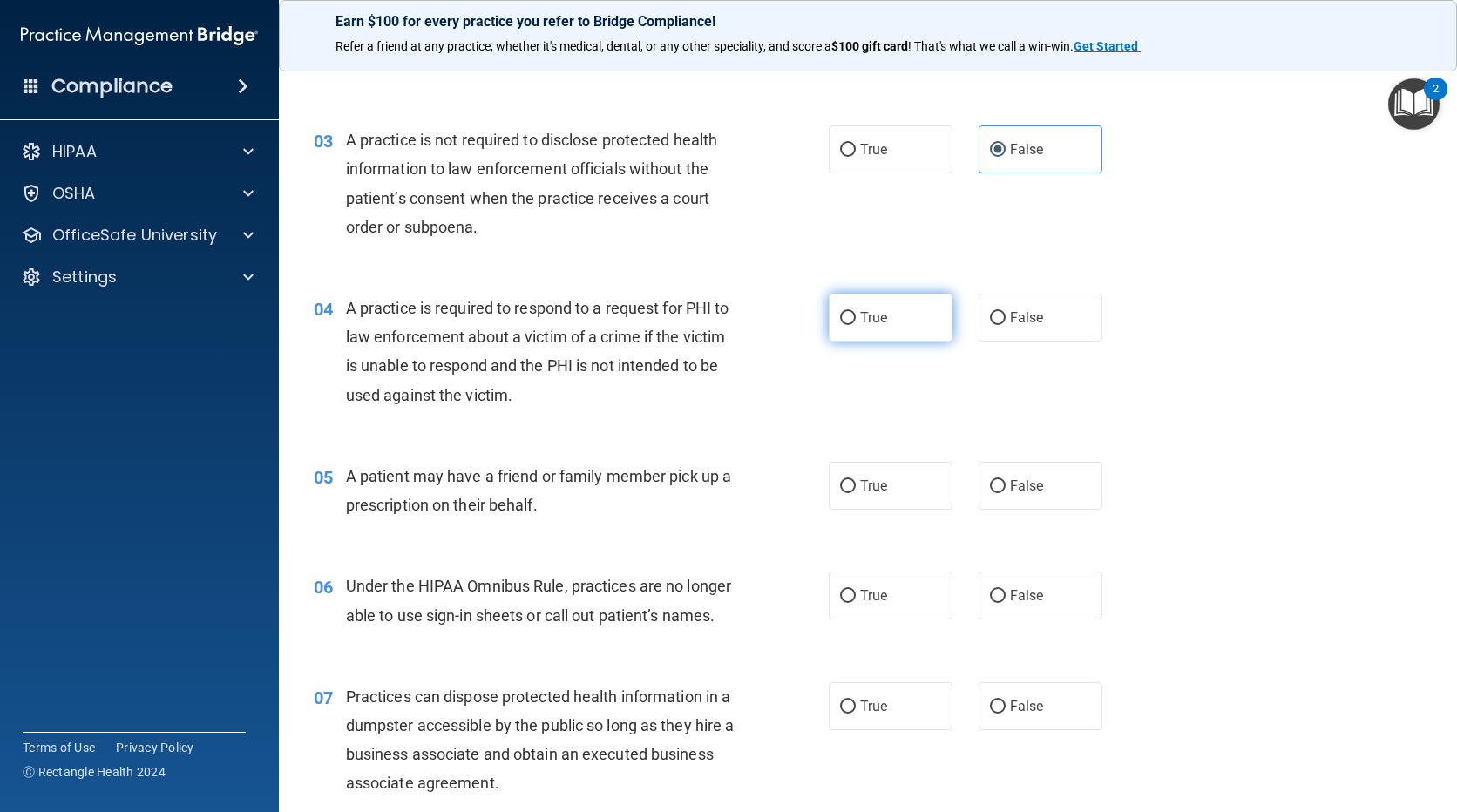
click at [843, 320] on input "True" at bounding box center [848, 318] width 16 height 13
radio input "true"
click at [859, 473] on label "True" at bounding box center [890, 485] width 124 height 48
click at [855, 480] on input "True" at bounding box center [848, 486] width 16 height 13
radio input "true"
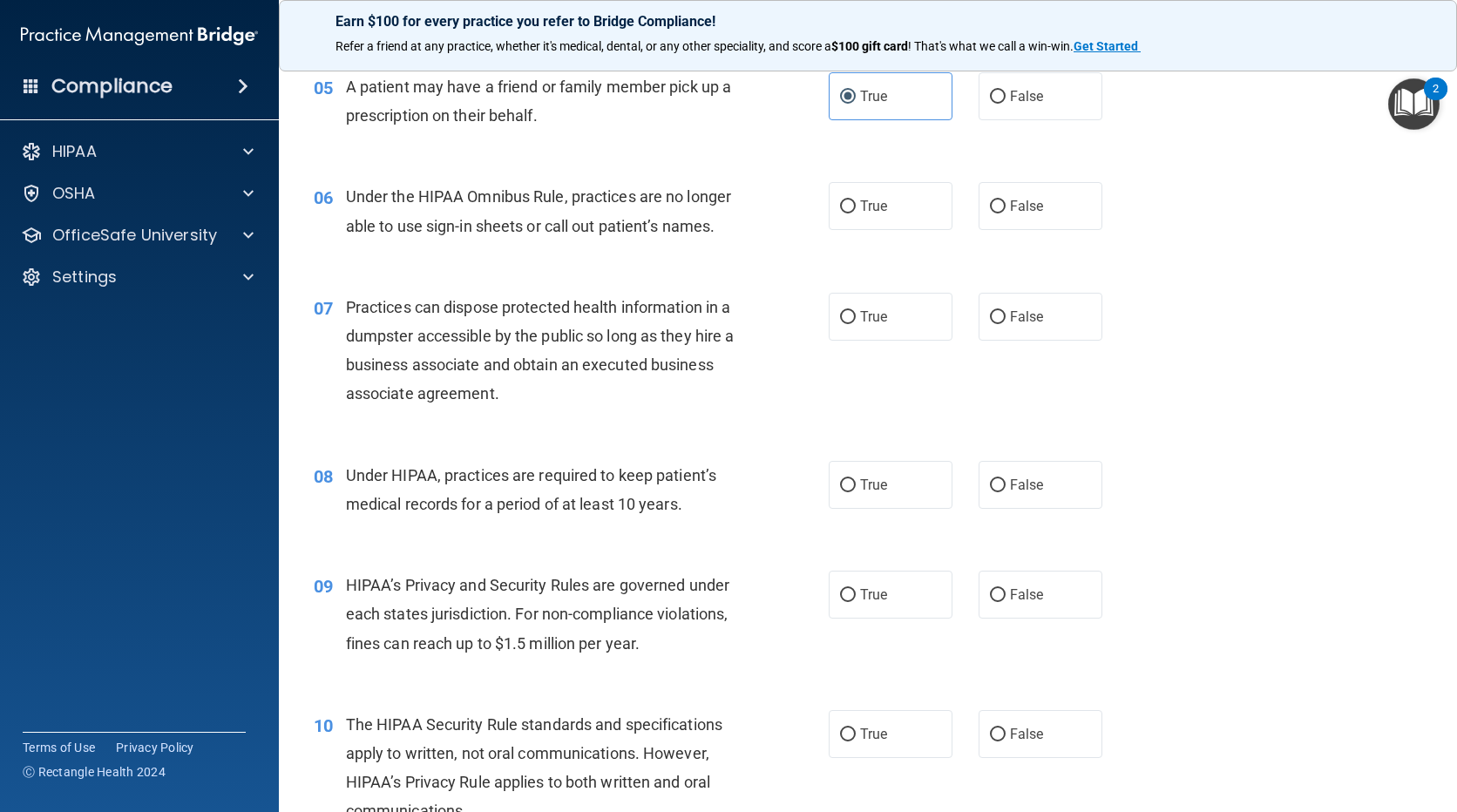
scroll to position [784, 0]
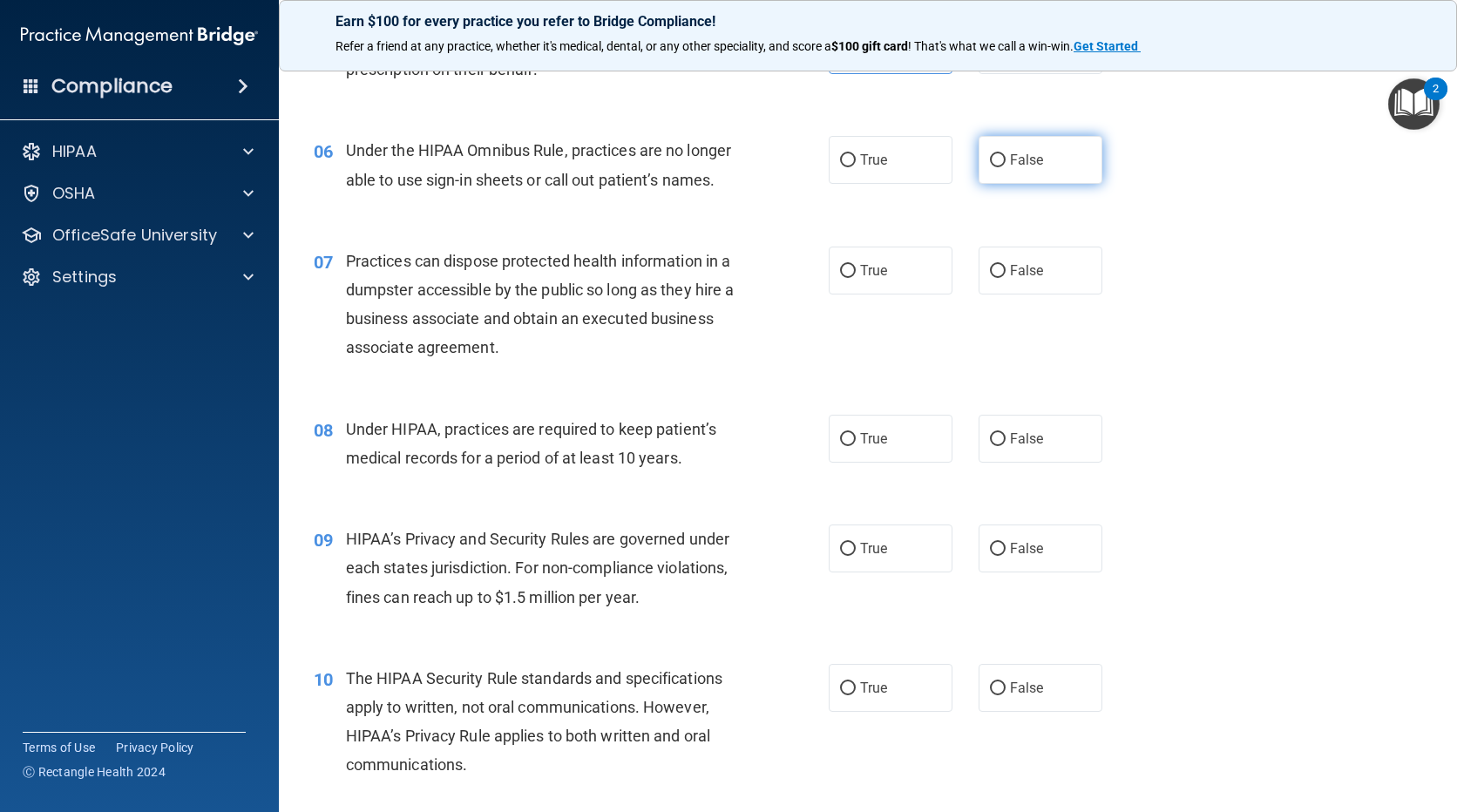
click at [1008, 147] on label "False" at bounding box center [1040, 160] width 124 height 48
click at [1006, 154] on input "False" at bounding box center [998, 160] width 16 height 13
radio input "true"
click at [999, 260] on label "False" at bounding box center [1040, 271] width 124 height 48
click at [999, 265] on input "False" at bounding box center [998, 271] width 16 height 13
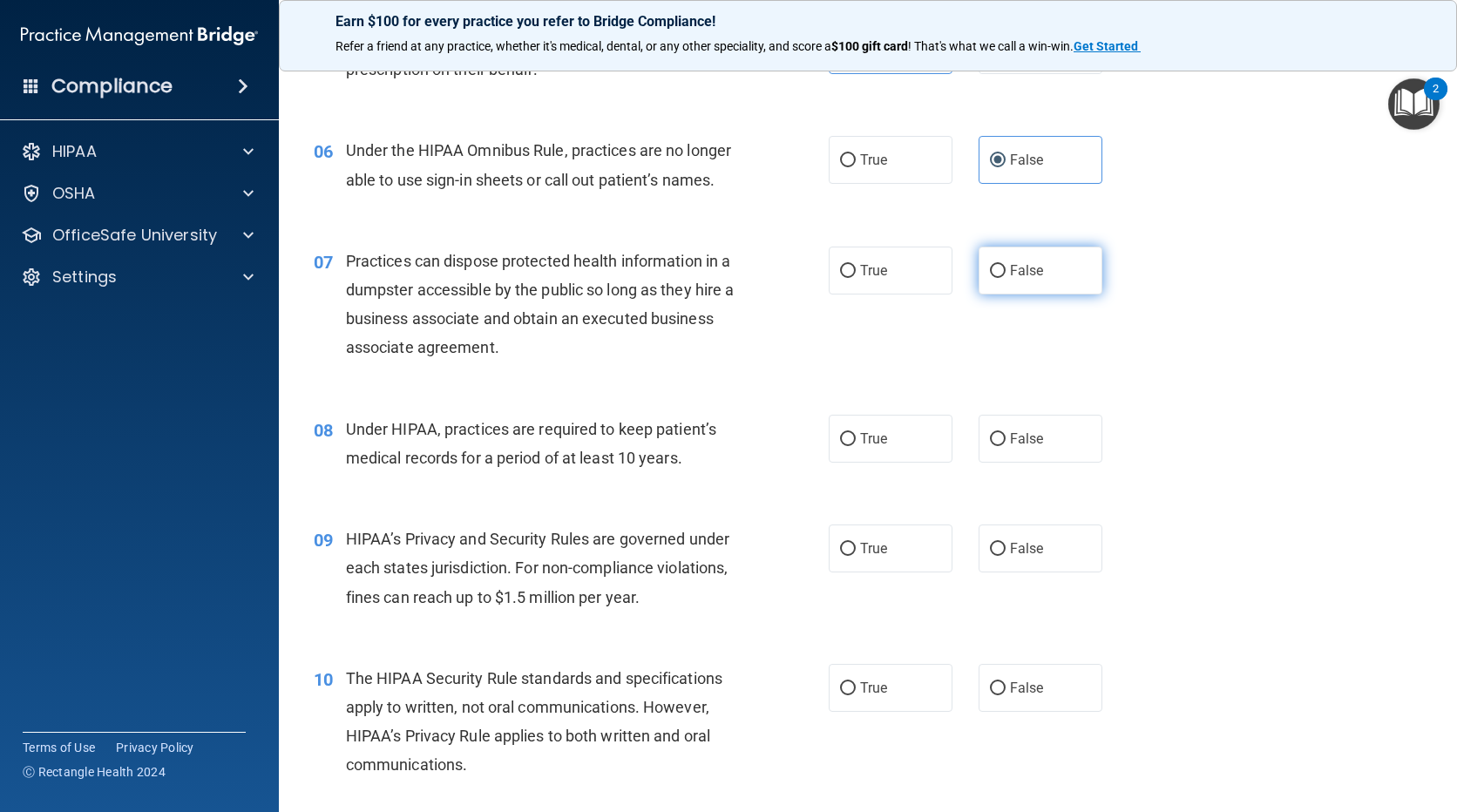
radio input "true"
click at [999, 447] on label "False" at bounding box center [1040, 438] width 124 height 48
click at [999, 446] on input "False" at bounding box center [998, 438] width 16 height 13
radio input "true"
click at [1012, 532] on label "False" at bounding box center [1040, 548] width 124 height 48
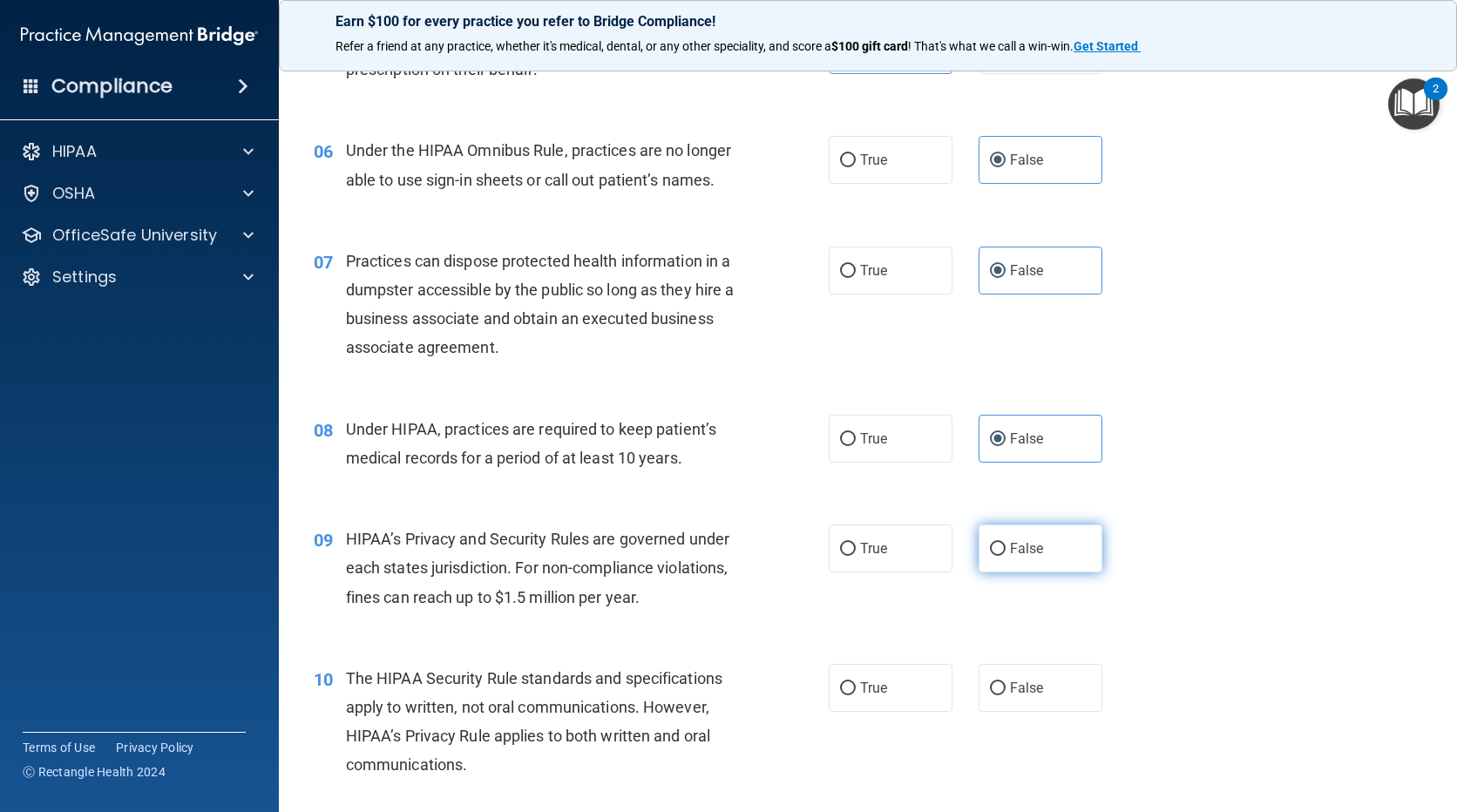
click at [1006, 542] on input "False" at bounding box center [998, 548] width 16 height 13
radio input "true"
click at [860, 692] on span "True" at bounding box center [873, 687] width 27 height 17
click at [855, 692] on input "True" at bounding box center [848, 688] width 16 height 13
radio input "true"
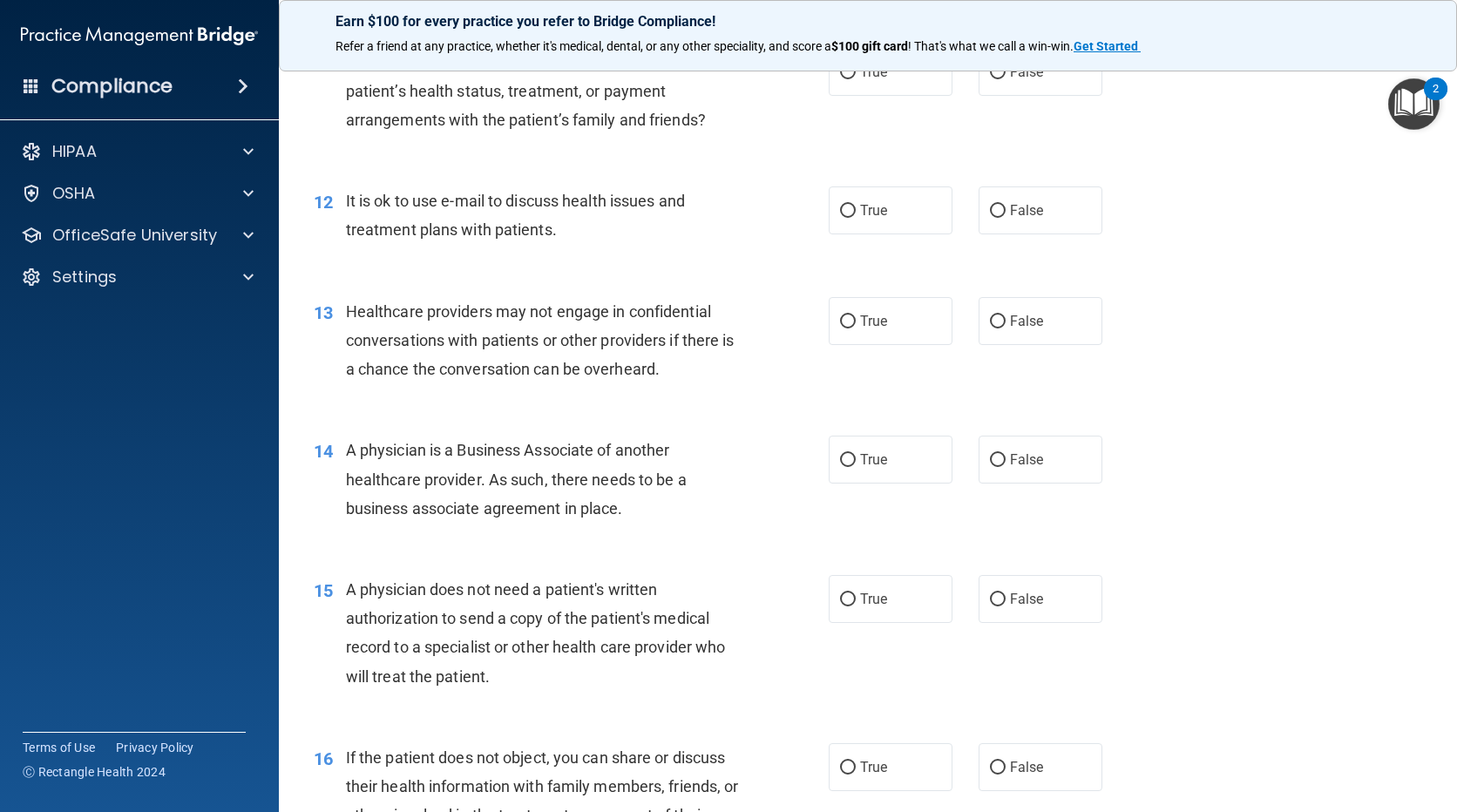
scroll to position [1481, 0]
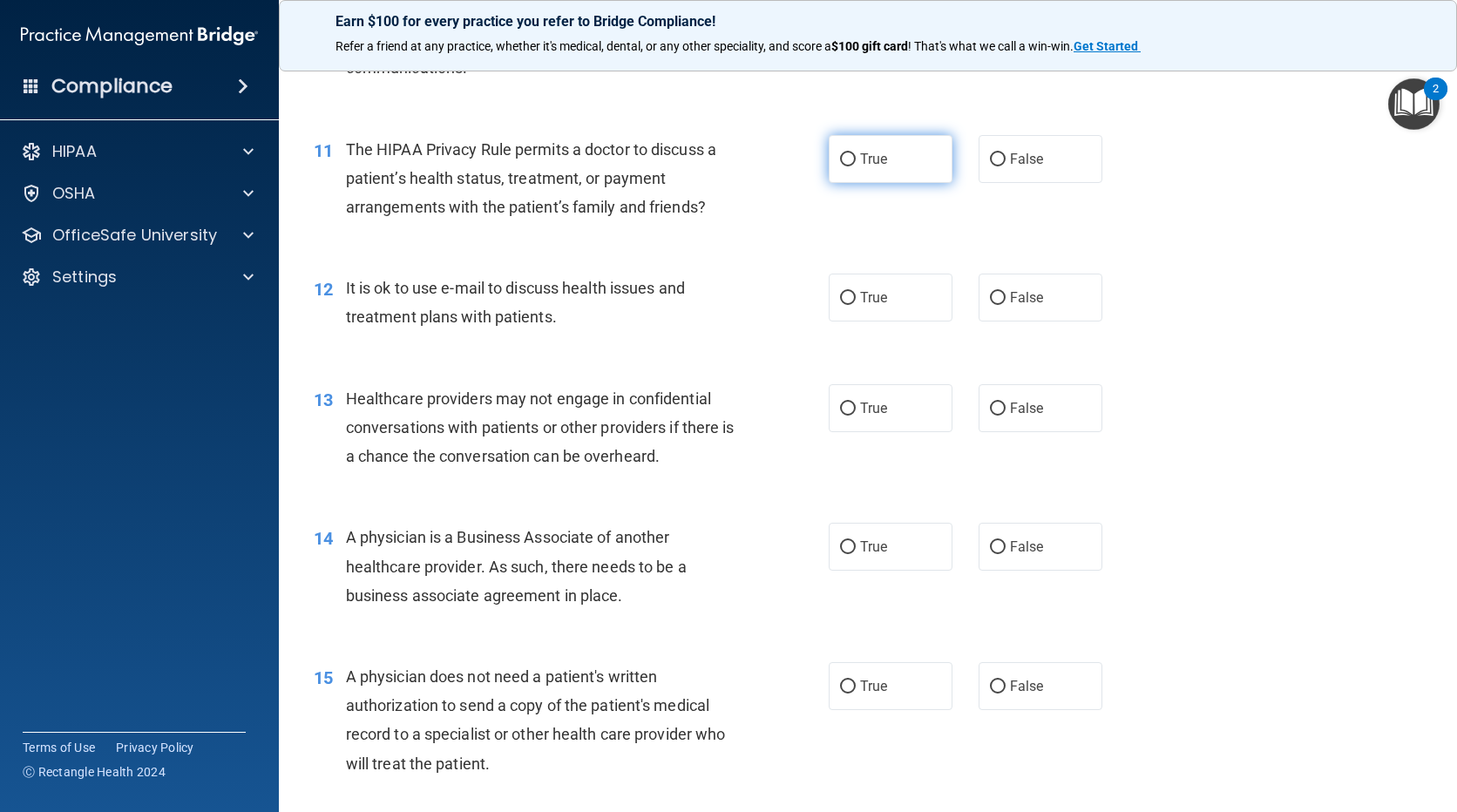
click at [840, 157] on input "True" at bounding box center [848, 160] width 16 height 13
radio input "true"
click at [876, 309] on label "True" at bounding box center [890, 298] width 124 height 48
click at [855, 305] on input "True" at bounding box center [848, 298] width 16 height 13
radio input "true"
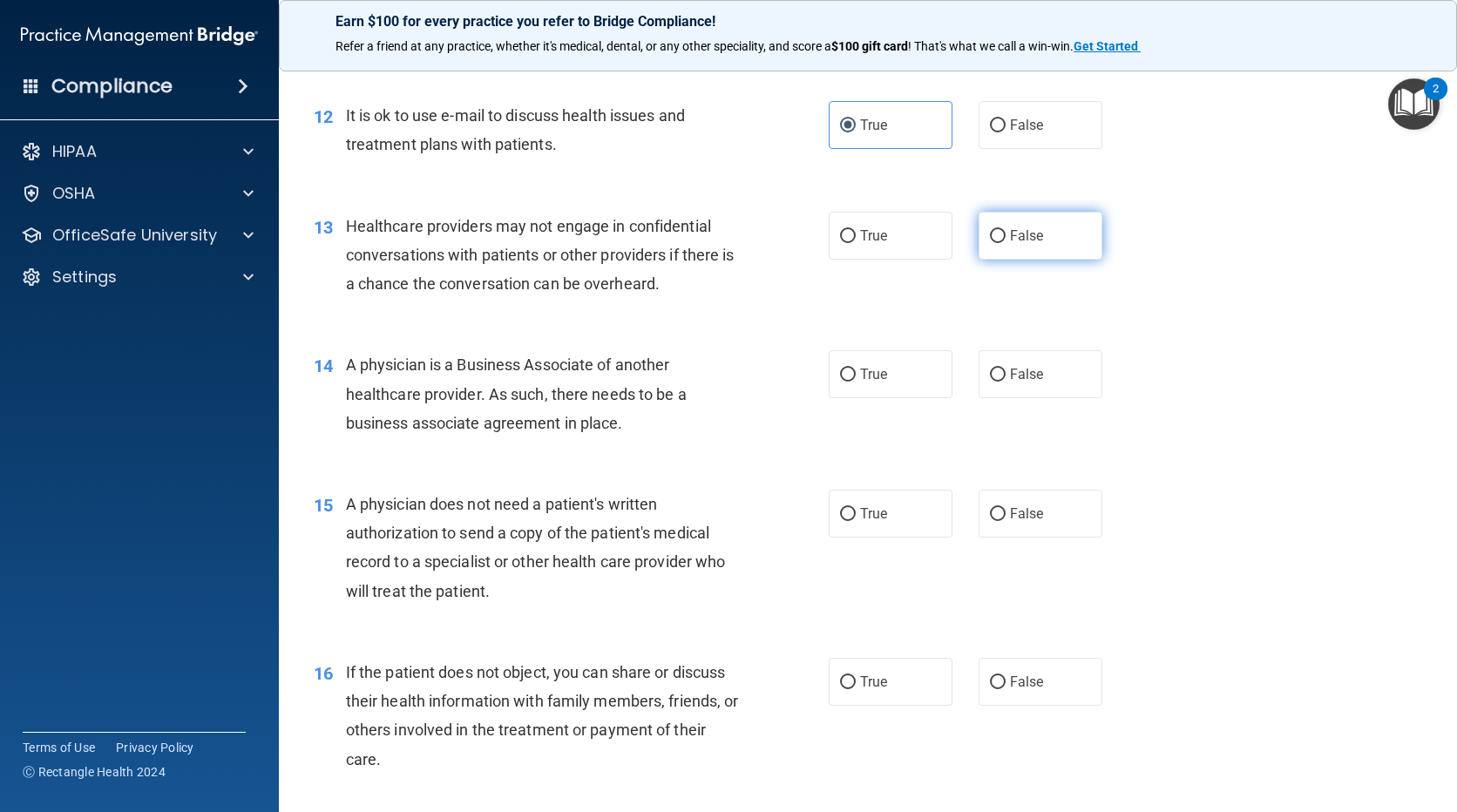
scroll to position [1655, 0]
click at [1014, 237] on span "False" at bounding box center [1027, 234] width 34 height 17
click at [1006, 237] on input "False" at bounding box center [998, 235] width 16 height 13
radio input "true"
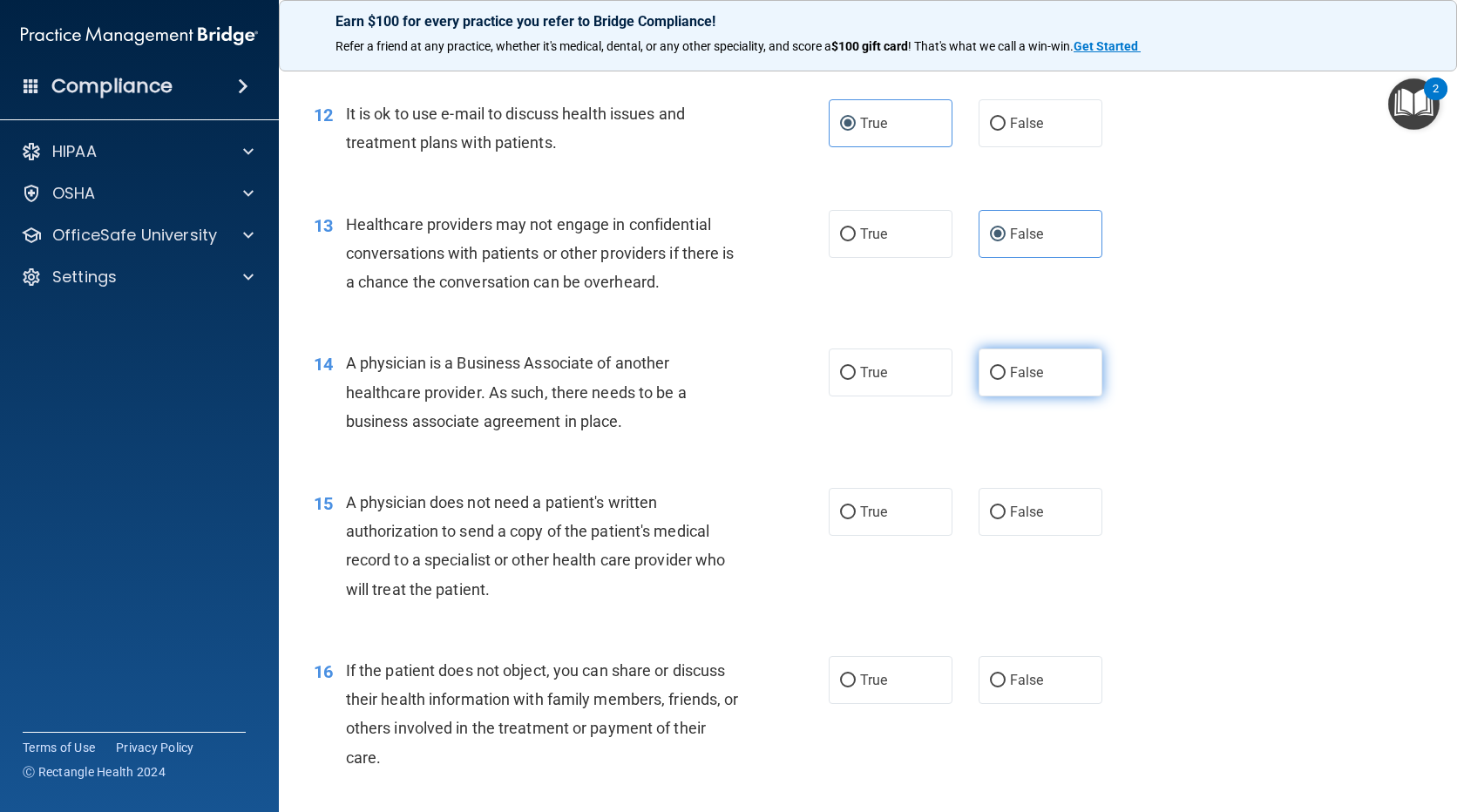
click at [1004, 364] on label "False" at bounding box center [1040, 373] width 124 height 48
click at [1004, 367] on input "False" at bounding box center [998, 373] width 16 height 13
radio input "true"
click at [829, 511] on label "True" at bounding box center [890, 511] width 124 height 48
click at [840, 511] on input "True" at bounding box center [848, 512] width 16 height 13
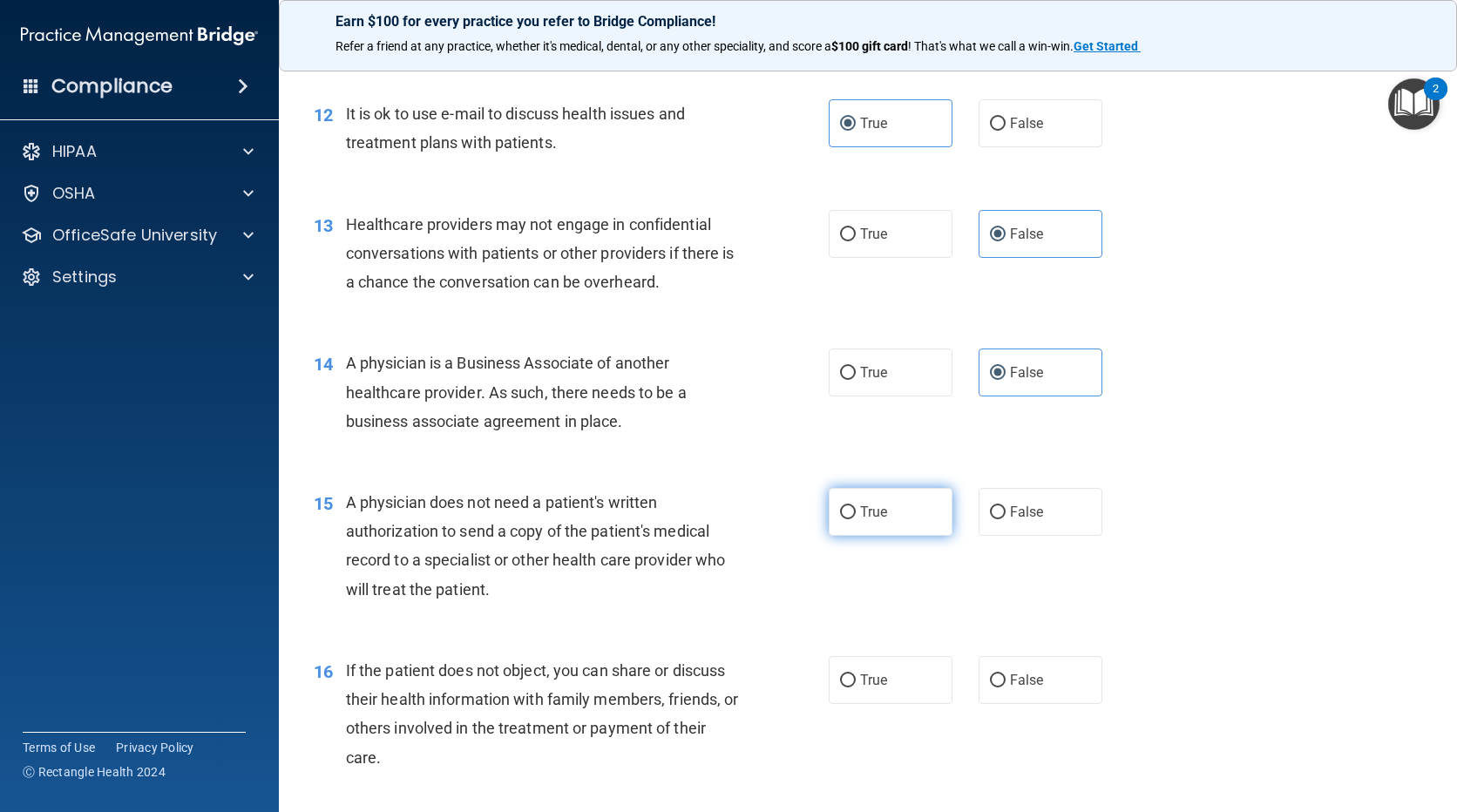
radio input "true"
click at [842, 678] on input "True" at bounding box center [848, 680] width 16 height 13
radio input "true"
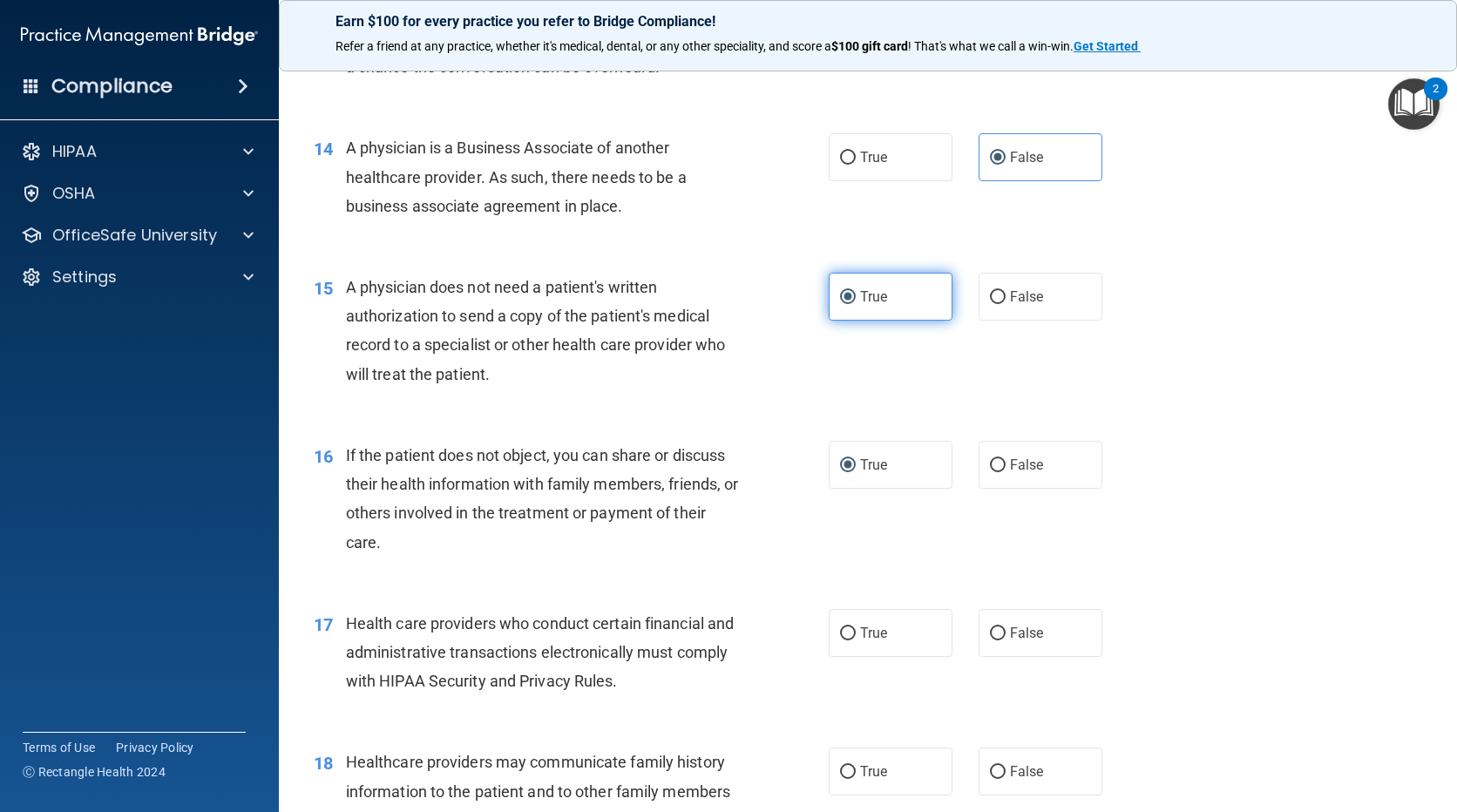
scroll to position [1917, 0]
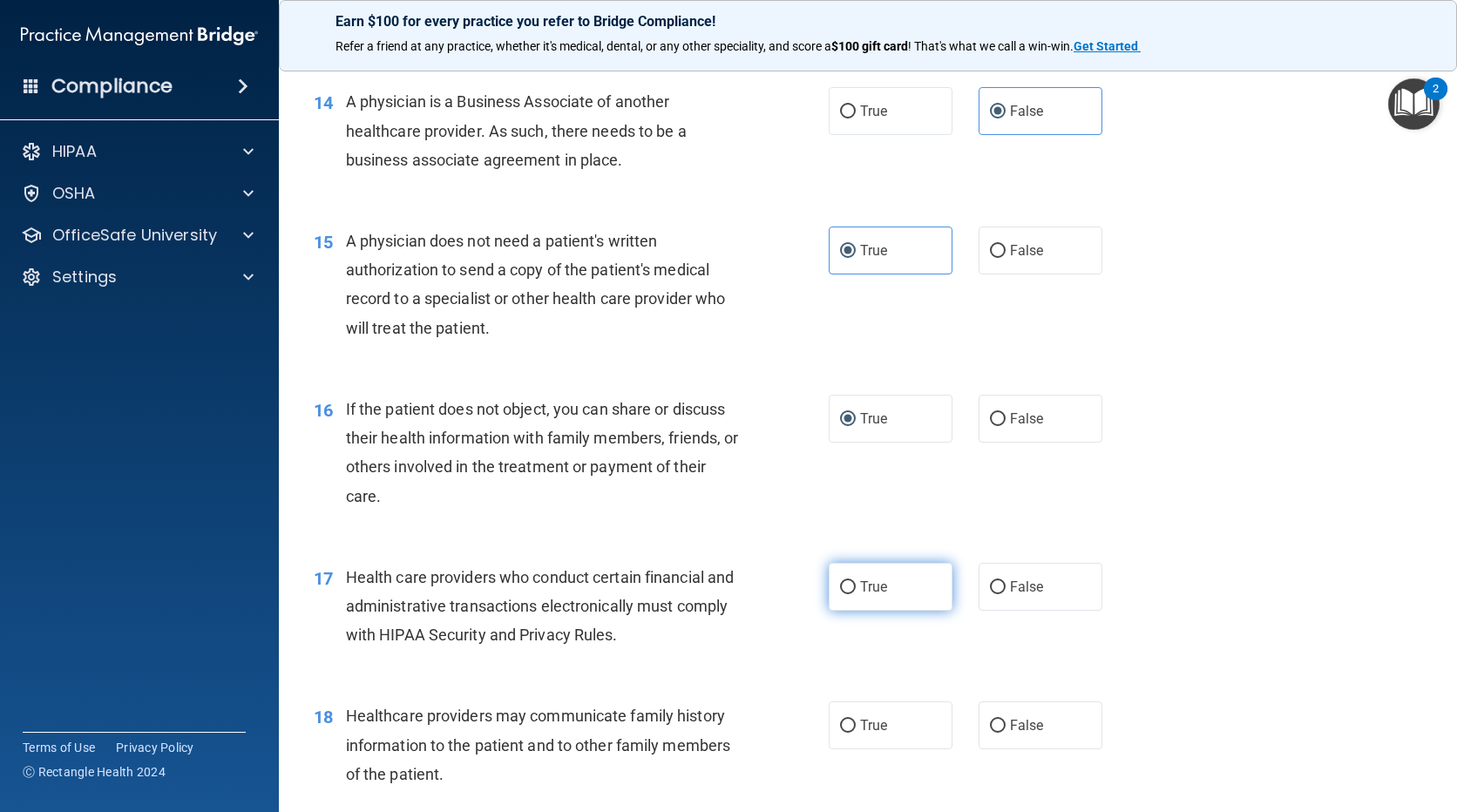
click at [853, 589] on label "True" at bounding box center [890, 586] width 124 height 48
click at [853, 589] on input "True" at bounding box center [848, 587] width 16 height 13
radio input "true"
drag, startPoint x: 1009, startPoint y: 733, endPoint x: 1074, endPoint y: 682, distance: 82.6
click at [1006, 734] on label "False" at bounding box center [1040, 725] width 124 height 48
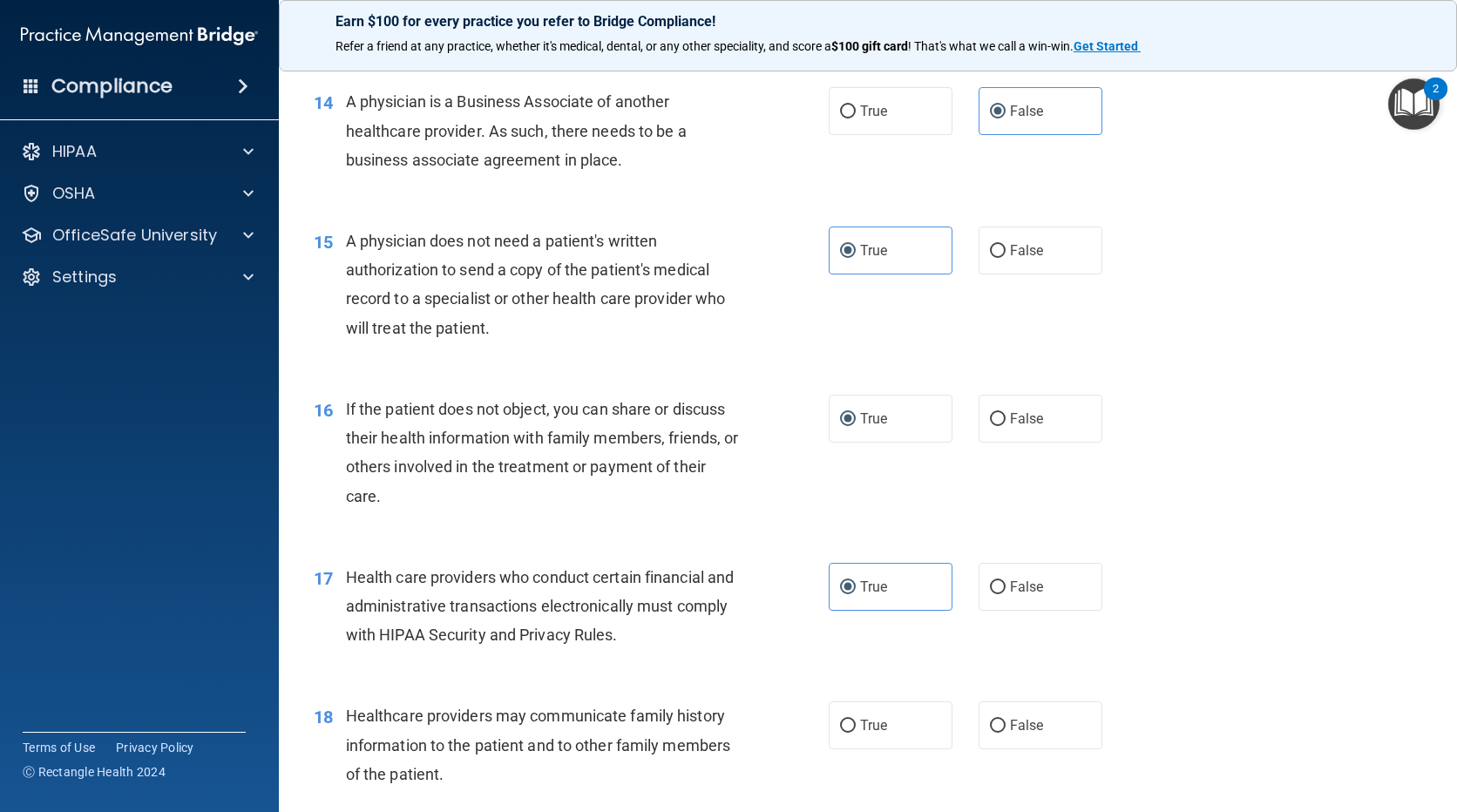
click at [1006, 733] on input "False" at bounding box center [998, 725] width 16 height 13
radio input "true"
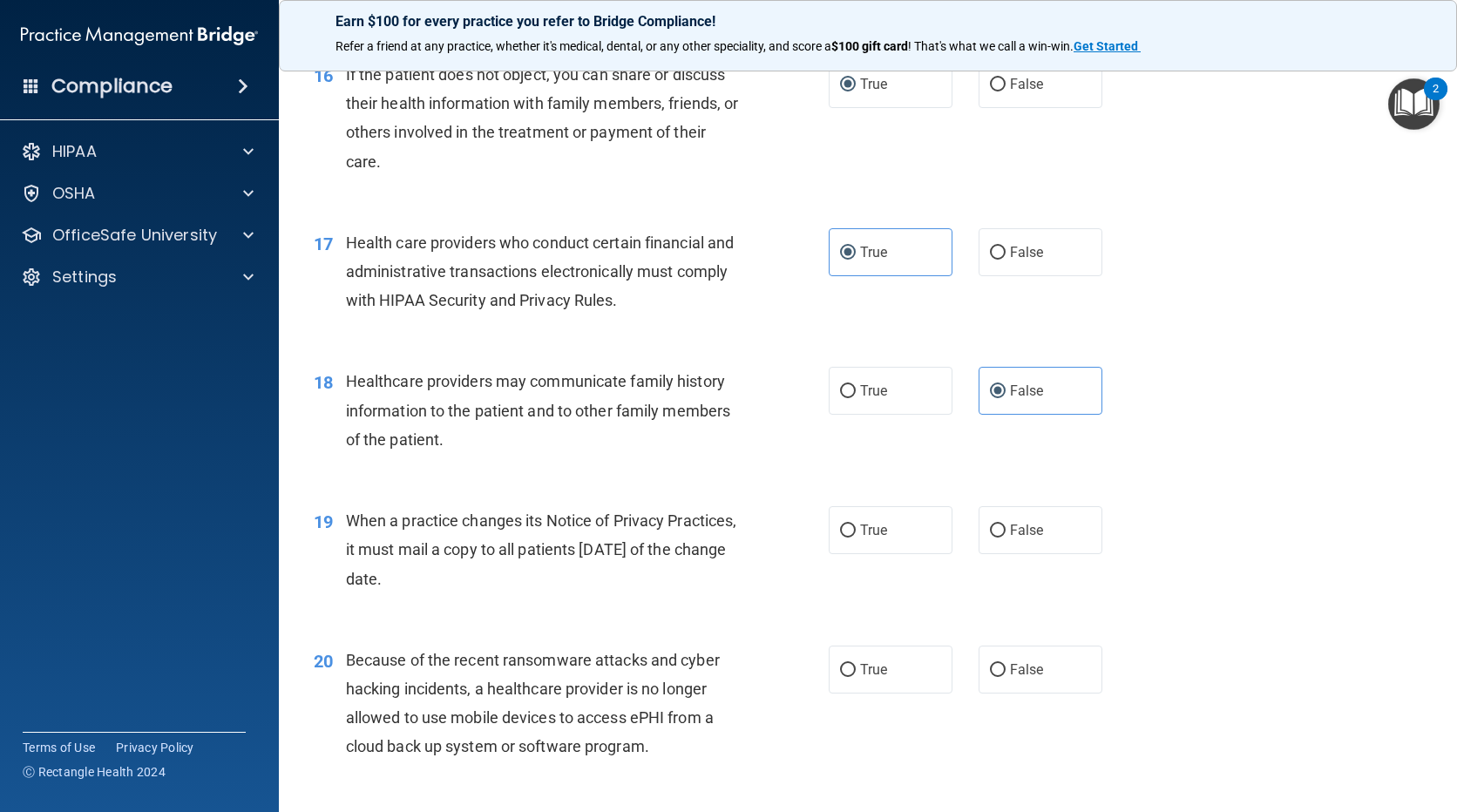
scroll to position [2265, 0]
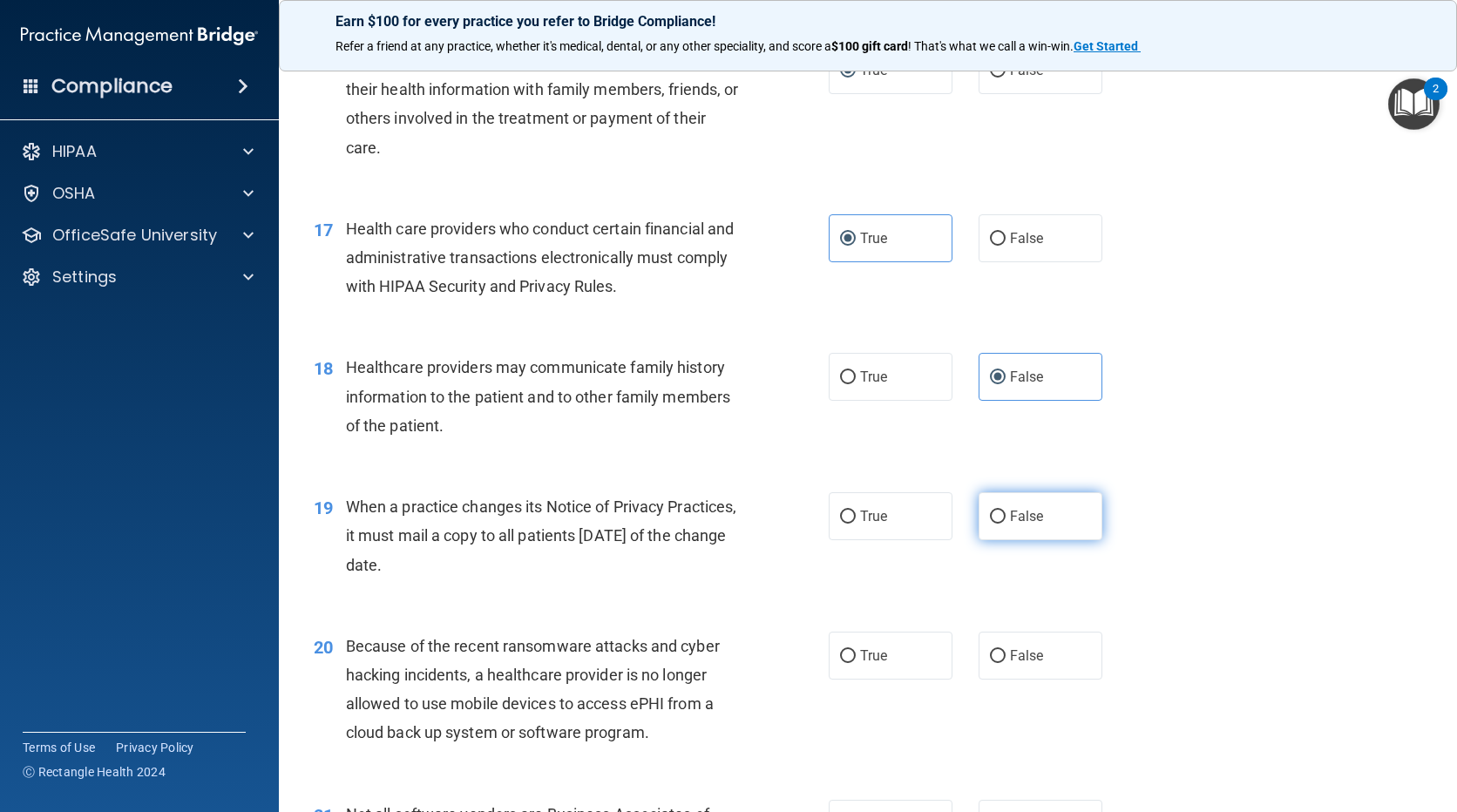
click at [1031, 518] on span "False" at bounding box center [1027, 515] width 34 height 17
click at [1006, 518] on input "False" at bounding box center [998, 516] width 16 height 13
radio input "true"
drag, startPoint x: 1004, startPoint y: 666, endPoint x: 1058, endPoint y: 641, distance: 59.5
click at [1002, 666] on label "False" at bounding box center [1040, 655] width 124 height 48
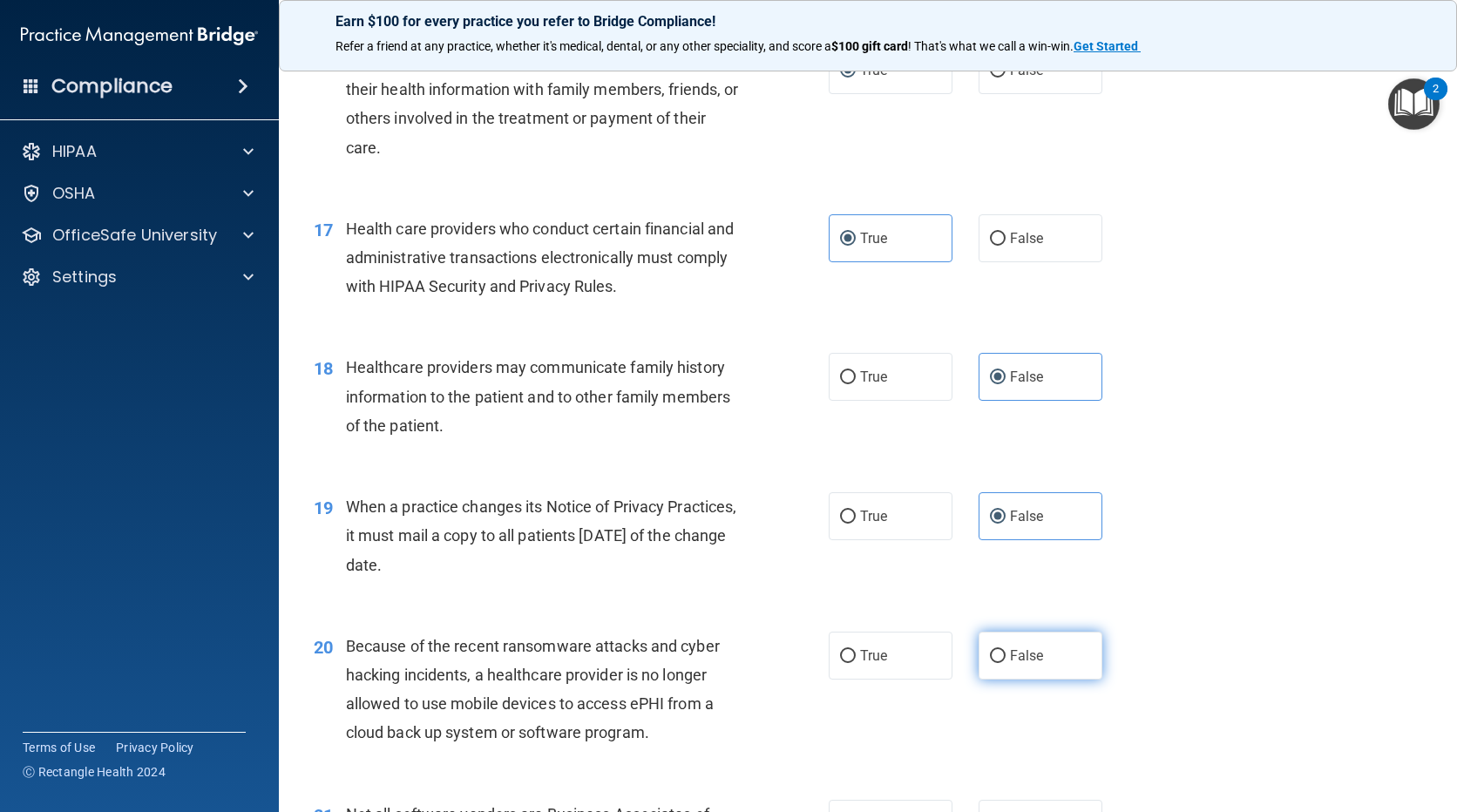
click at [1002, 663] on input "False" at bounding box center [998, 656] width 16 height 13
radio input "true"
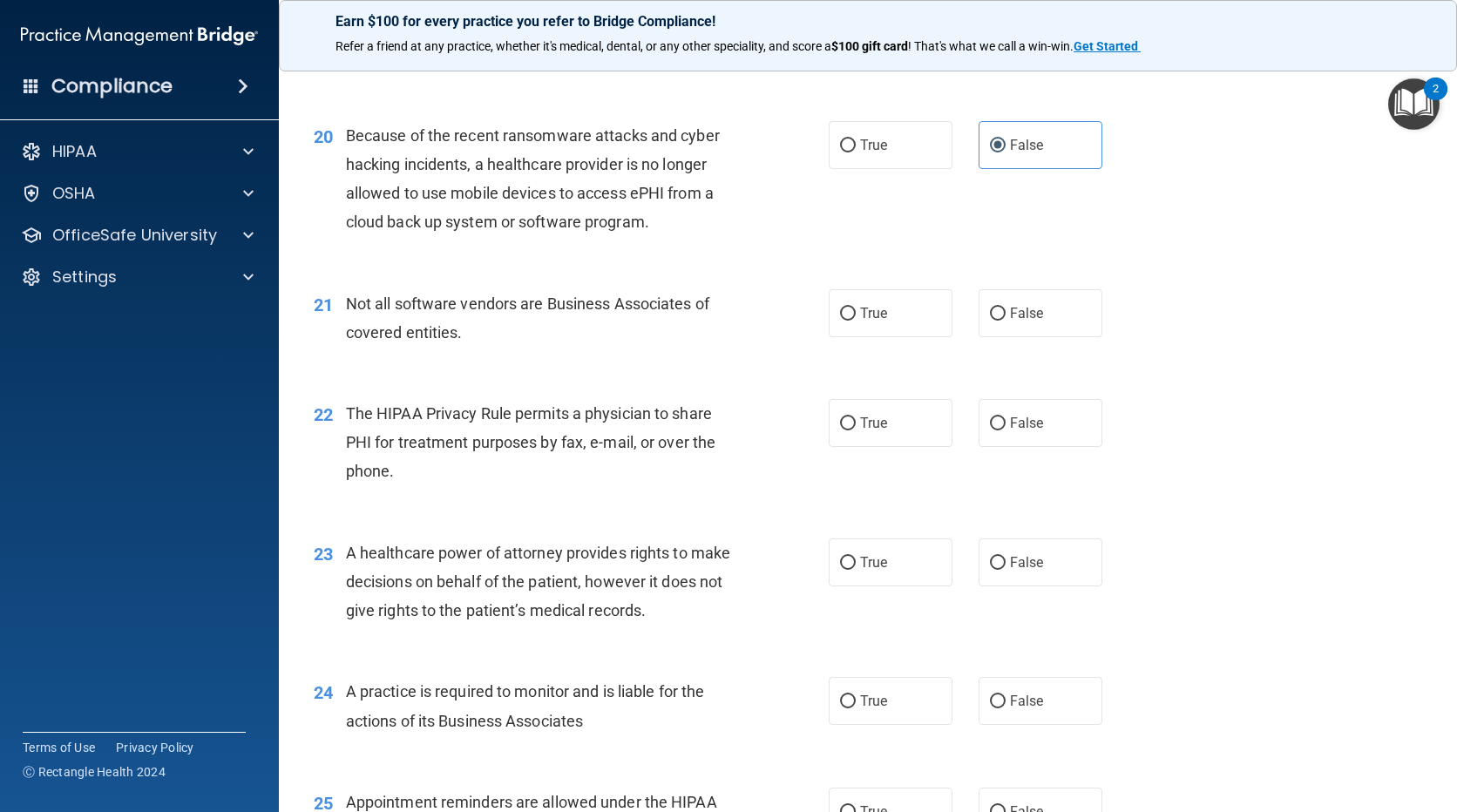
scroll to position [2874, 0]
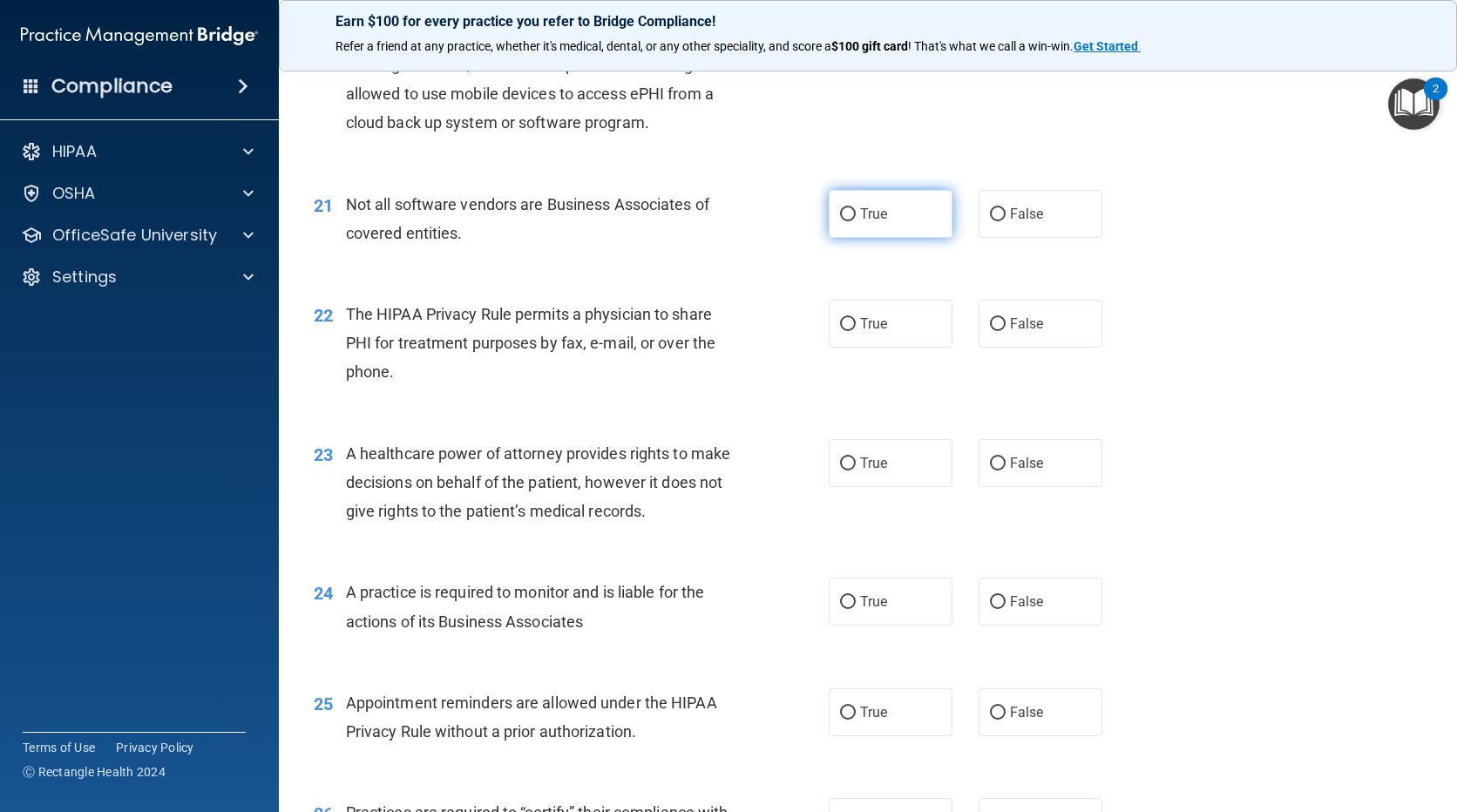
click at [845, 203] on label "True" at bounding box center [890, 214] width 124 height 48
click at [845, 208] on input "True" at bounding box center [848, 214] width 16 height 13
radio input "true"
click at [860, 327] on span "True" at bounding box center [873, 324] width 27 height 17
click at [855, 327] on input "True" at bounding box center [848, 324] width 16 height 13
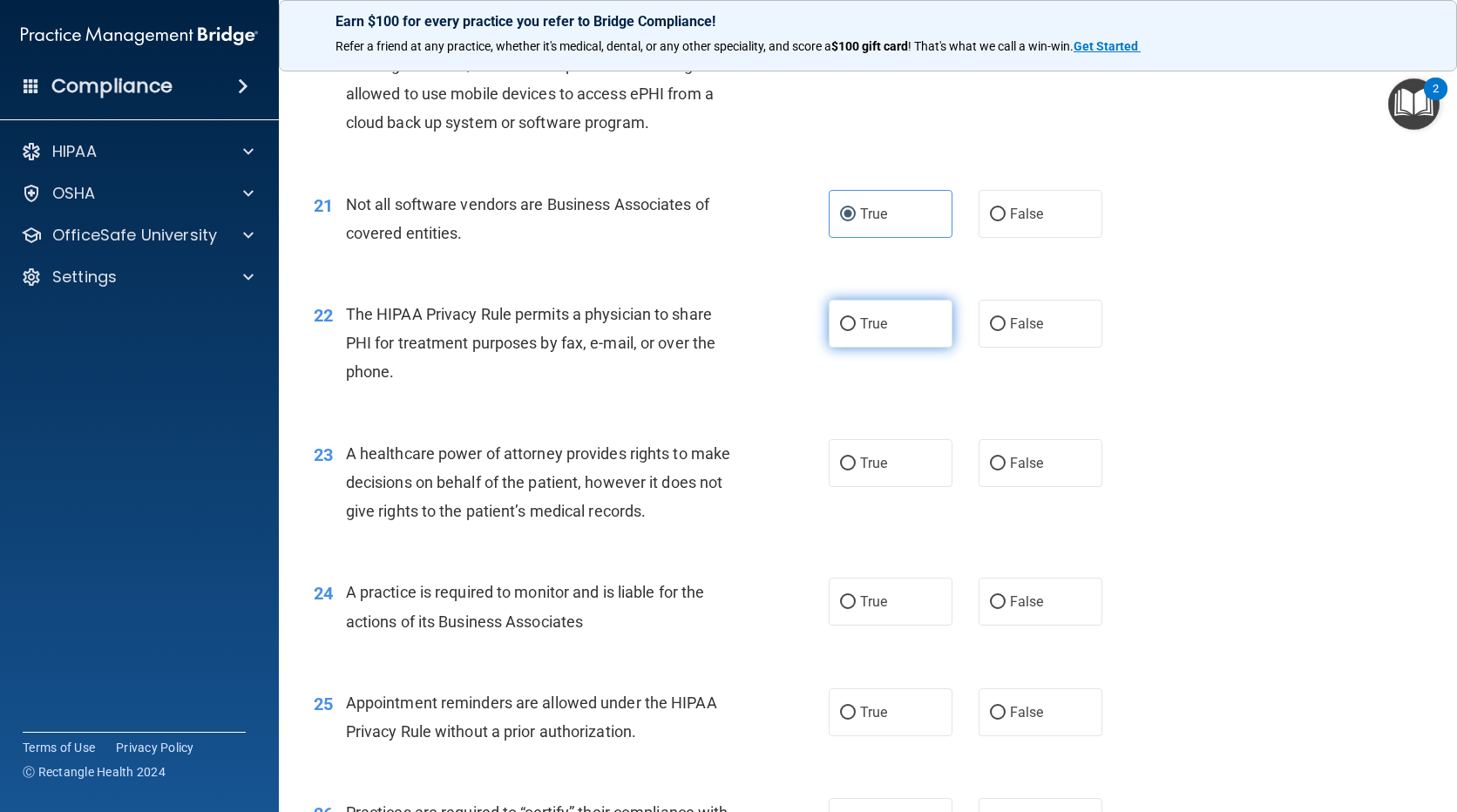
radio input "true"
click at [1010, 469] on span "False" at bounding box center [1027, 462] width 34 height 17
click at [1003, 469] on input "False" at bounding box center [998, 463] width 16 height 13
radio input "true"
click at [995, 603] on input "False" at bounding box center [998, 602] width 16 height 13
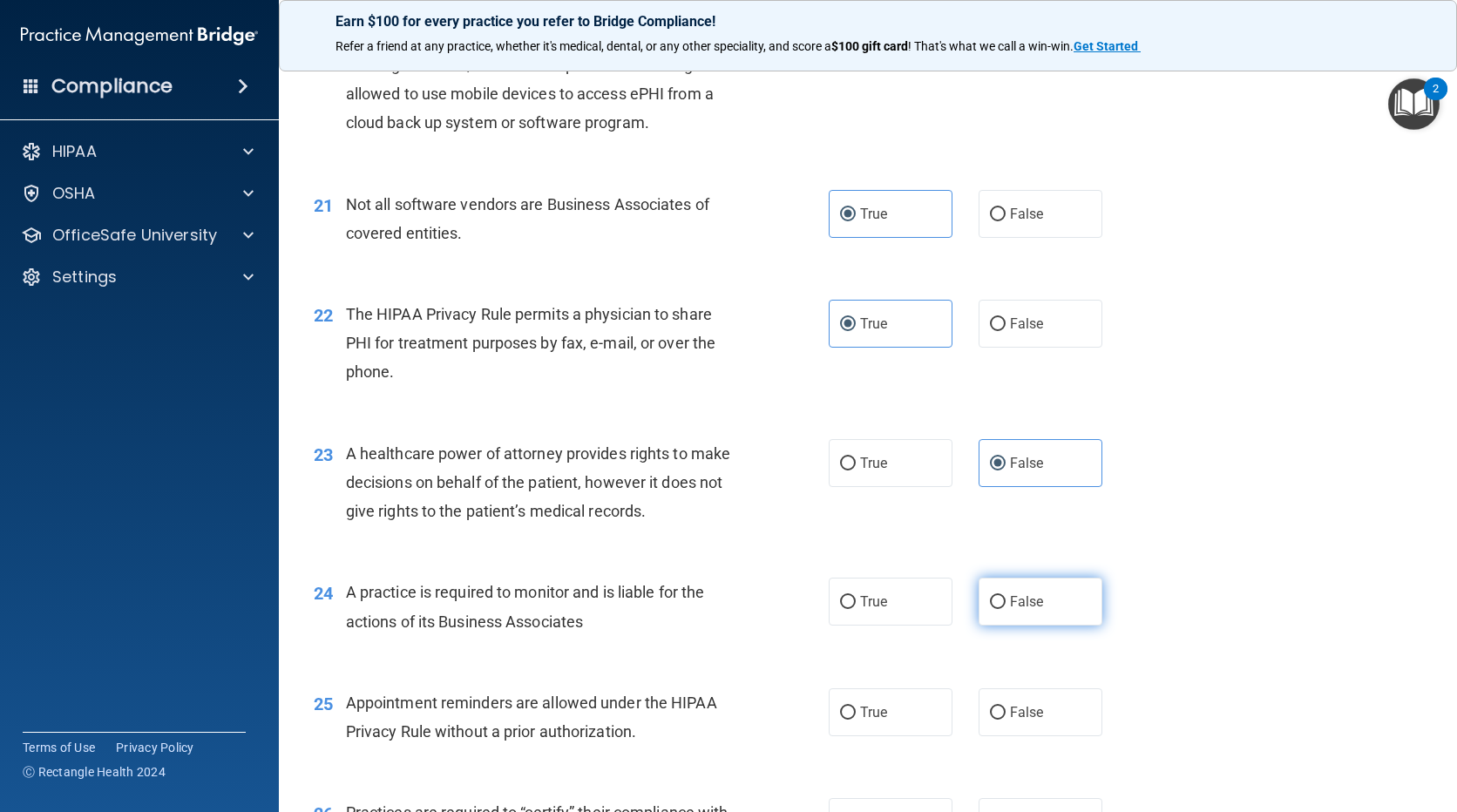
radio input "true"
click at [875, 710] on span "True" at bounding box center [873, 712] width 27 height 17
click at [855, 710] on input "True" at bounding box center [848, 712] width 16 height 13
radio input "true"
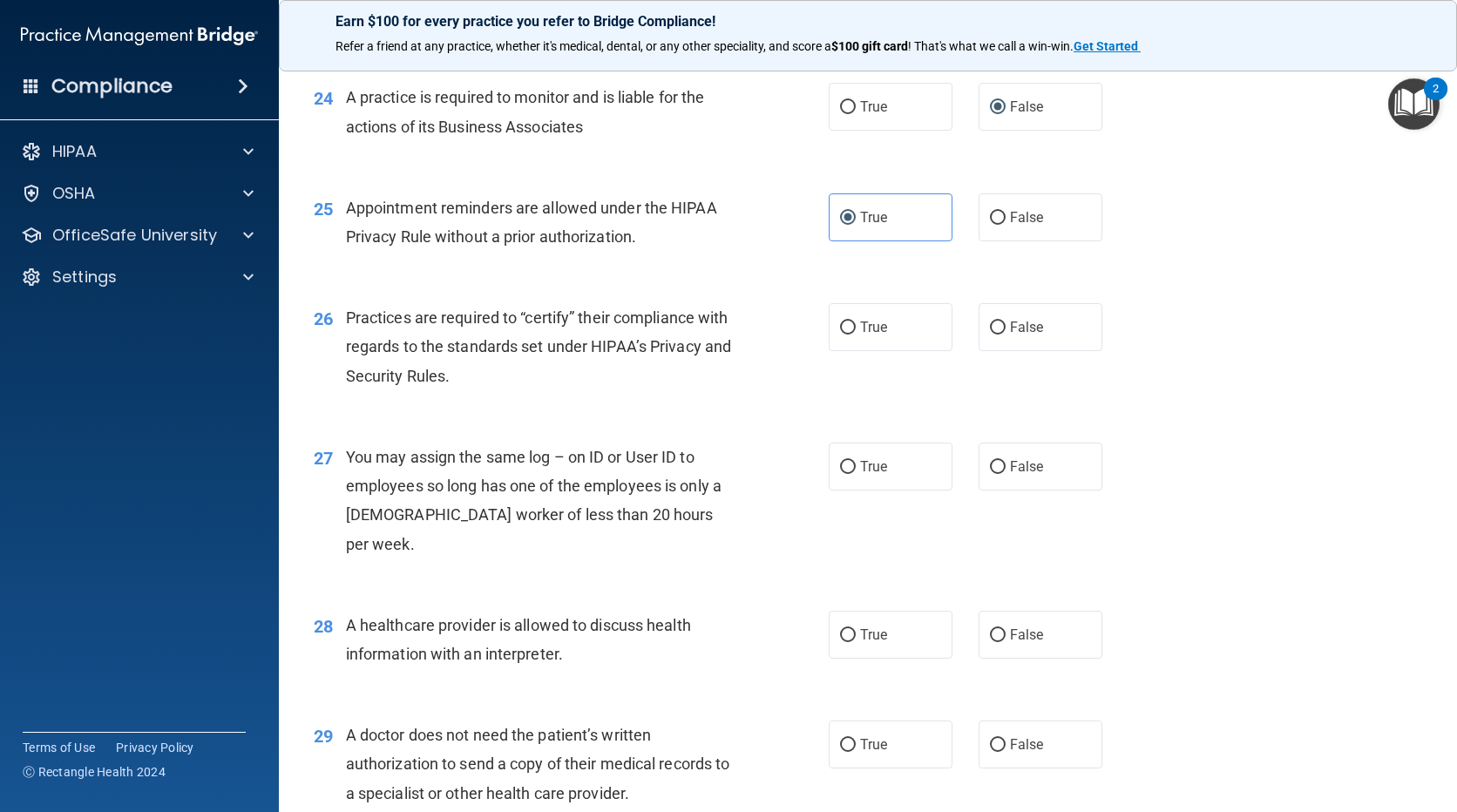
scroll to position [3398, 0]
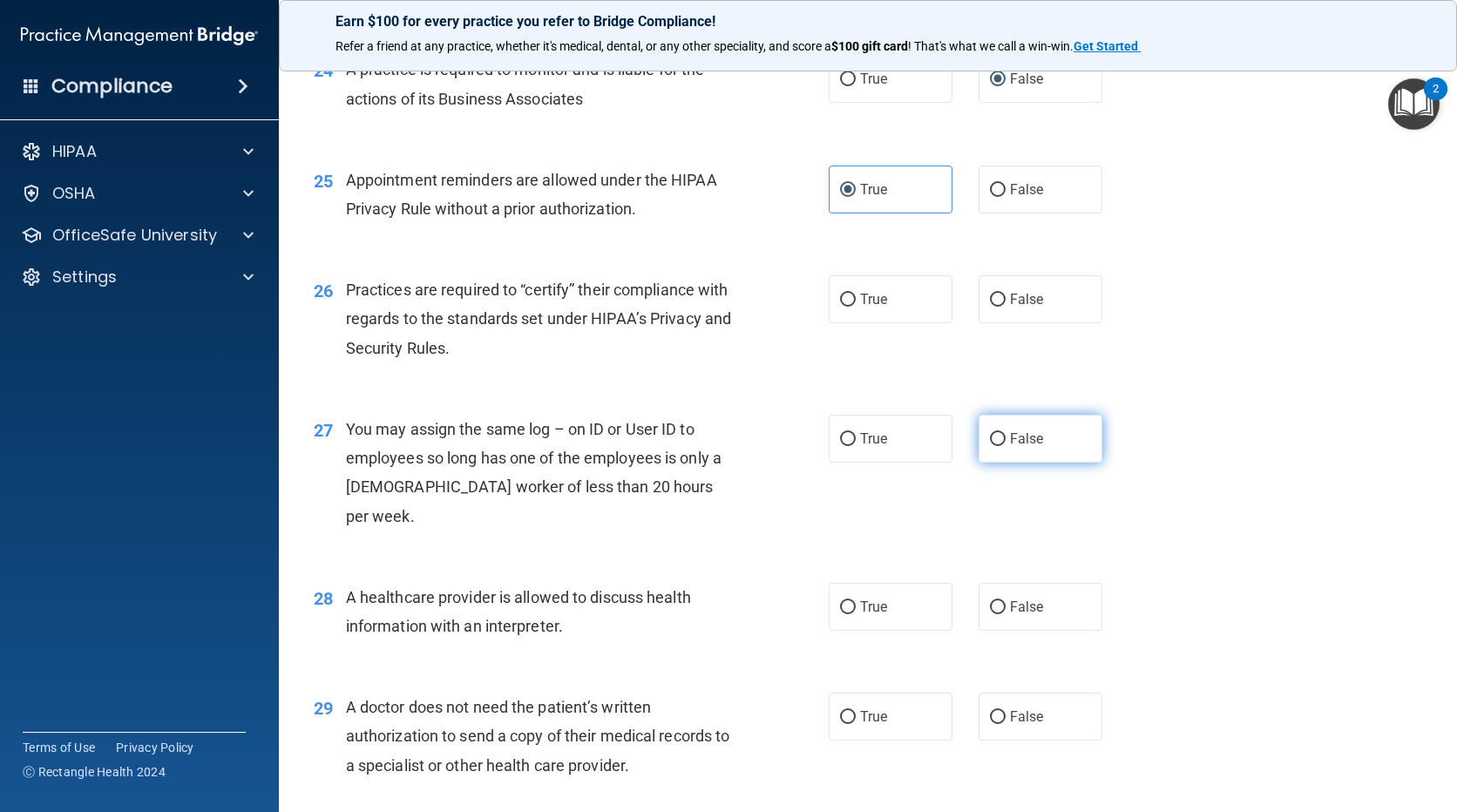
drag, startPoint x: 1029, startPoint y: 444, endPoint x: 1044, endPoint y: 451, distance: 16.6
click at [1028, 444] on span "False" at bounding box center [1027, 438] width 34 height 17
click at [1006, 444] on input "False" at bounding box center [998, 438] width 16 height 13
radio input "true"
click at [996, 278] on label "False" at bounding box center [1040, 300] width 124 height 48
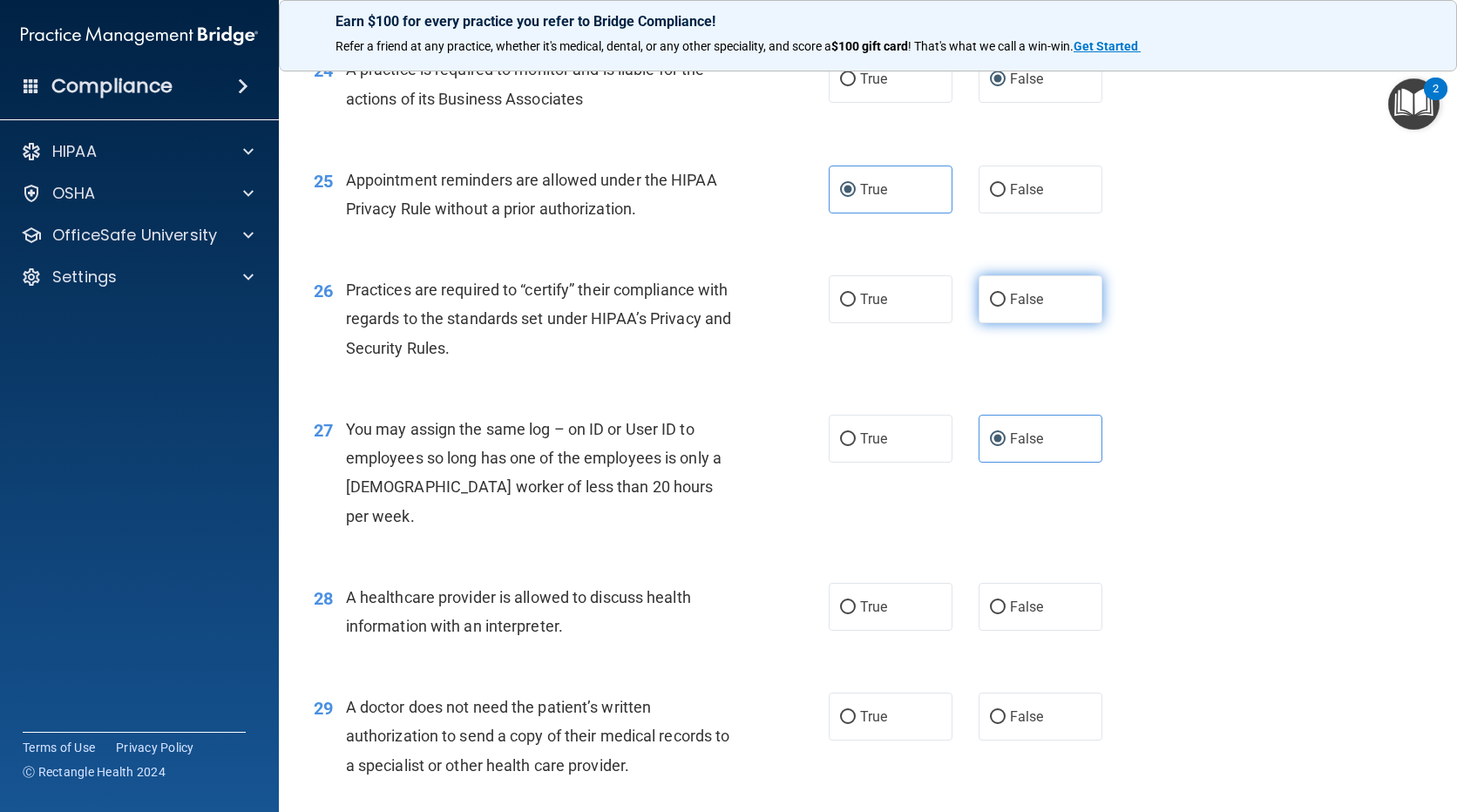
click at [996, 294] on input "False" at bounding box center [998, 300] width 16 height 13
radio input "true"
click at [840, 601] on input "True" at bounding box center [848, 607] width 16 height 13
radio input "true"
drag, startPoint x: 835, startPoint y: 687, endPoint x: 1095, endPoint y: 567, distance: 286.4
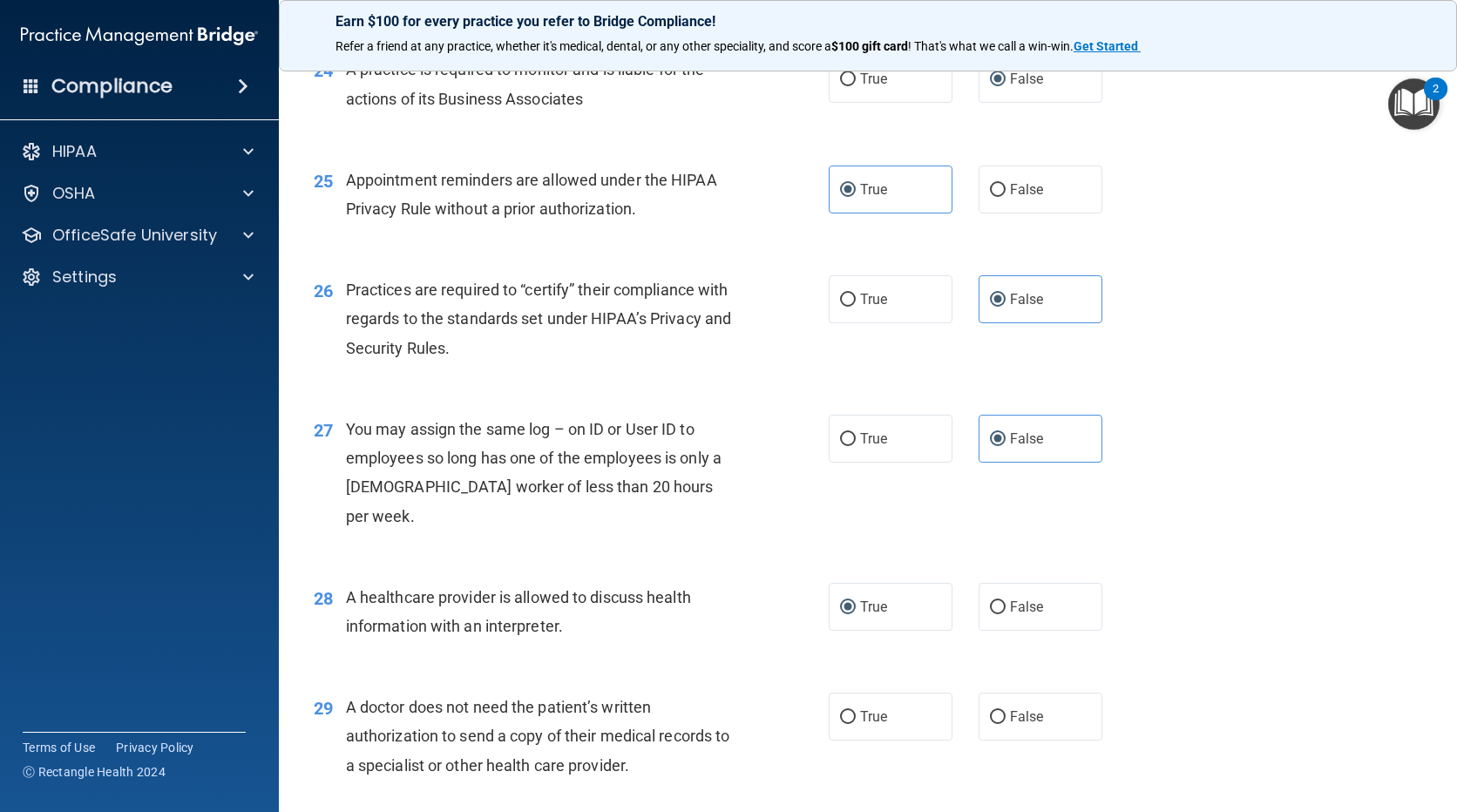
click at [840, 711] on input "True" at bounding box center [848, 717] width 16 height 13
radio input "true"
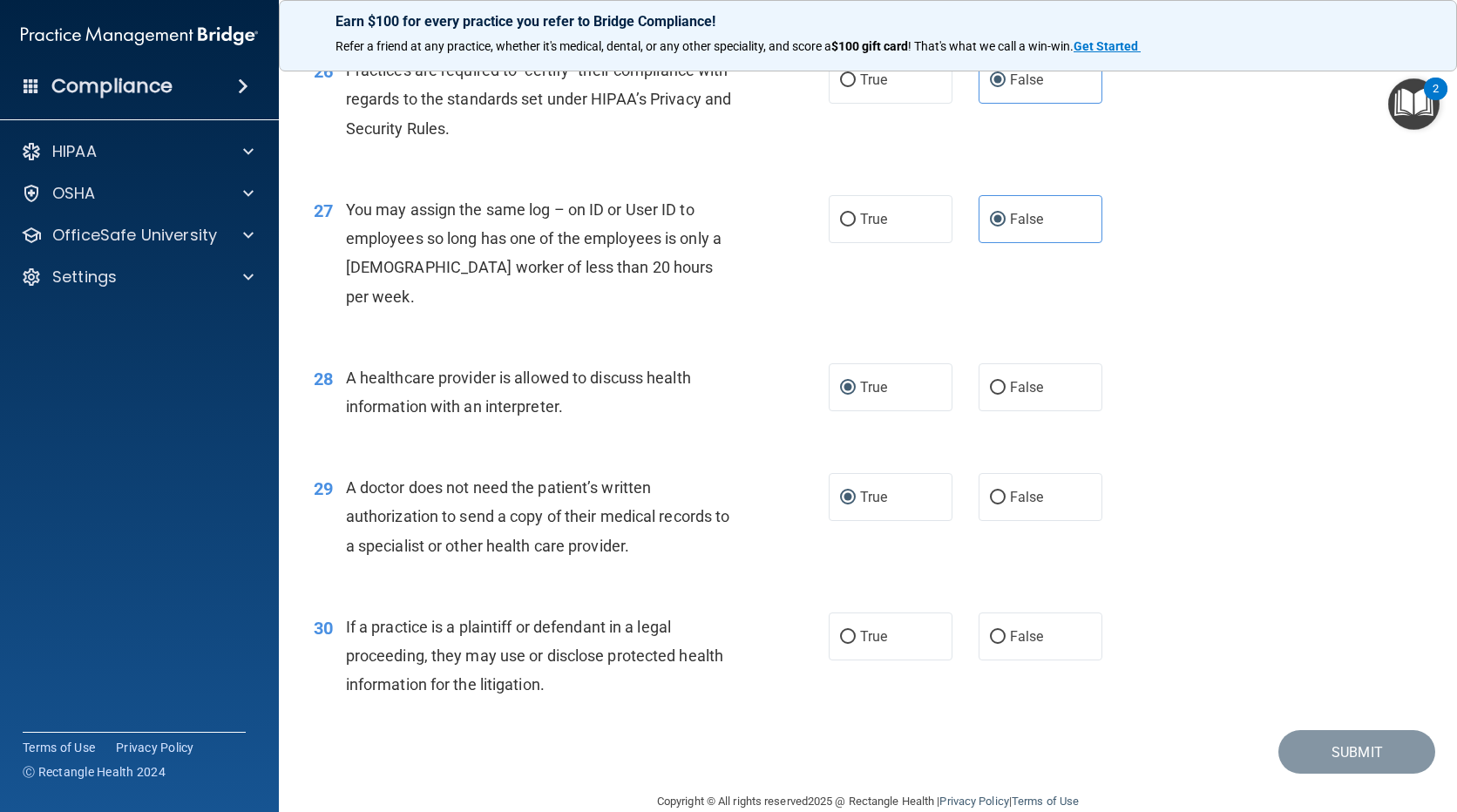
scroll to position [3620, 0]
click at [869, 625] on span "True" at bounding box center [873, 633] width 27 height 17
click at [855, 628] on input "True" at bounding box center [848, 634] width 16 height 13
radio input "true"
click at [1326, 727] on button "Submit" at bounding box center [1357, 749] width 157 height 44
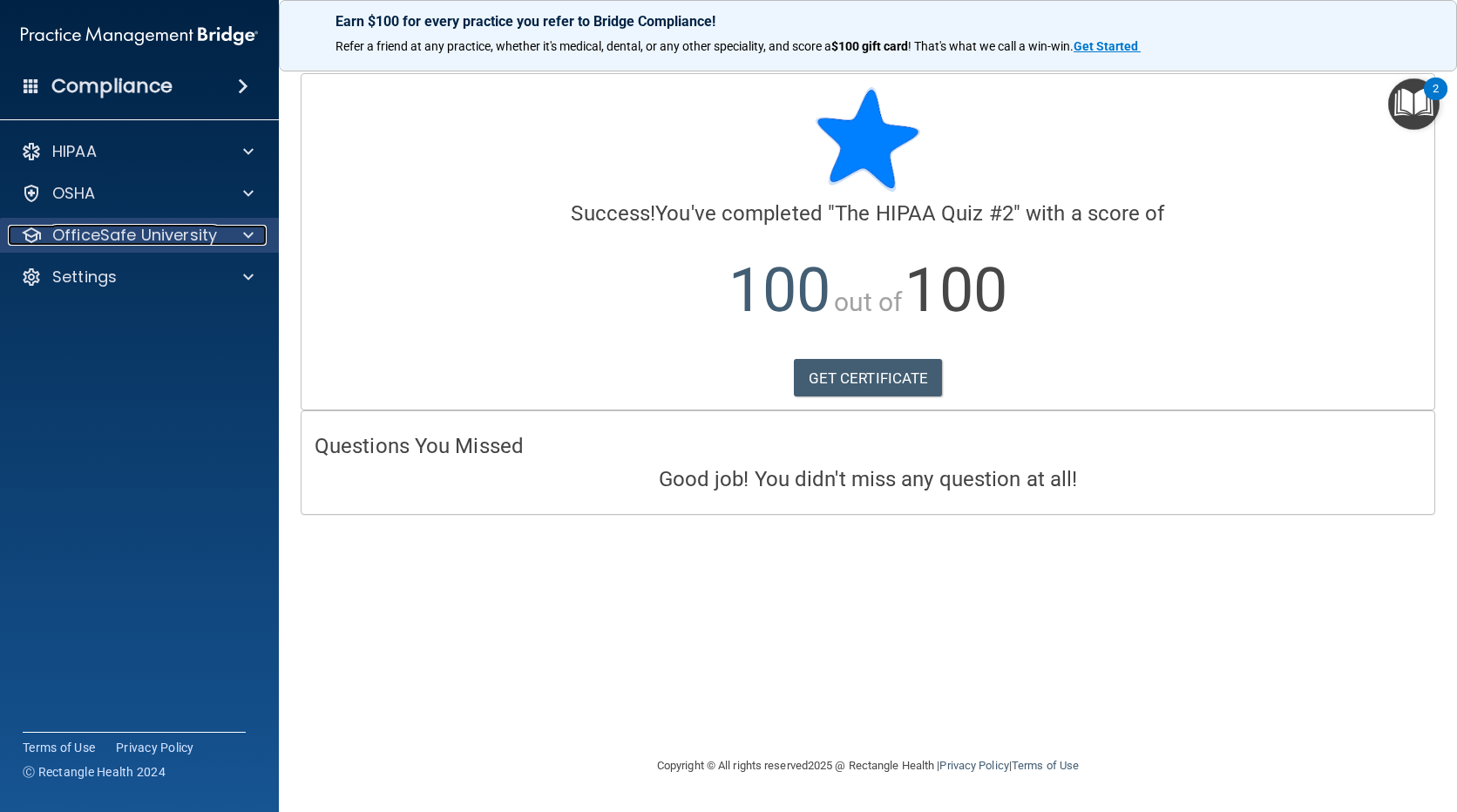
click at [230, 226] on div at bounding box center [246, 235] width 44 height 21
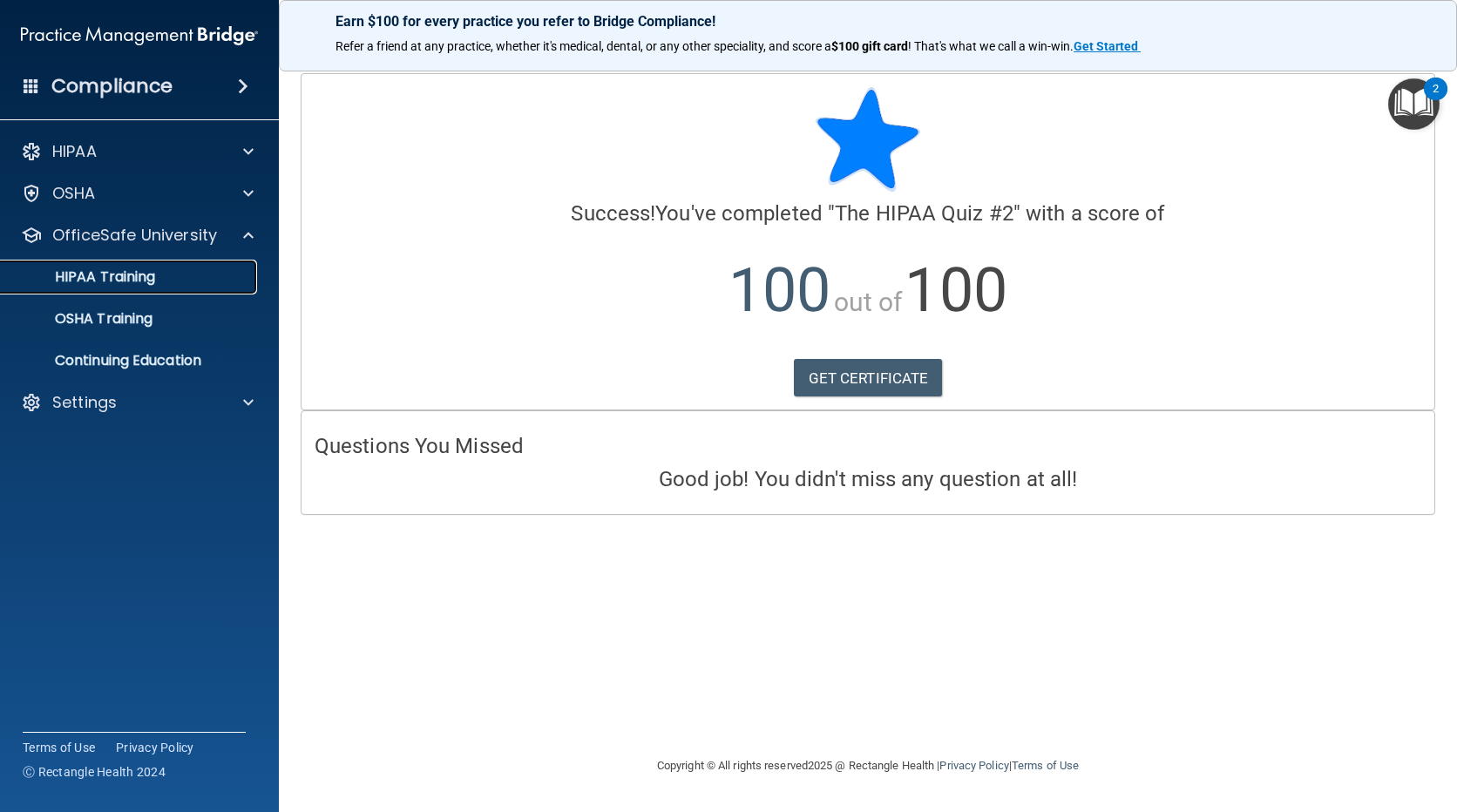
click at [113, 277] on p "HIPAA Training" at bounding box center [83, 277] width 144 height 17
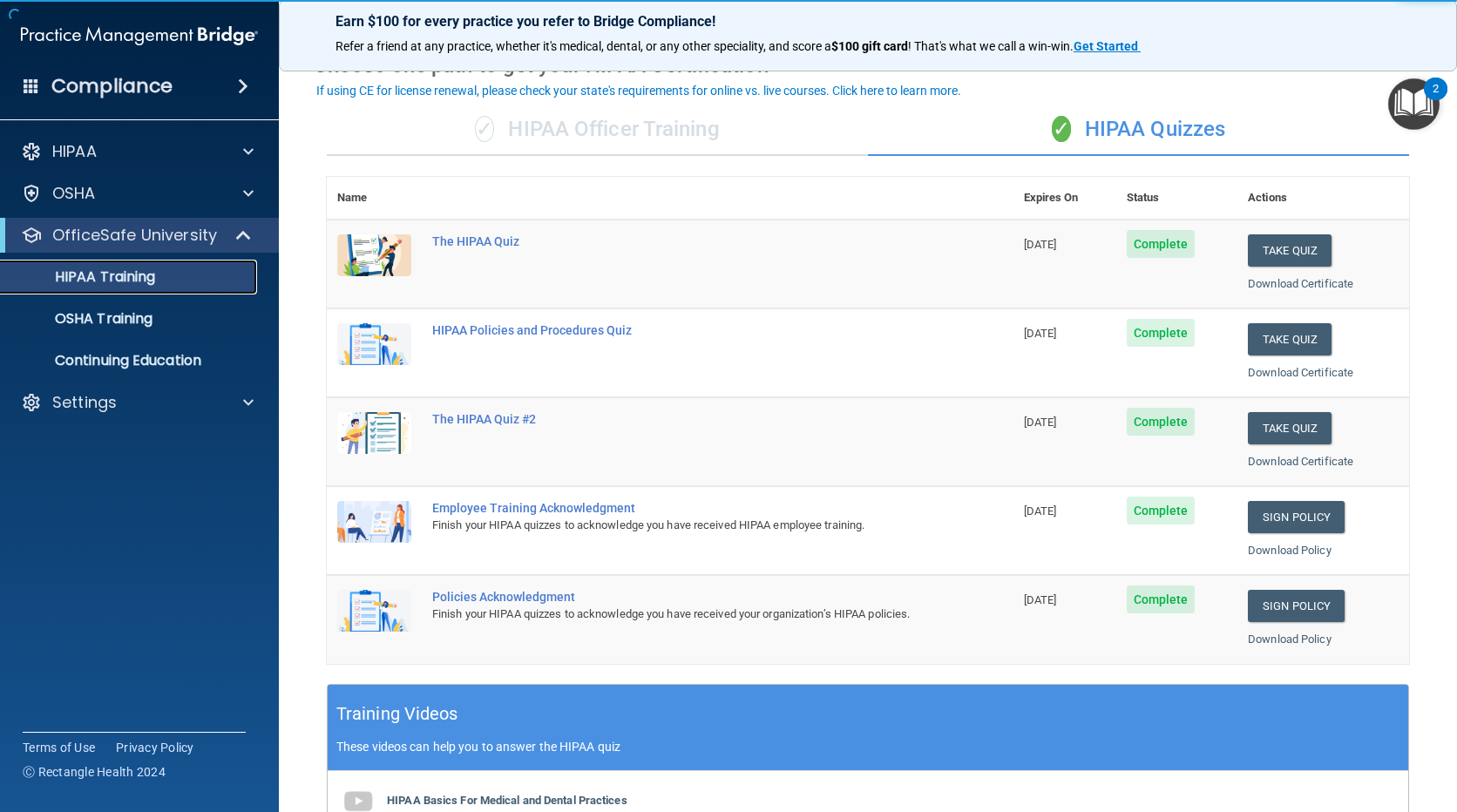
scroll to position [174, 0]
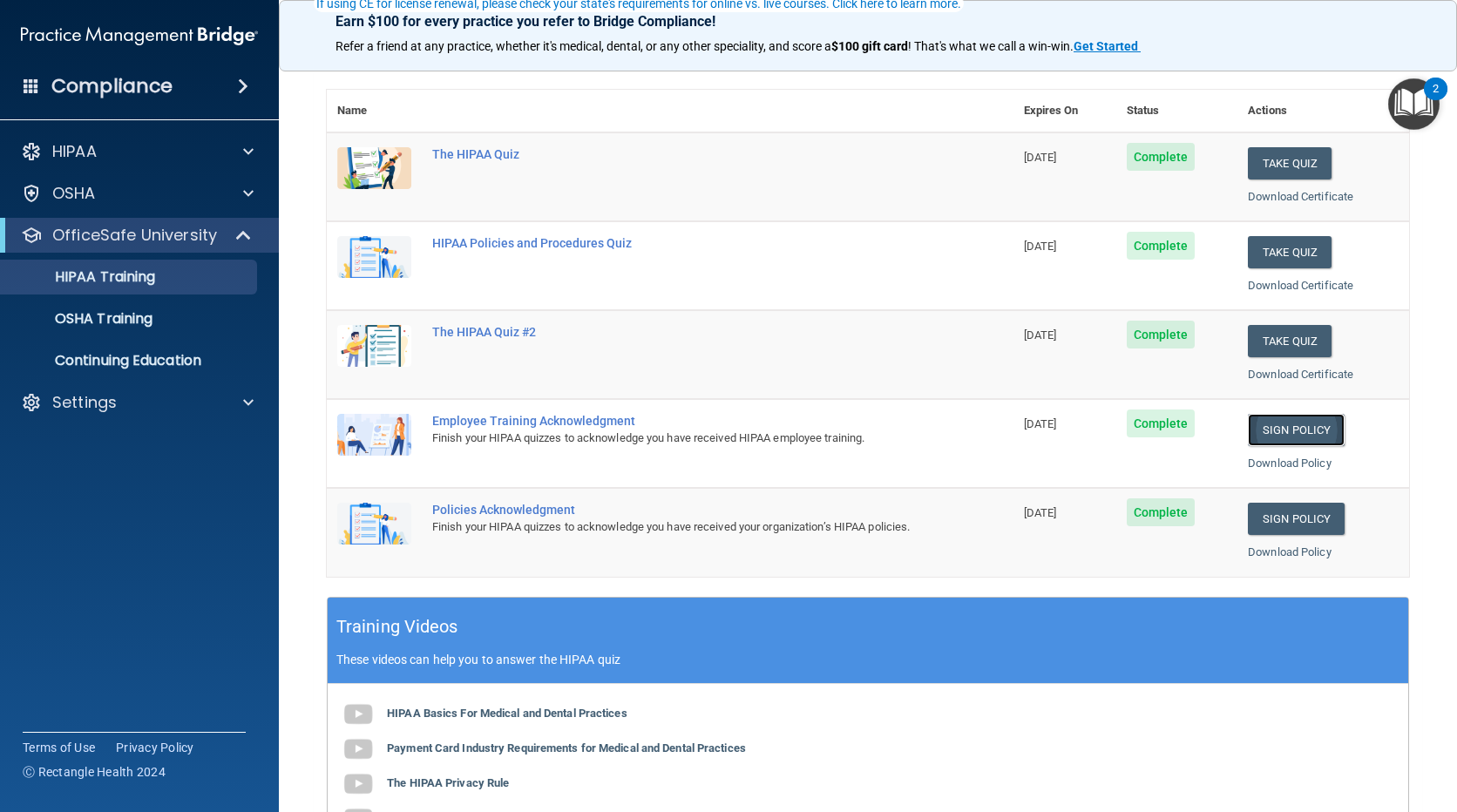
click at [1265, 434] on link "Sign Policy" at bounding box center [1296, 429] width 97 height 32
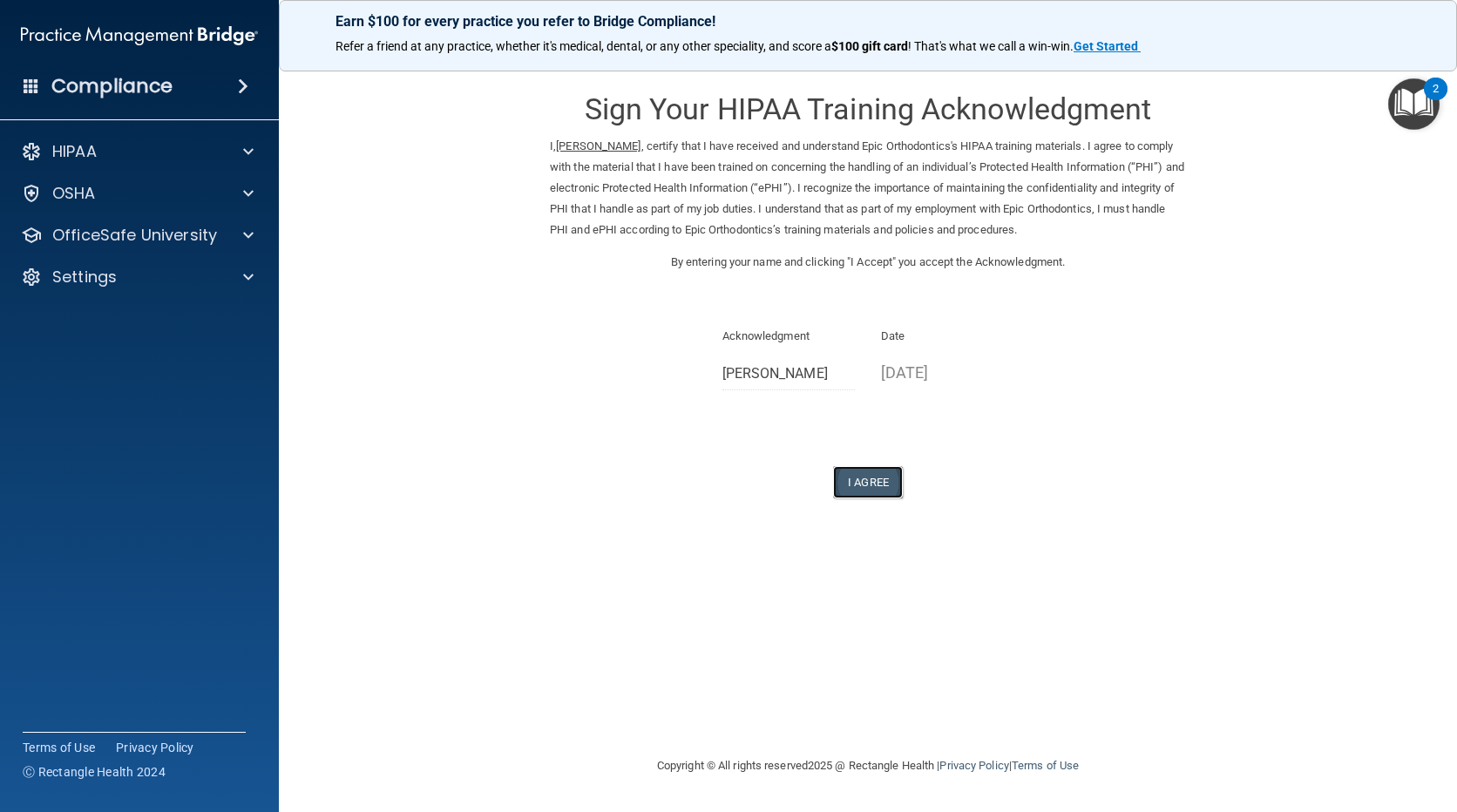
click at [869, 473] on button "I Agree" at bounding box center [868, 482] width 70 height 32
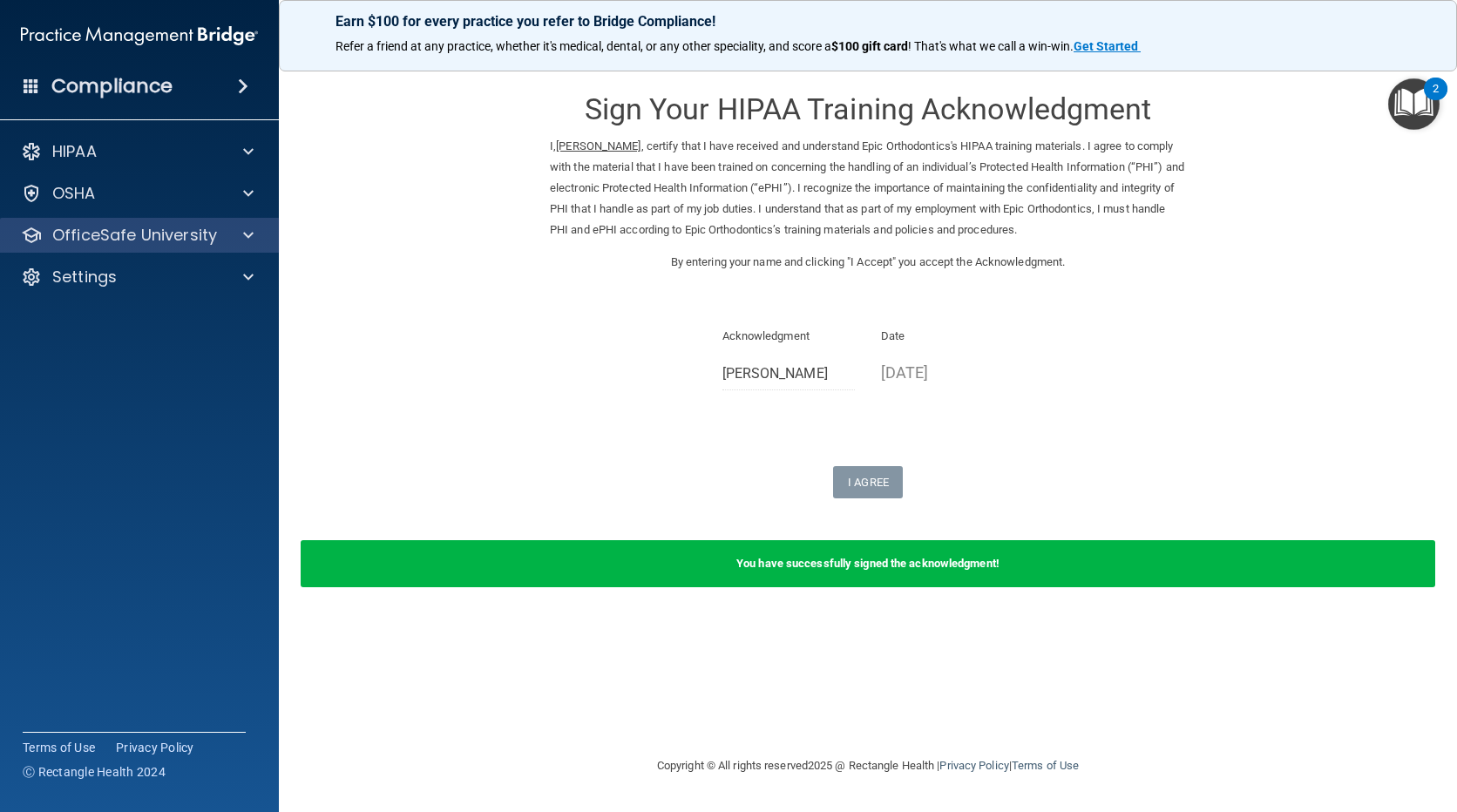
click at [181, 220] on div "OfficeSafe University" at bounding box center [140, 235] width 280 height 35
click at [234, 234] on div at bounding box center [246, 235] width 44 height 21
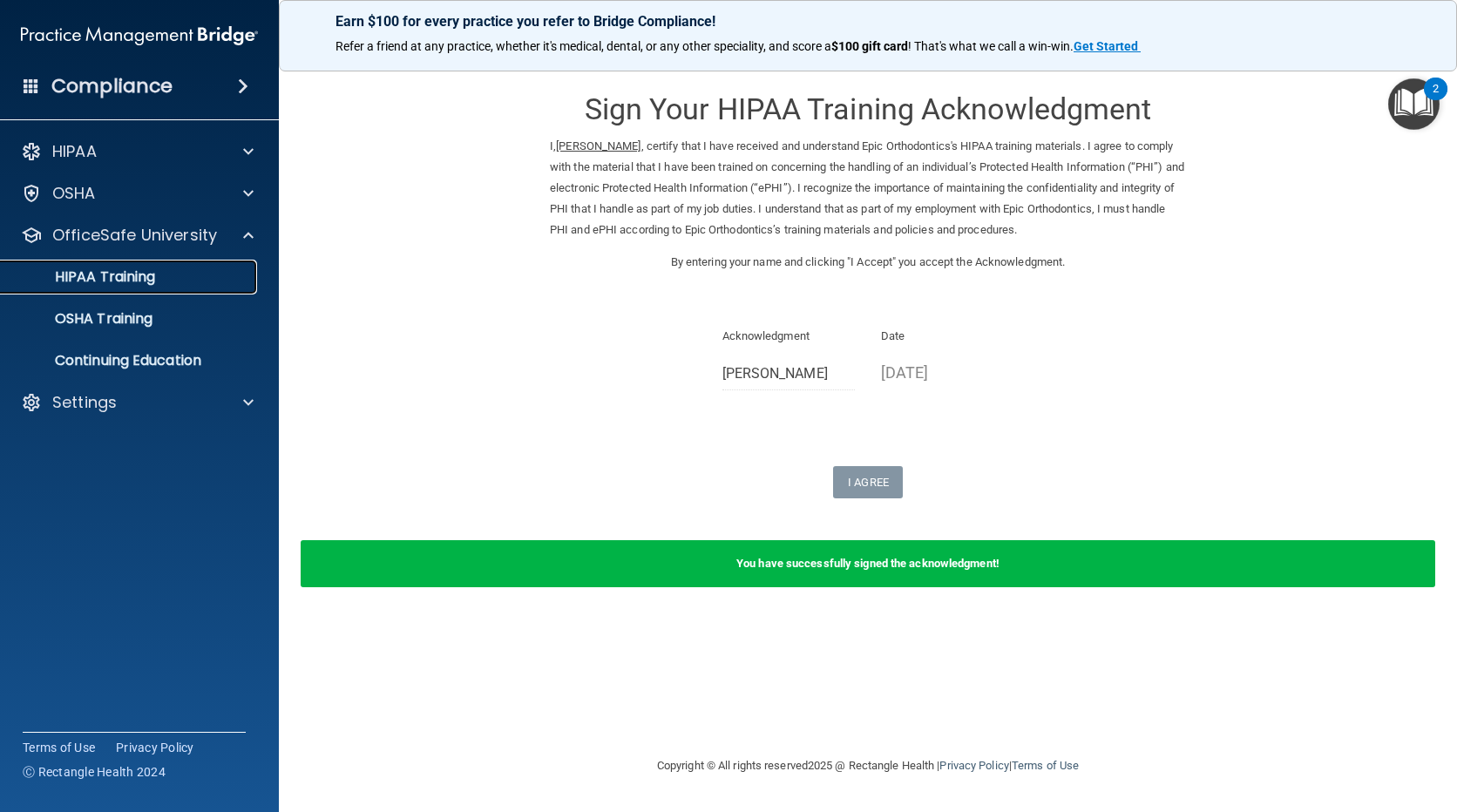
click at [122, 275] on p "HIPAA Training" at bounding box center [83, 277] width 144 height 17
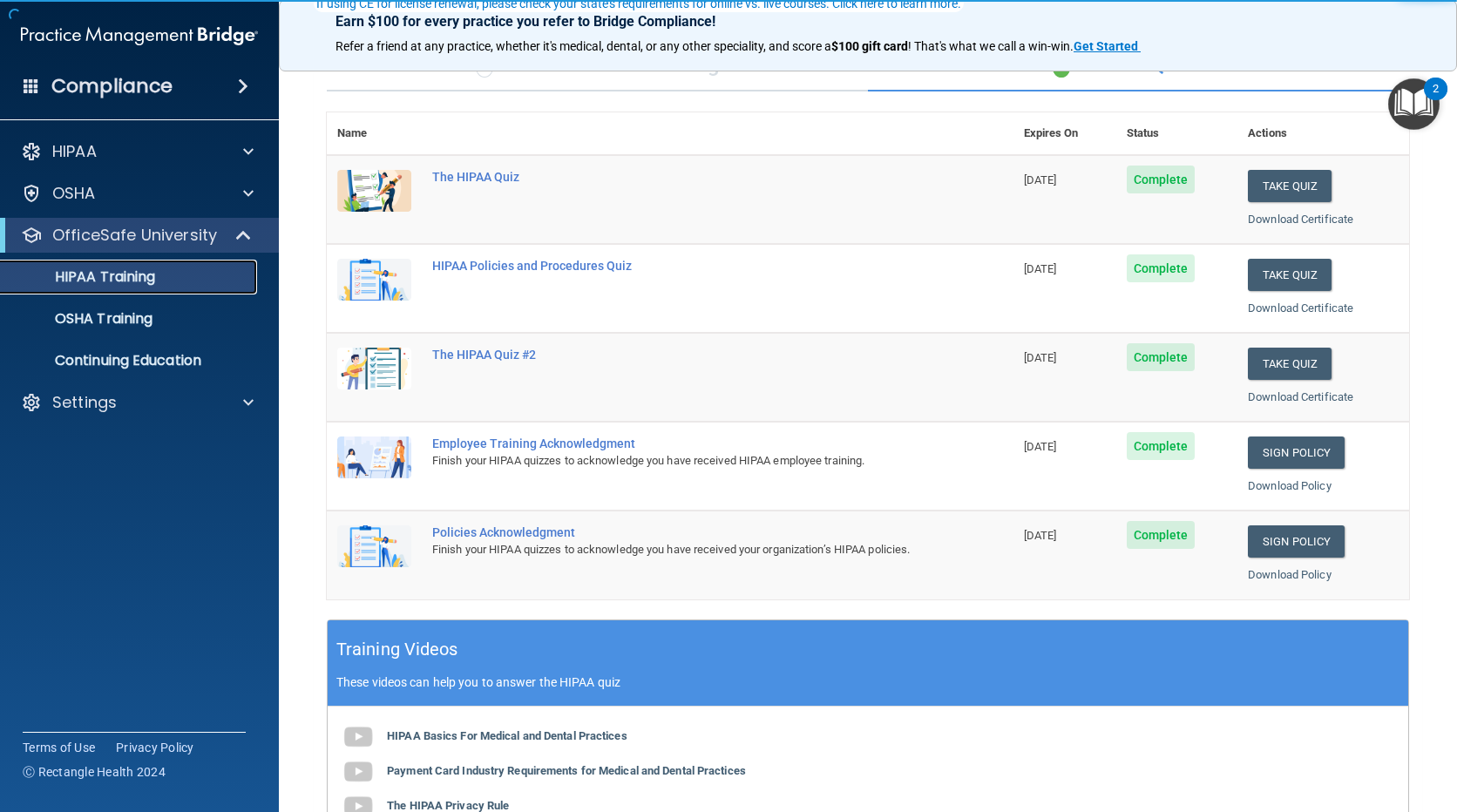
scroll to position [174, 0]
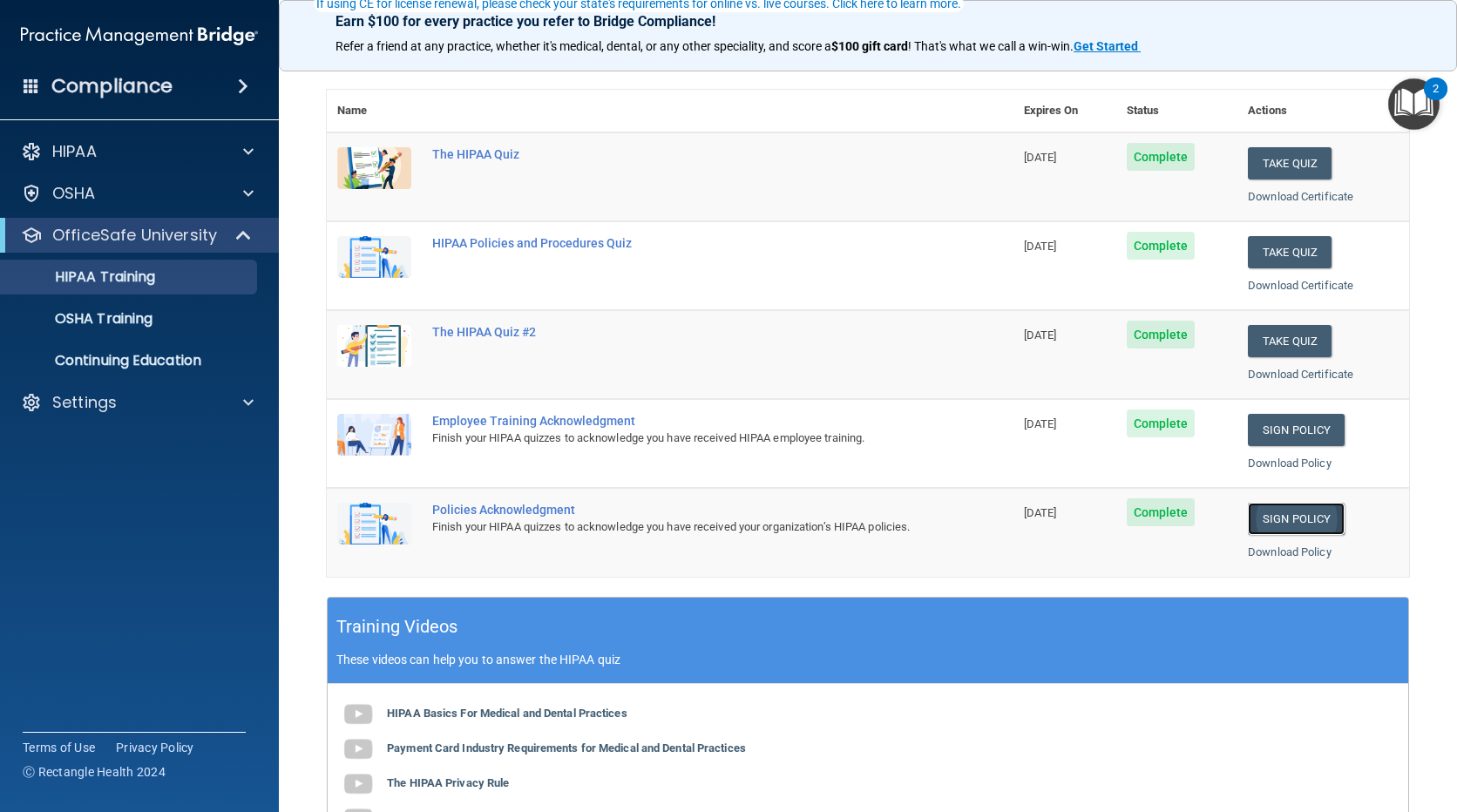
click at [1276, 521] on link "Sign Policy" at bounding box center [1296, 518] width 97 height 32
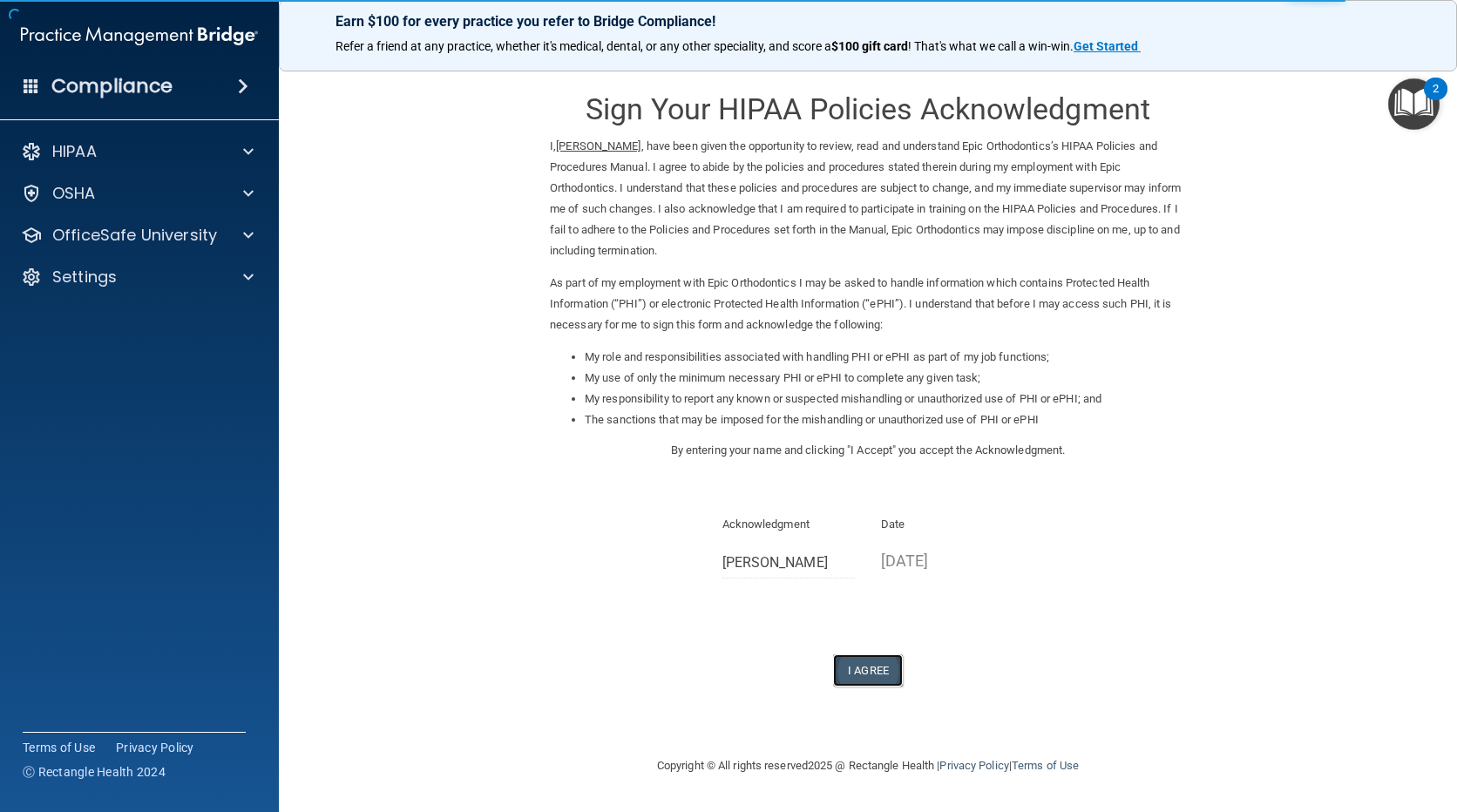
click at [887, 673] on button "I Agree" at bounding box center [868, 670] width 70 height 32
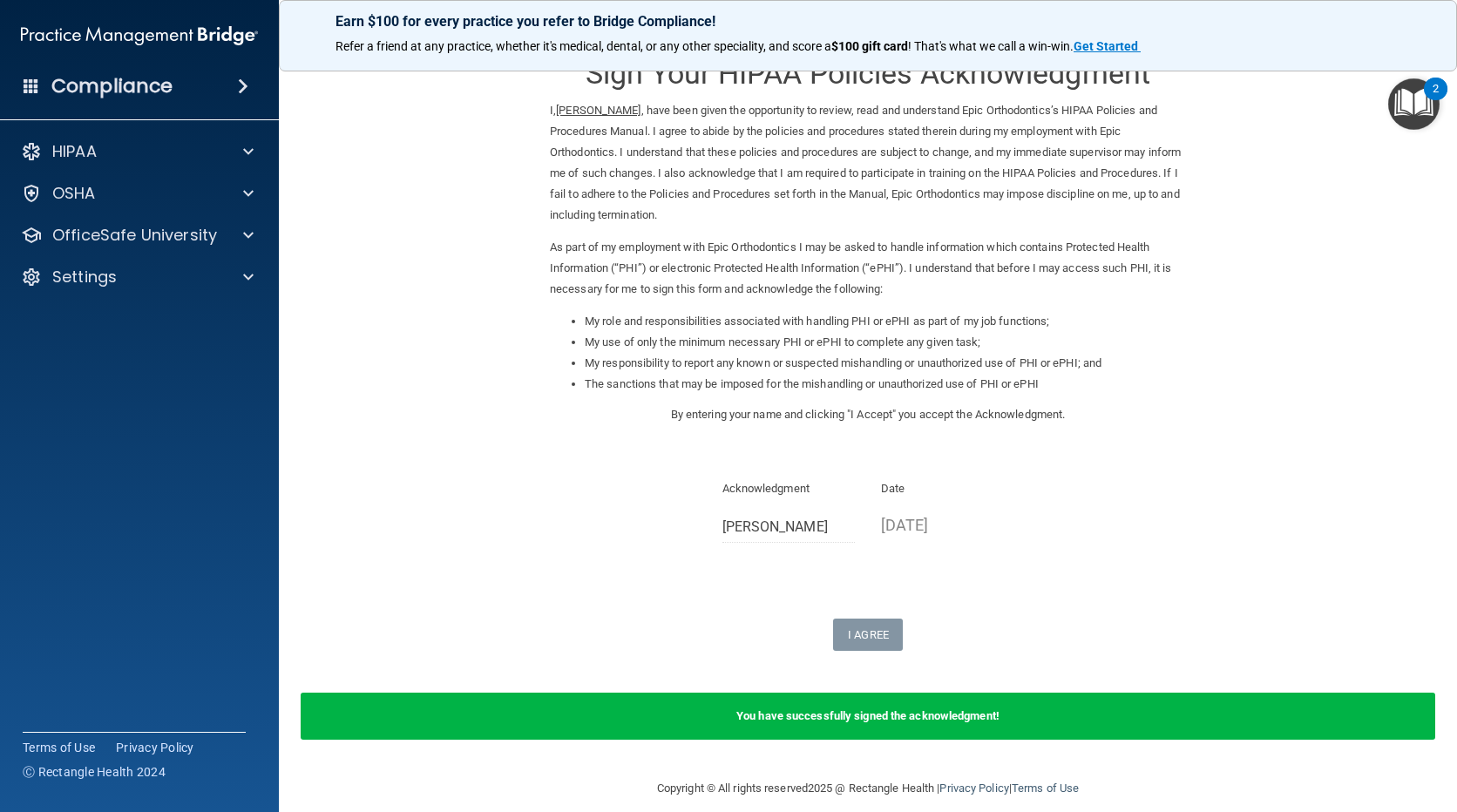
scroll to position [54, 0]
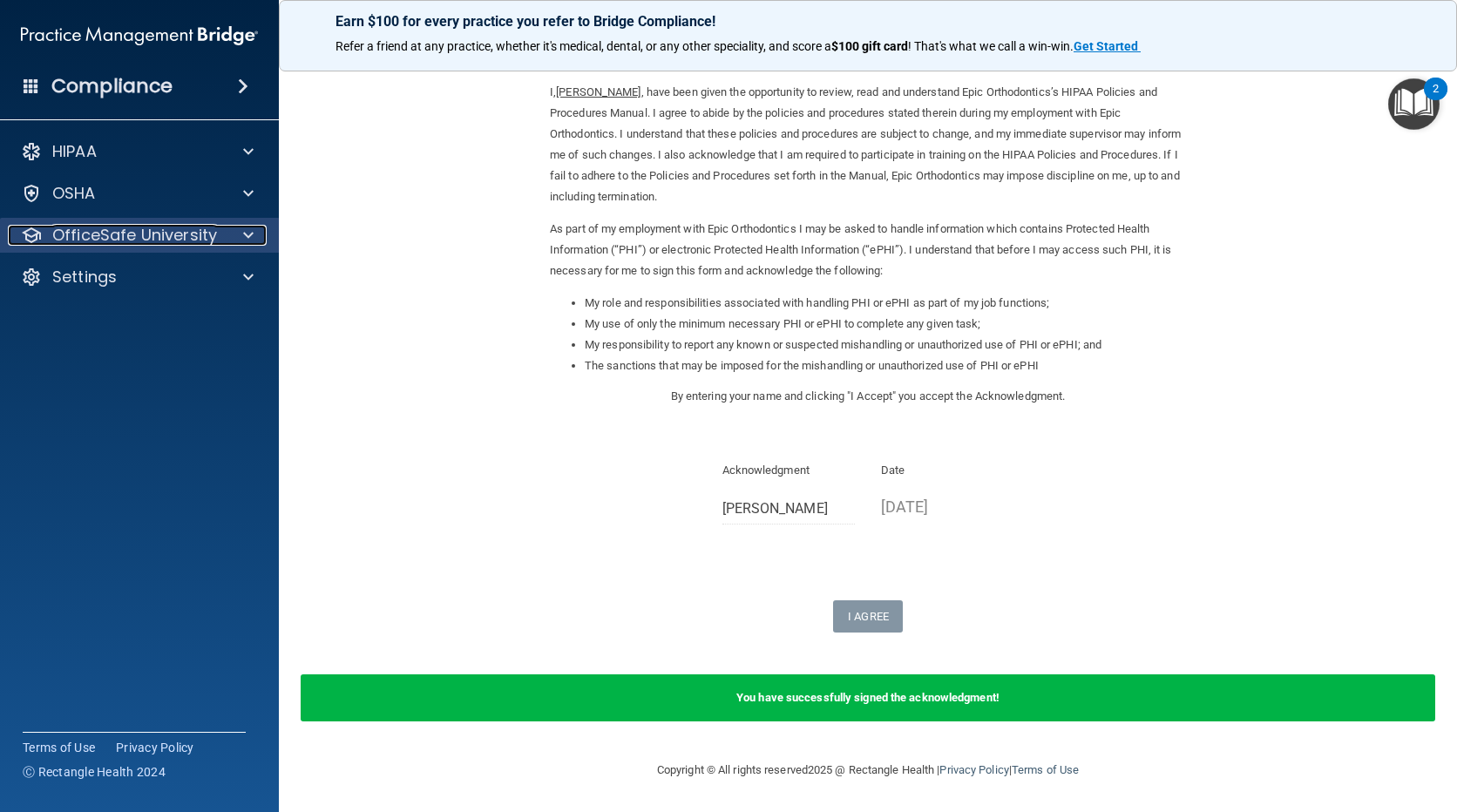
click at [174, 240] on p "OfficeSafe University" at bounding box center [134, 235] width 165 height 21
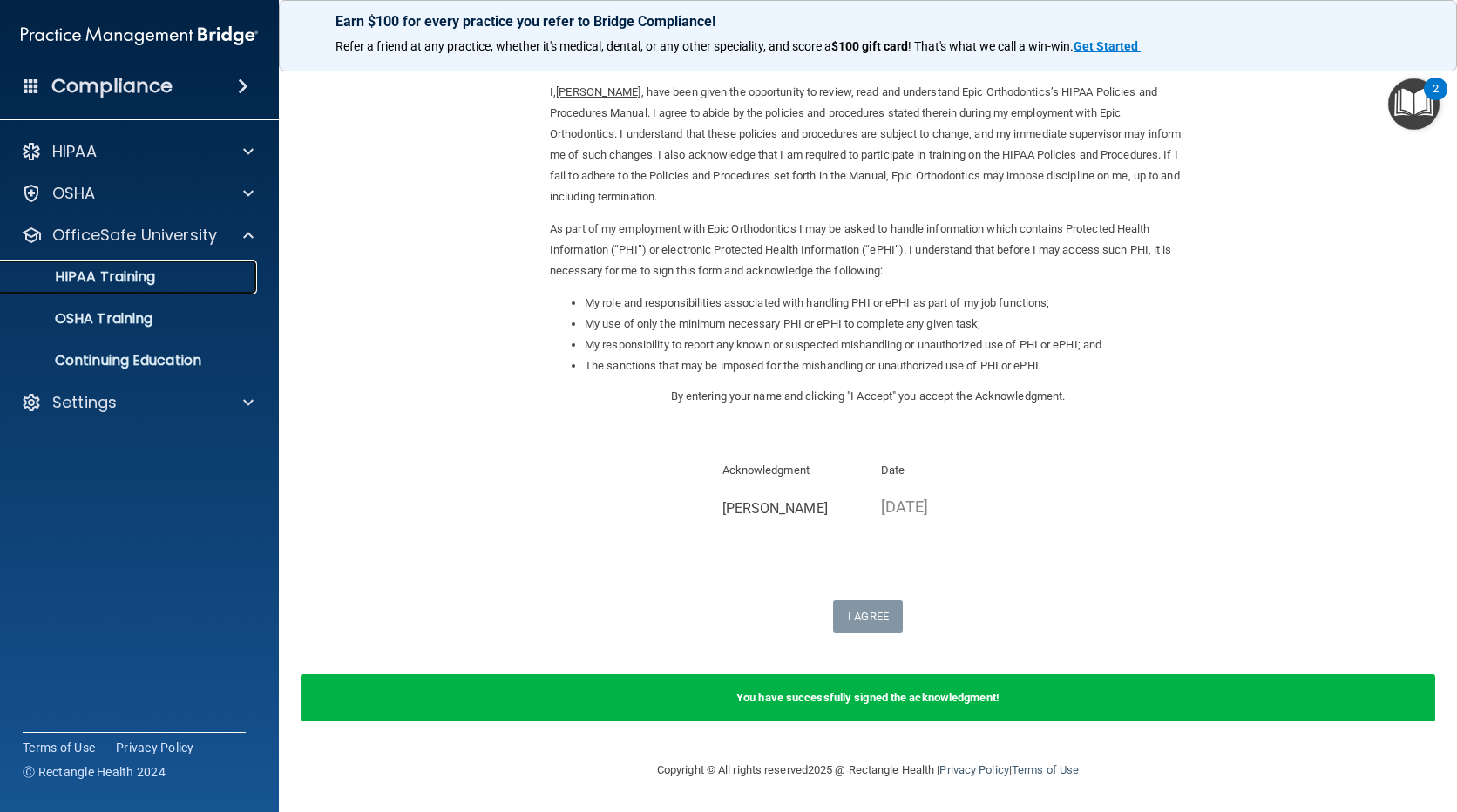
click at [119, 275] on p "HIPAA Training" at bounding box center [83, 277] width 144 height 17
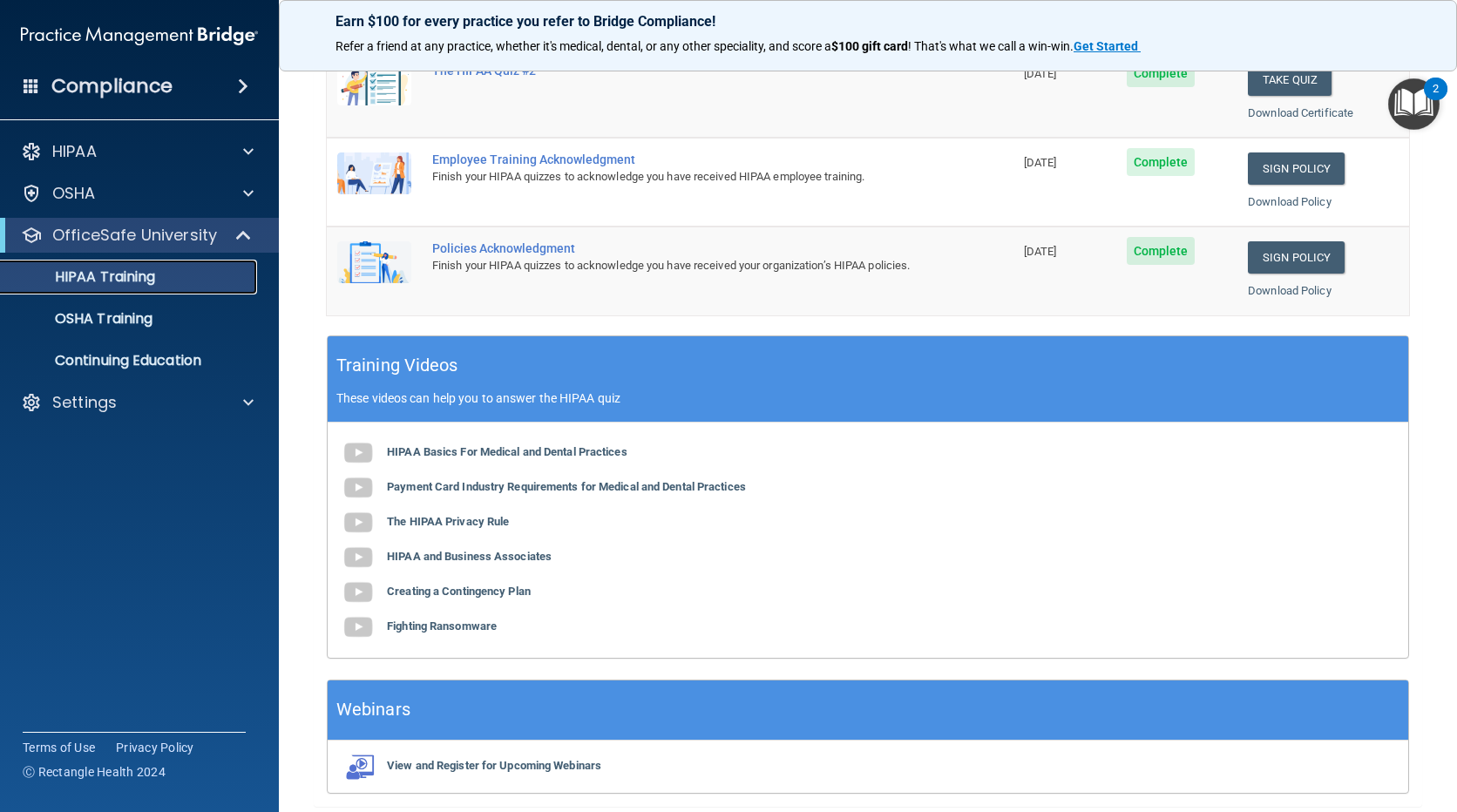
scroll to position [500, 0]
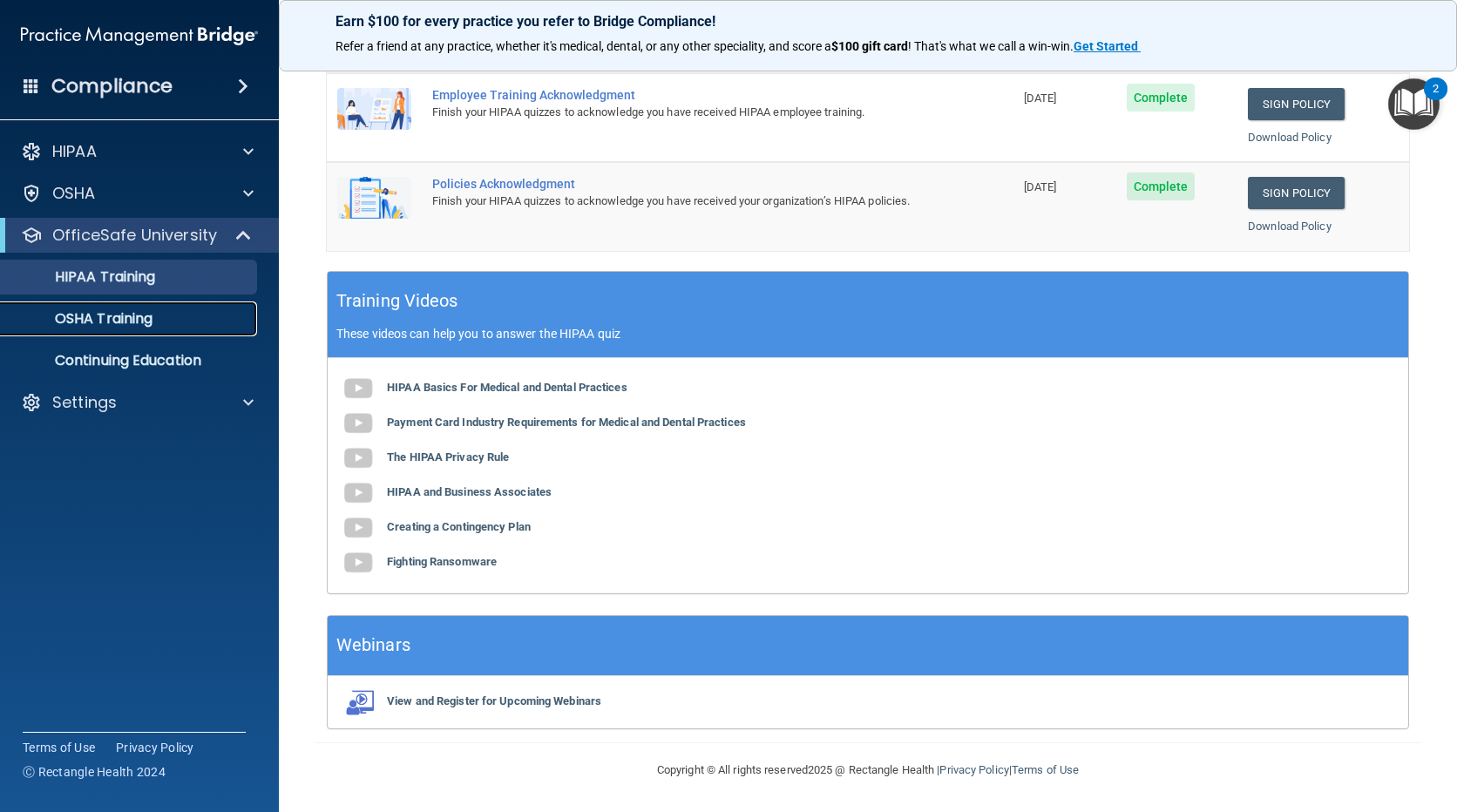
click at [101, 321] on p "OSHA Training" at bounding box center [81, 318] width 141 height 17
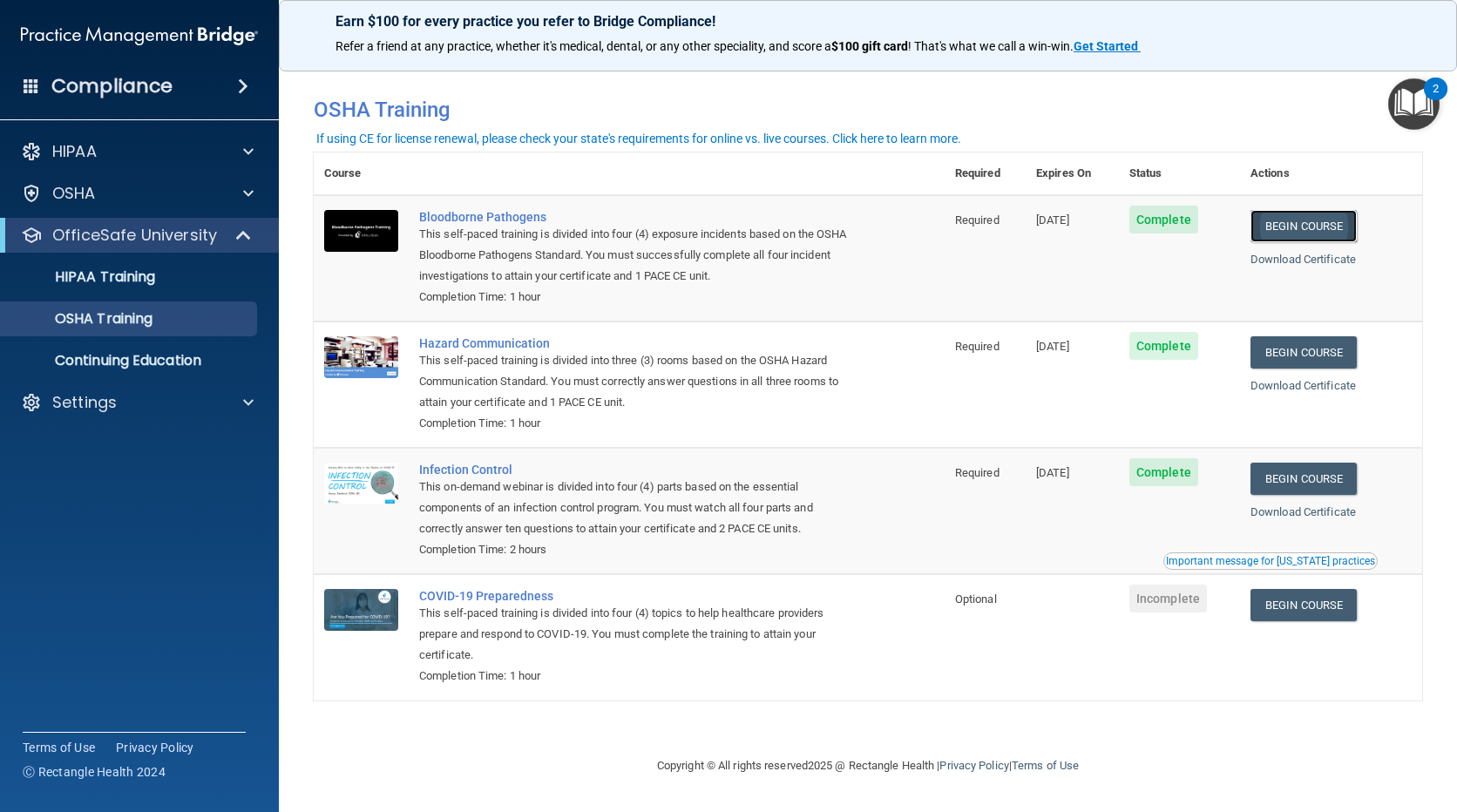
click at [1316, 220] on link "Begin Course" at bounding box center [1304, 226] width 106 height 32
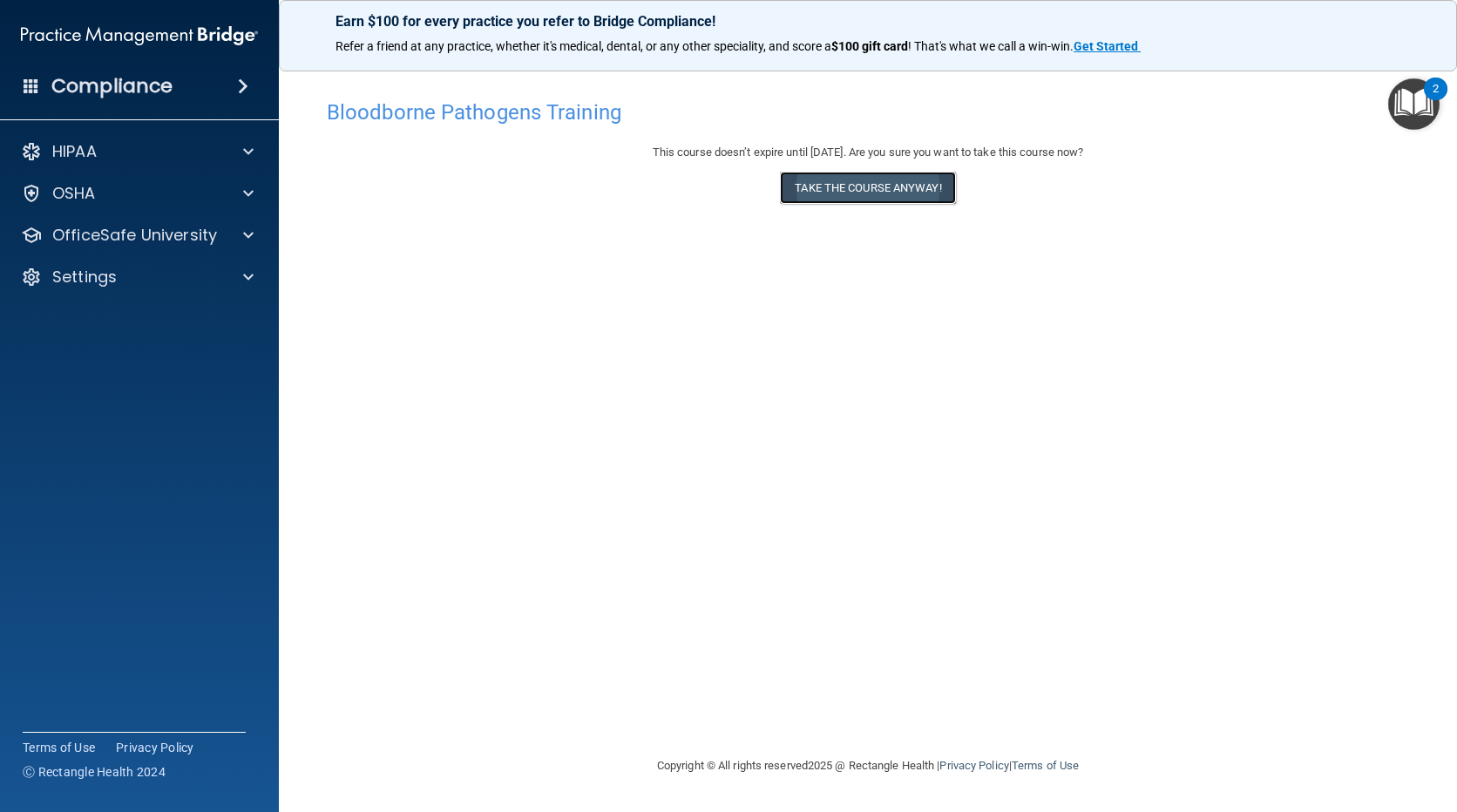
click at [901, 189] on button "Take the course anyway!" at bounding box center [867, 188] width 175 height 32
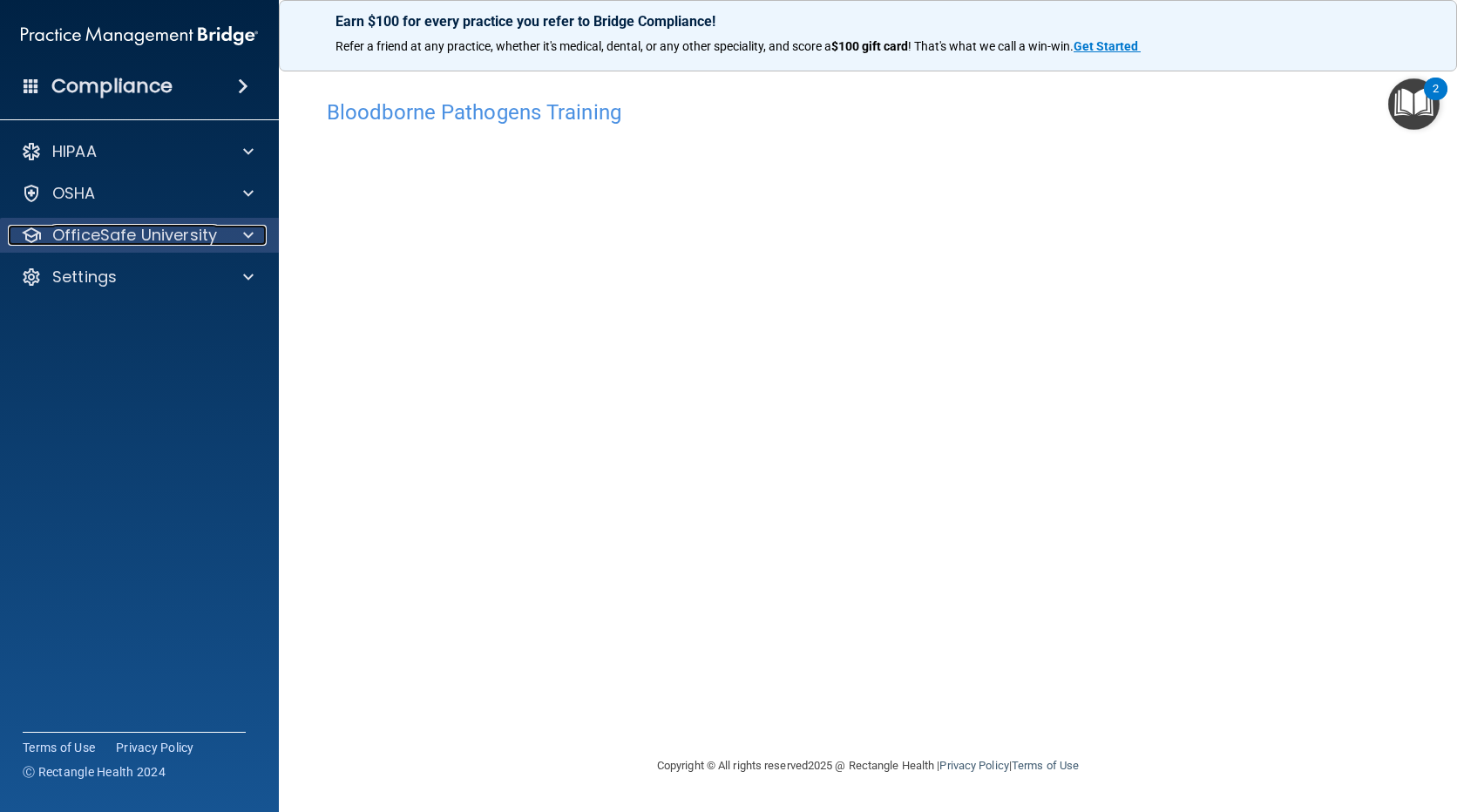
click at [253, 229] on span at bounding box center [248, 235] width 10 height 21
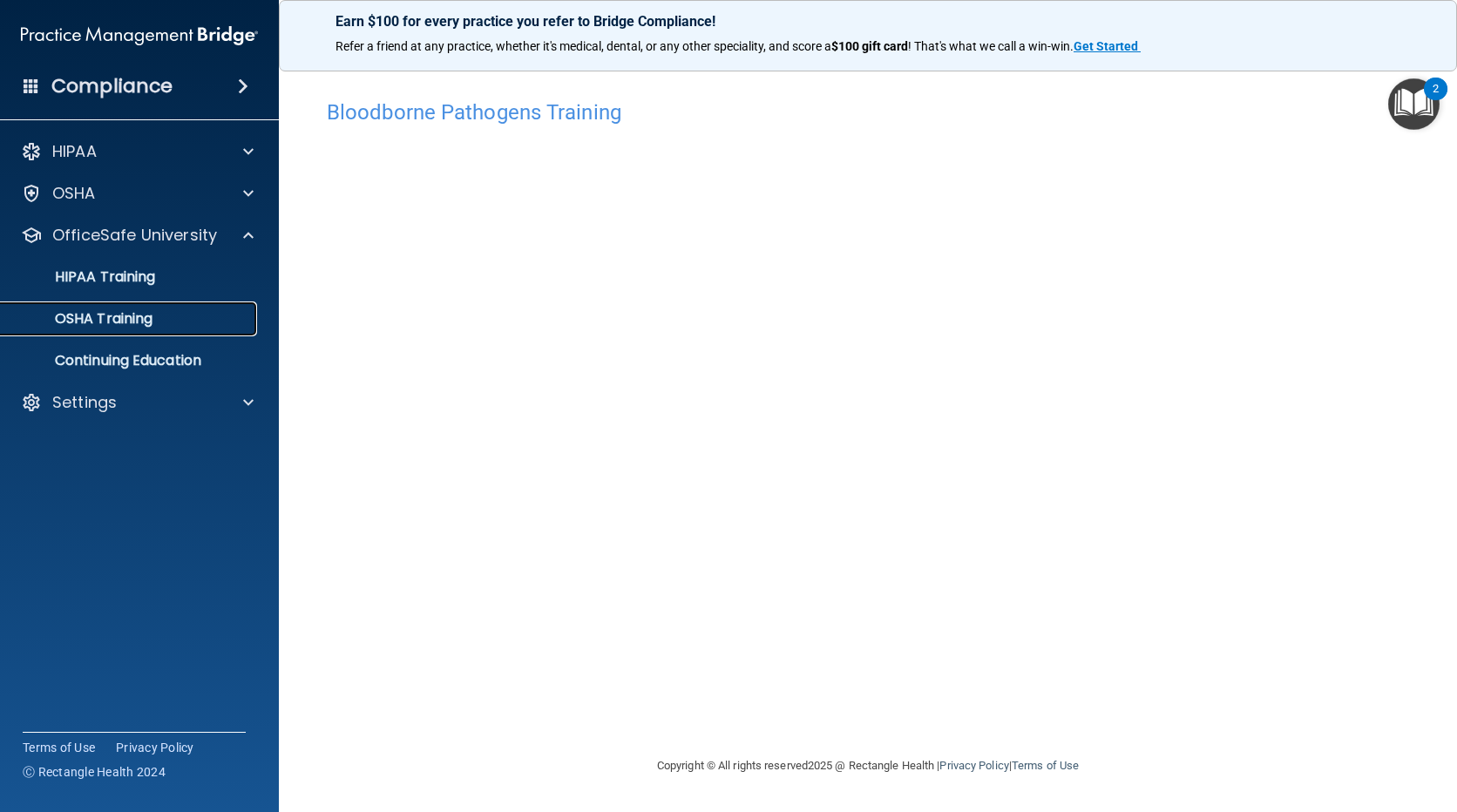
click at [97, 314] on p "OSHA Training" at bounding box center [81, 318] width 141 height 17
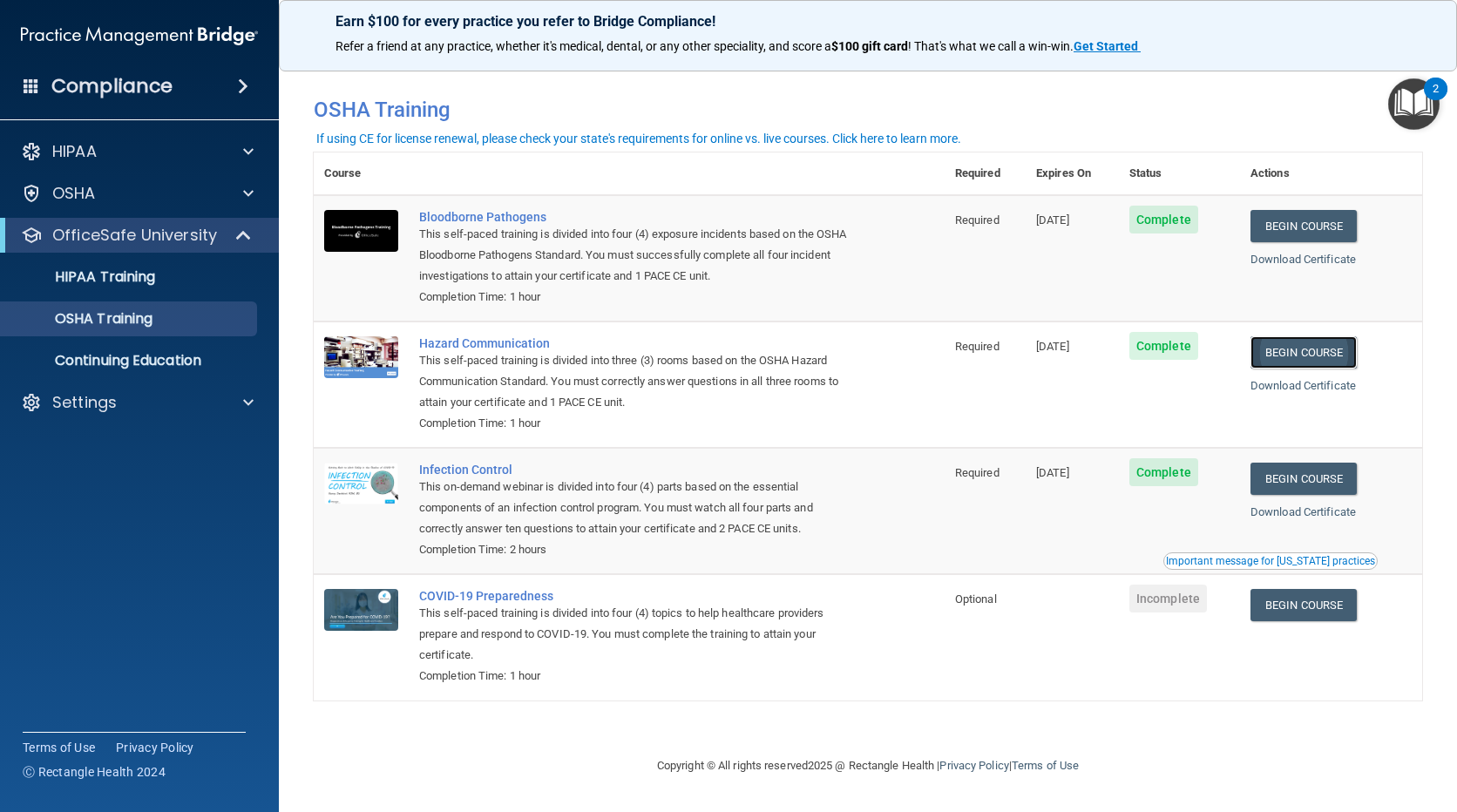
click at [1332, 345] on link "Begin Course" at bounding box center [1304, 353] width 106 height 32
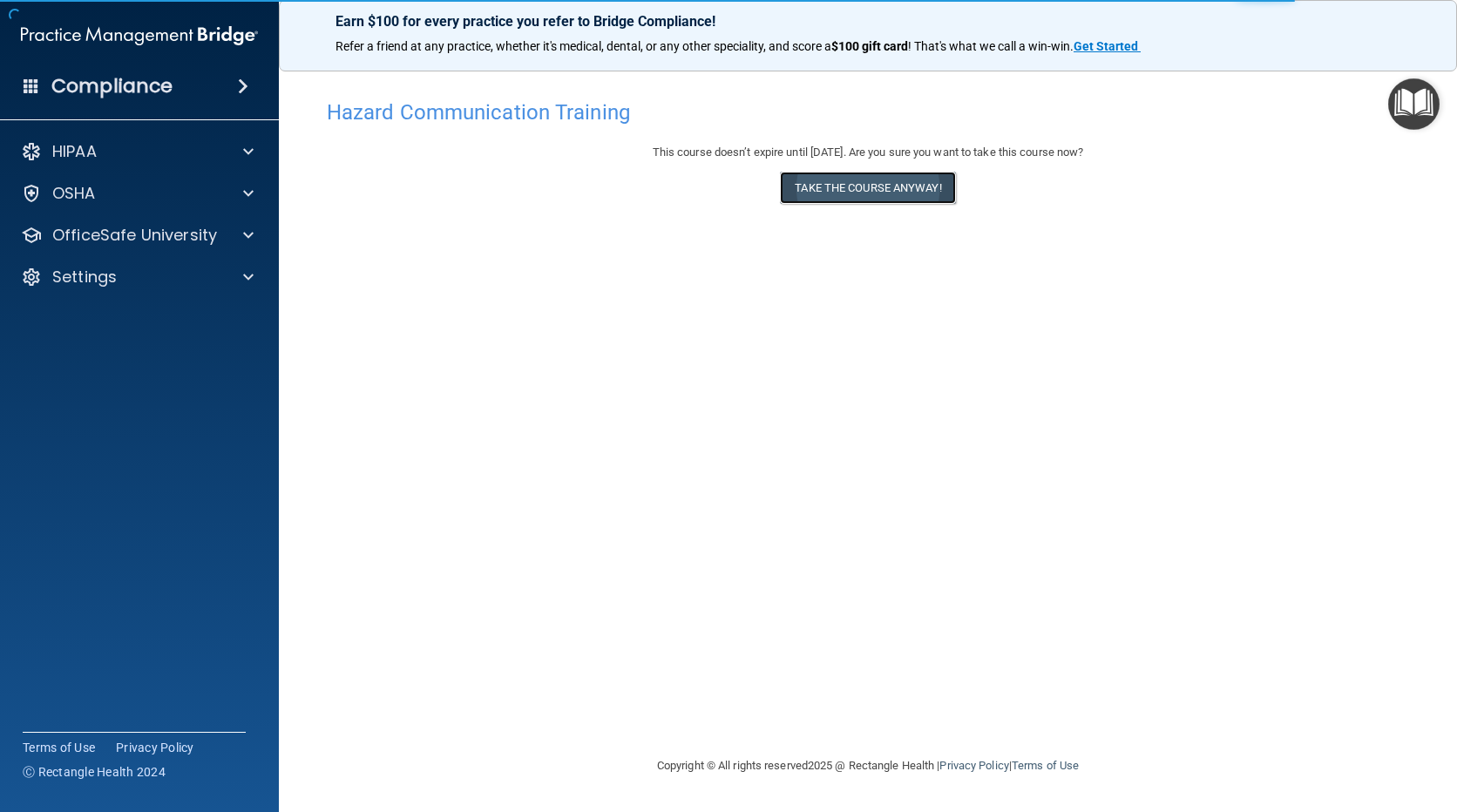
click at [883, 190] on button "Take the course anyway!" at bounding box center [867, 188] width 175 height 32
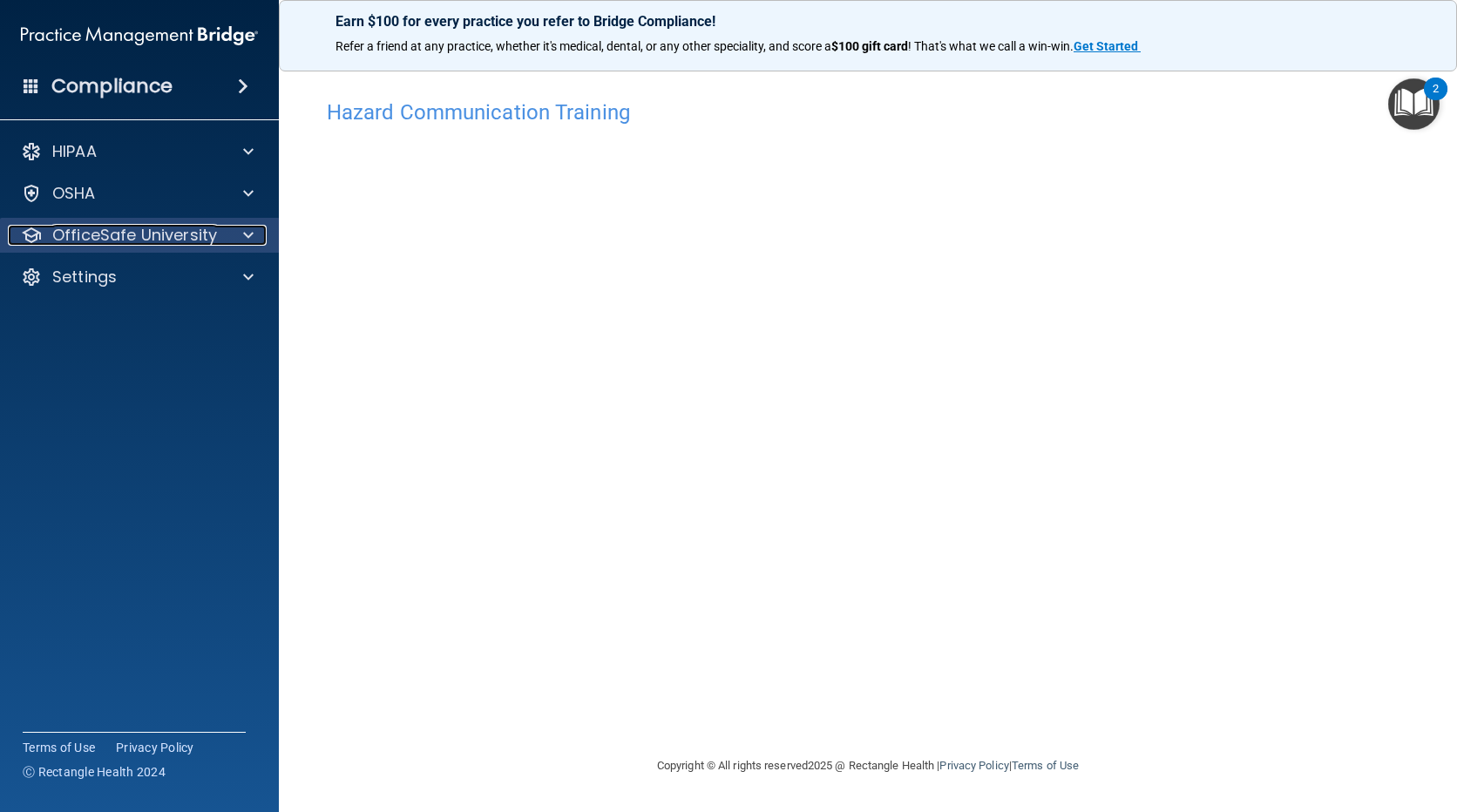
click at [236, 235] on div at bounding box center [246, 235] width 44 height 21
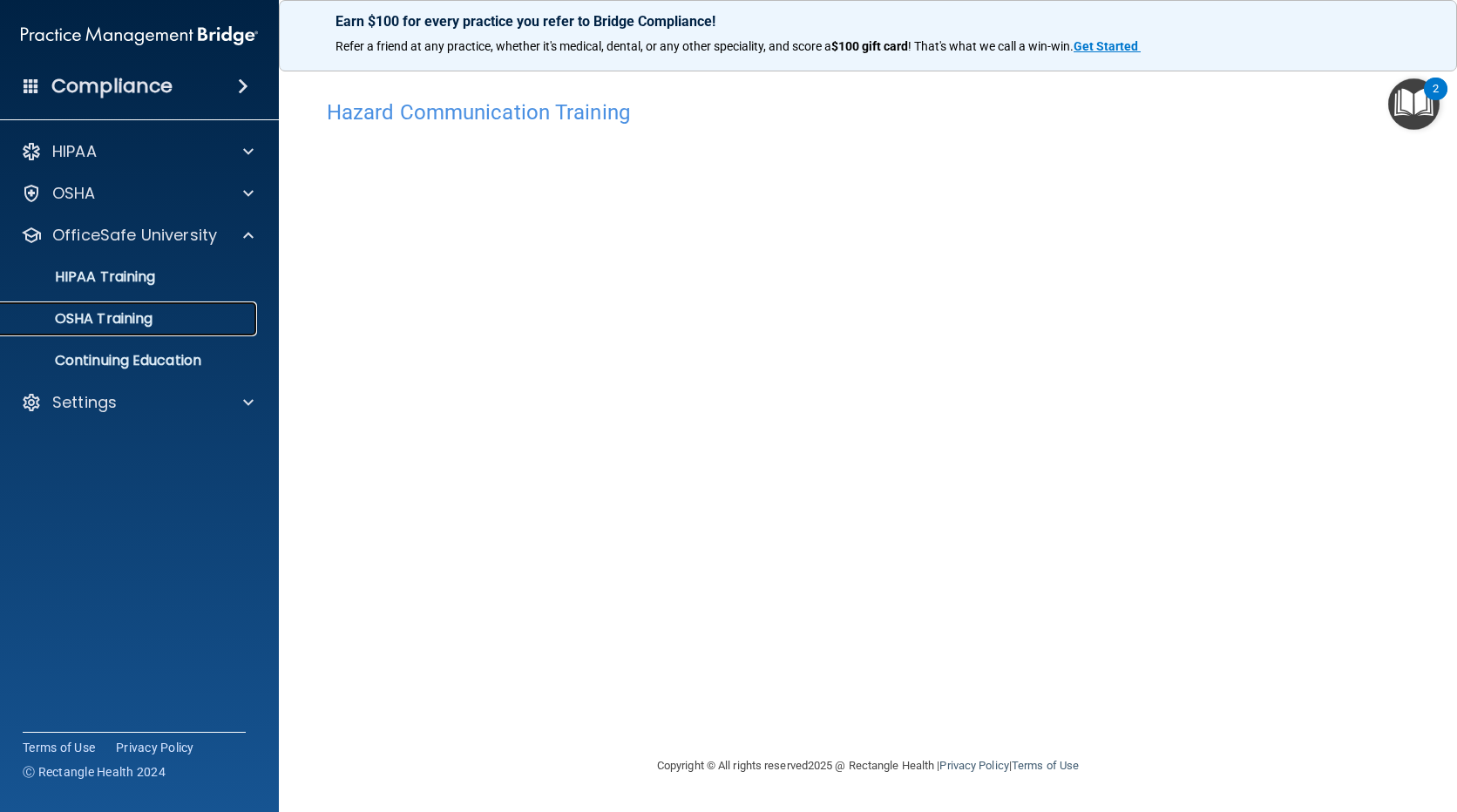
click at [146, 312] on p "OSHA Training" at bounding box center [81, 318] width 141 height 17
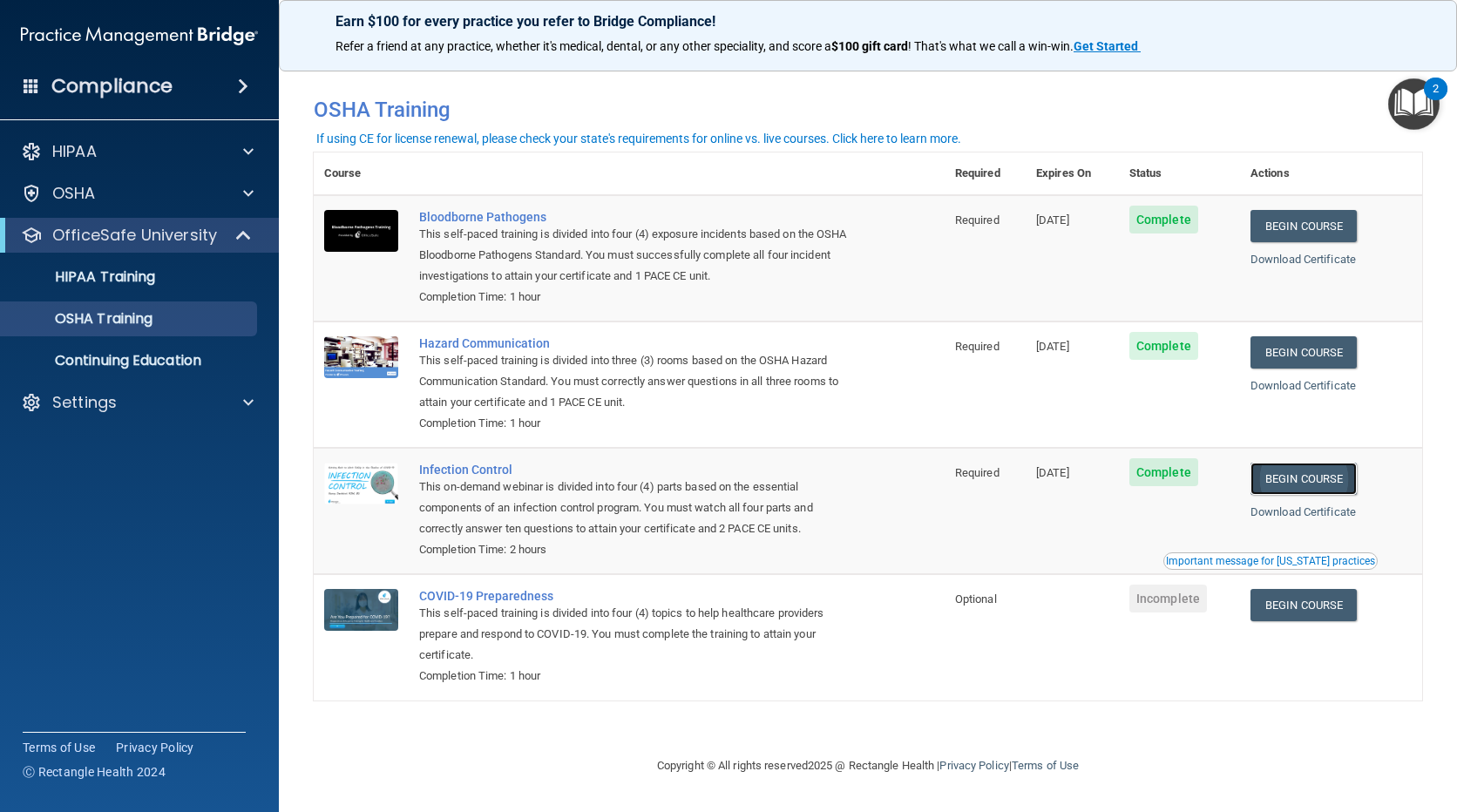
click at [1311, 474] on link "Begin Course" at bounding box center [1304, 478] width 106 height 32
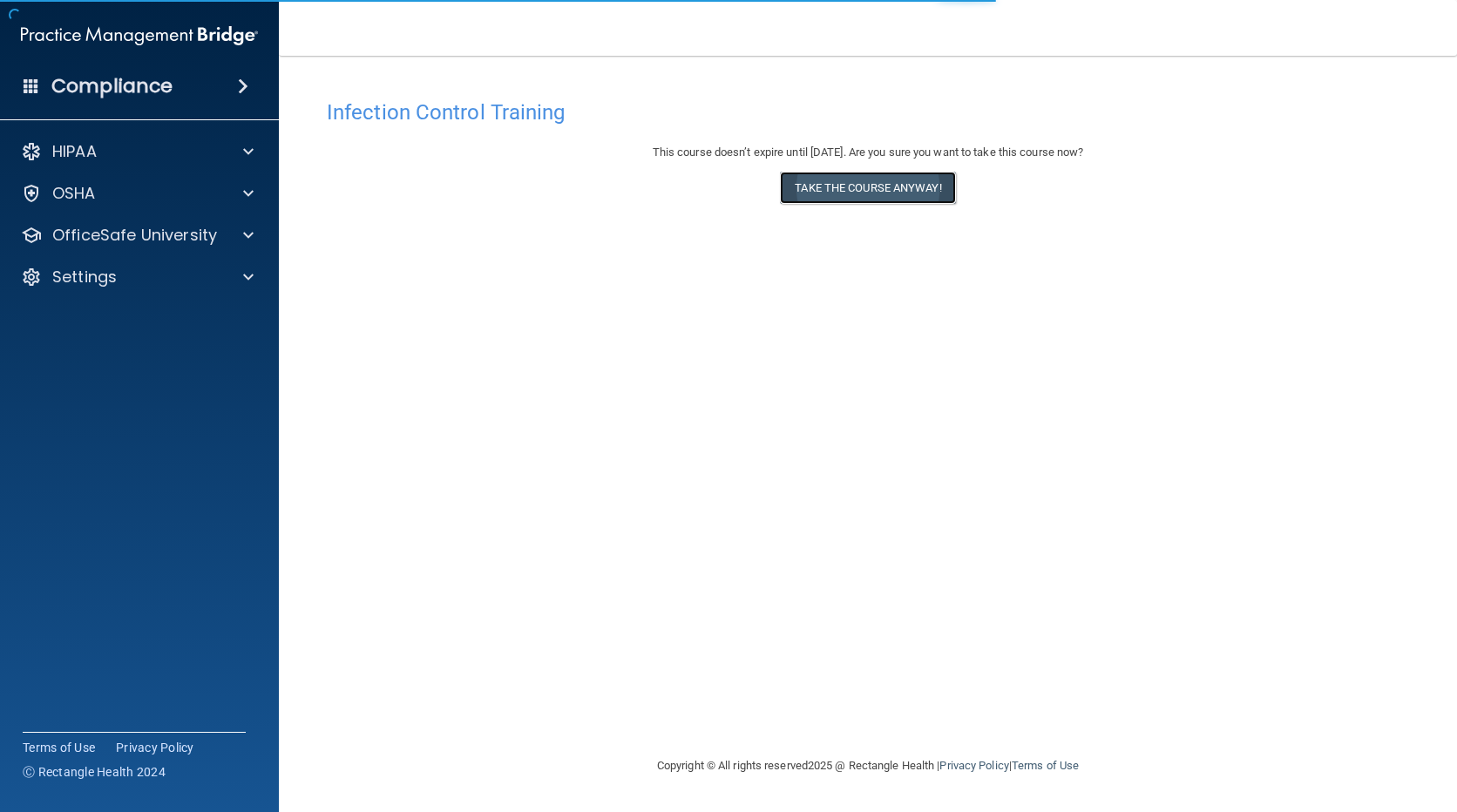
click at [849, 184] on button "Take the course anyway!" at bounding box center [867, 188] width 175 height 32
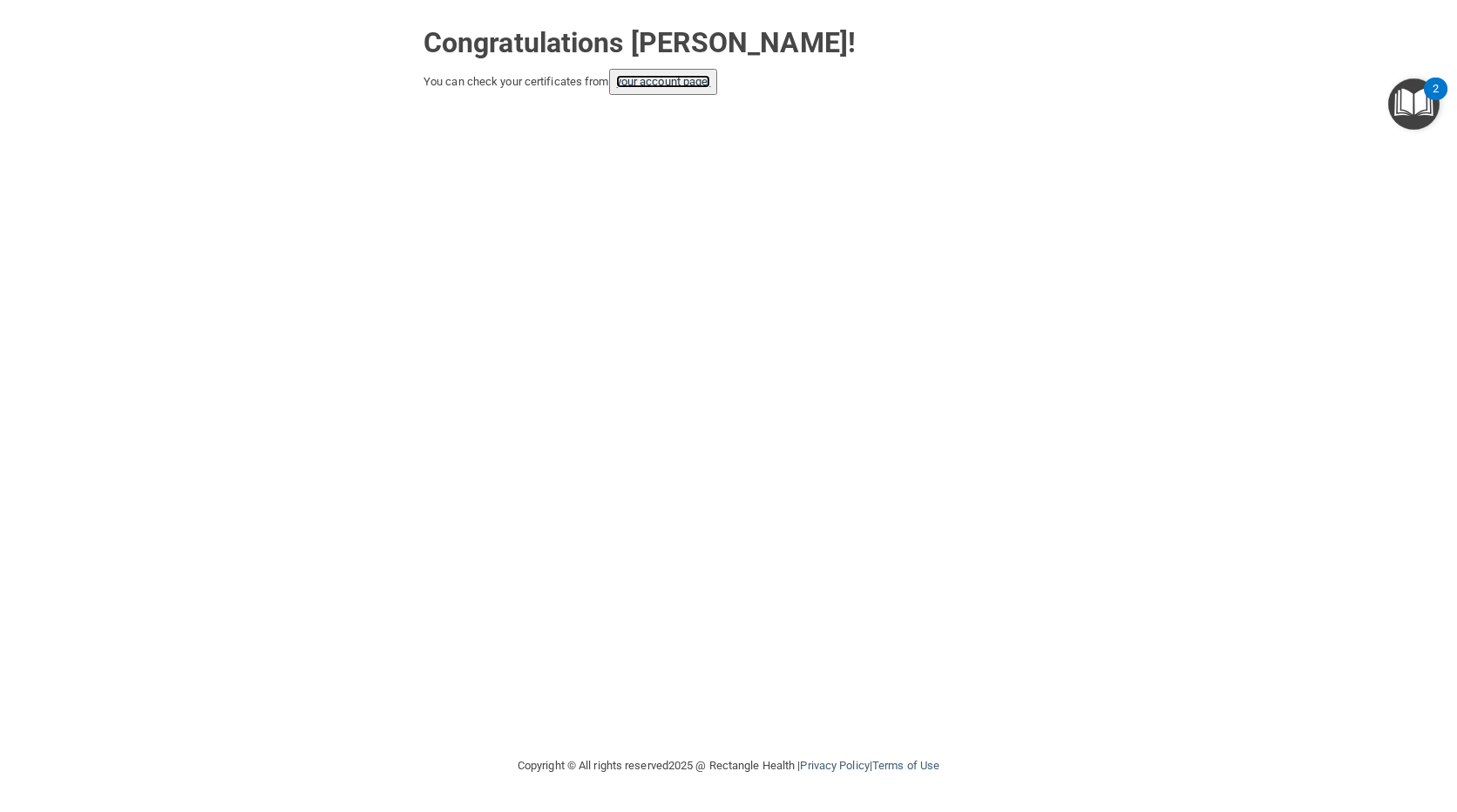
click at [670, 81] on link "your account page!" at bounding box center [664, 81] width 95 height 13
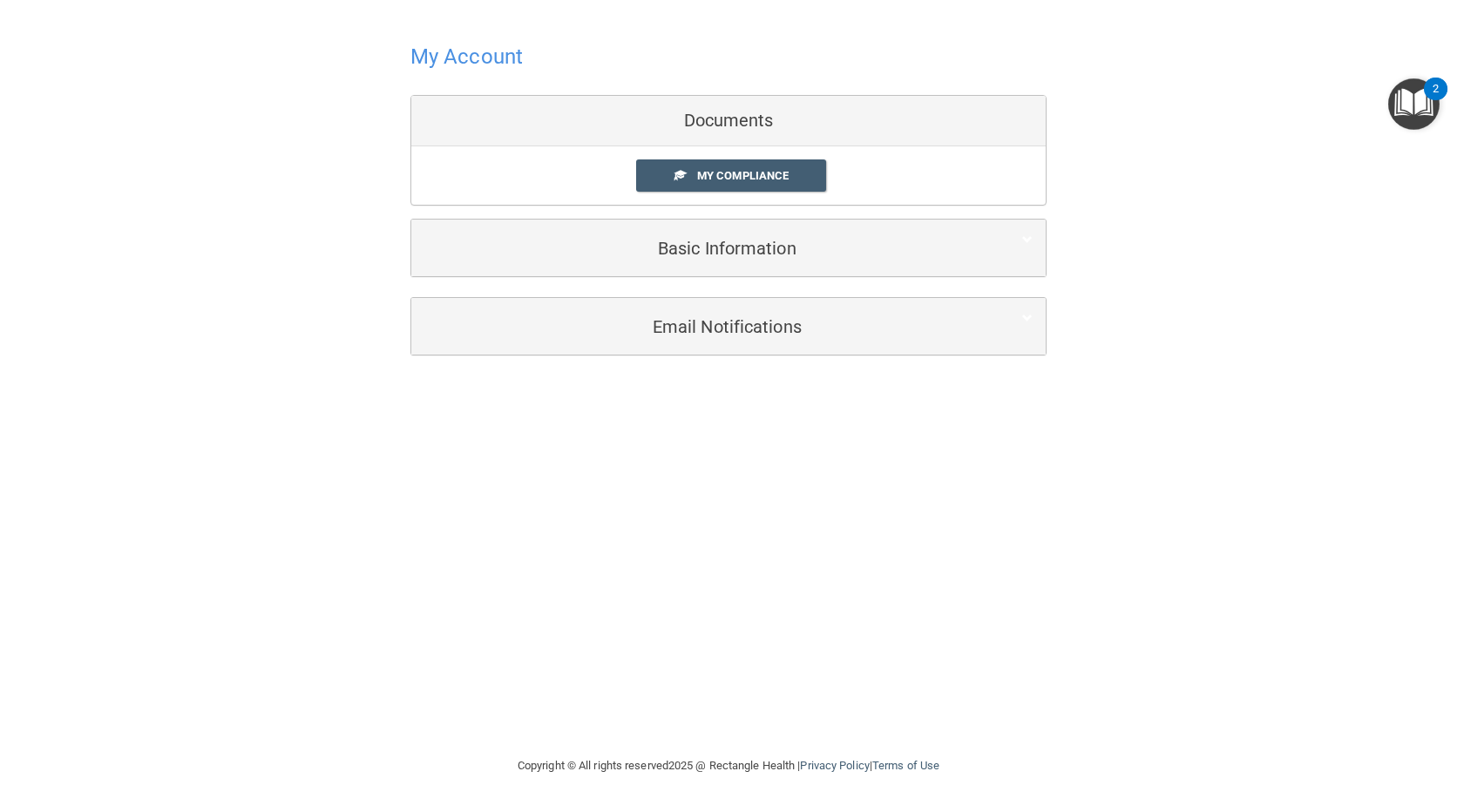
click at [488, 61] on h4 "My Account" at bounding box center [467, 56] width 113 height 23
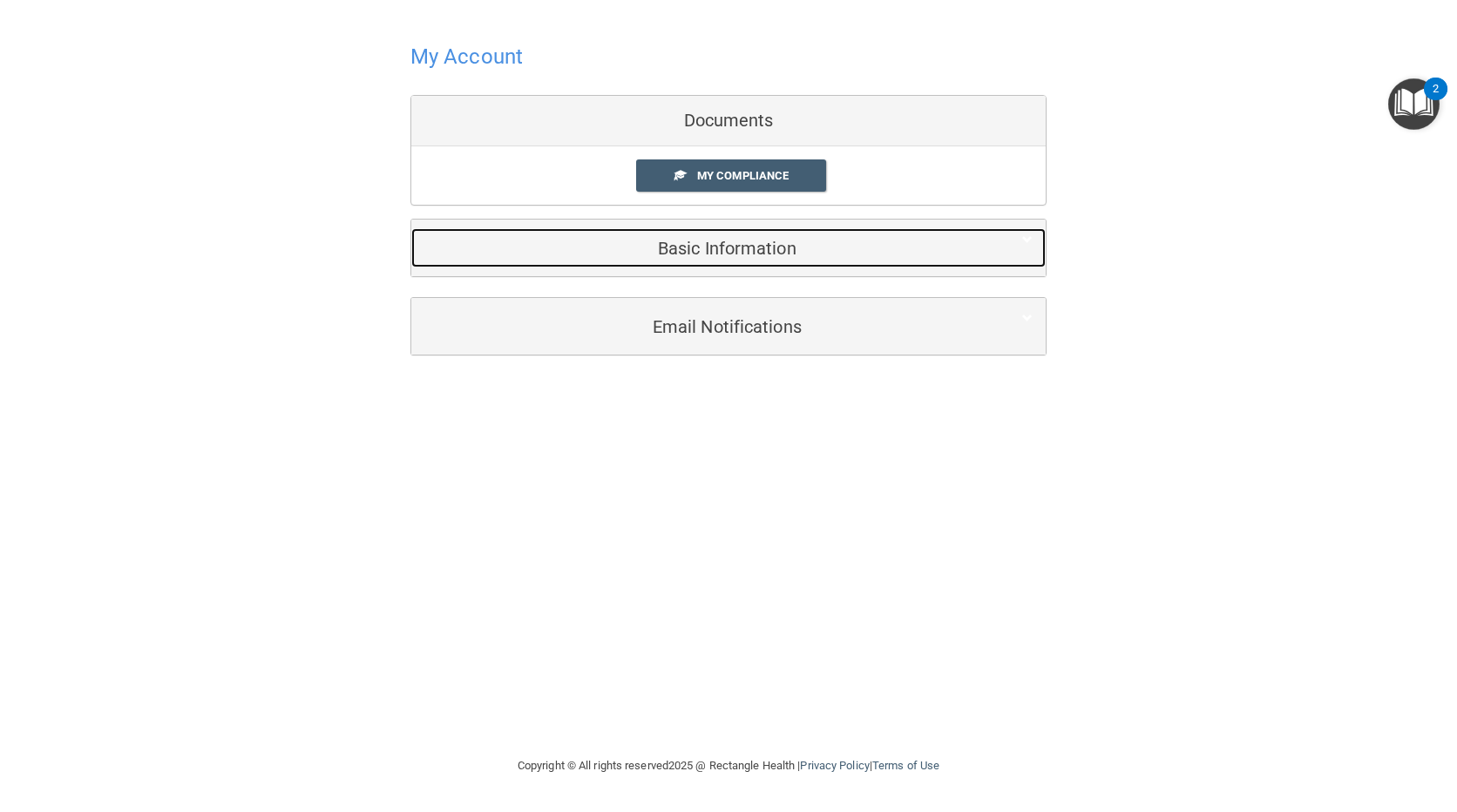
click at [743, 235] on div "Basic Information" at bounding box center [703, 248] width 582 height 39
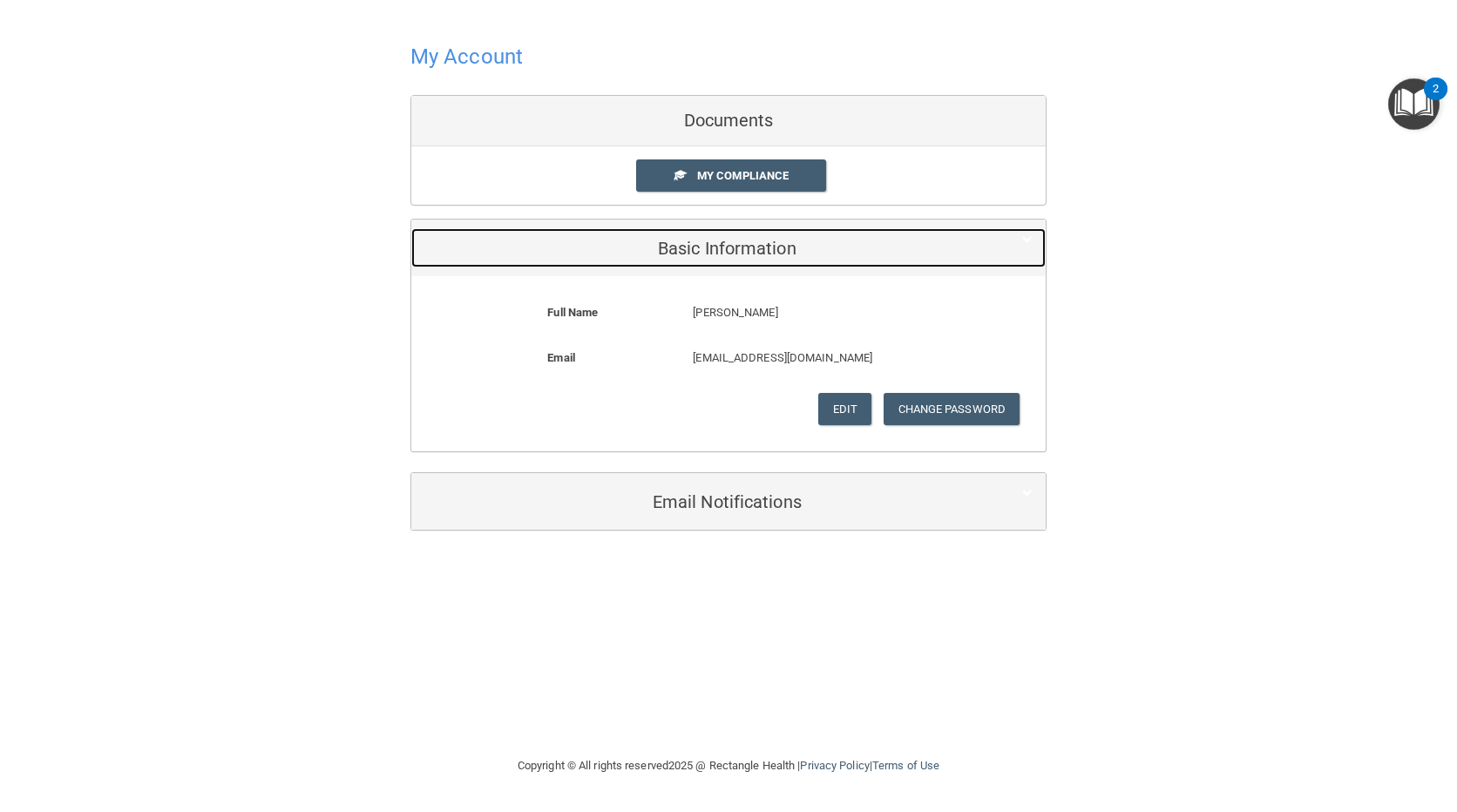
click at [777, 240] on h5 "Basic Information" at bounding box center [703, 248] width 556 height 19
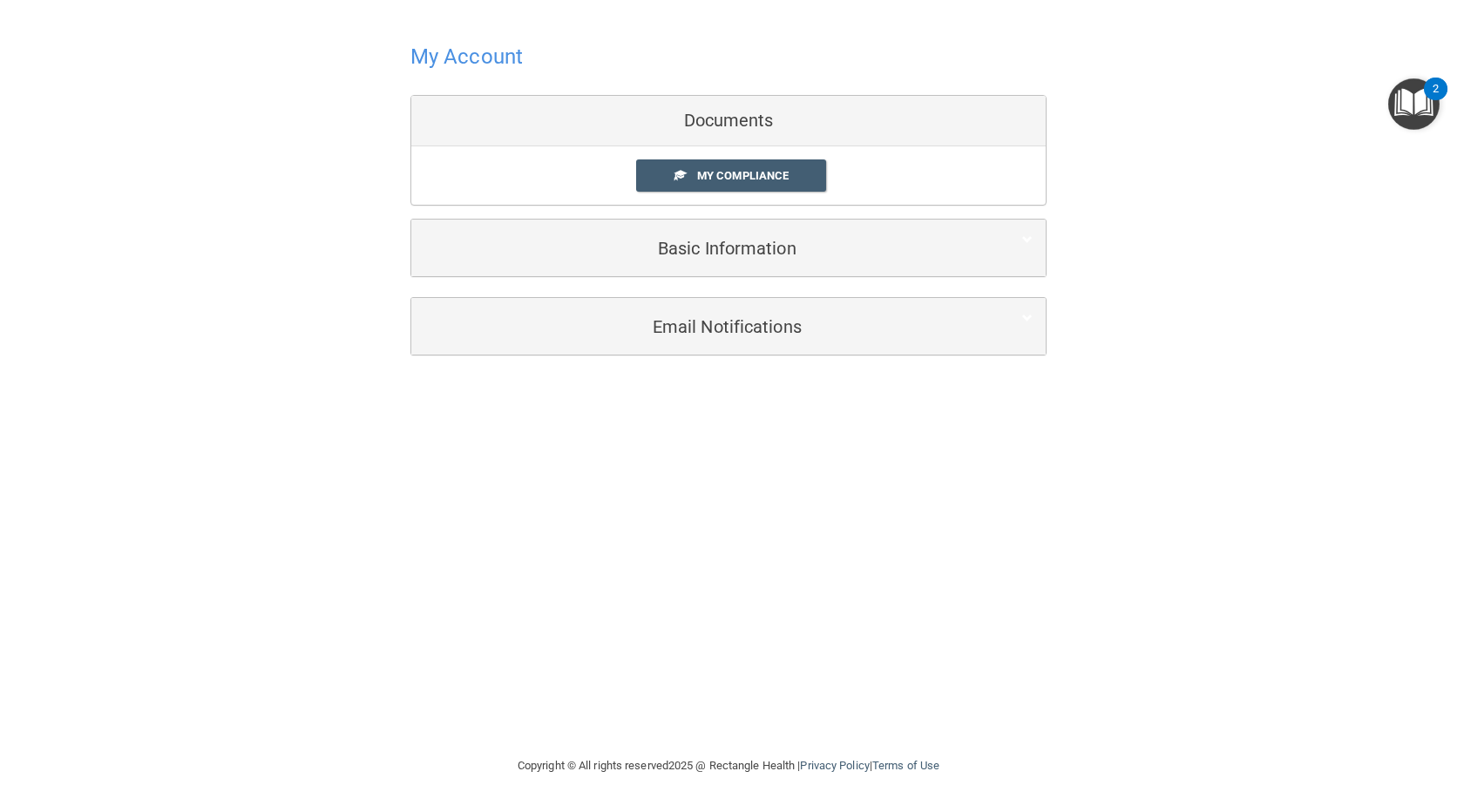
click at [745, 111] on div "Documents" at bounding box center [728, 121] width 635 height 51
click at [737, 167] on link "My Compliance" at bounding box center [731, 176] width 191 height 32
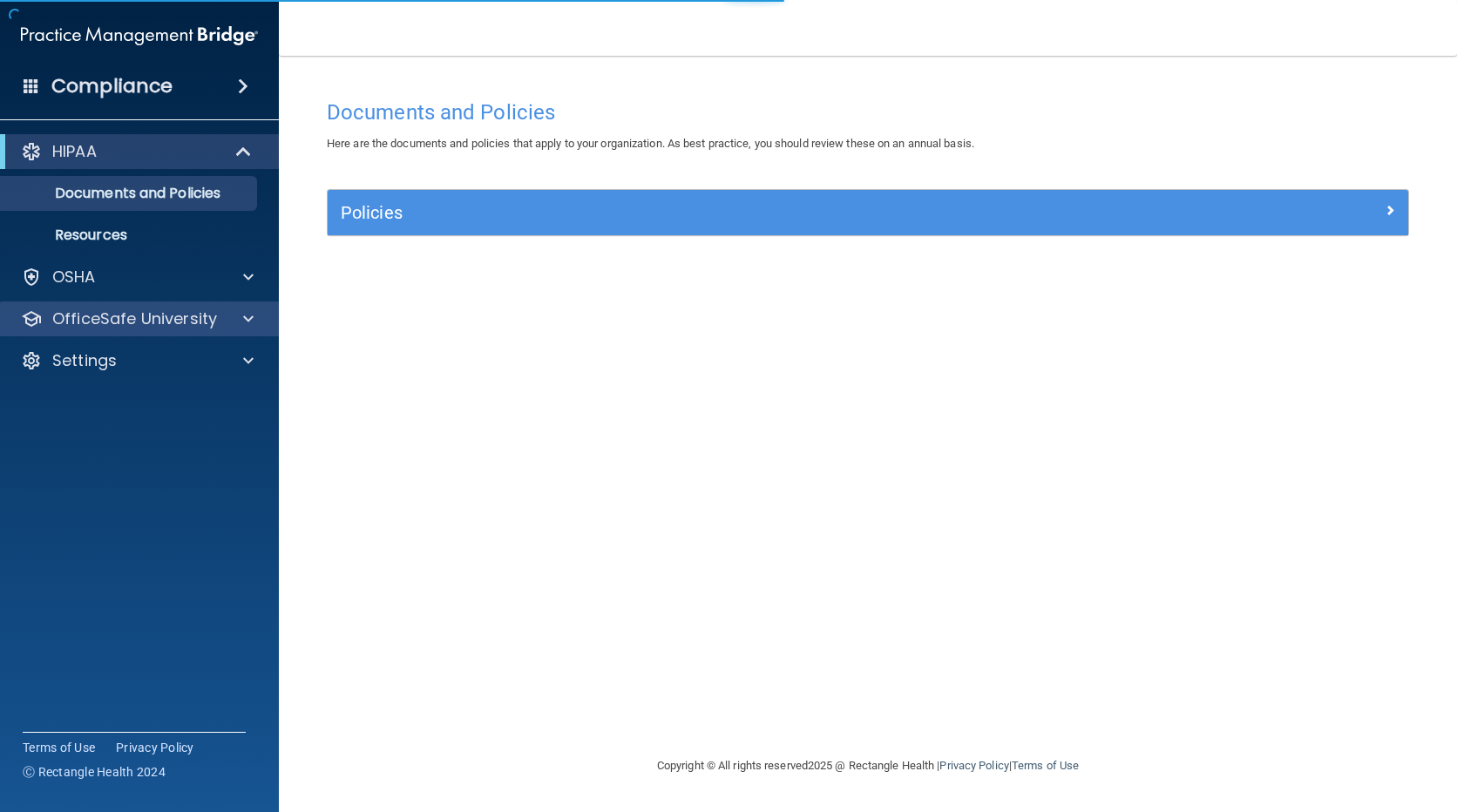
click at [224, 331] on div "OfficeSafe University" at bounding box center [140, 319] width 280 height 35
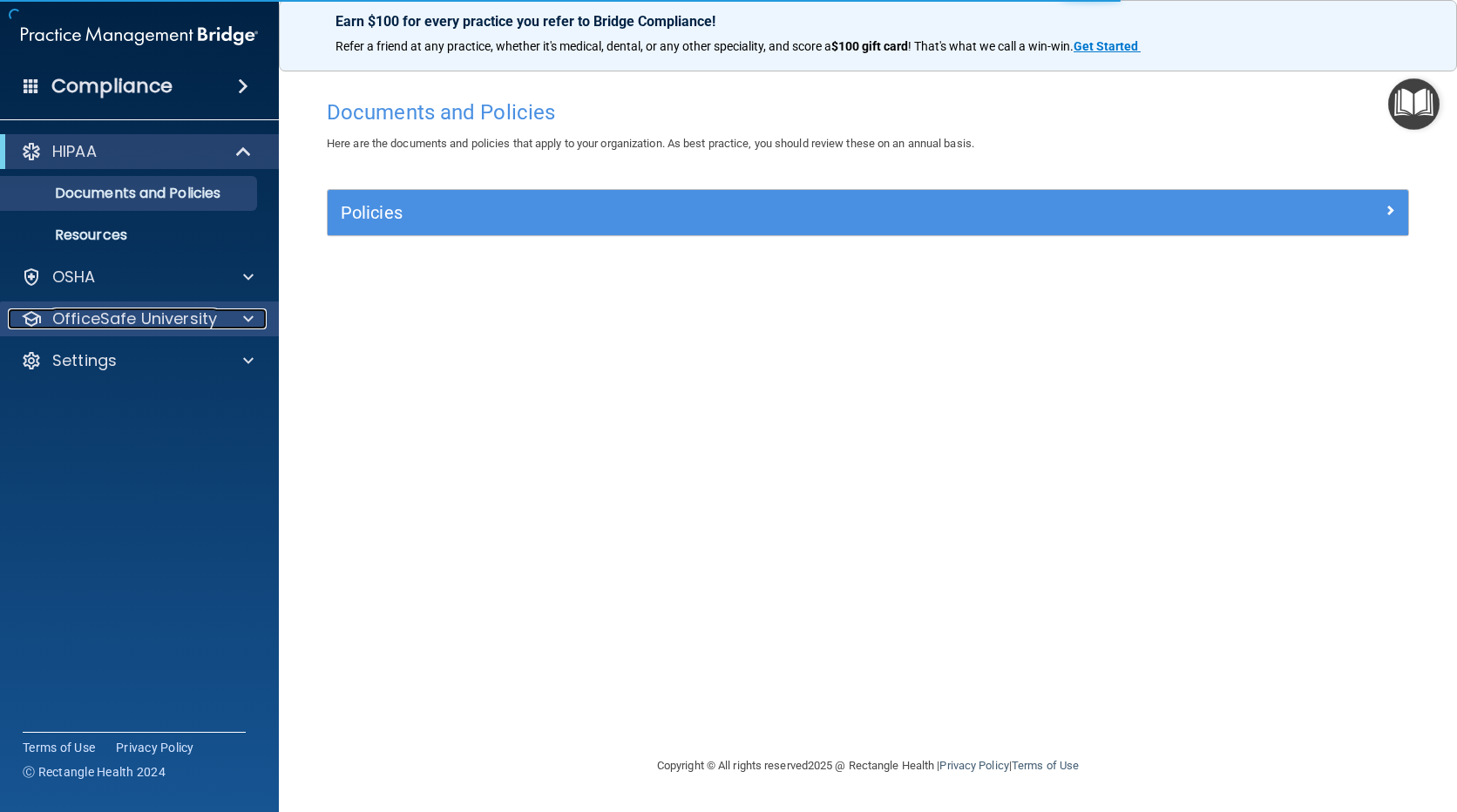
click at [248, 314] on span at bounding box center [248, 319] width 10 height 21
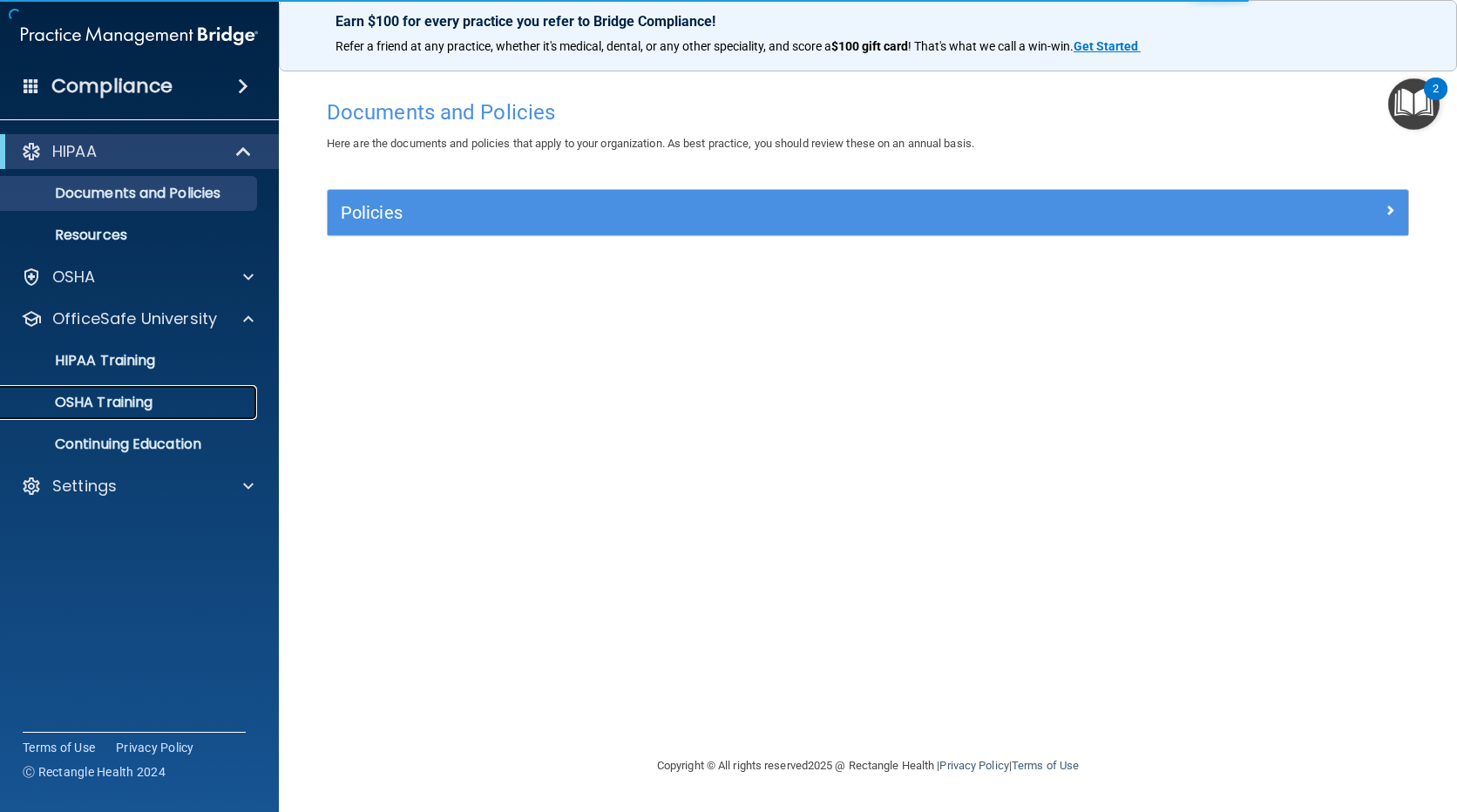
click at [78, 396] on p "OSHA Training" at bounding box center [81, 402] width 141 height 17
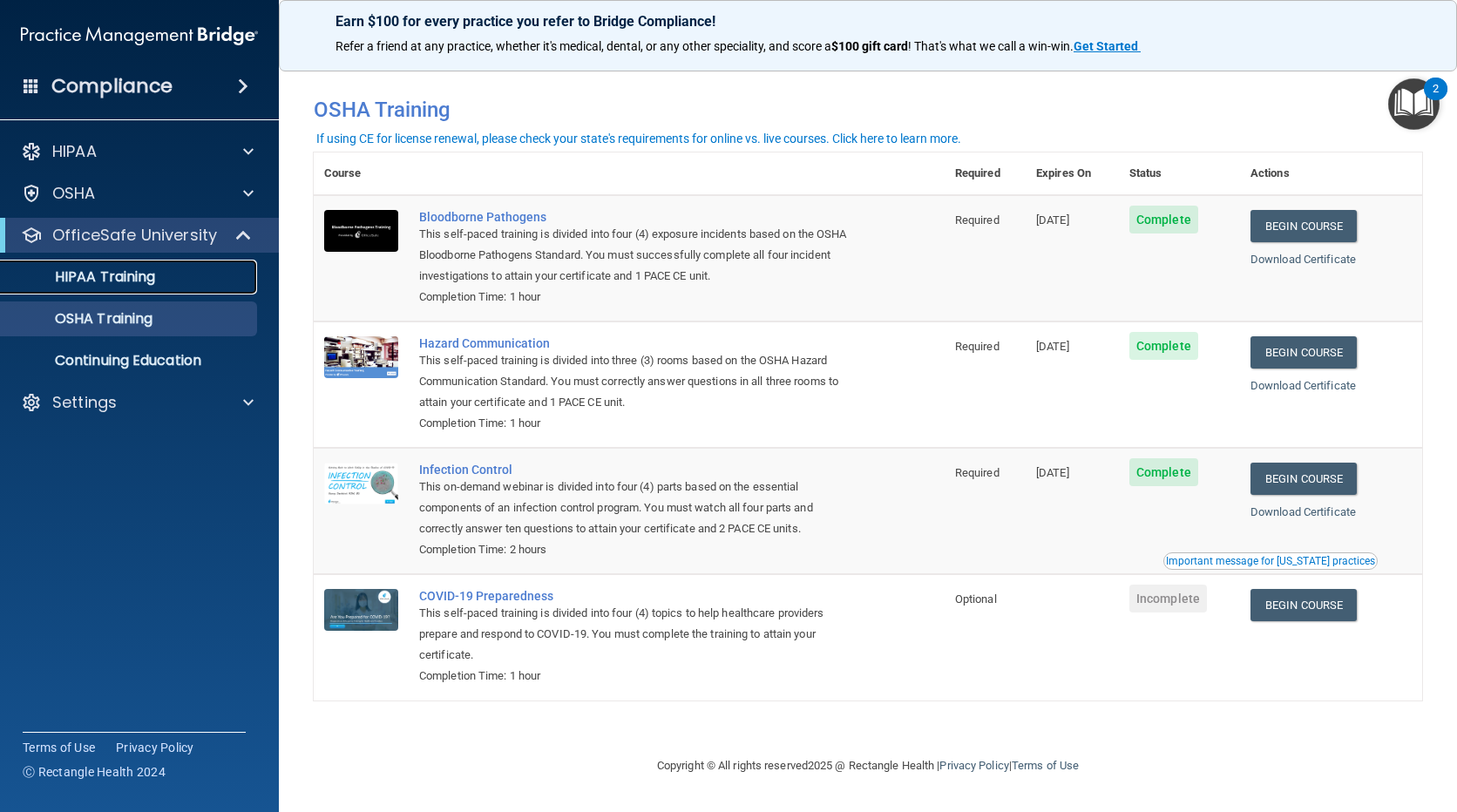
click at [134, 270] on p "HIPAA Training" at bounding box center [83, 277] width 144 height 17
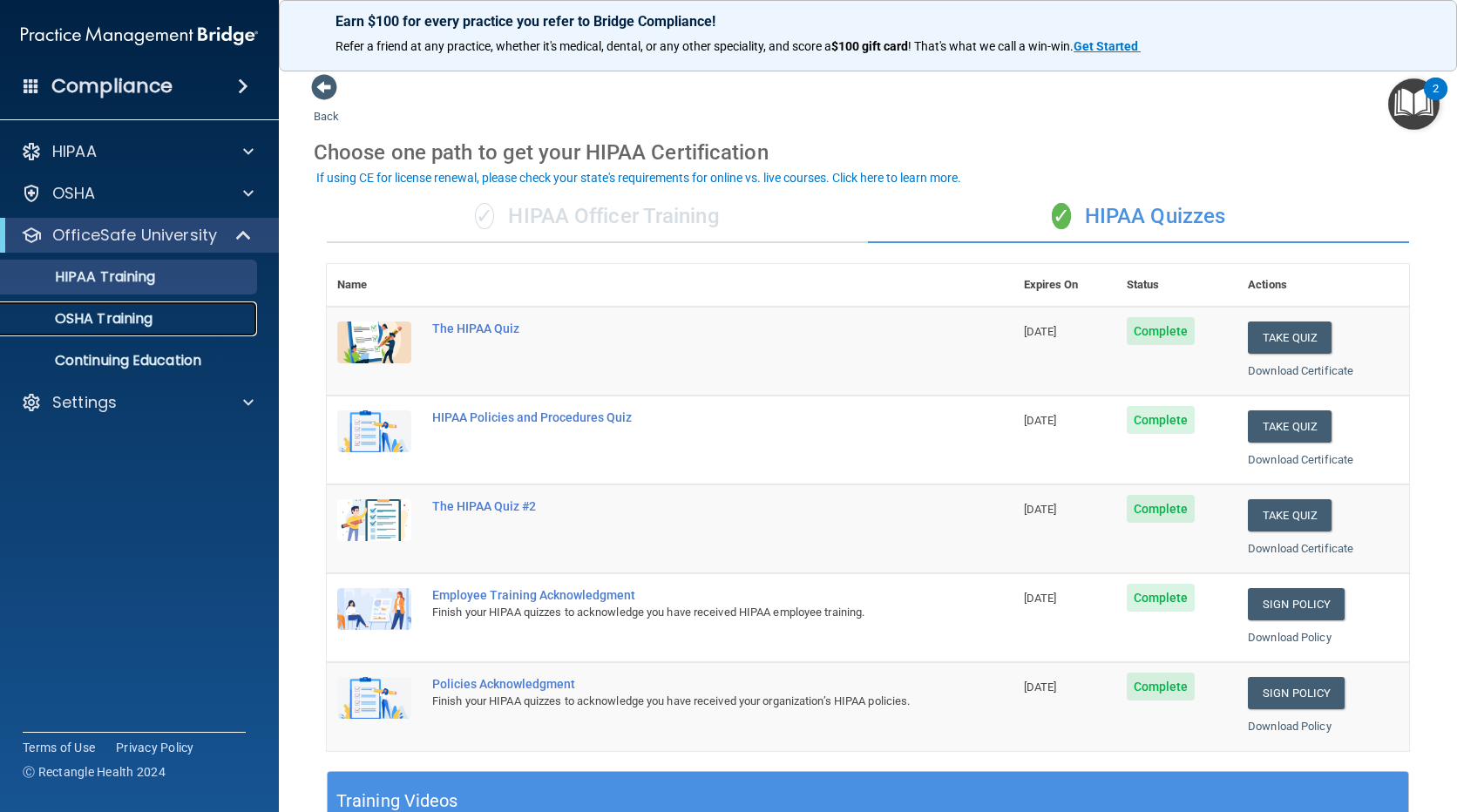
click at [88, 321] on p "OSHA Training" at bounding box center [81, 318] width 141 height 17
